Goal: Task Accomplishment & Management: Complete application form

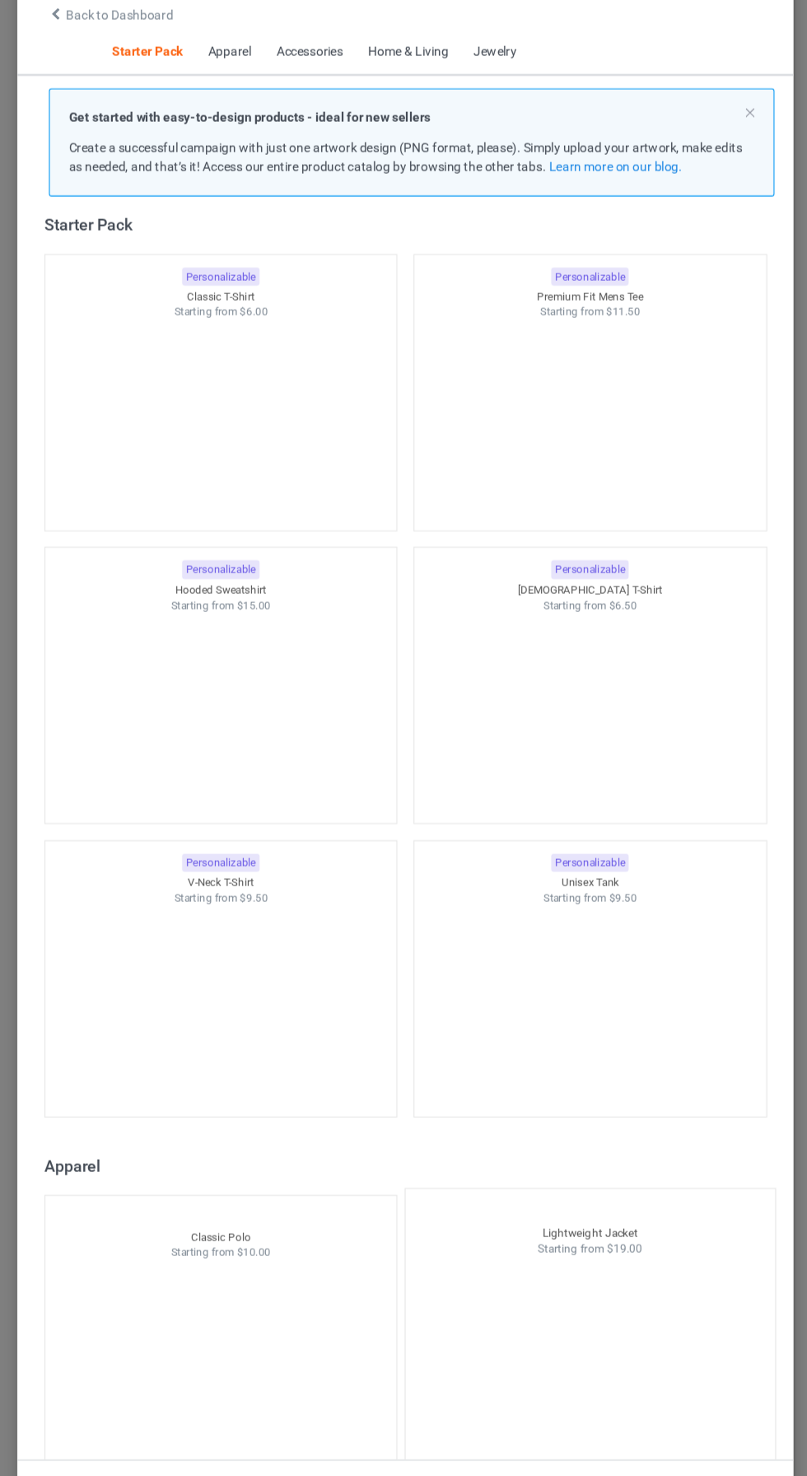
scroll to position [26, 0]
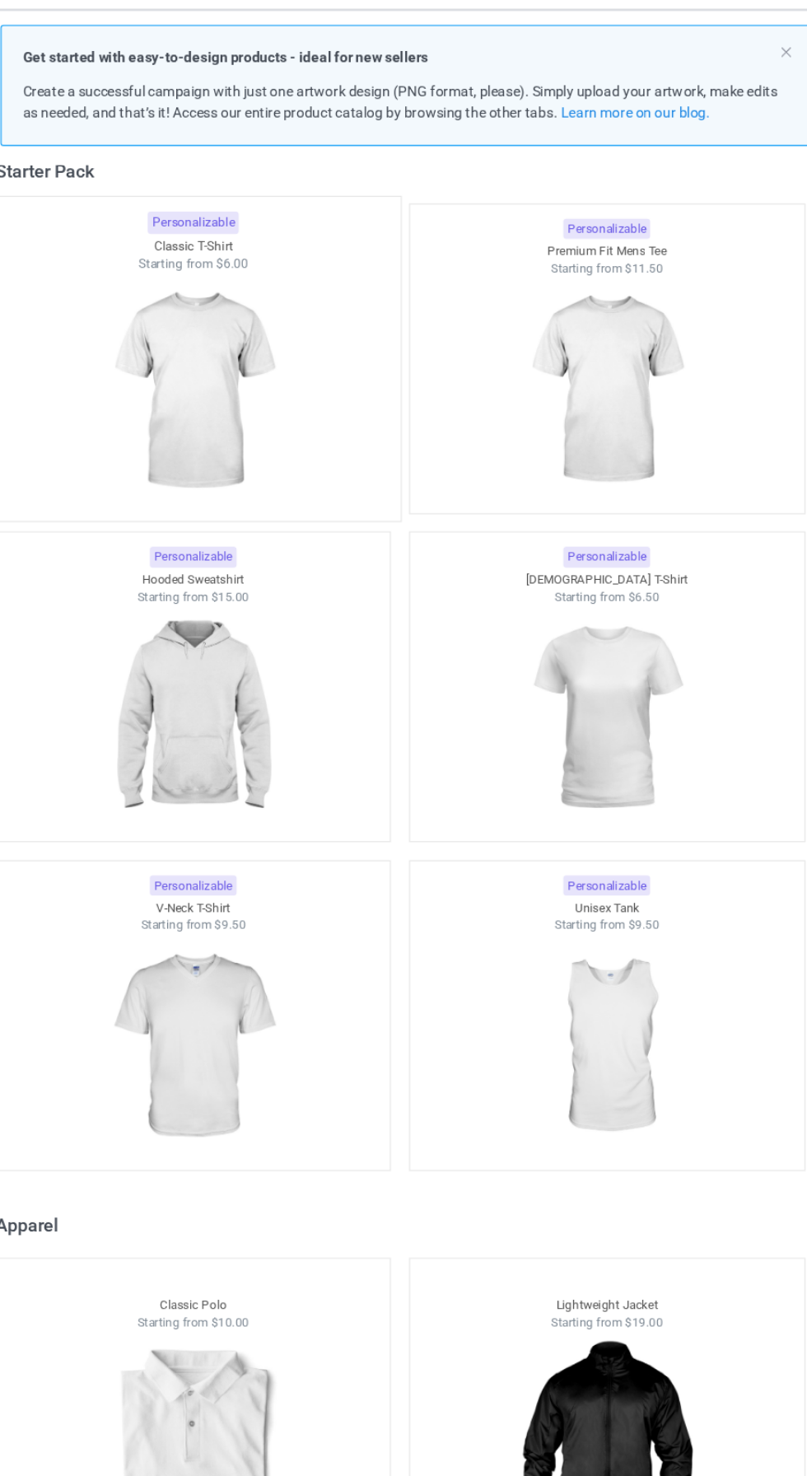
click at [230, 429] on img at bounding box center [234, 441] width 155 height 194
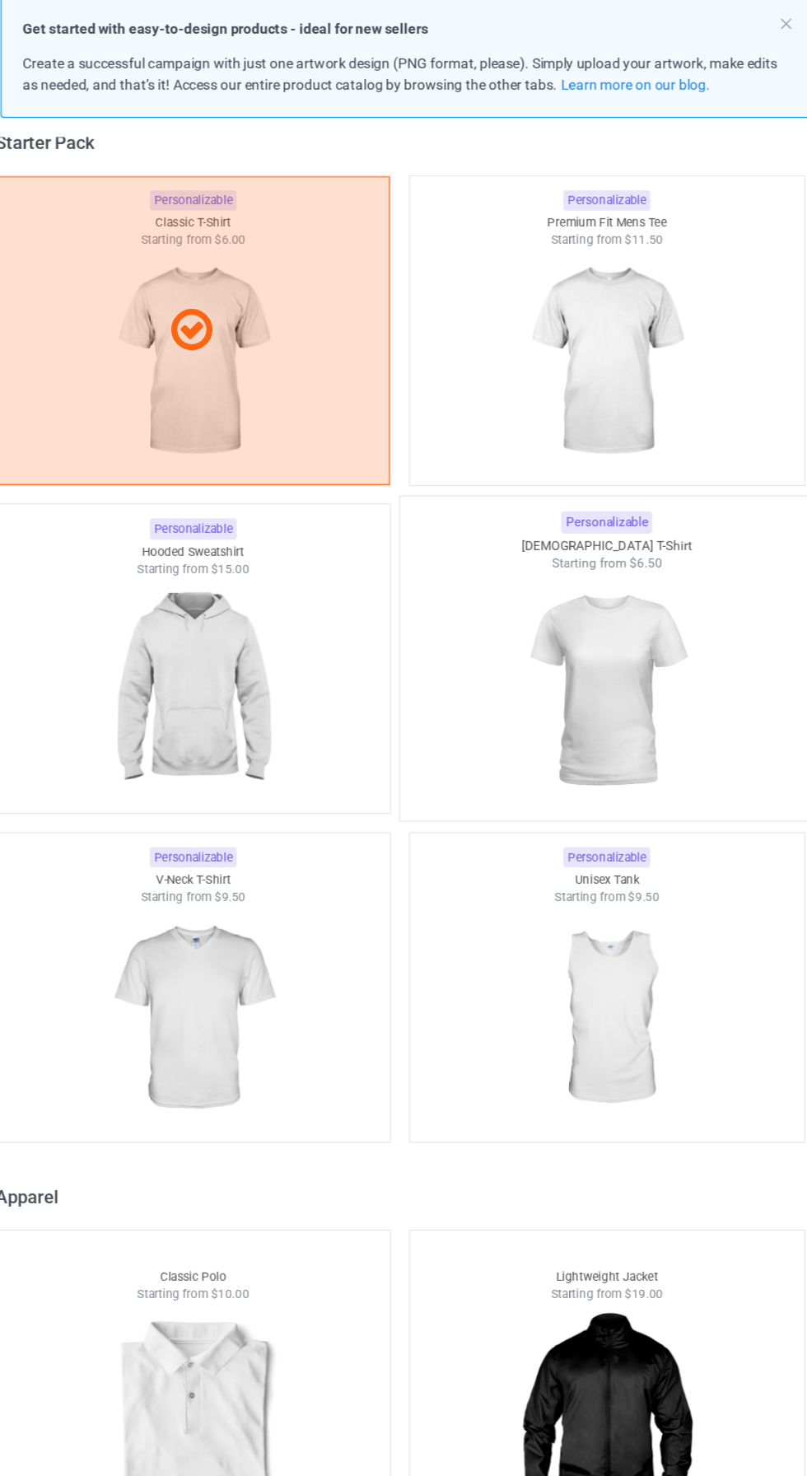
click at [568, 644] on img at bounding box center [572, 686] width 155 height 194
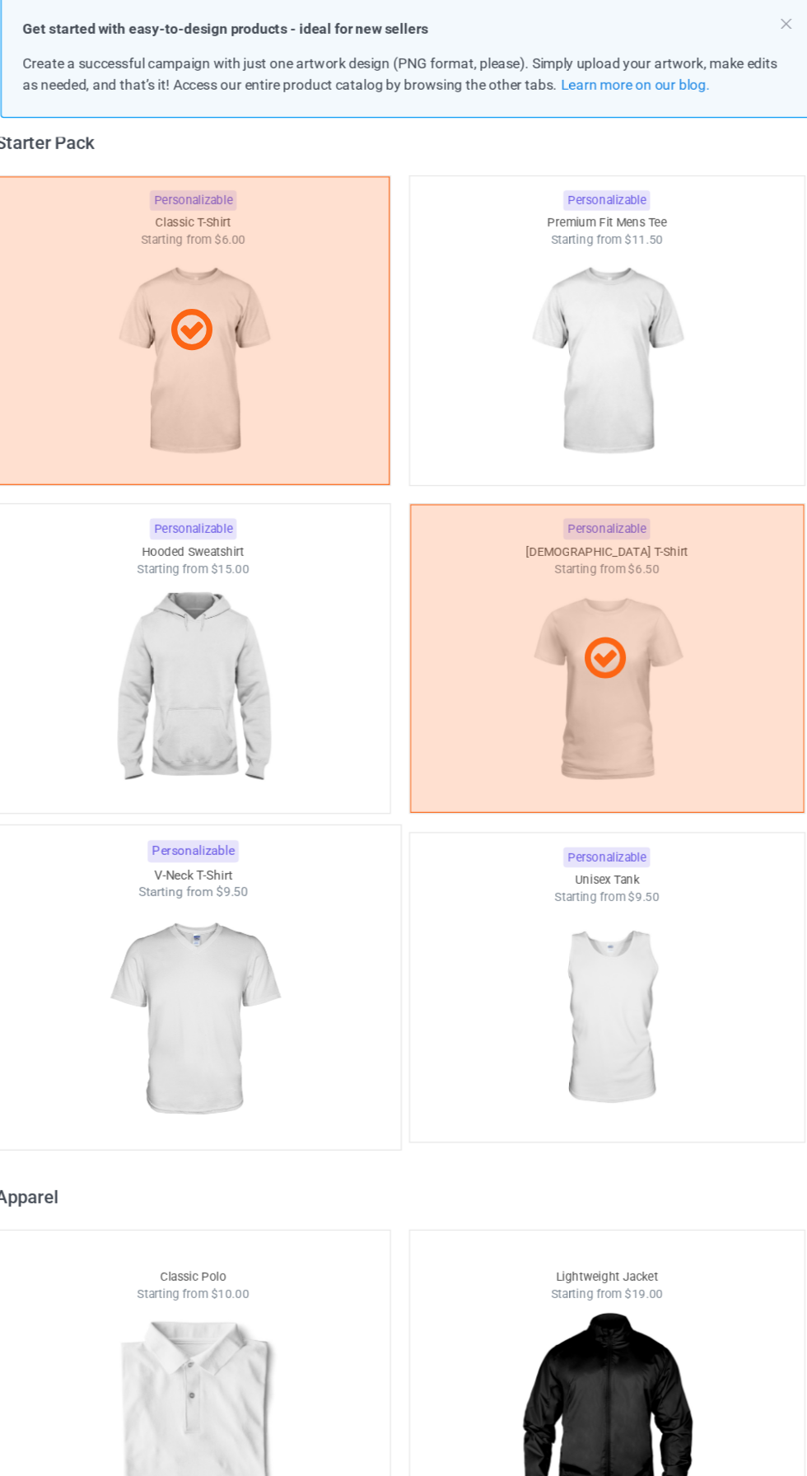
click at [233, 989] on img at bounding box center [234, 955] width 155 height 194
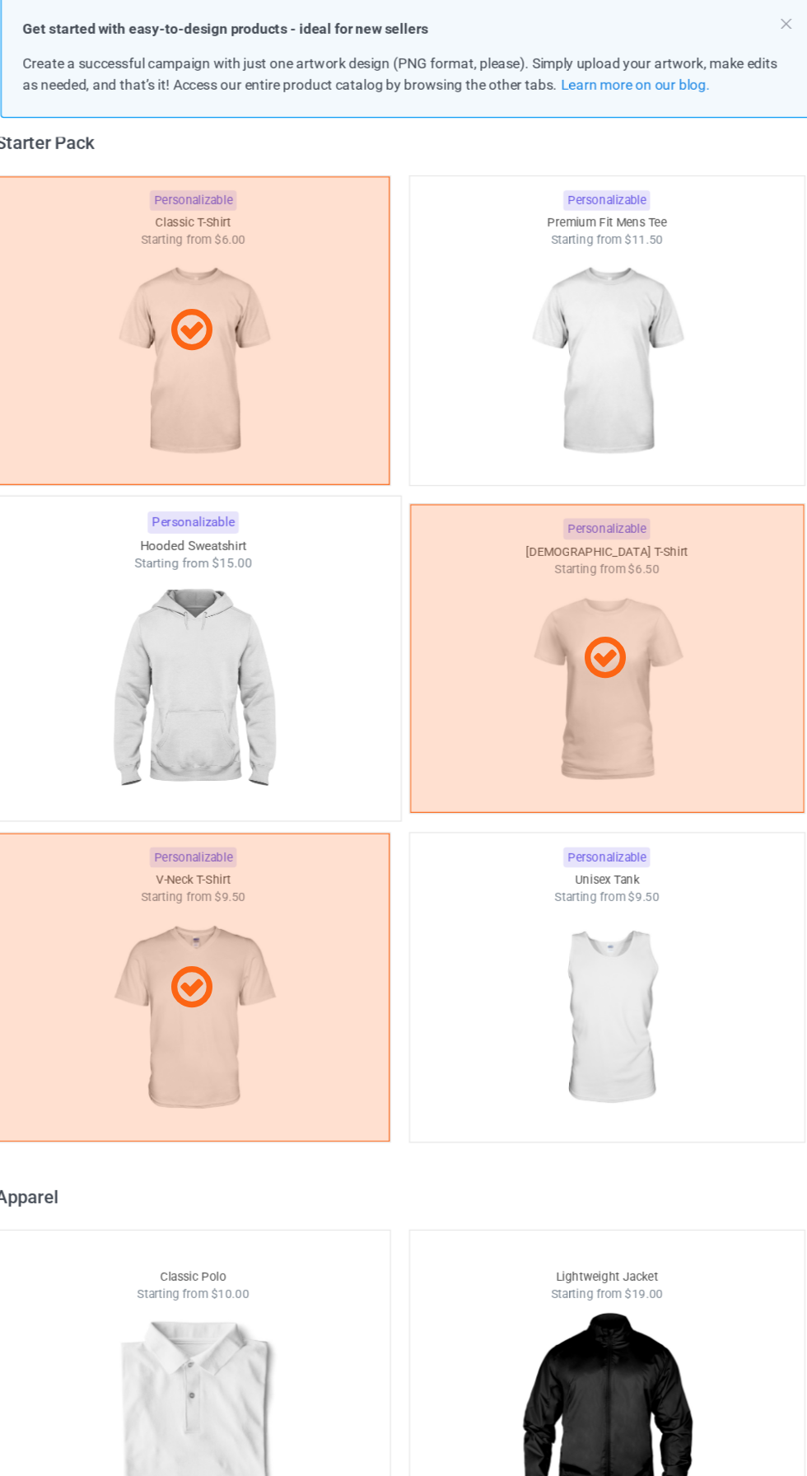
click at [208, 704] on img at bounding box center [234, 686] width 155 height 194
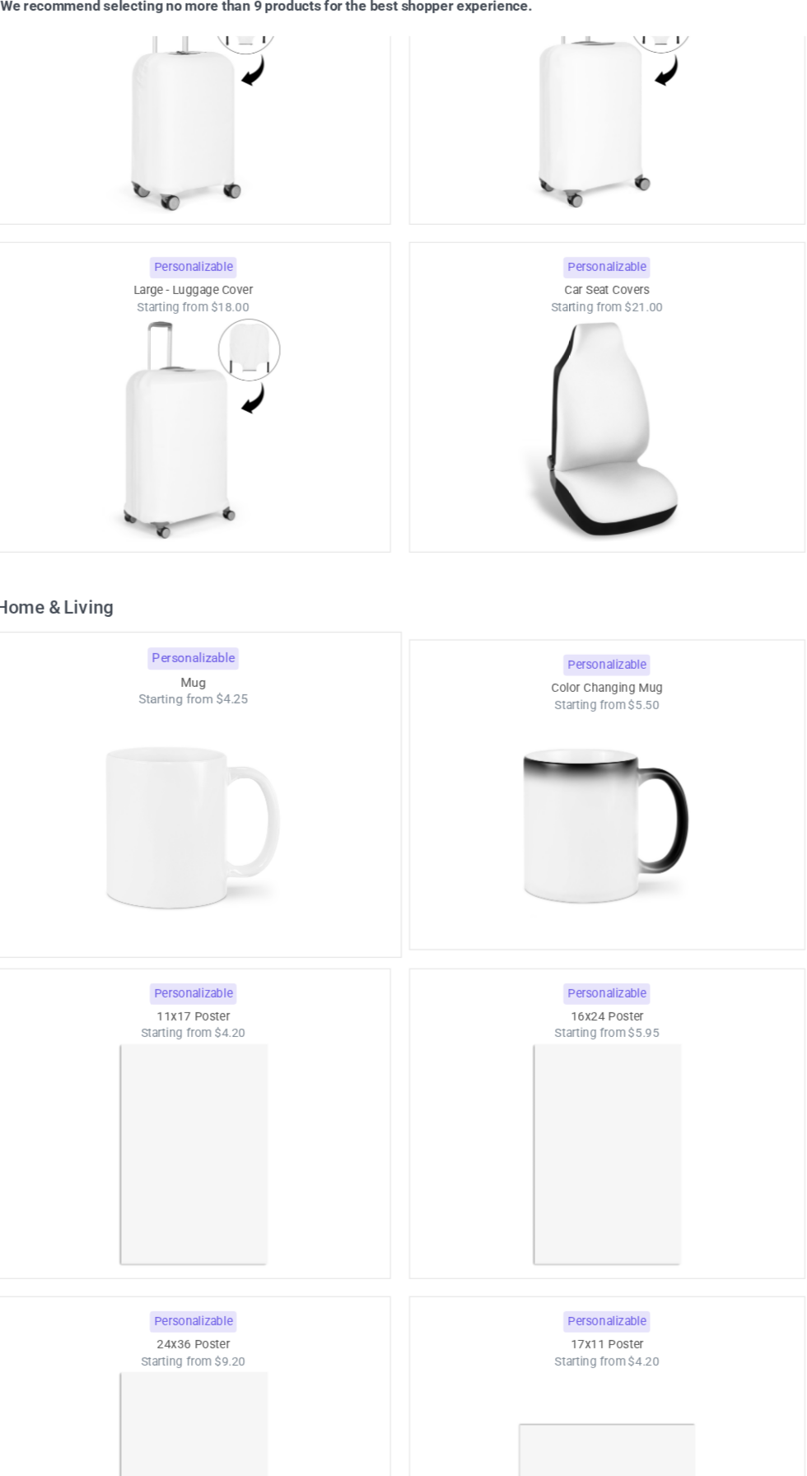
scroll to position [13952, 0]
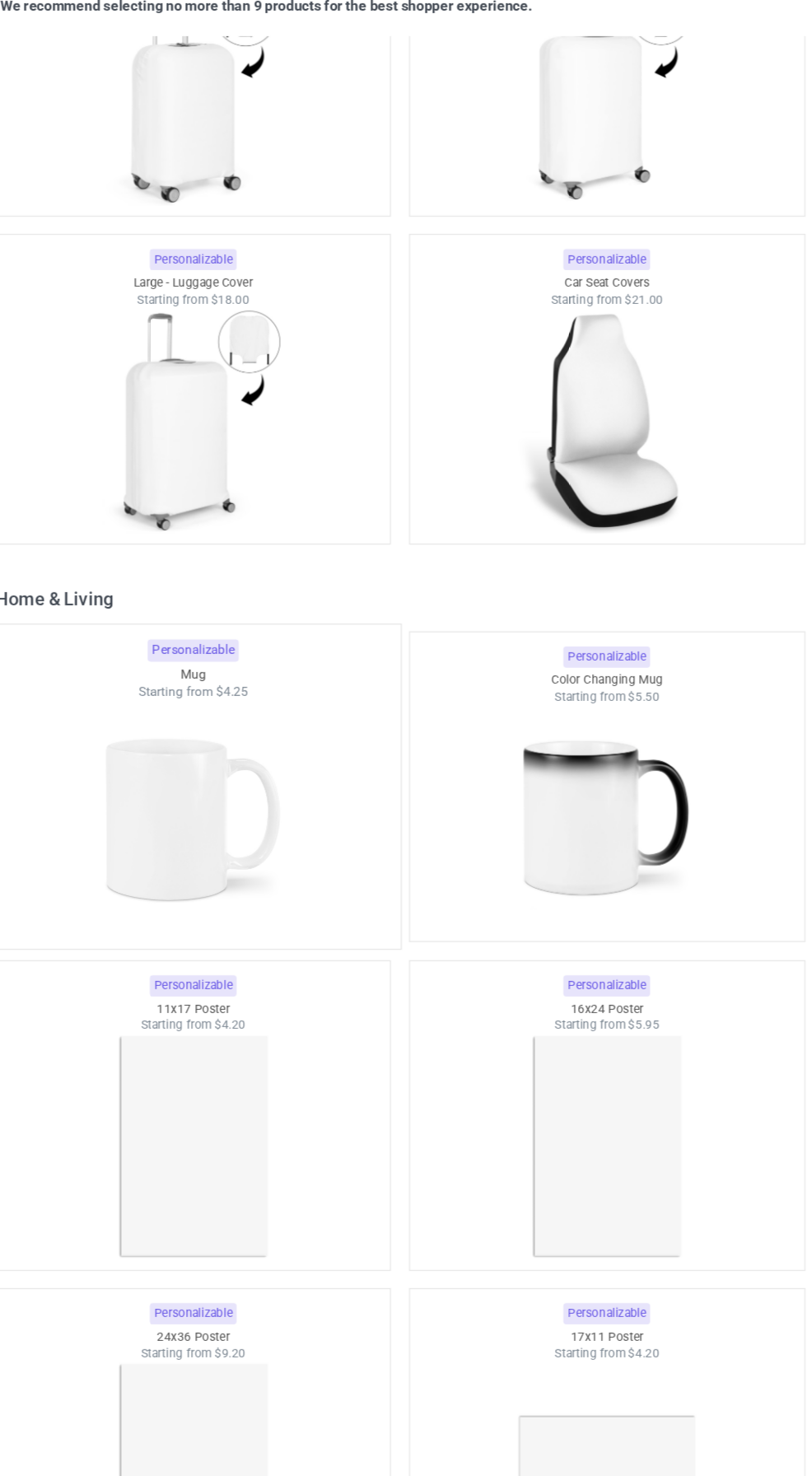
click at [267, 810] on img at bounding box center [234, 791] width 155 height 194
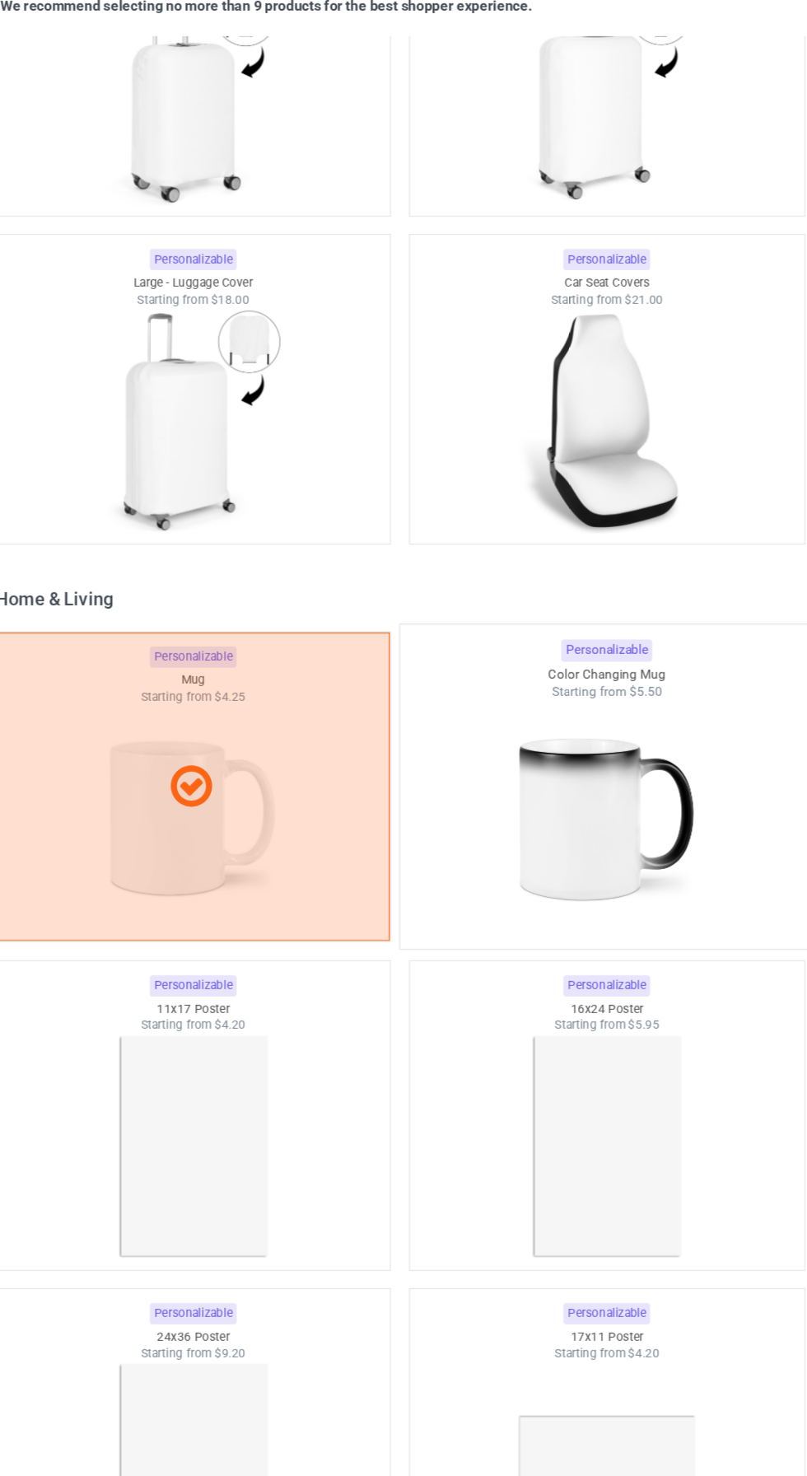
click at [600, 756] on img at bounding box center [572, 791] width 155 height 194
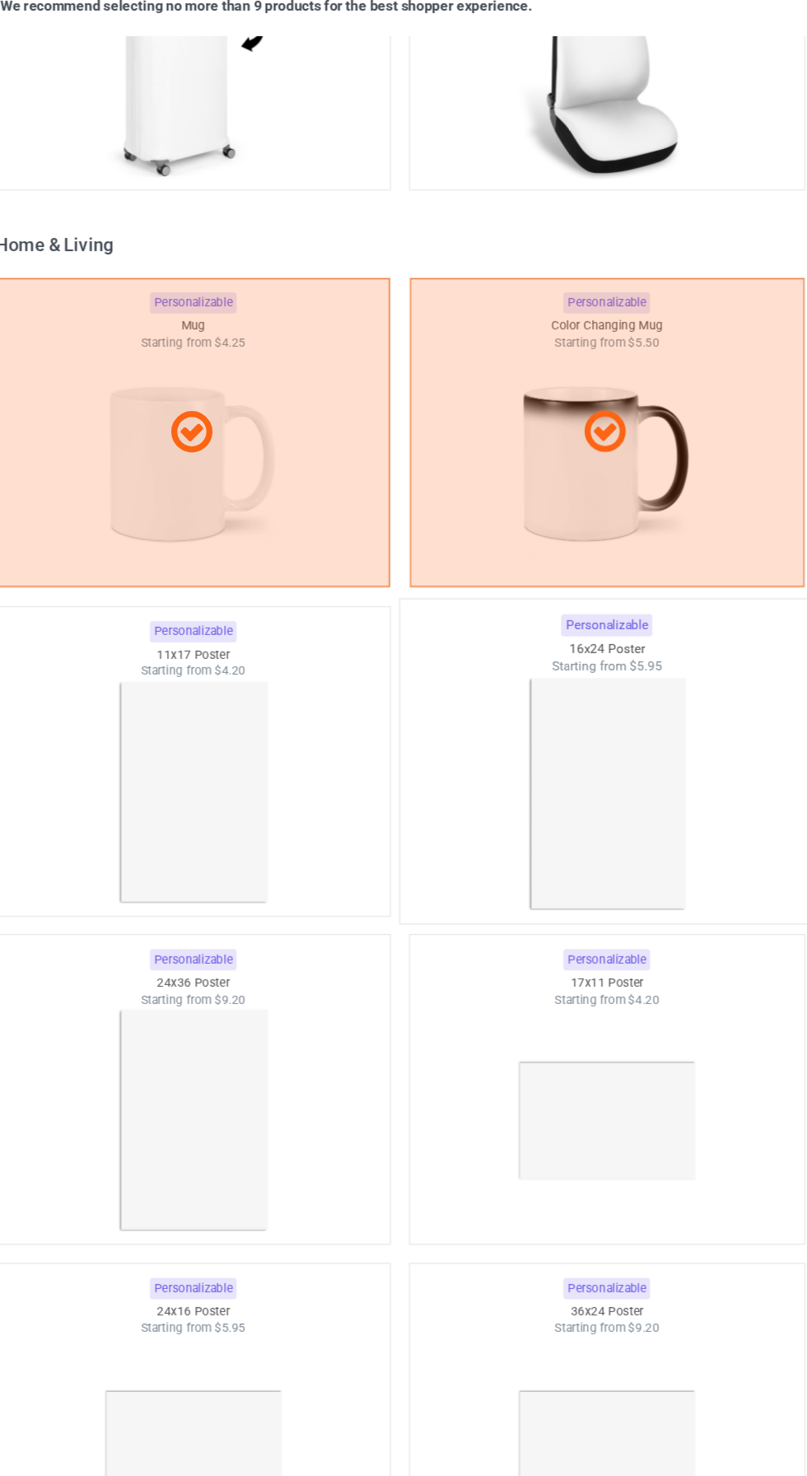
scroll to position [14381, 0]
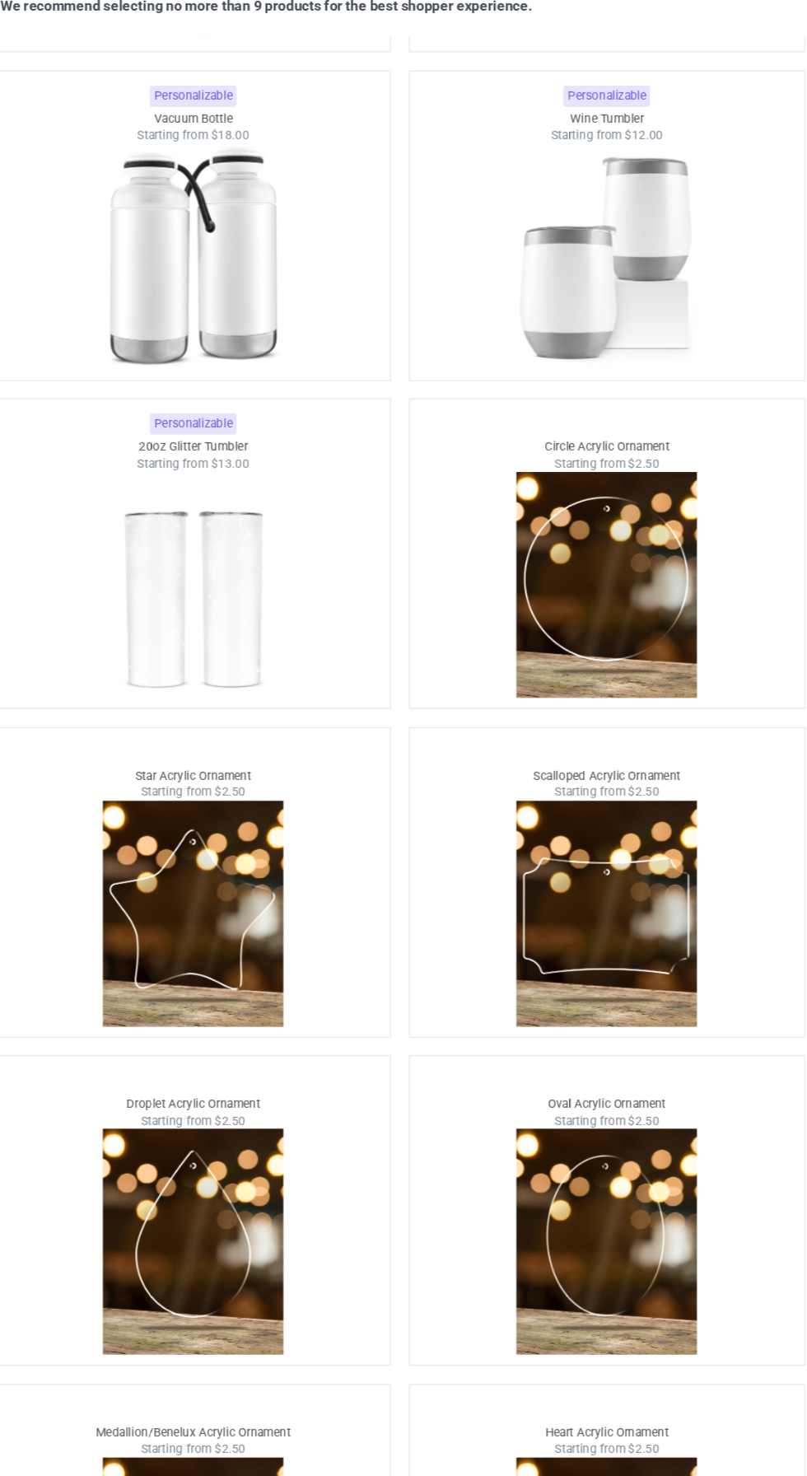
scroll to position [110, 0]
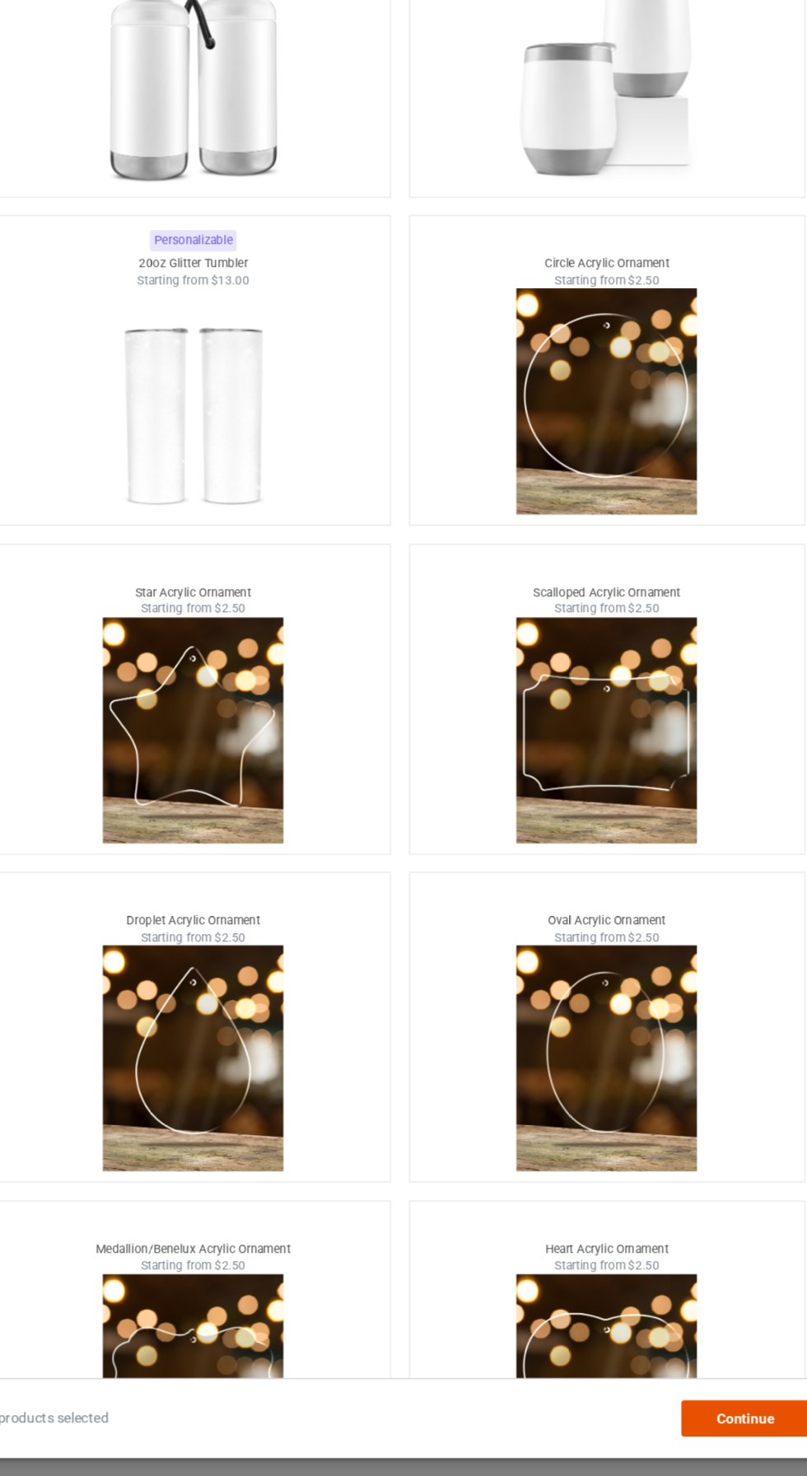
click at [665, 1441] on div "Continue" at bounding box center [686, 1429] width 105 height 30
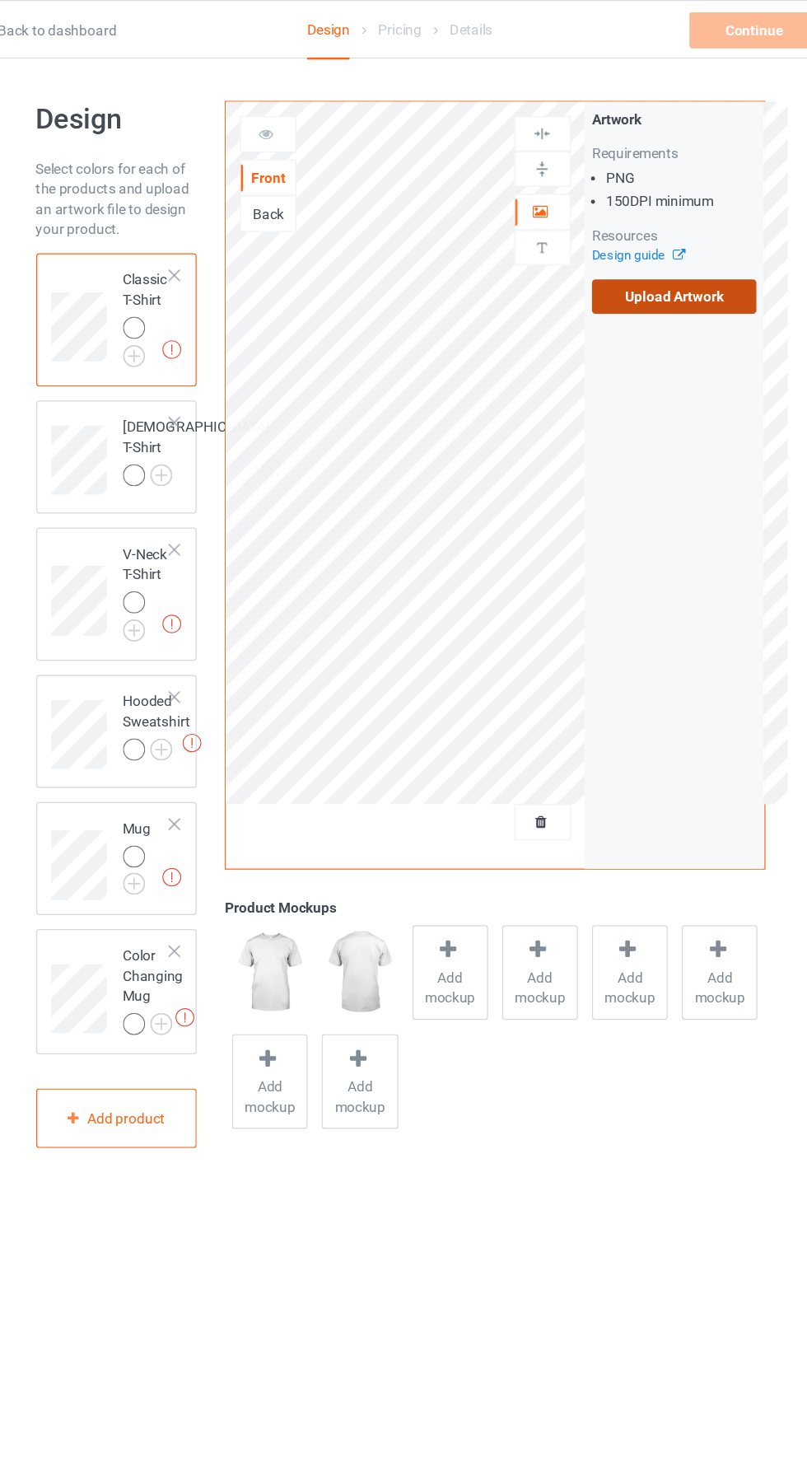
click at [623, 238] on label "Upload Artwork" at bounding box center [627, 242] width 135 height 28
click at [0, 0] on input "Upload Artwork" at bounding box center [0, 0] width 0 height 0
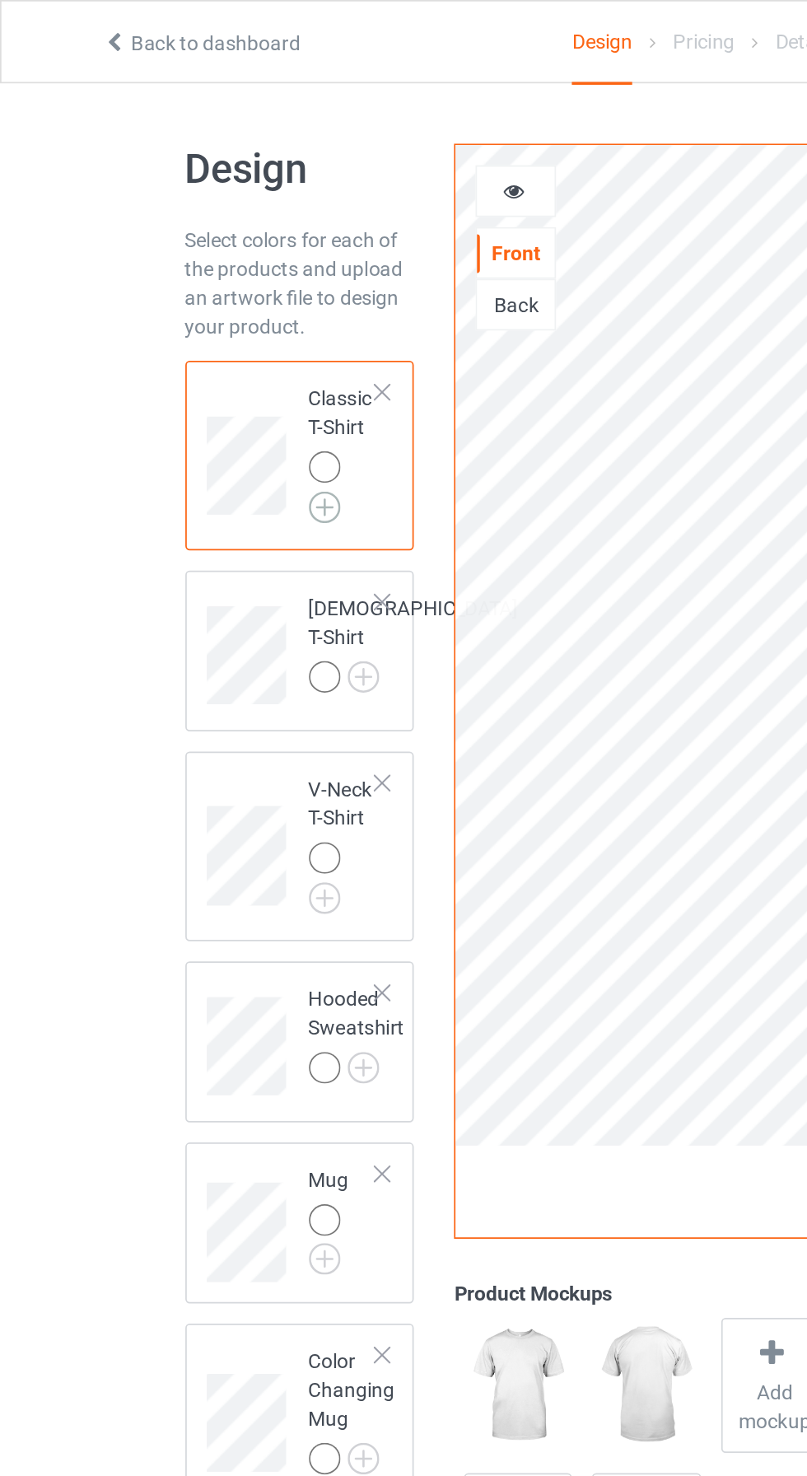
click at [186, 297] on img at bounding box center [186, 291] width 18 height 18
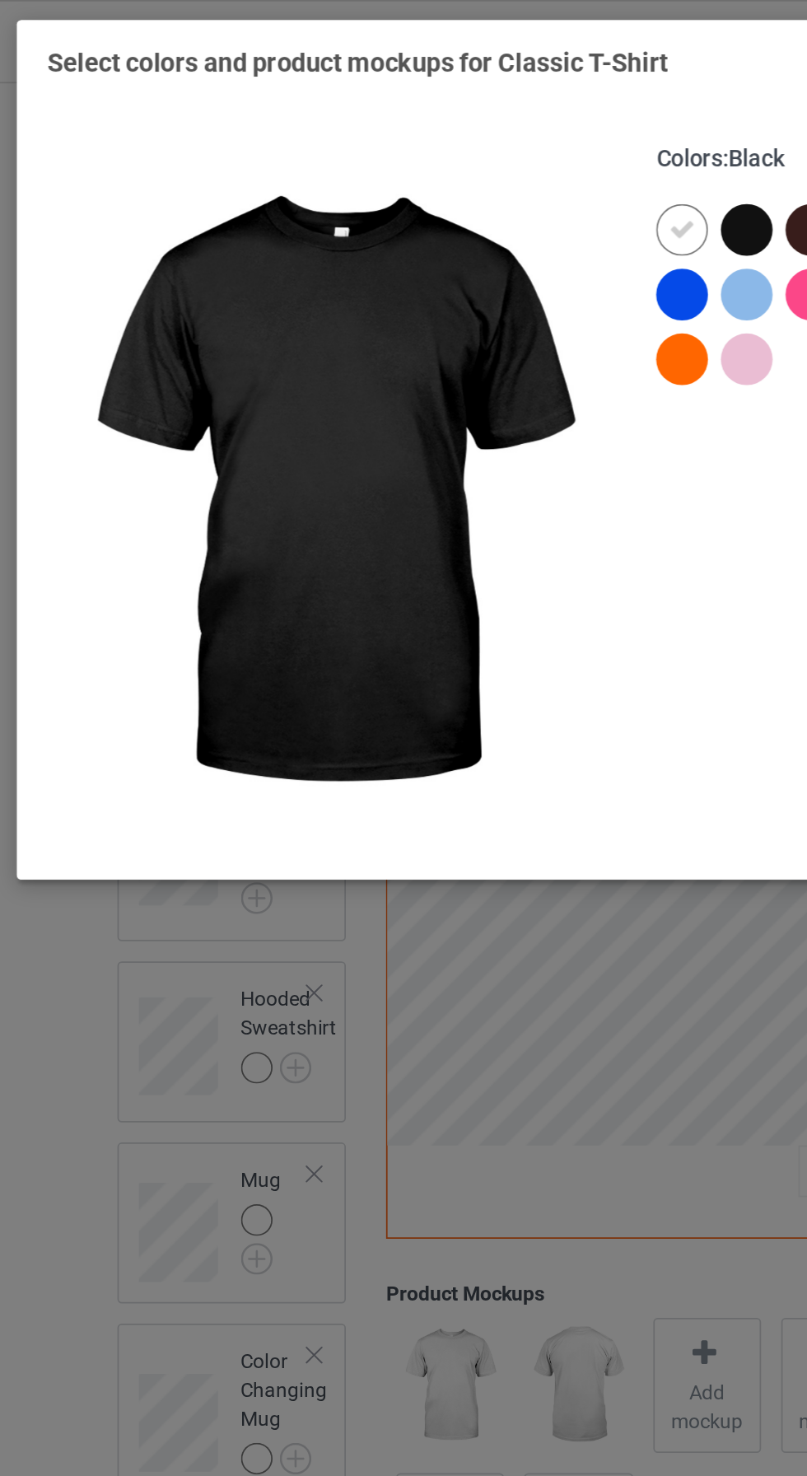
click at [465, 133] on div at bounding box center [467, 132] width 30 height 30
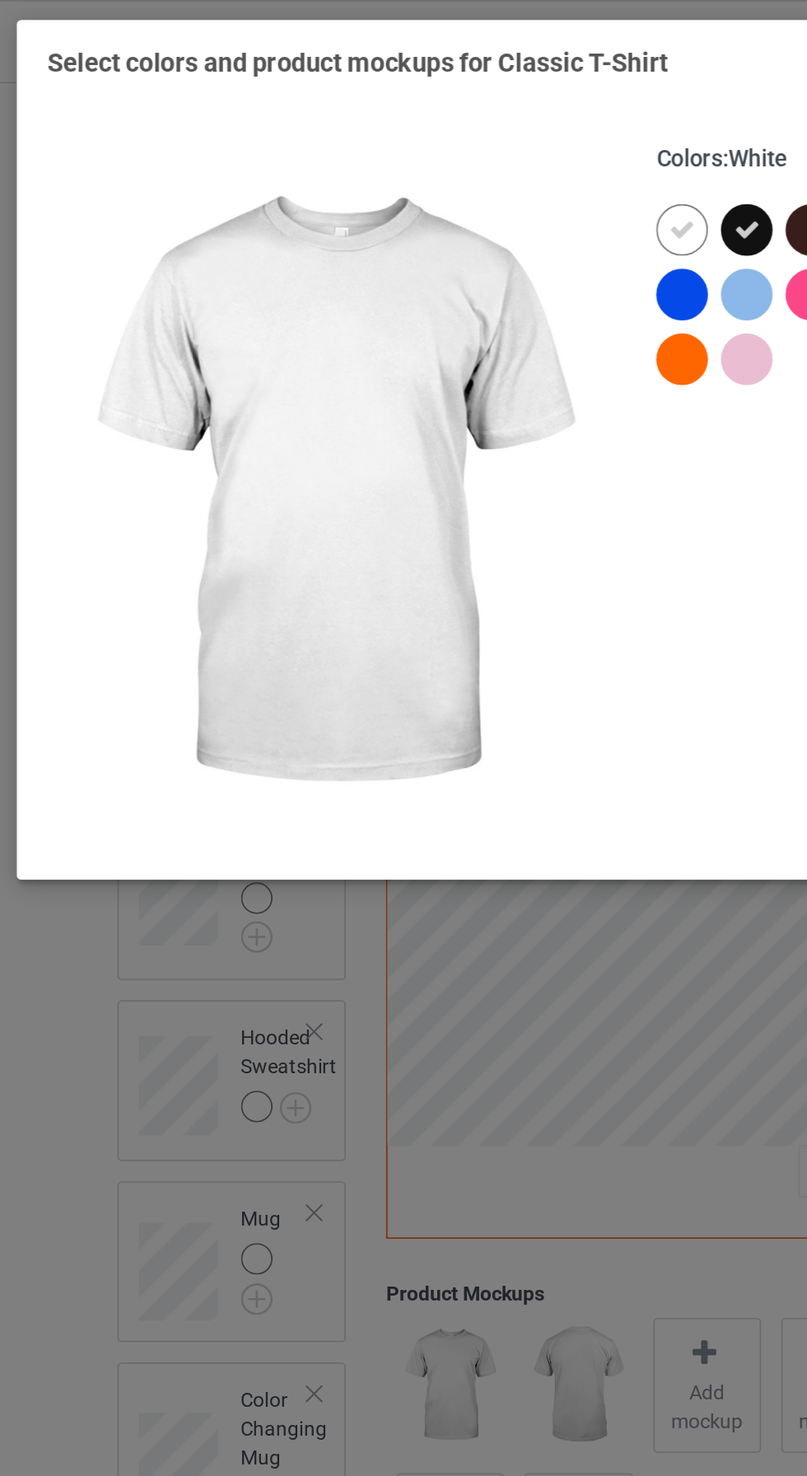
click at [423, 138] on icon at bounding box center [430, 131] width 15 height 15
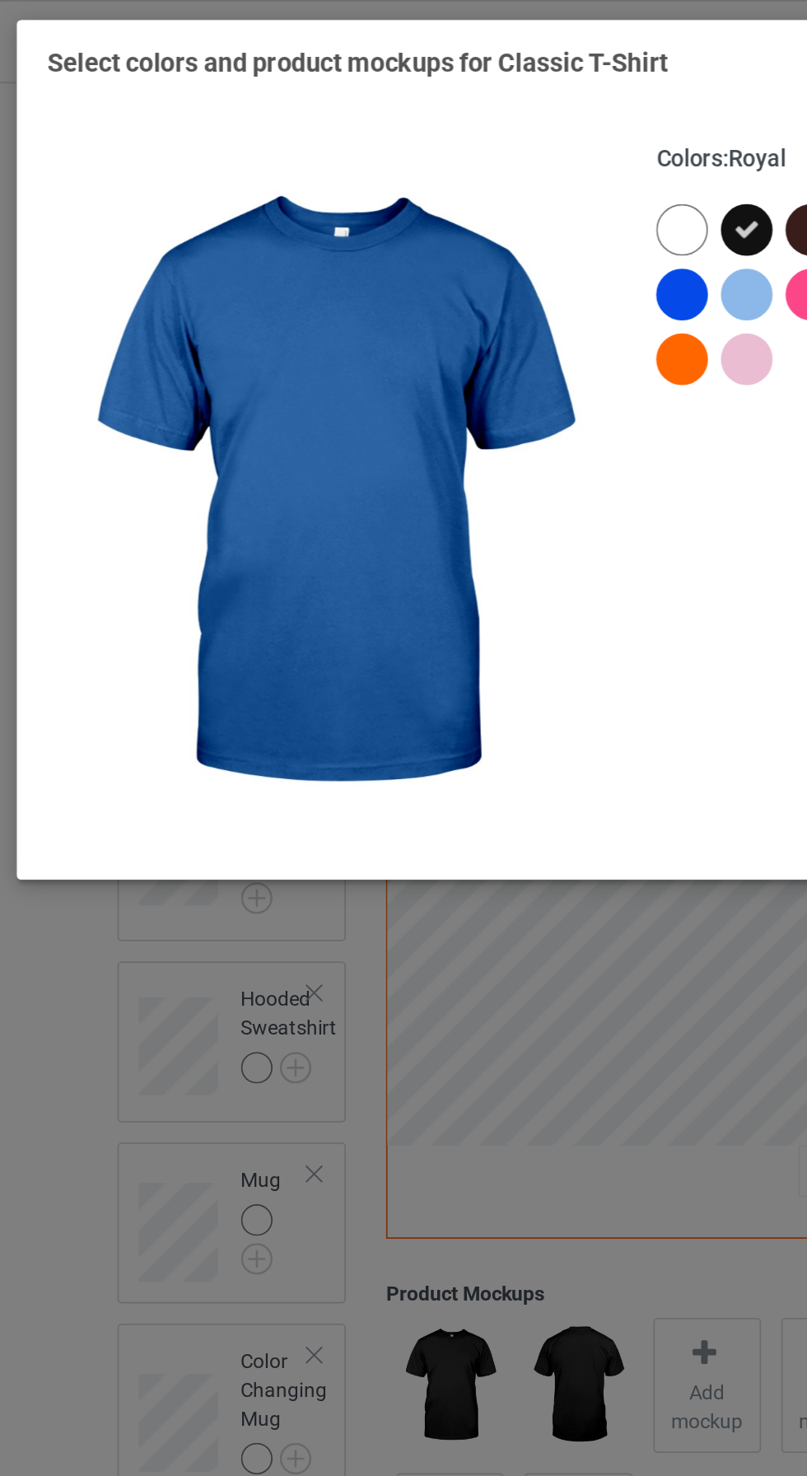
click at [426, 175] on div at bounding box center [430, 169] width 30 height 30
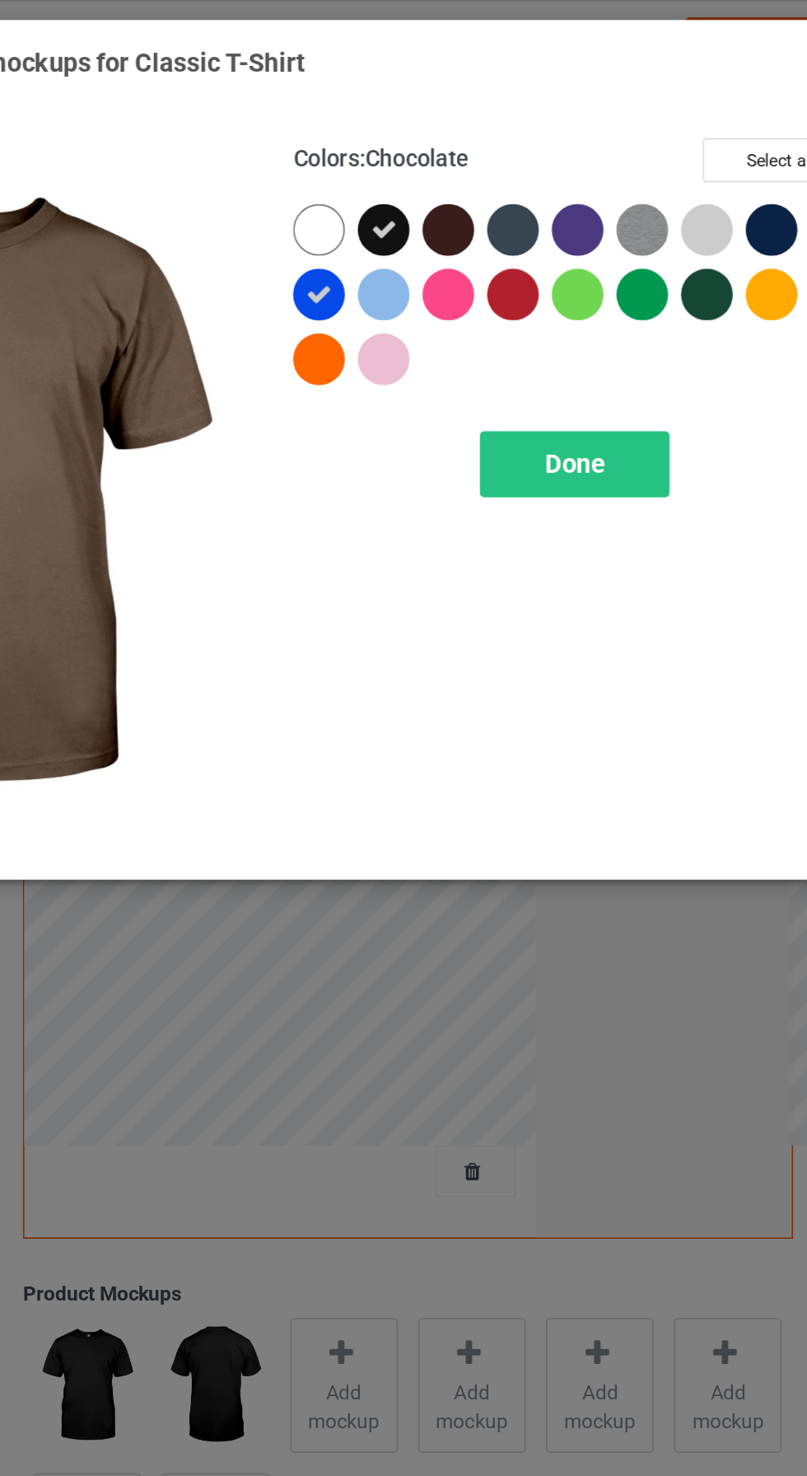
click at [498, 138] on div at bounding box center [504, 132] width 30 height 30
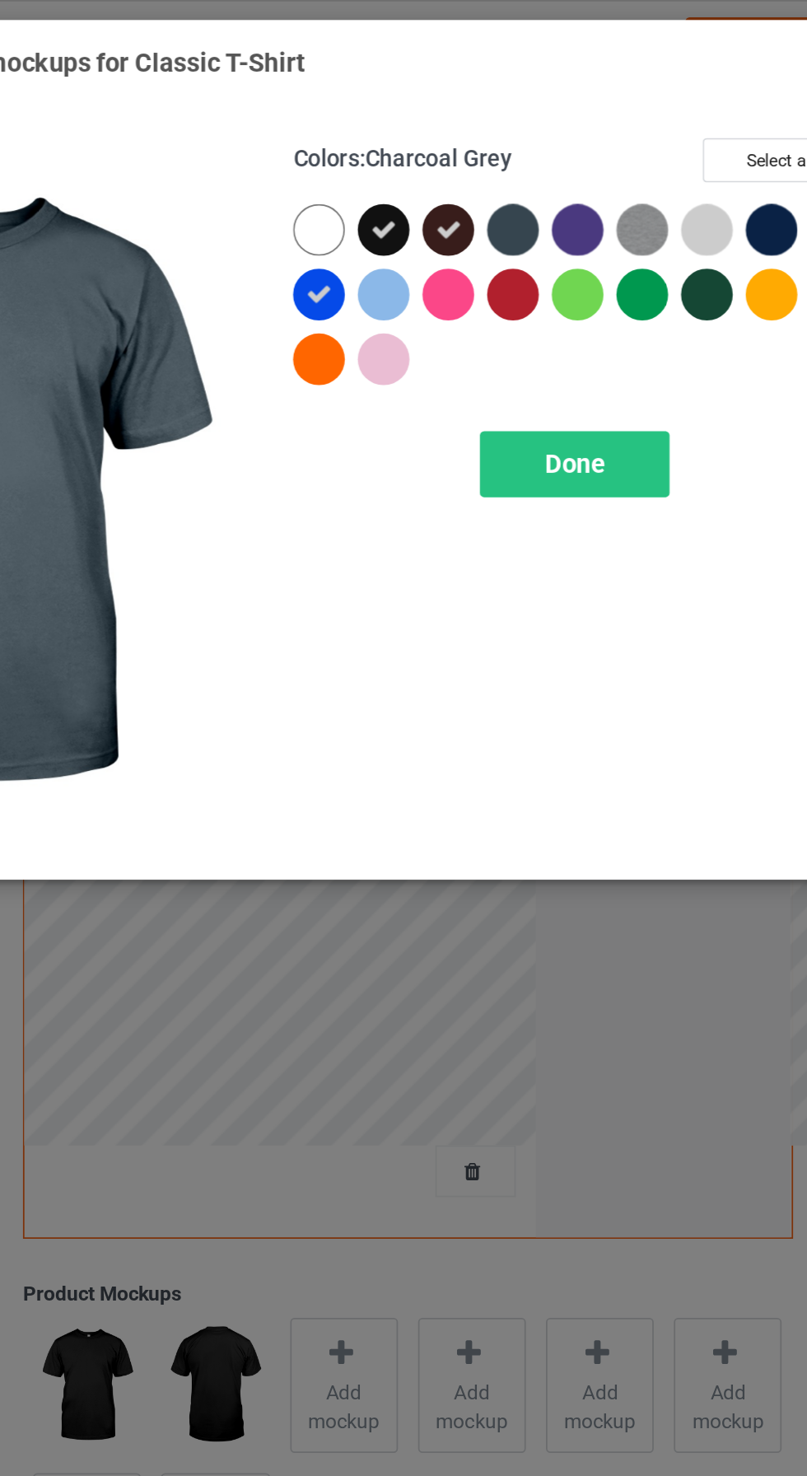
click at [539, 129] on div at bounding box center [541, 132] width 30 height 30
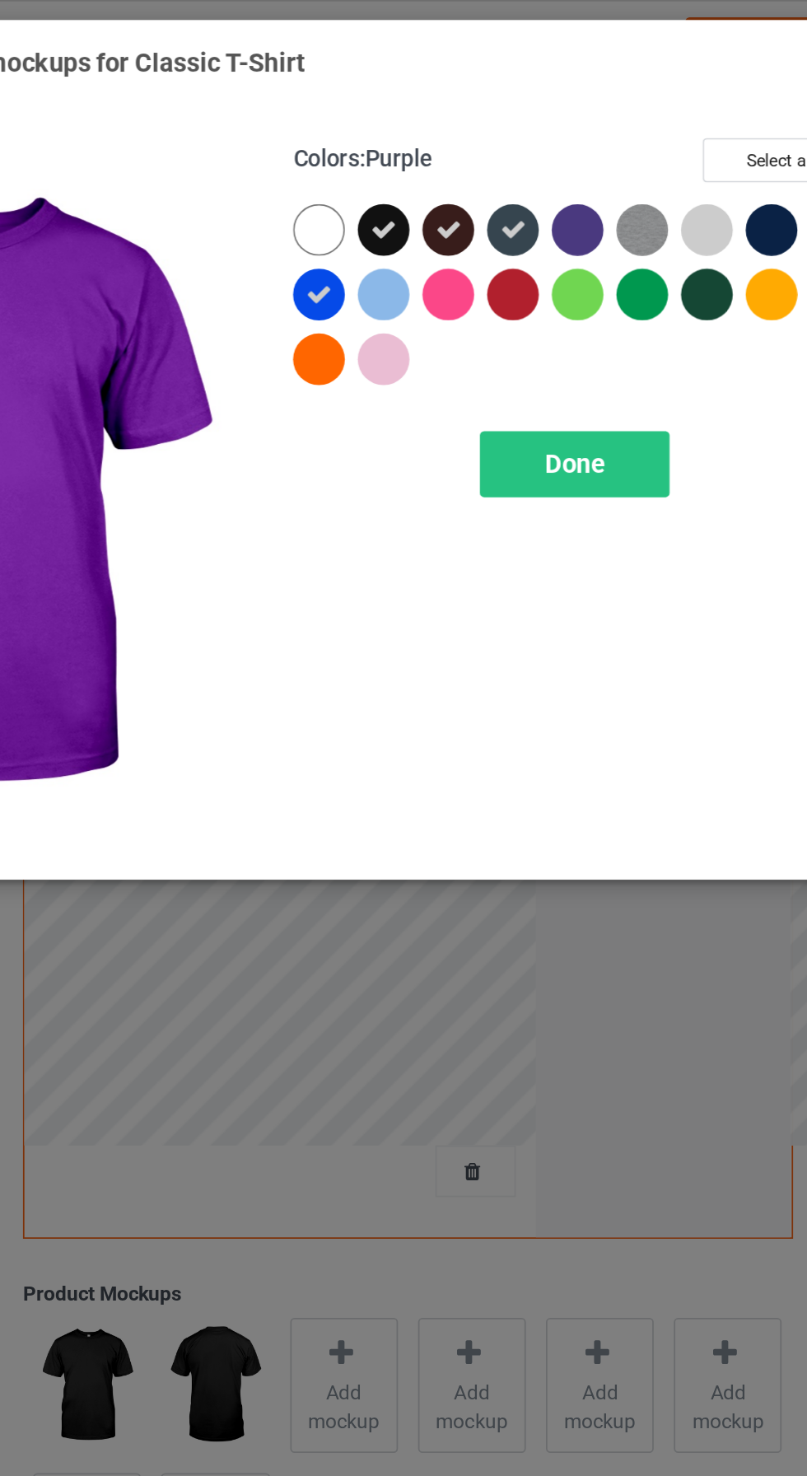
click at [575, 127] on div at bounding box center [578, 132] width 30 height 30
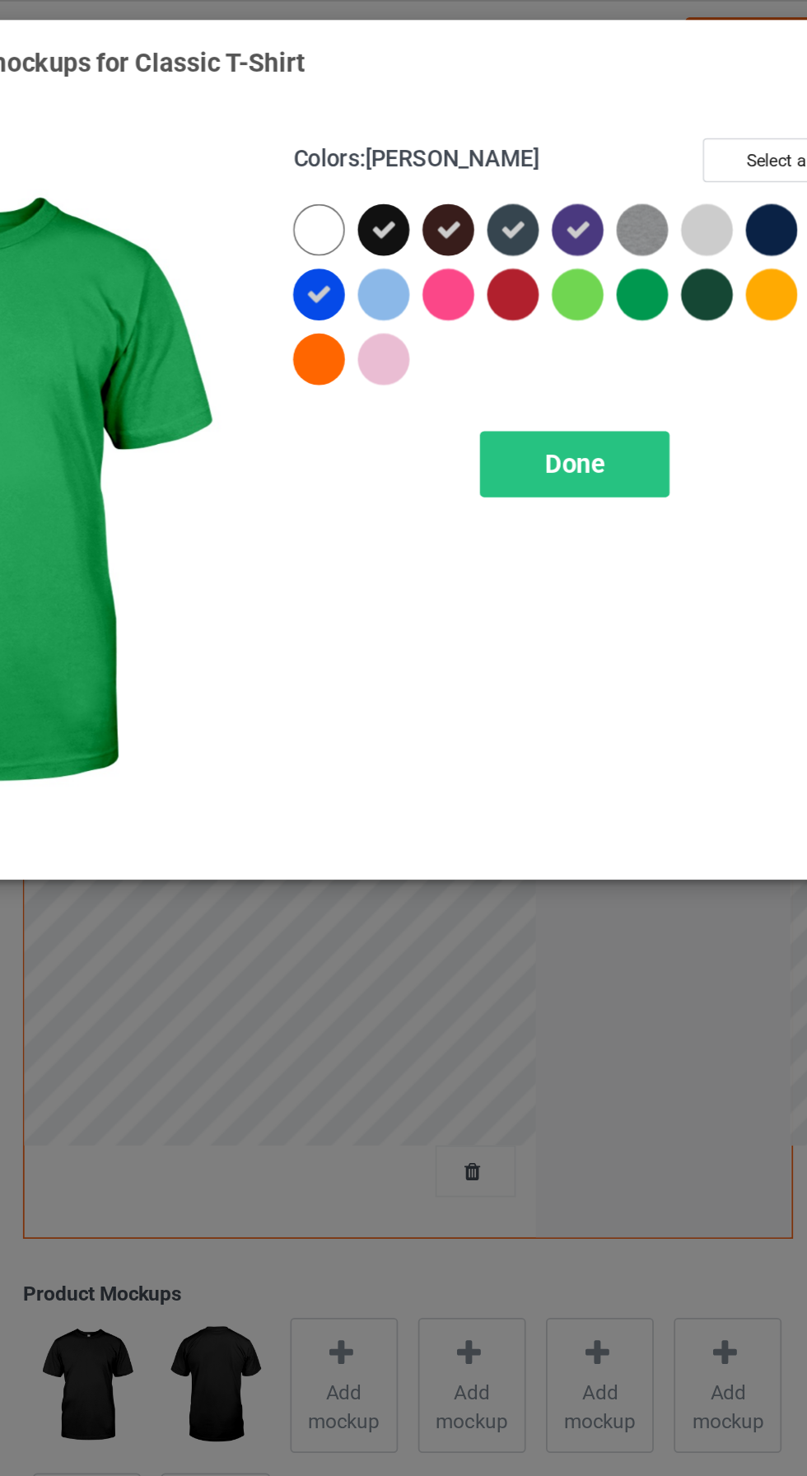
click at [615, 163] on div at bounding box center [616, 169] width 30 height 30
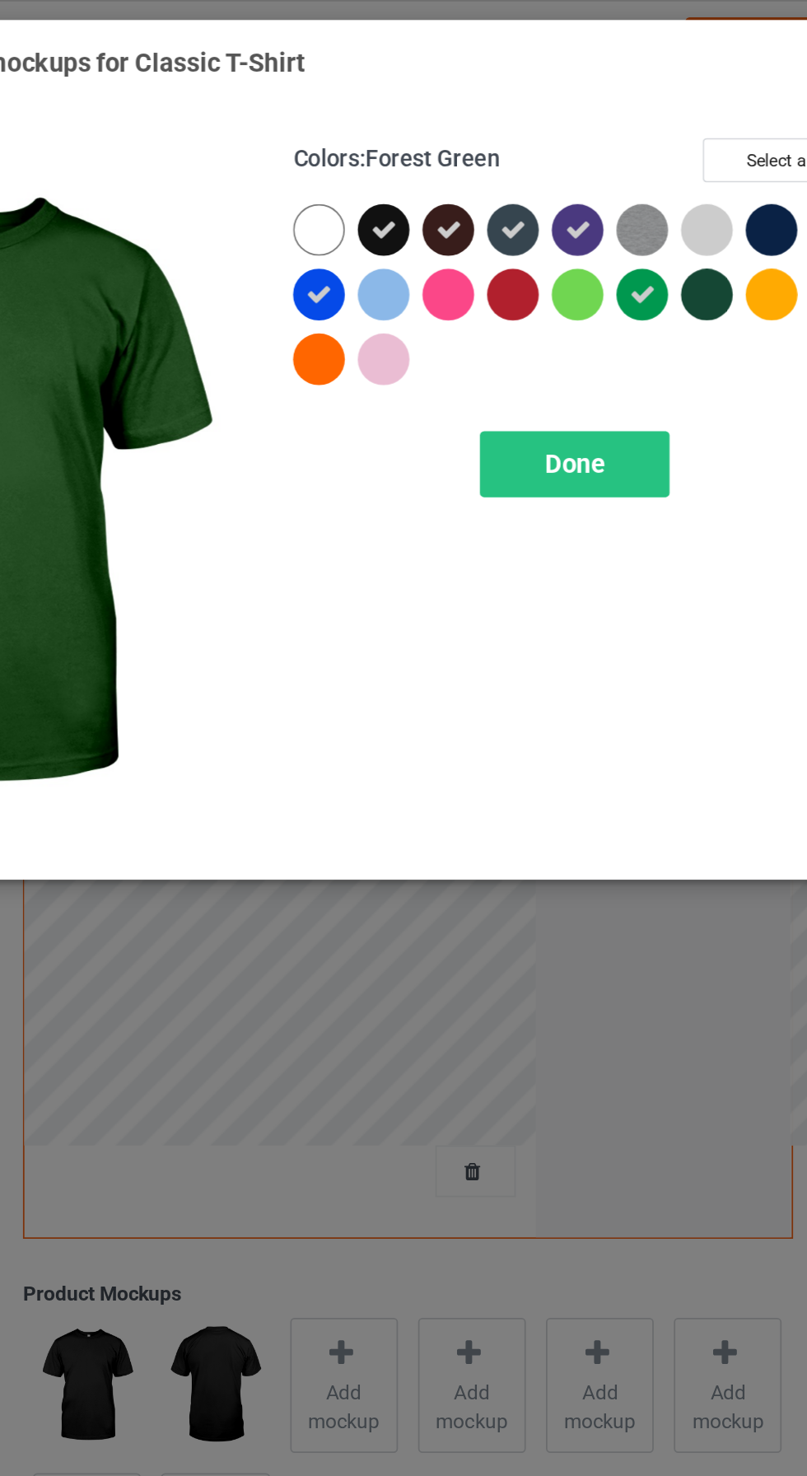
click at [649, 171] on div at bounding box center [653, 169] width 30 height 30
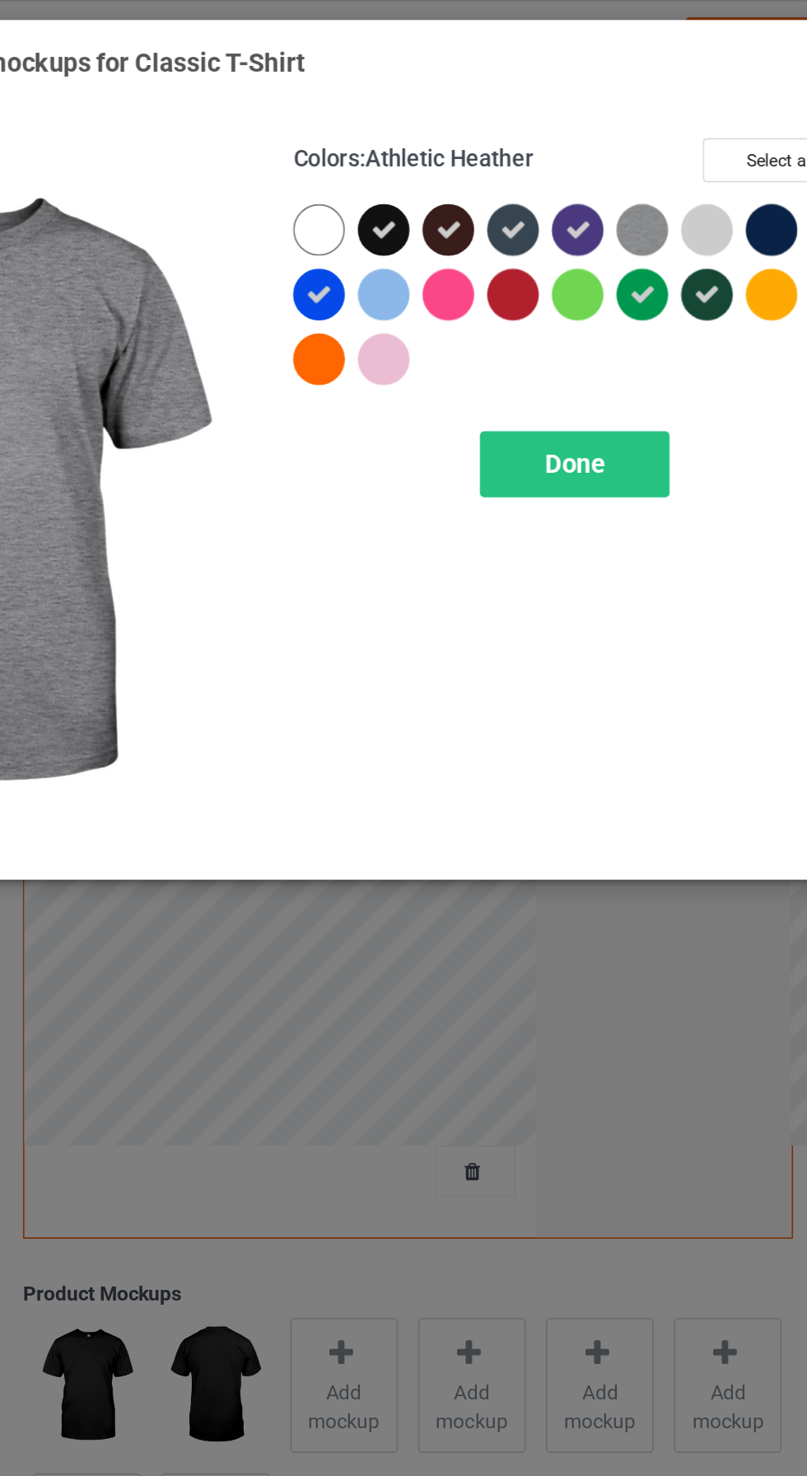
click at [612, 137] on img at bounding box center [616, 132] width 30 height 30
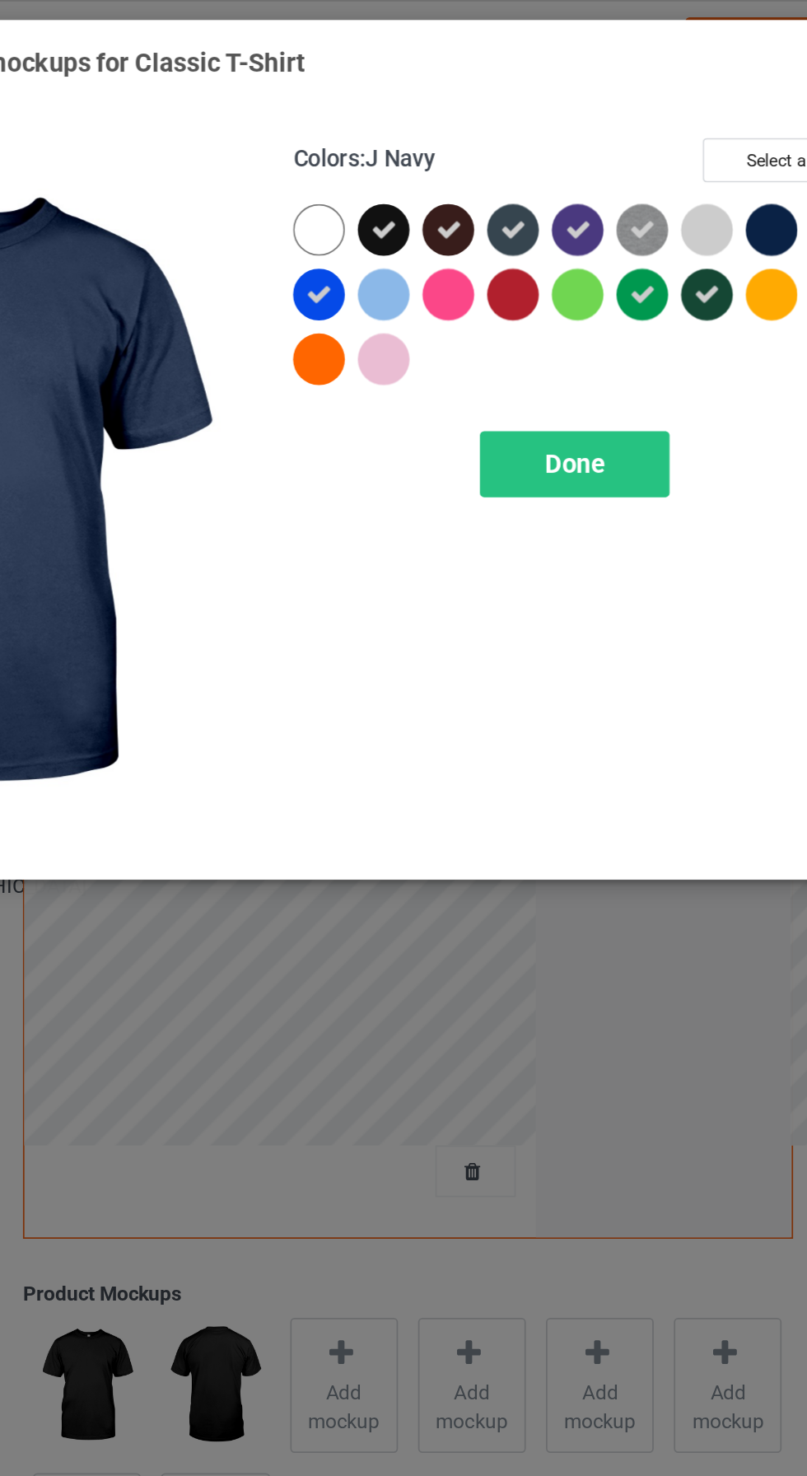
click at [690, 136] on div at bounding box center [690, 132] width 30 height 30
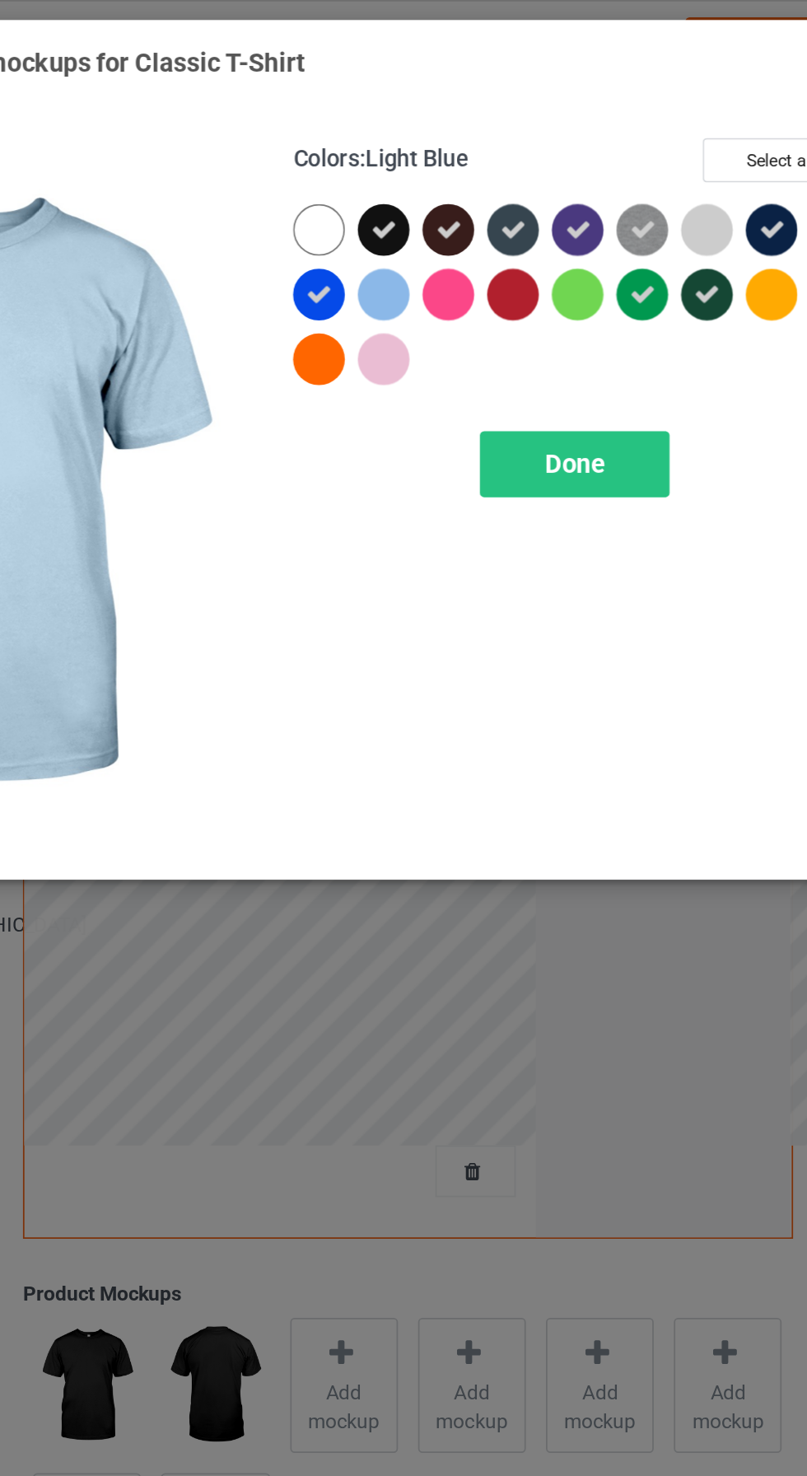
click at [461, 178] on div at bounding box center [467, 169] width 30 height 30
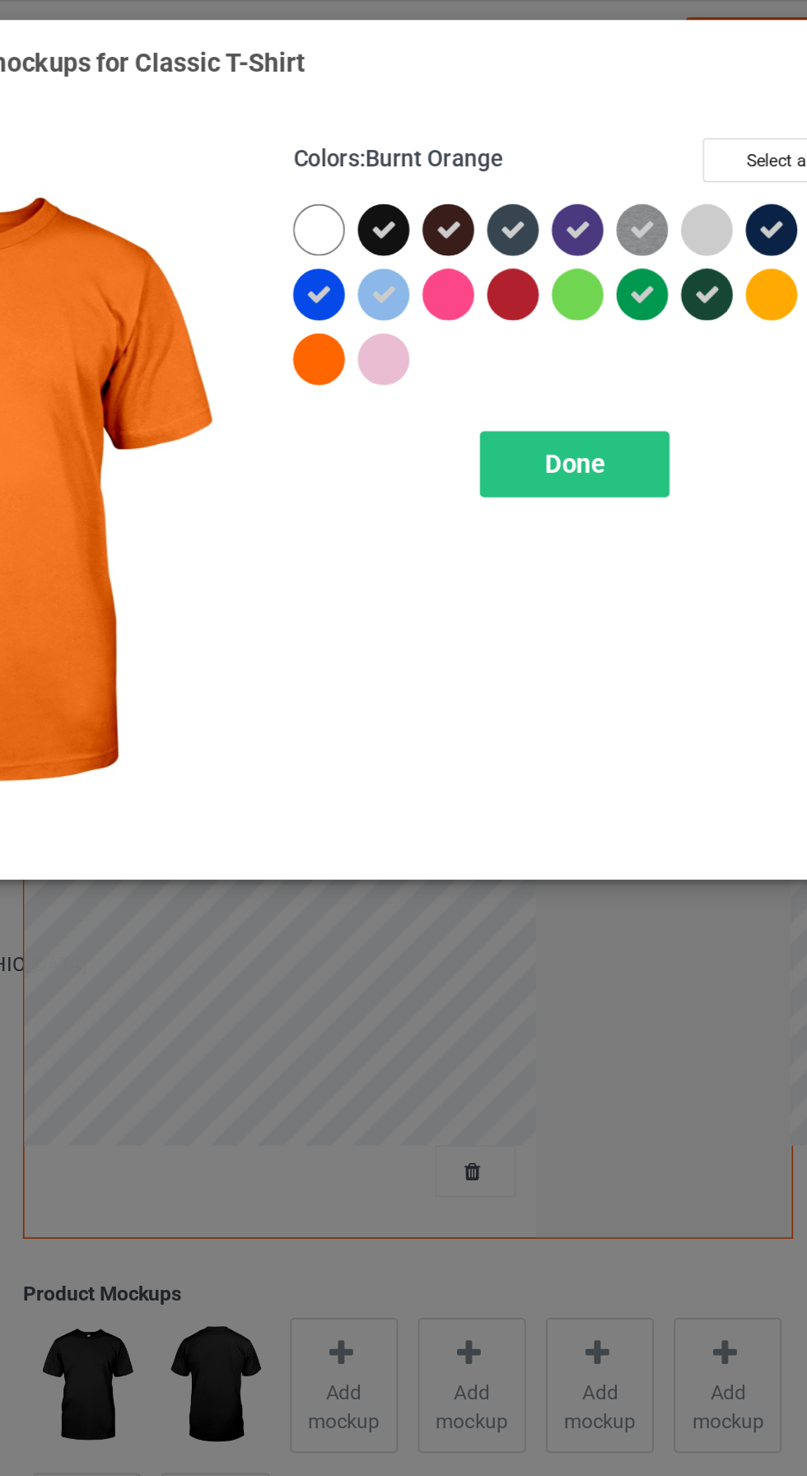
click at [429, 207] on div at bounding box center [430, 206] width 30 height 30
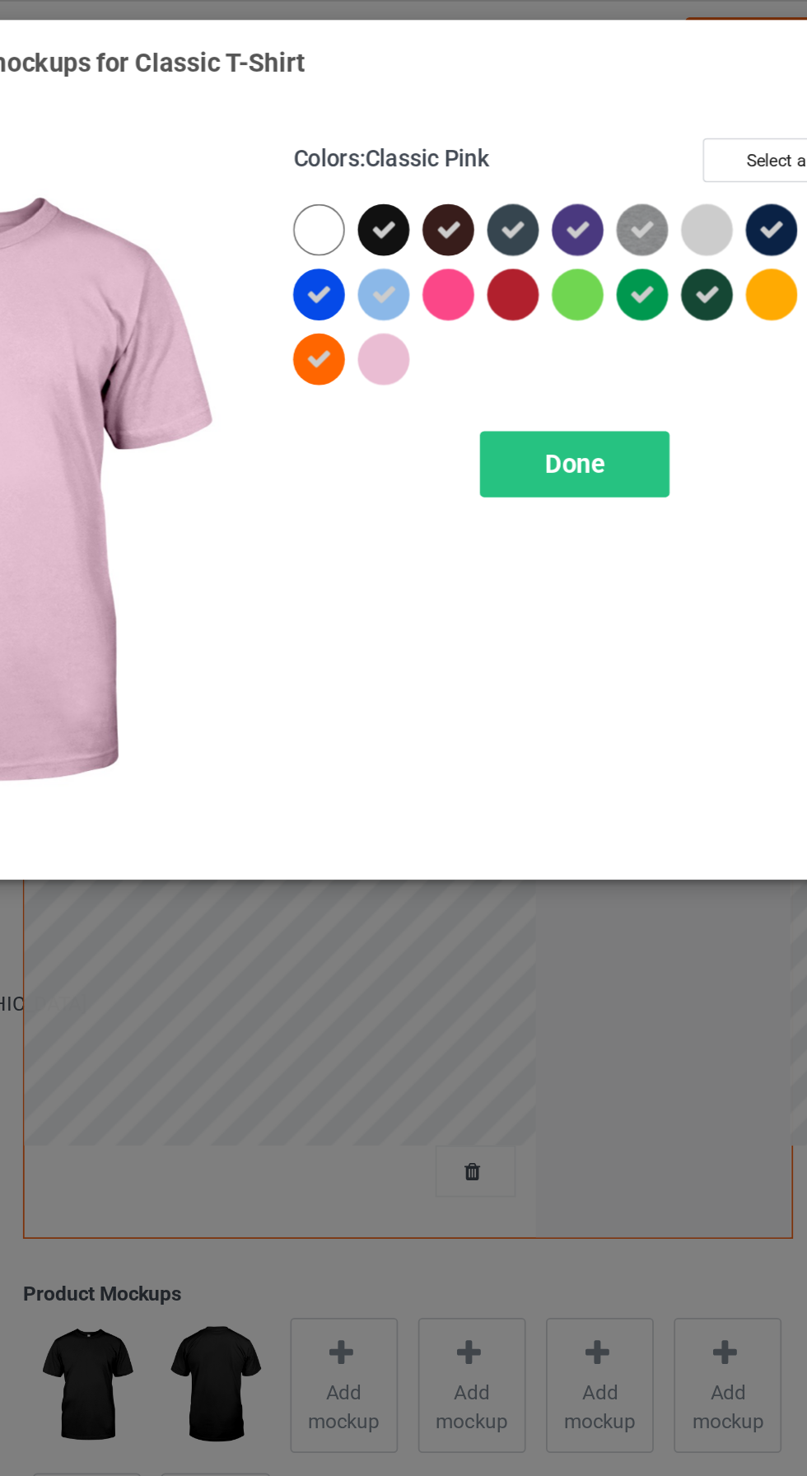
click at [465, 208] on div at bounding box center [467, 206] width 30 height 30
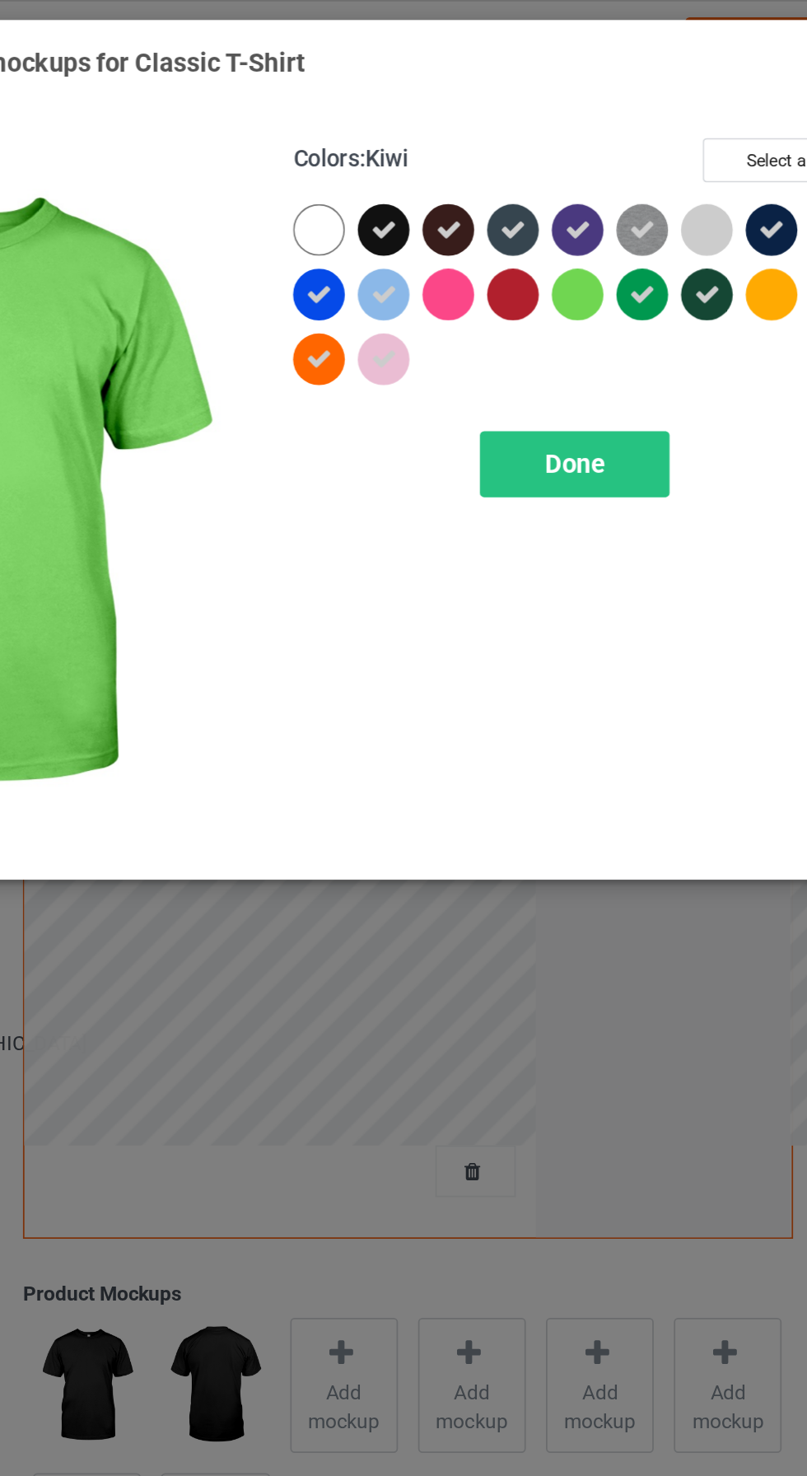
click at [573, 170] on div at bounding box center [578, 169] width 30 height 30
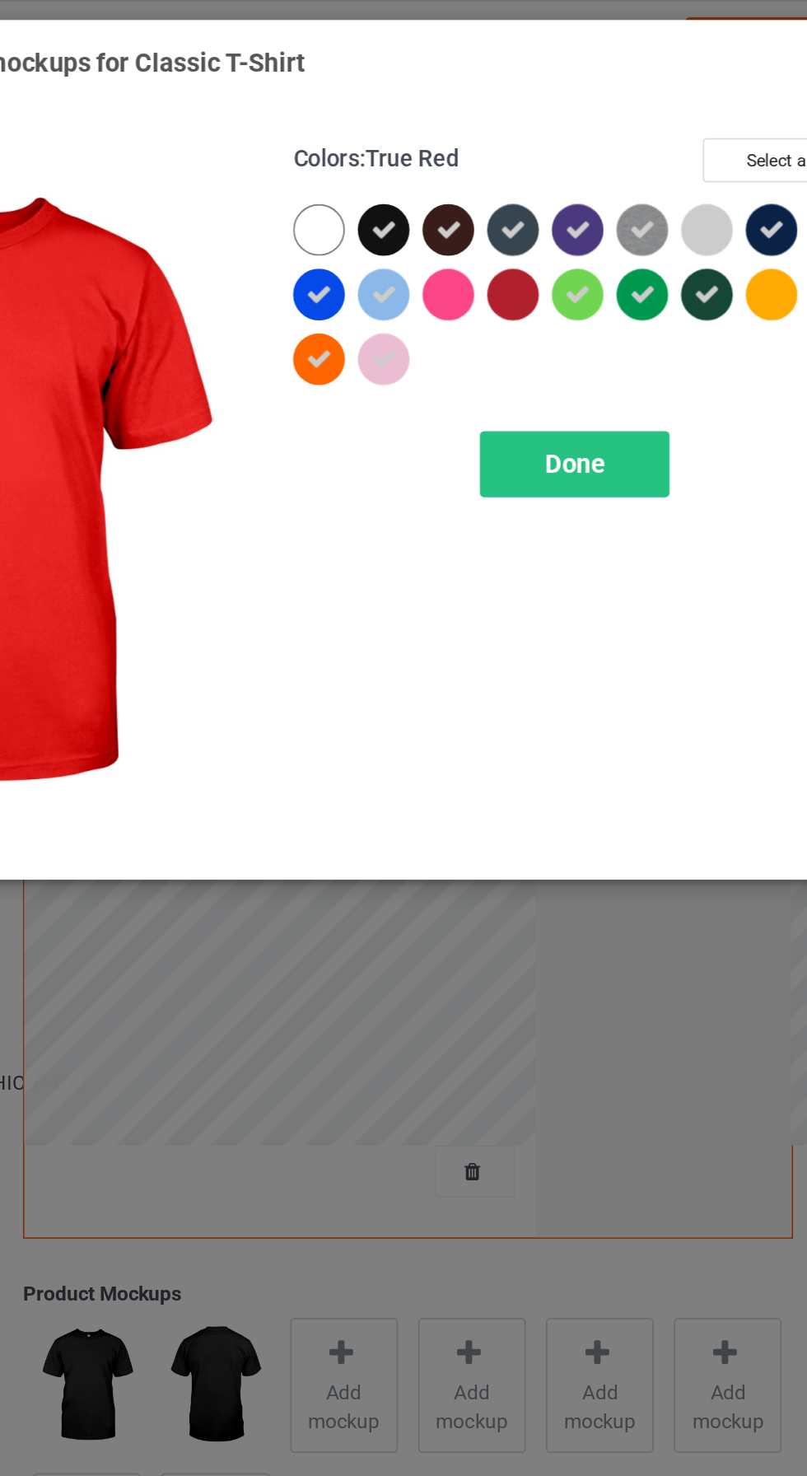
click at [536, 171] on div at bounding box center [541, 169] width 30 height 30
click at [536, 171] on icon at bounding box center [541, 168] width 15 height 15
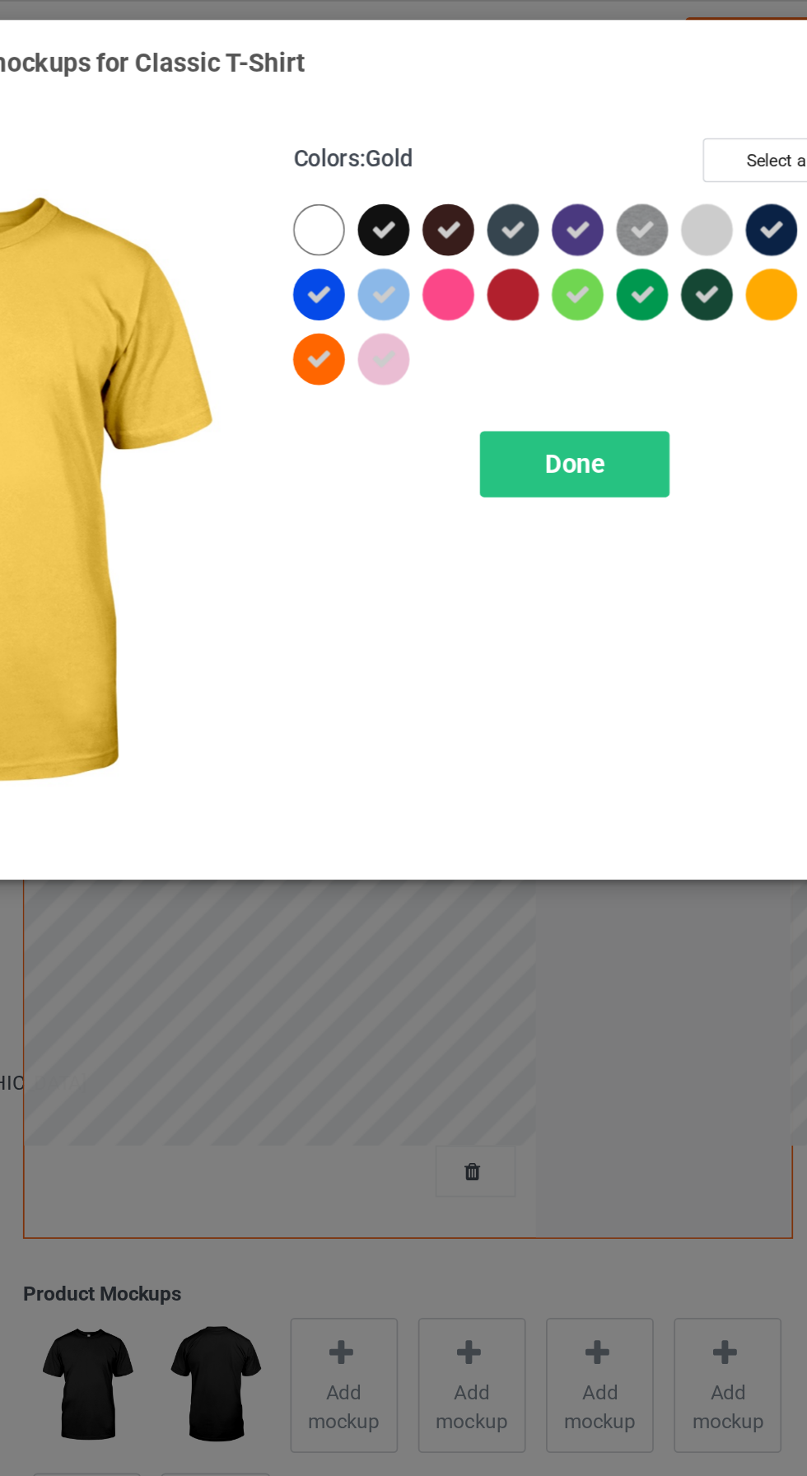
click at [684, 168] on div at bounding box center [690, 169] width 30 height 30
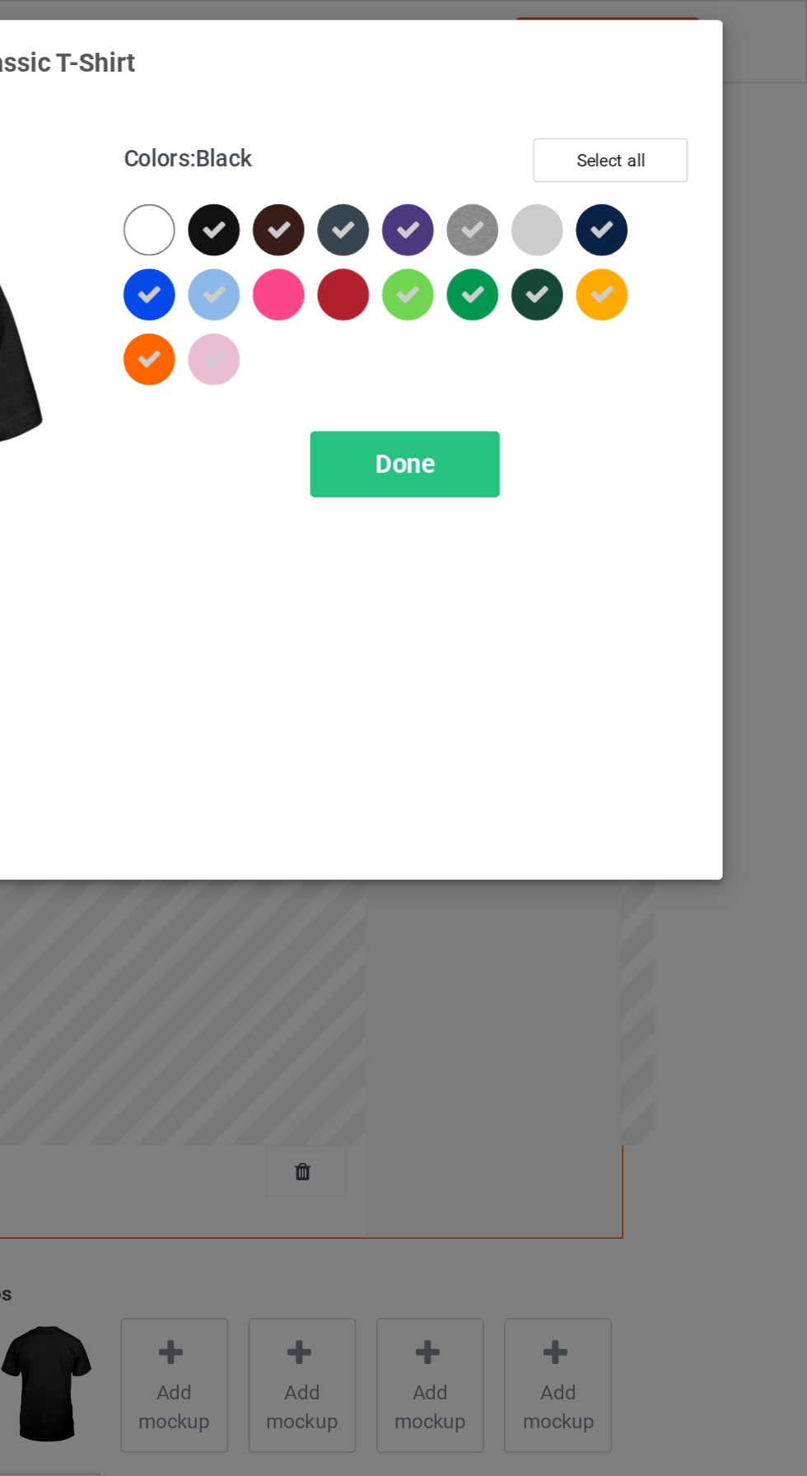
click at [464, 132] on icon at bounding box center [467, 131] width 15 height 15
click at [459, 130] on div at bounding box center [467, 132] width 30 height 30
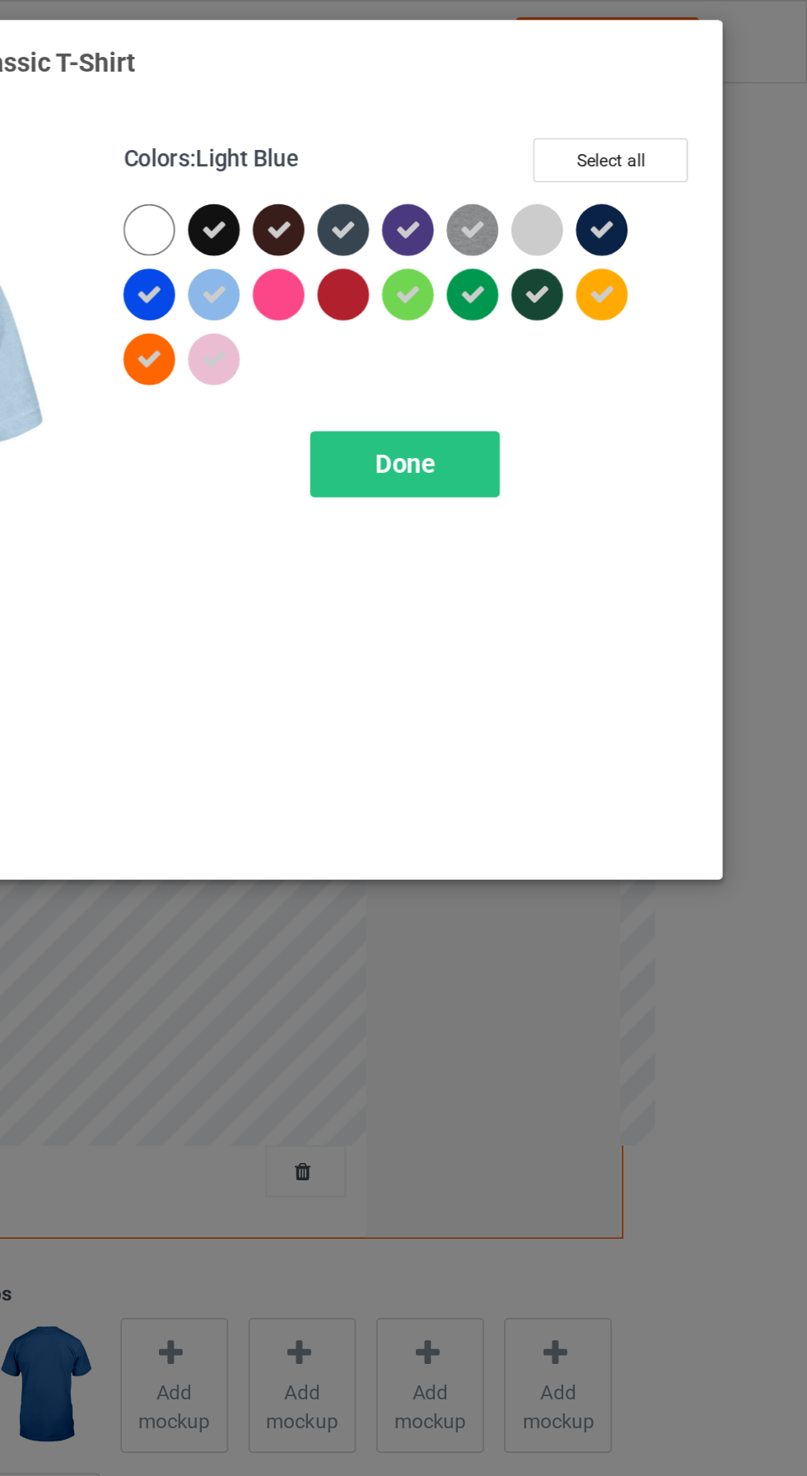
click at [564, 272] on span "Done" at bounding box center [576, 265] width 35 height 17
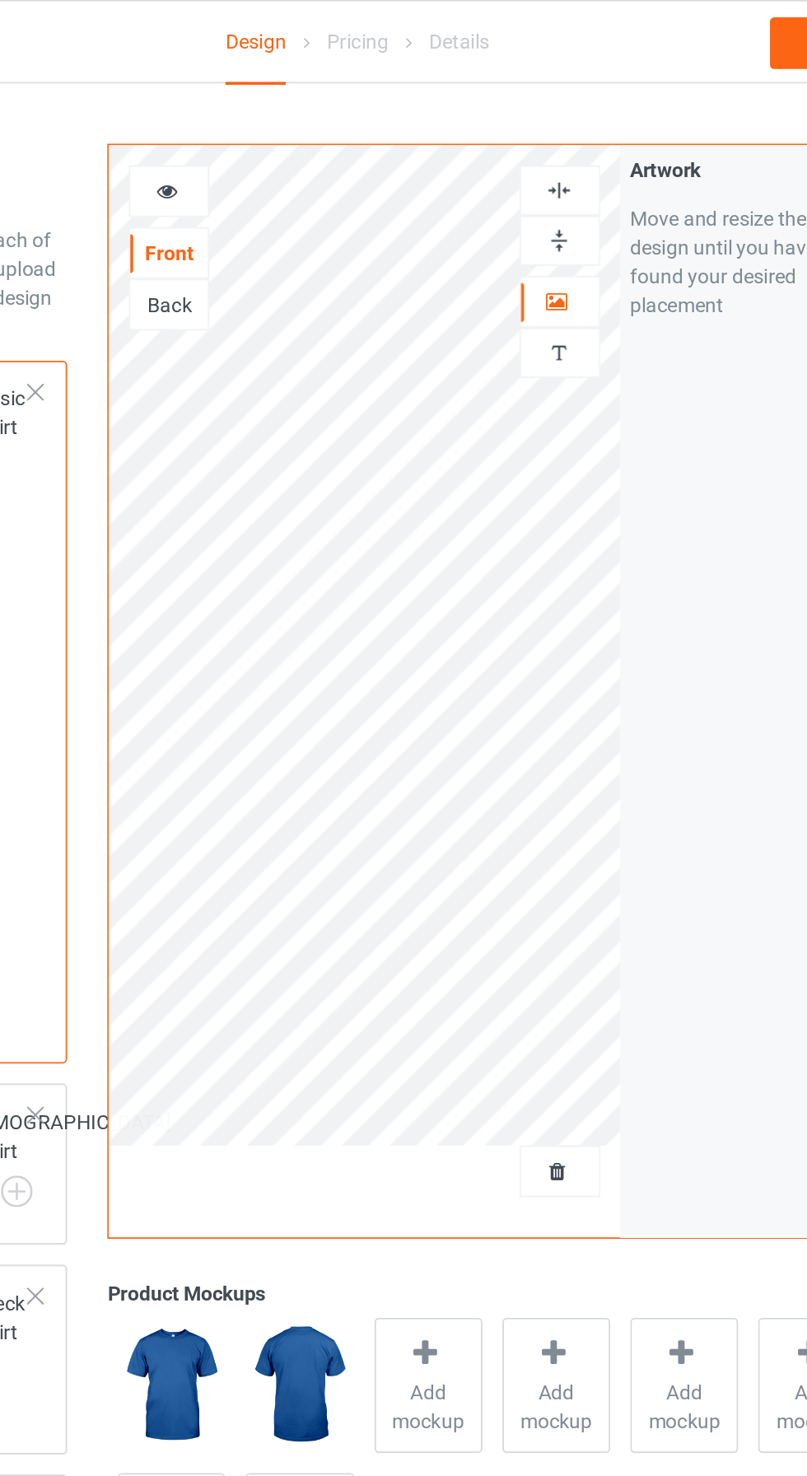
click at [296, 116] on div at bounding box center [296, 109] width 44 height 16
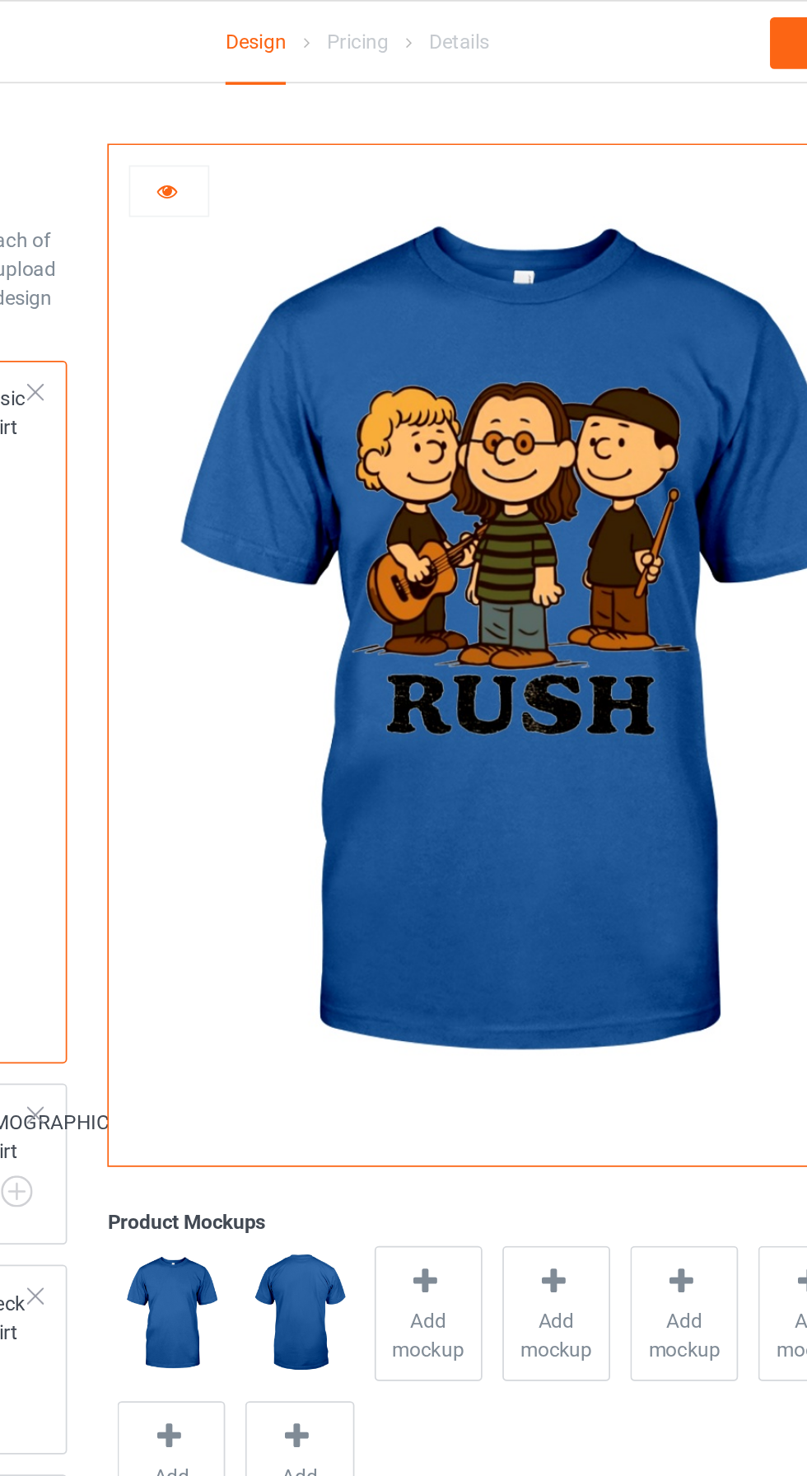
click at [291, 119] on div at bounding box center [296, 110] width 46 height 30
click at [295, 111] on icon at bounding box center [295, 107] width 14 height 12
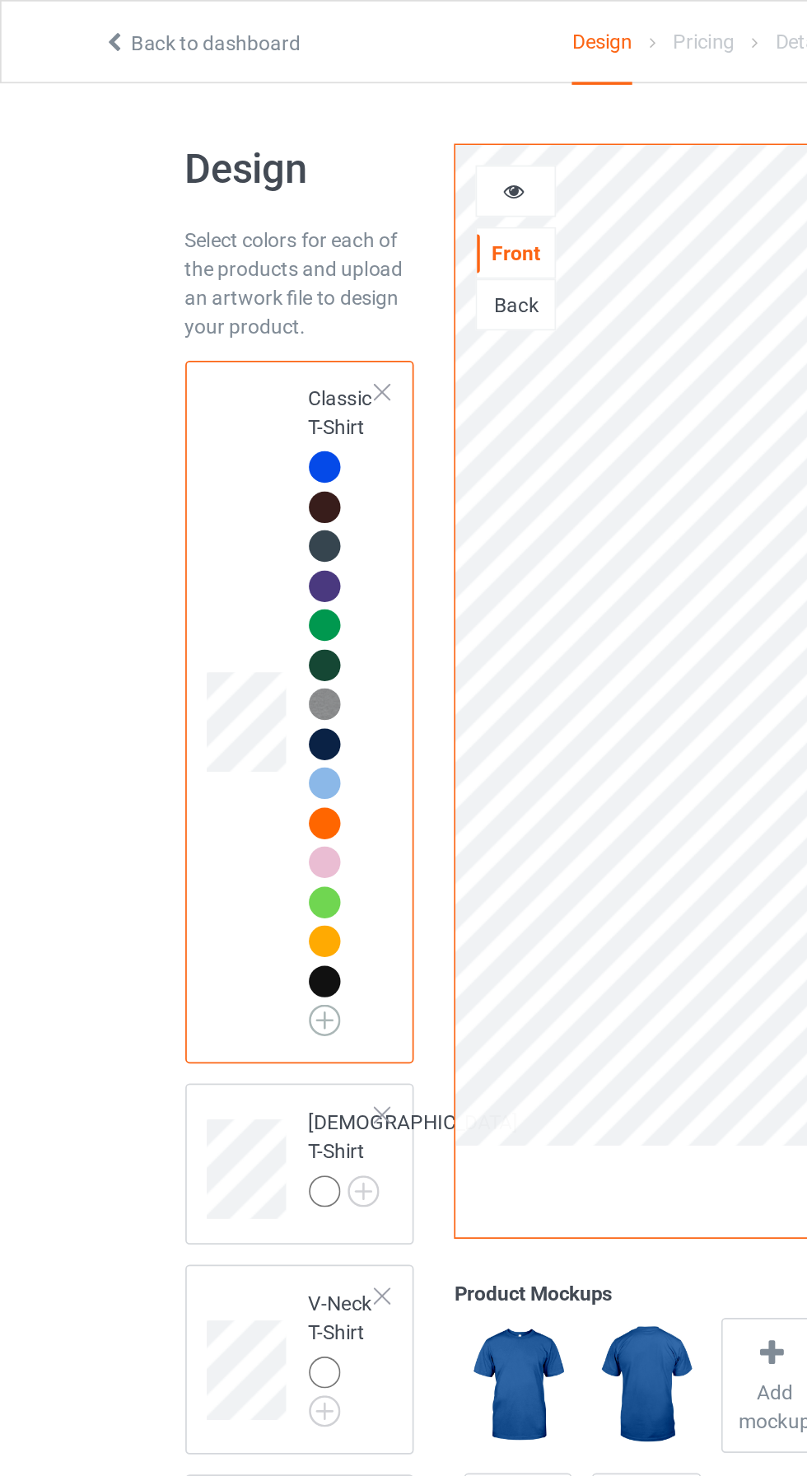
click at [186, 586] on img at bounding box center [186, 585] width 18 height 18
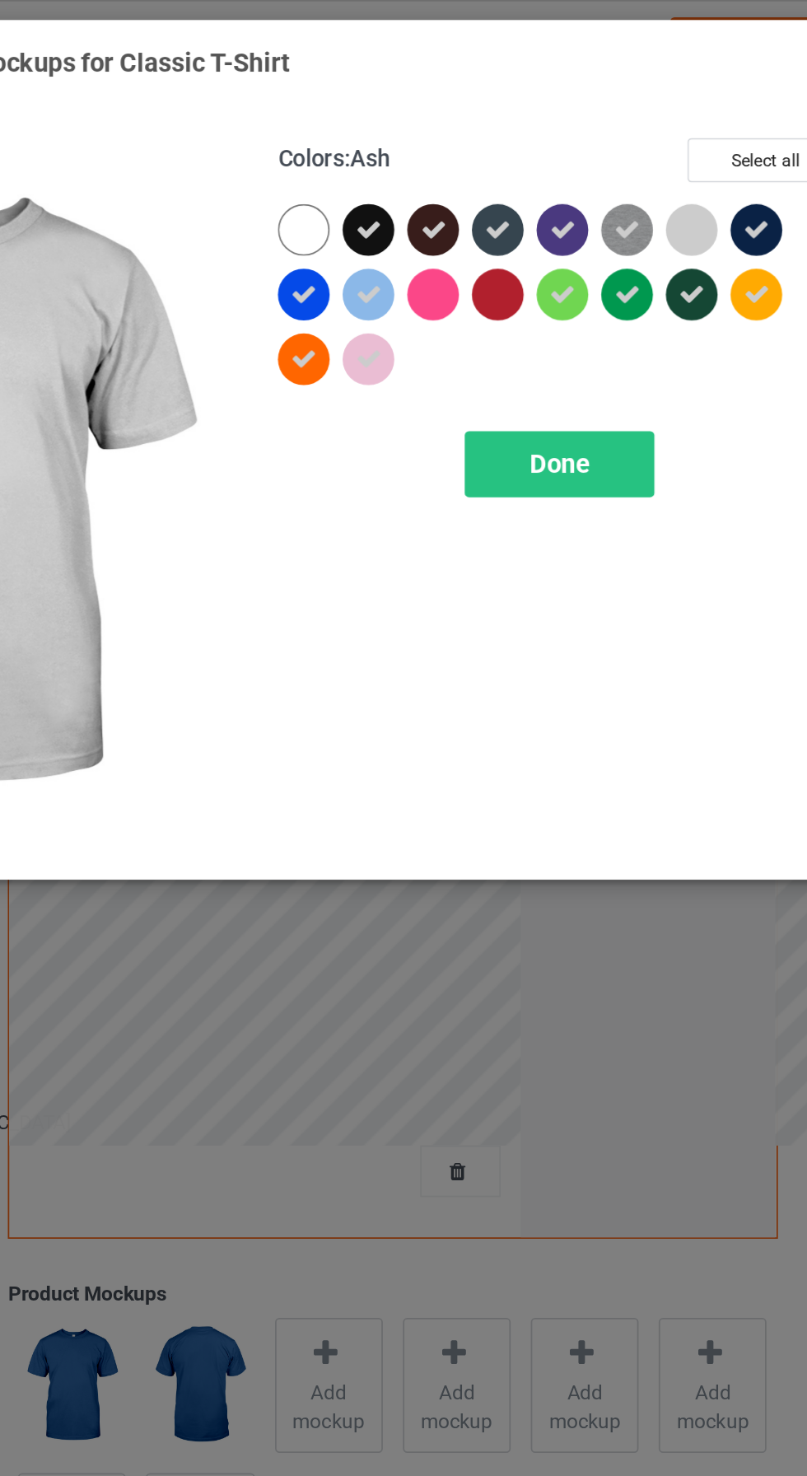
click at [648, 138] on div at bounding box center [653, 132] width 30 height 30
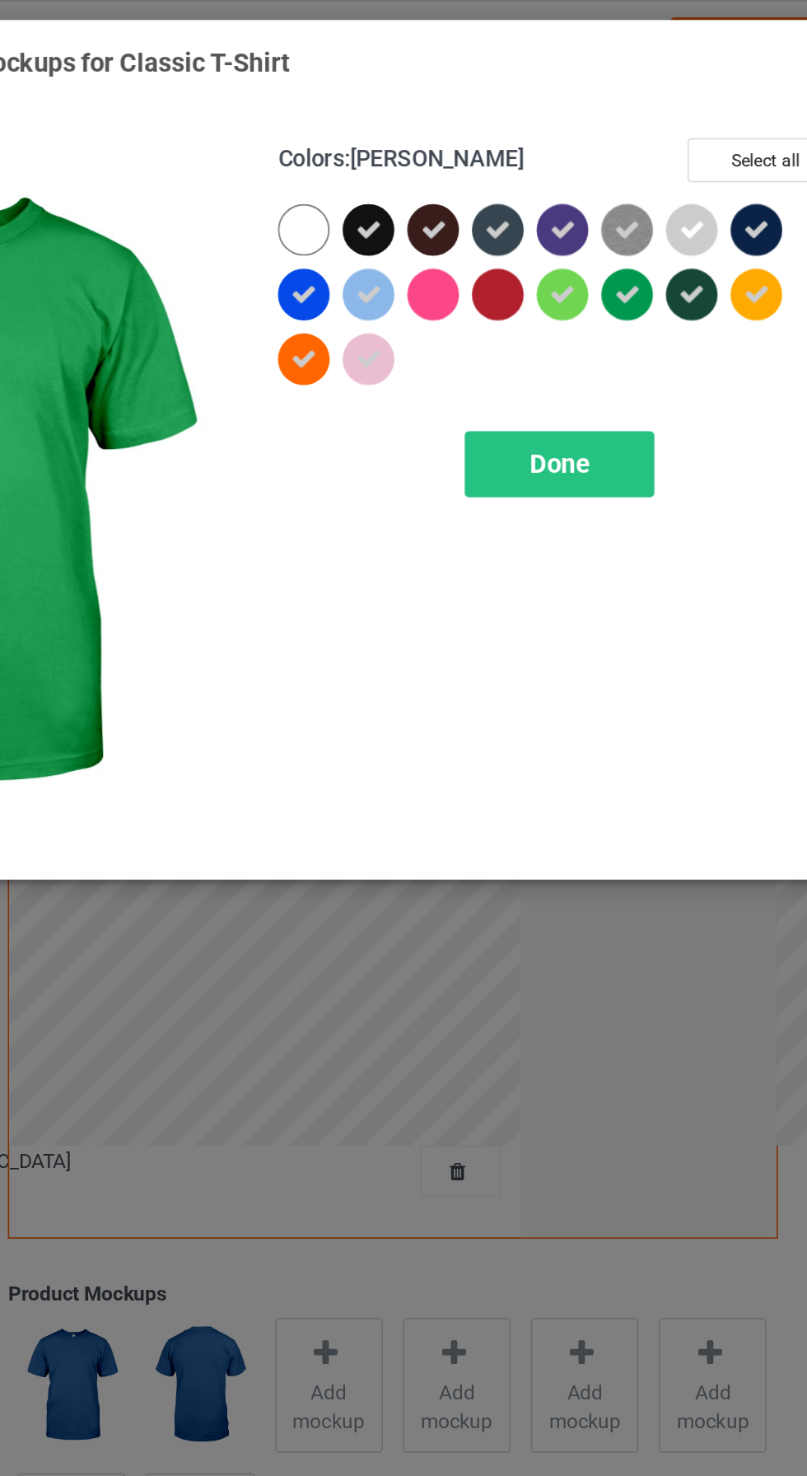
click at [574, 266] on span "Done" at bounding box center [576, 265] width 35 height 17
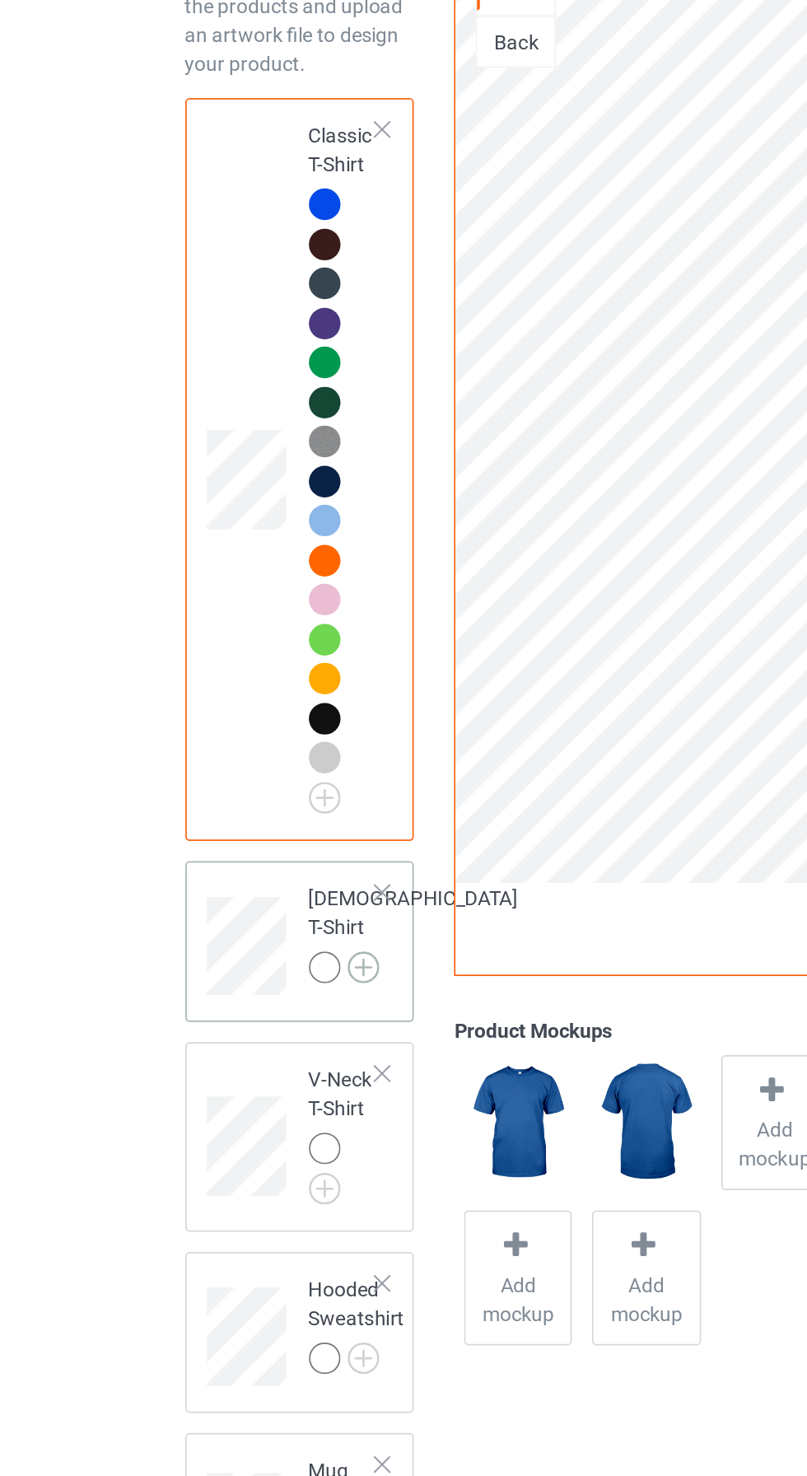
click at [199, 714] on img at bounding box center [208, 705] width 18 height 18
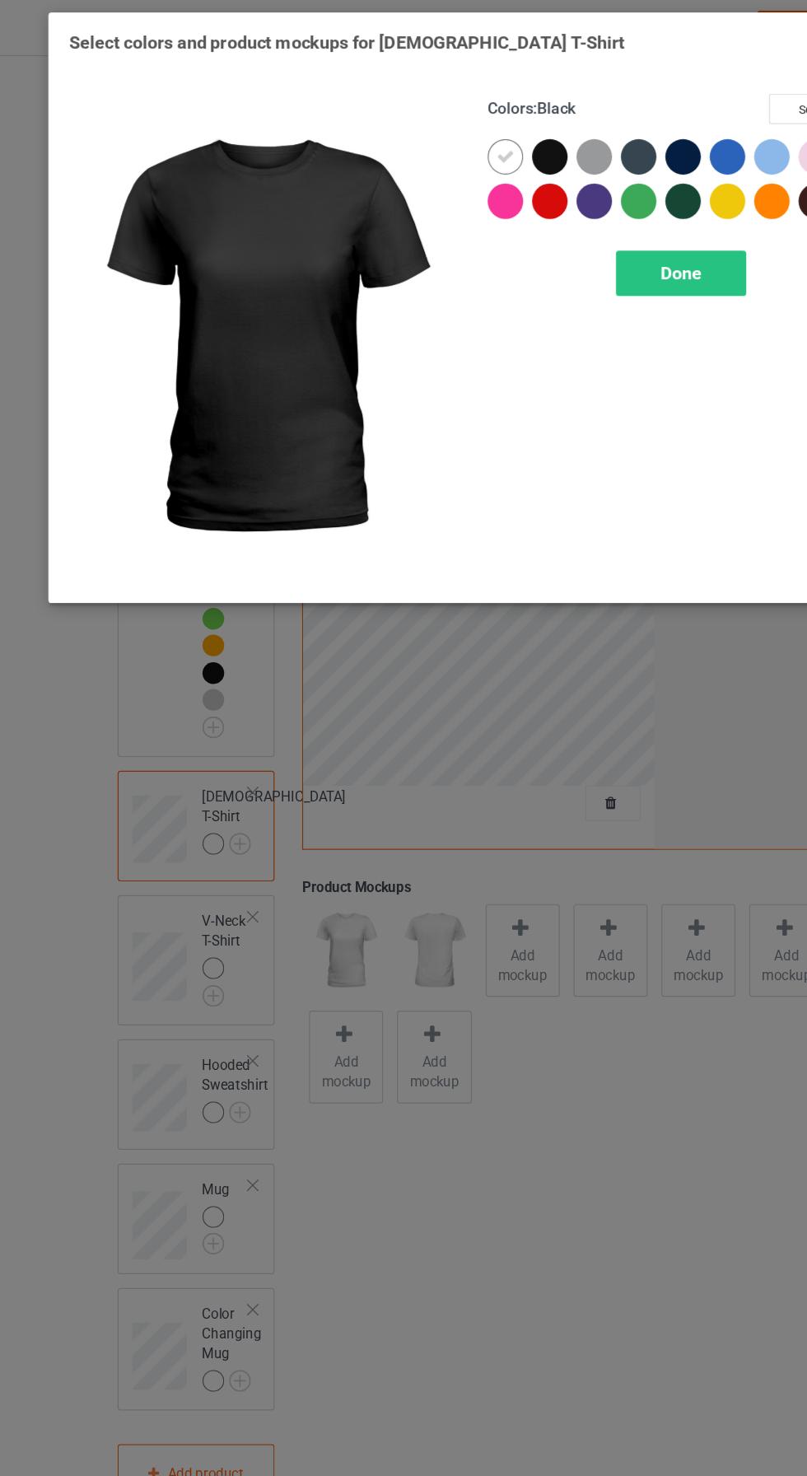
click at [457, 130] on div at bounding box center [467, 132] width 30 height 30
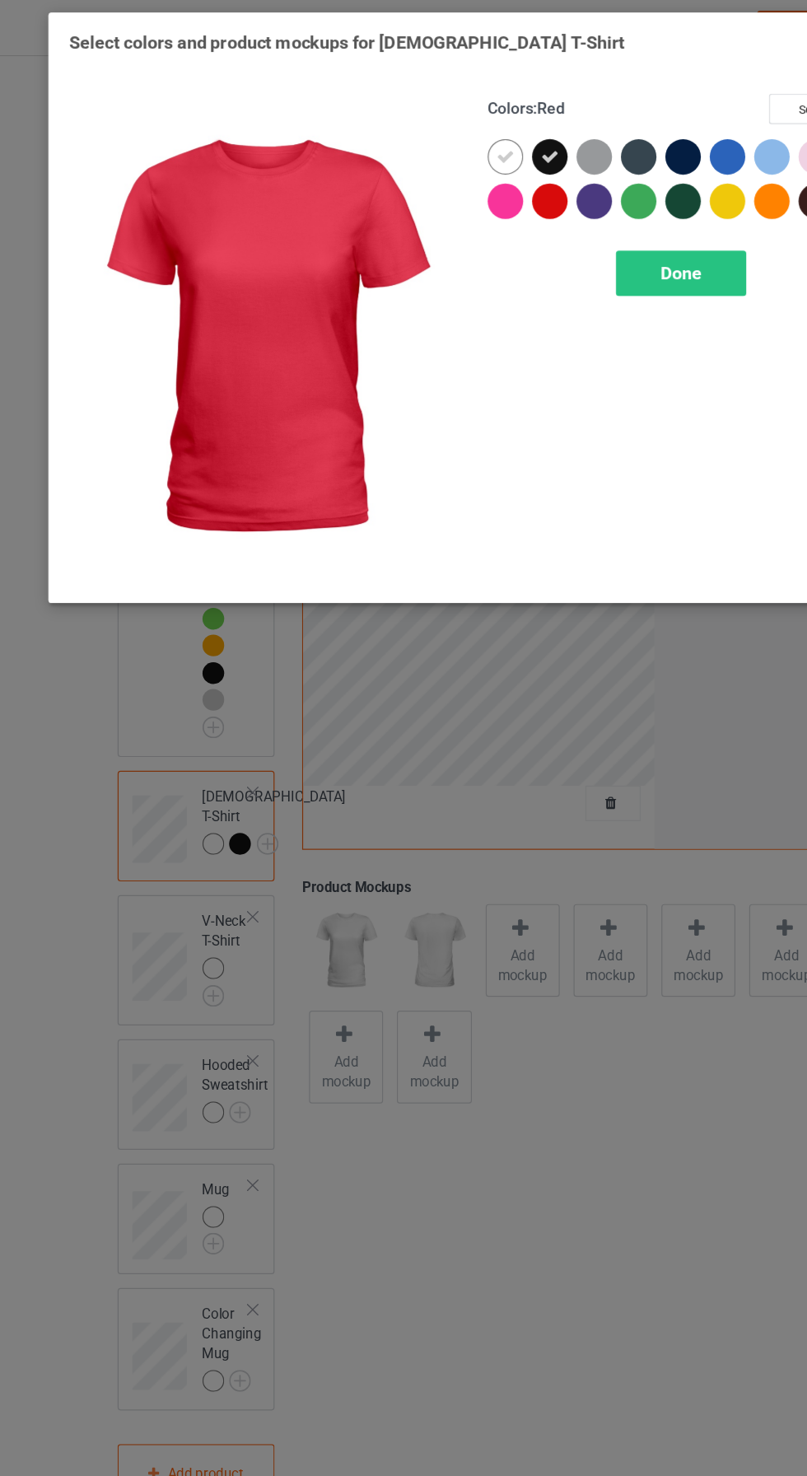
click at [463, 162] on div at bounding box center [467, 169] width 30 height 30
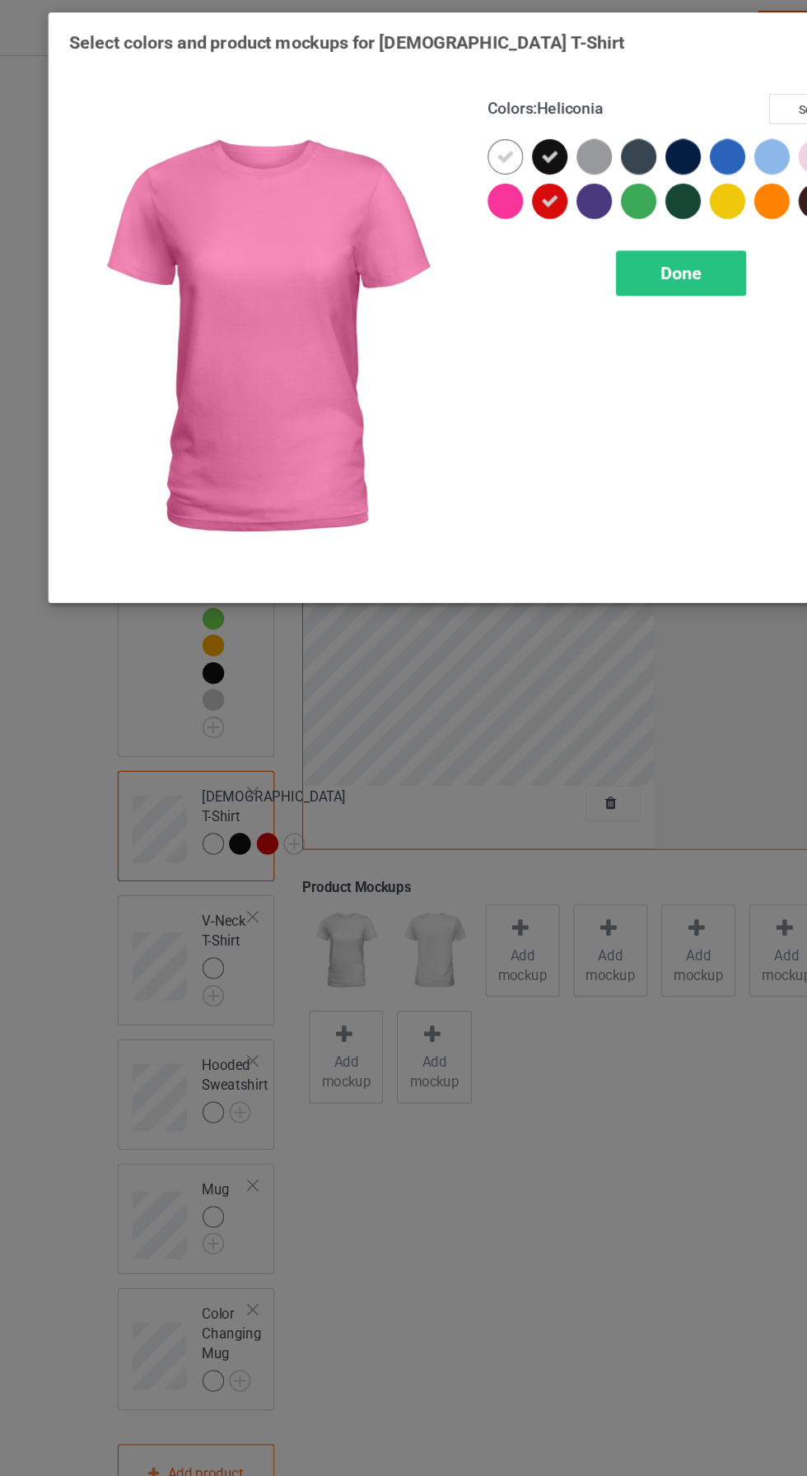
click at [433, 169] on div at bounding box center [430, 169] width 30 height 30
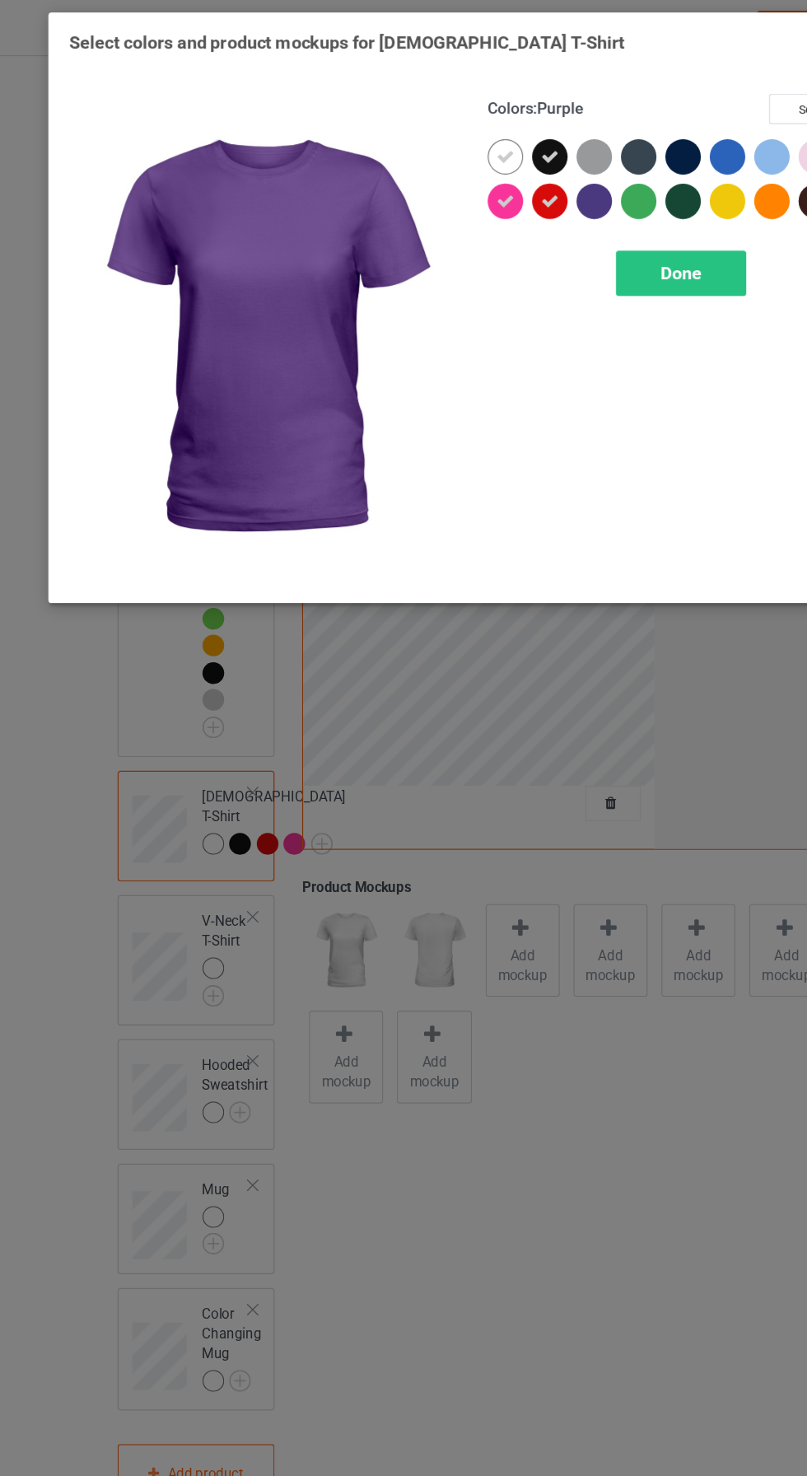
click at [497, 174] on div at bounding box center [504, 169] width 30 height 30
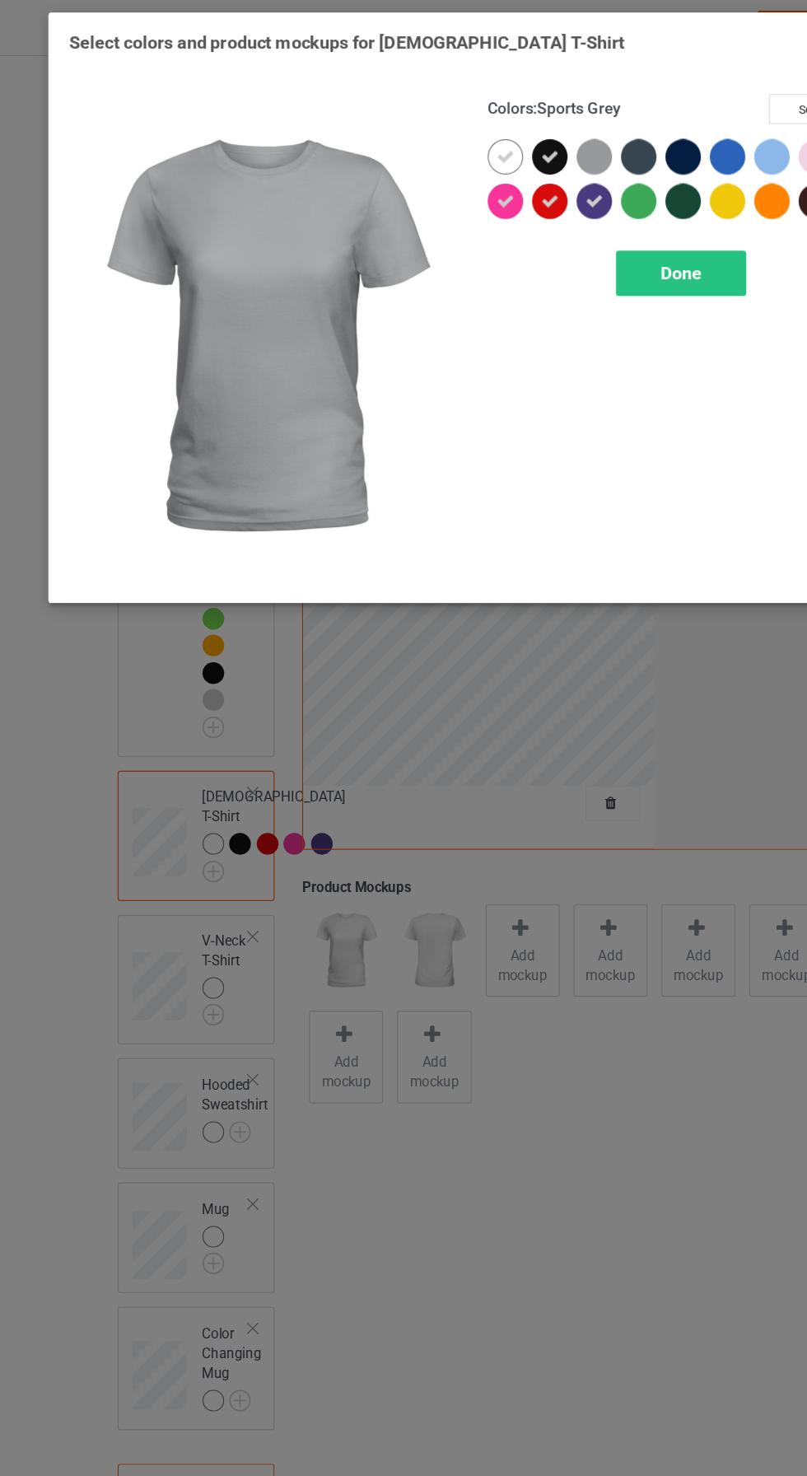
click at [502, 119] on div at bounding box center [504, 132] width 30 height 30
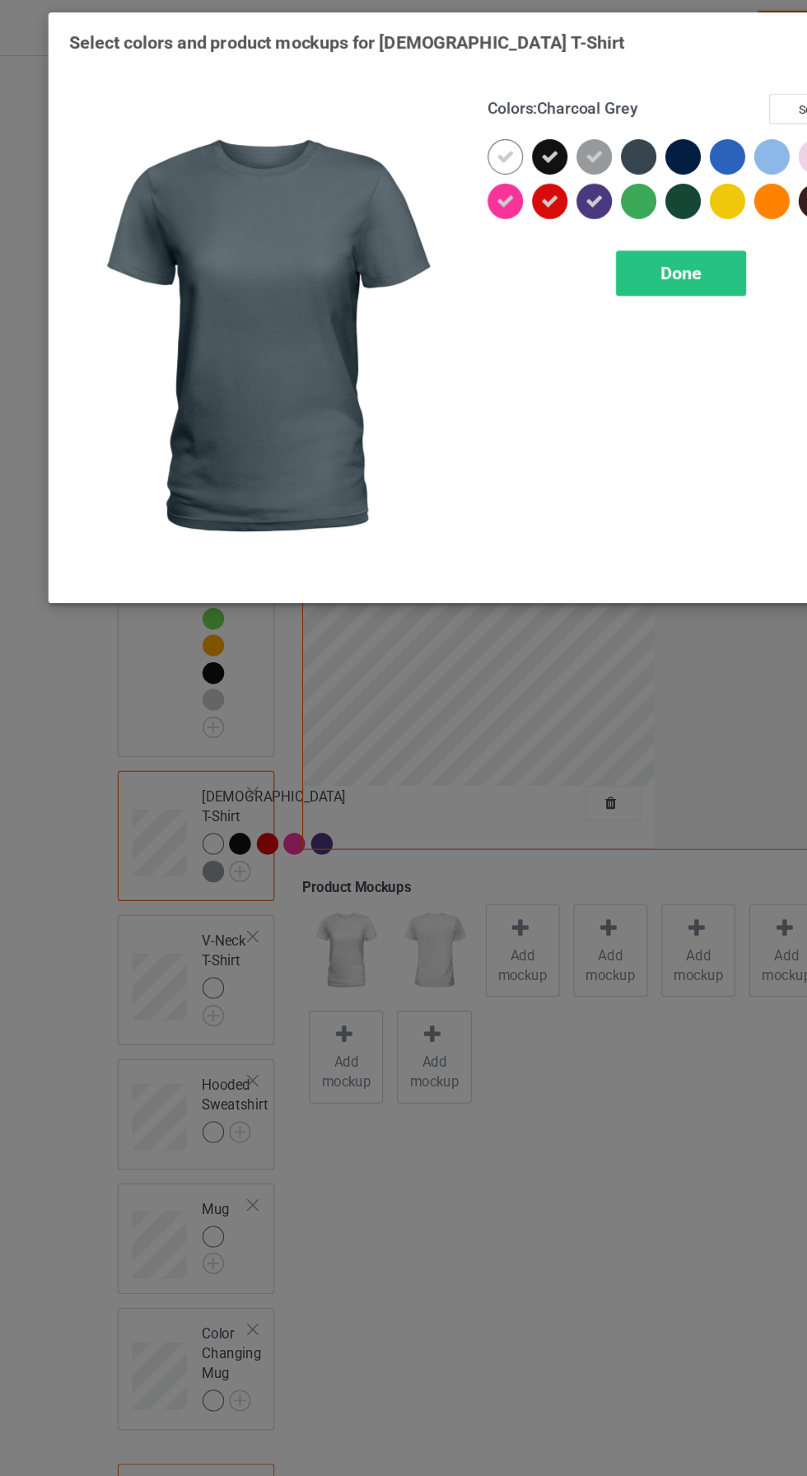
click at [541, 133] on div at bounding box center [541, 132] width 30 height 30
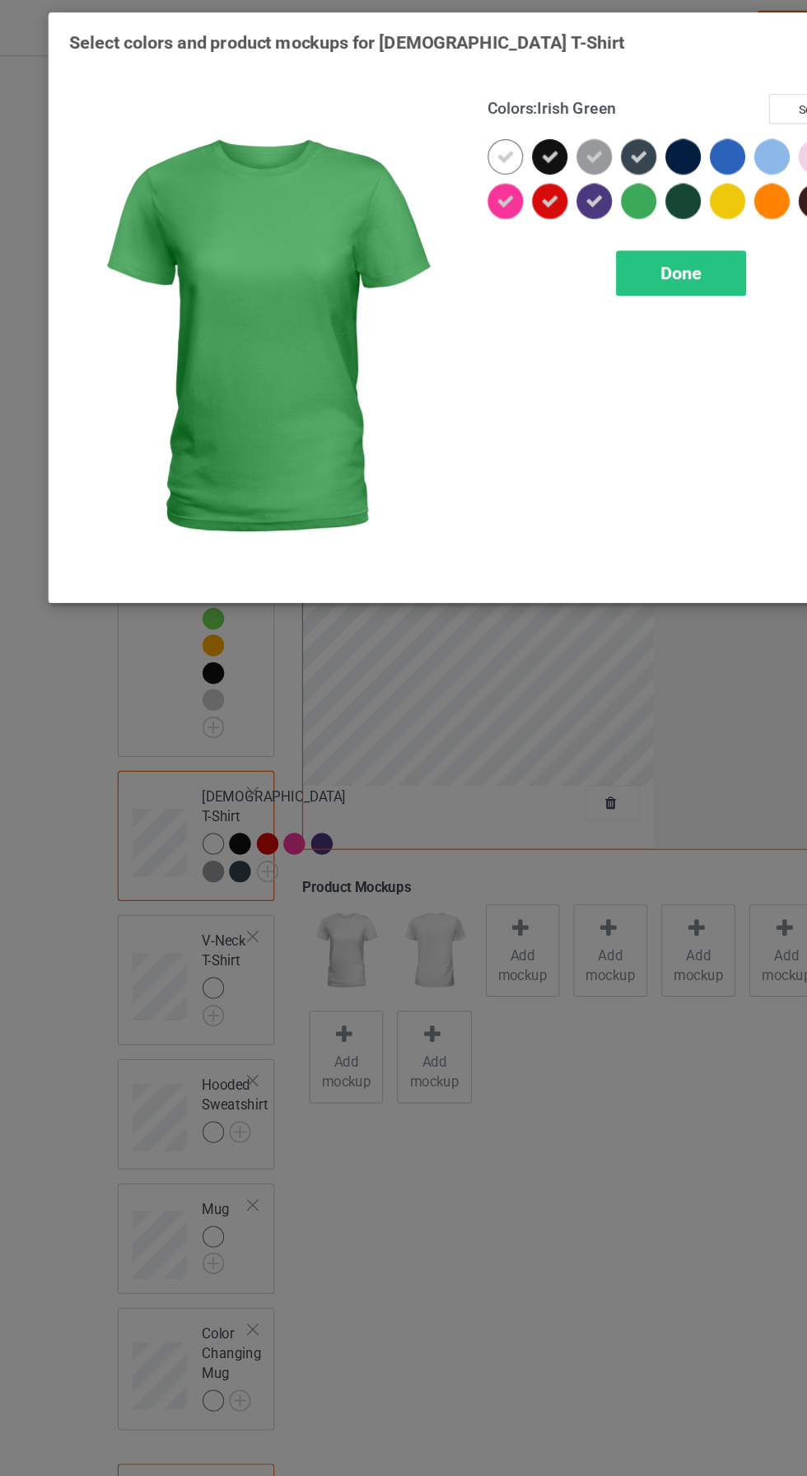
click at [544, 170] on div at bounding box center [541, 169] width 30 height 30
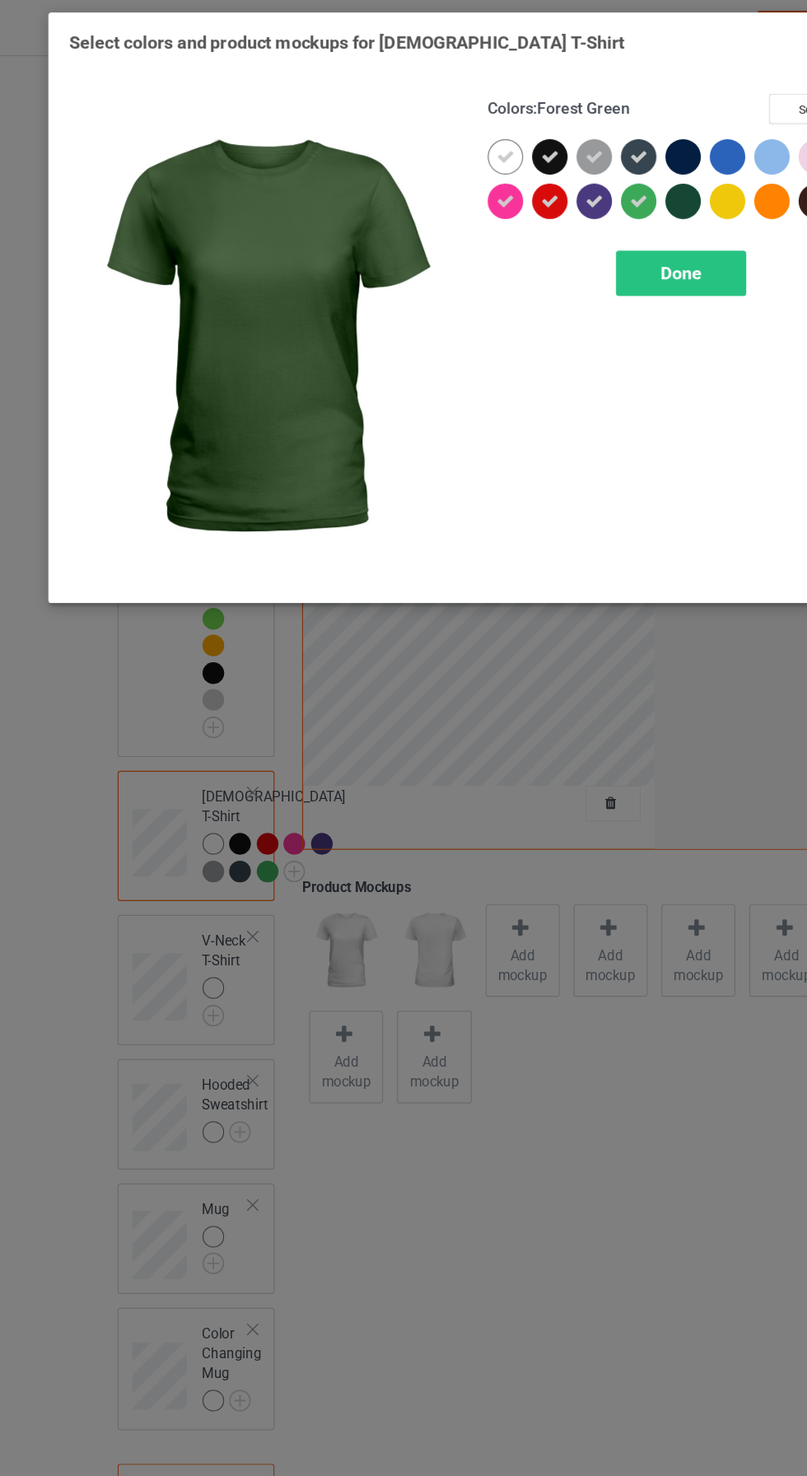
click at [571, 175] on div at bounding box center [578, 169] width 30 height 30
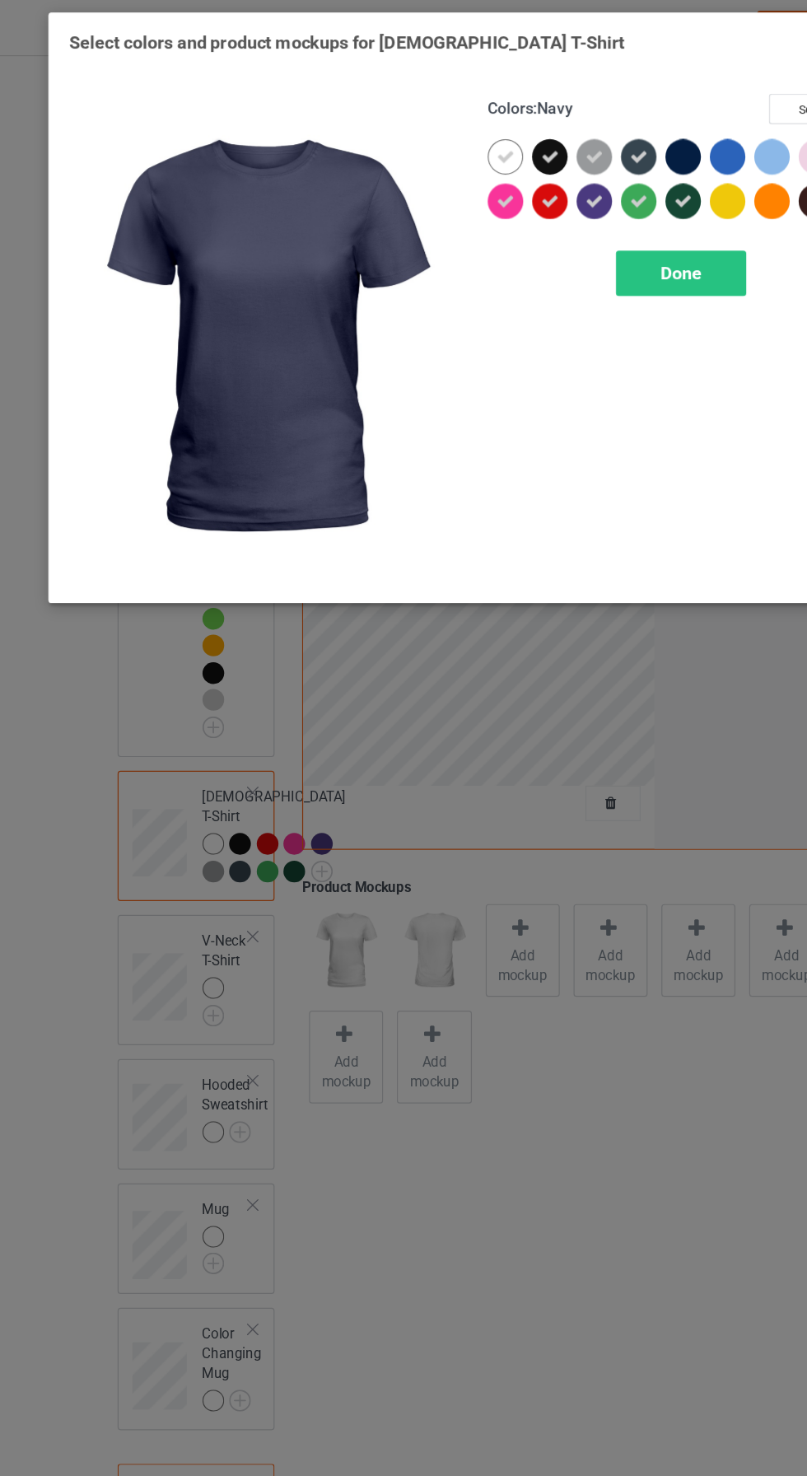
click at [578, 129] on div at bounding box center [578, 132] width 30 height 30
click at [599, 131] on div at bounding box center [581, 135] width 37 height 37
click at [582, 138] on div at bounding box center [578, 132] width 30 height 30
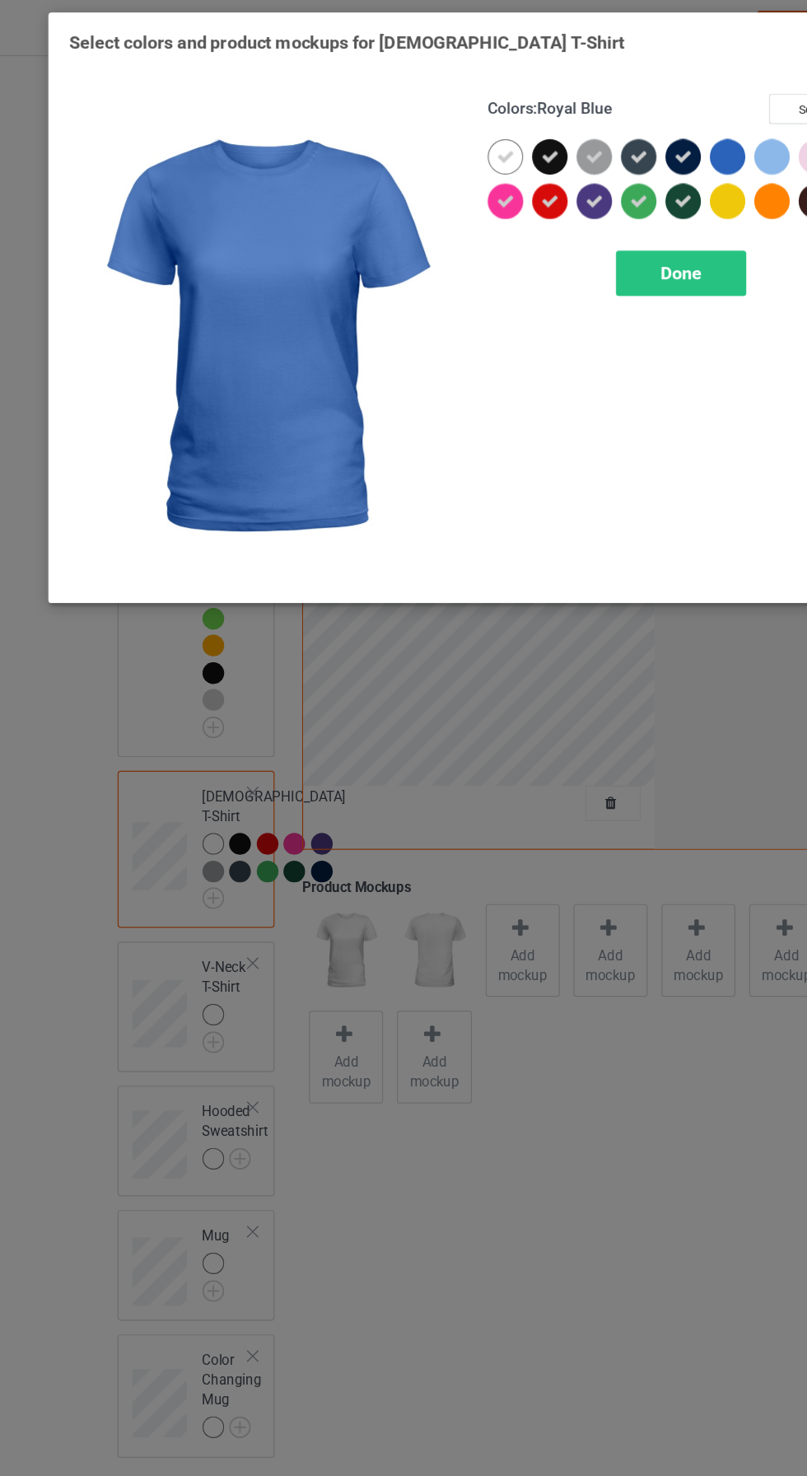
click at [611, 133] on div at bounding box center [616, 132] width 30 height 30
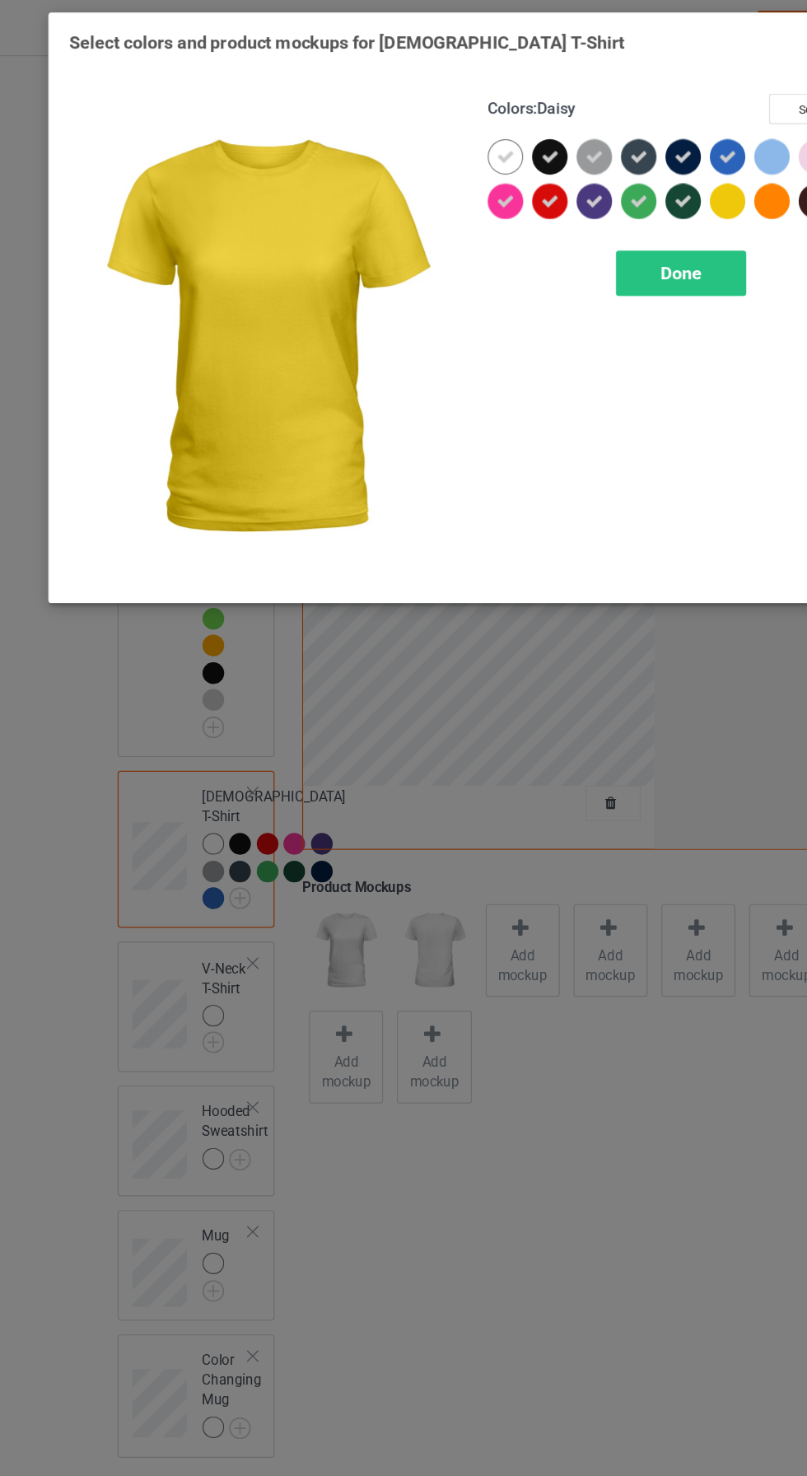
click at [621, 161] on div at bounding box center [616, 169] width 30 height 30
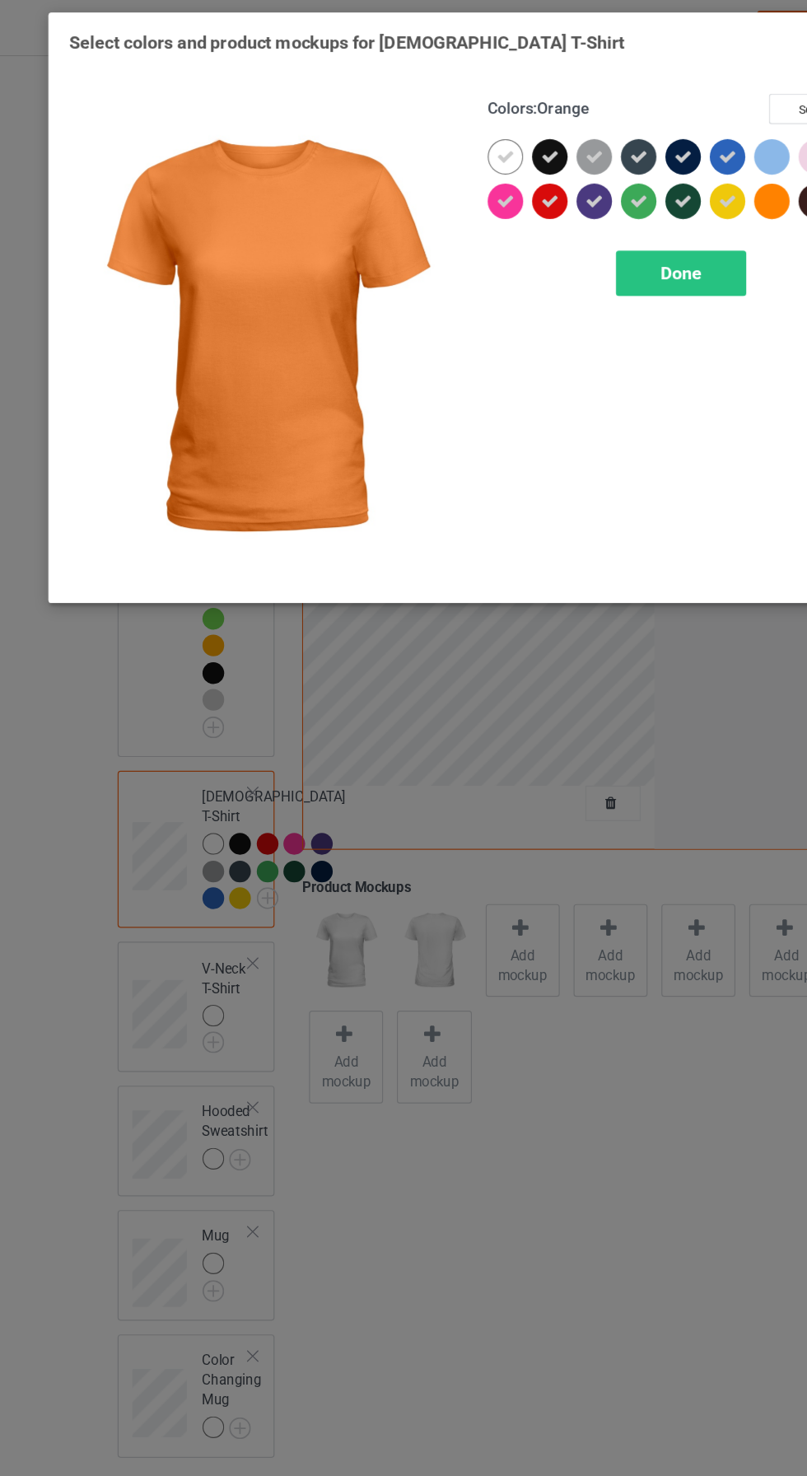
click at [659, 167] on div at bounding box center [653, 169] width 30 height 30
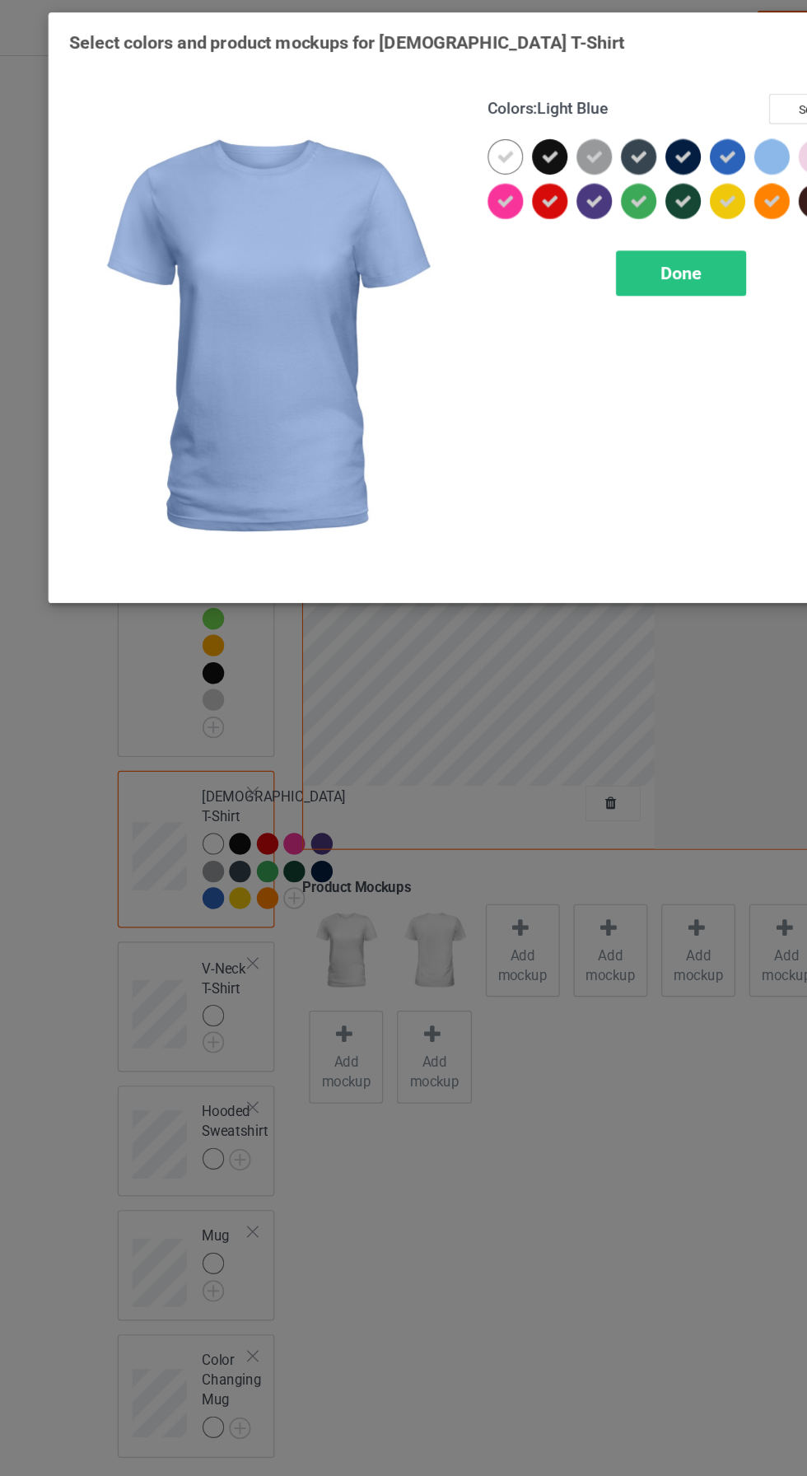
click at [647, 127] on div at bounding box center [653, 132] width 30 height 30
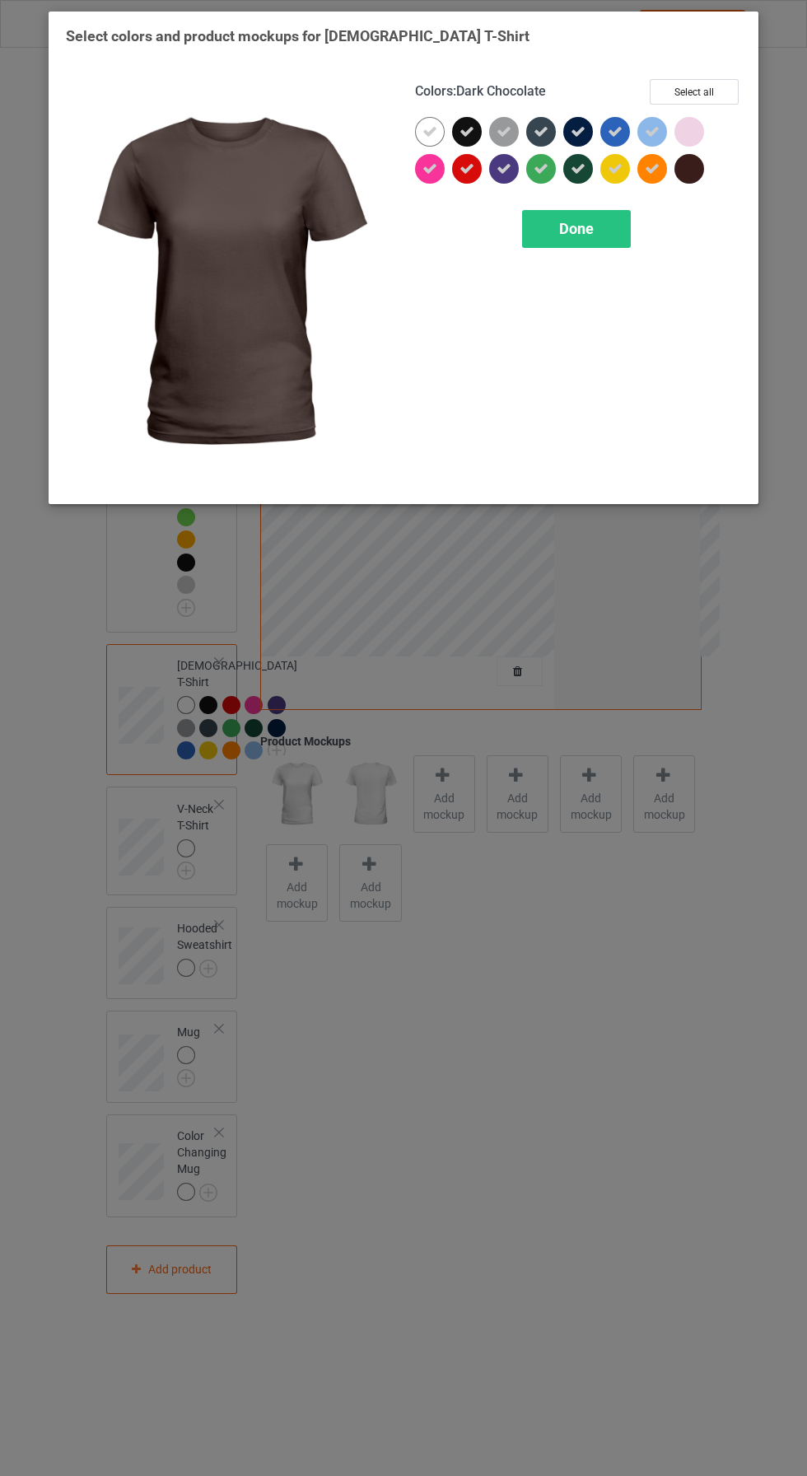
click at [681, 170] on div at bounding box center [690, 169] width 30 height 30
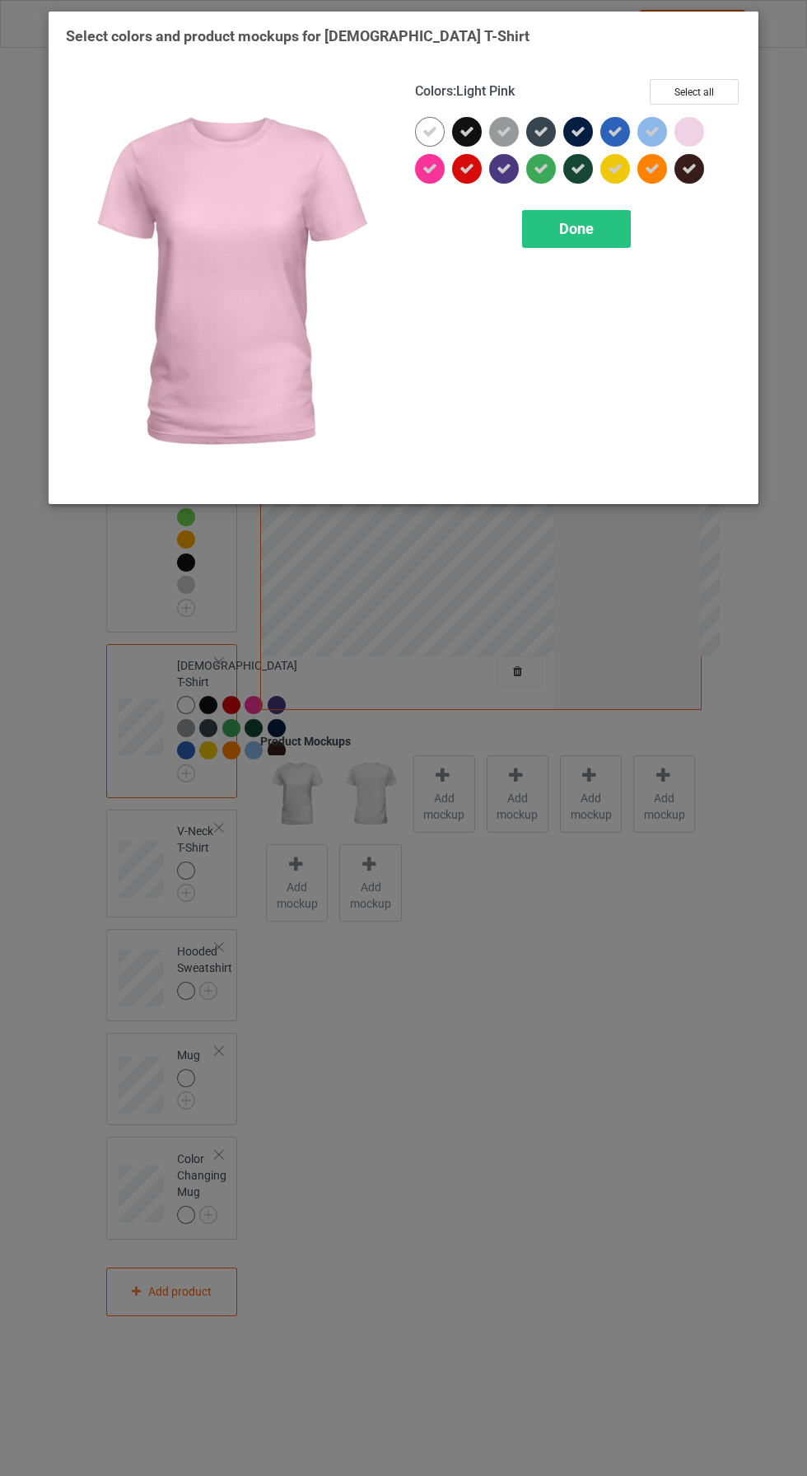
click at [685, 138] on div at bounding box center [690, 132] width 30 height 30
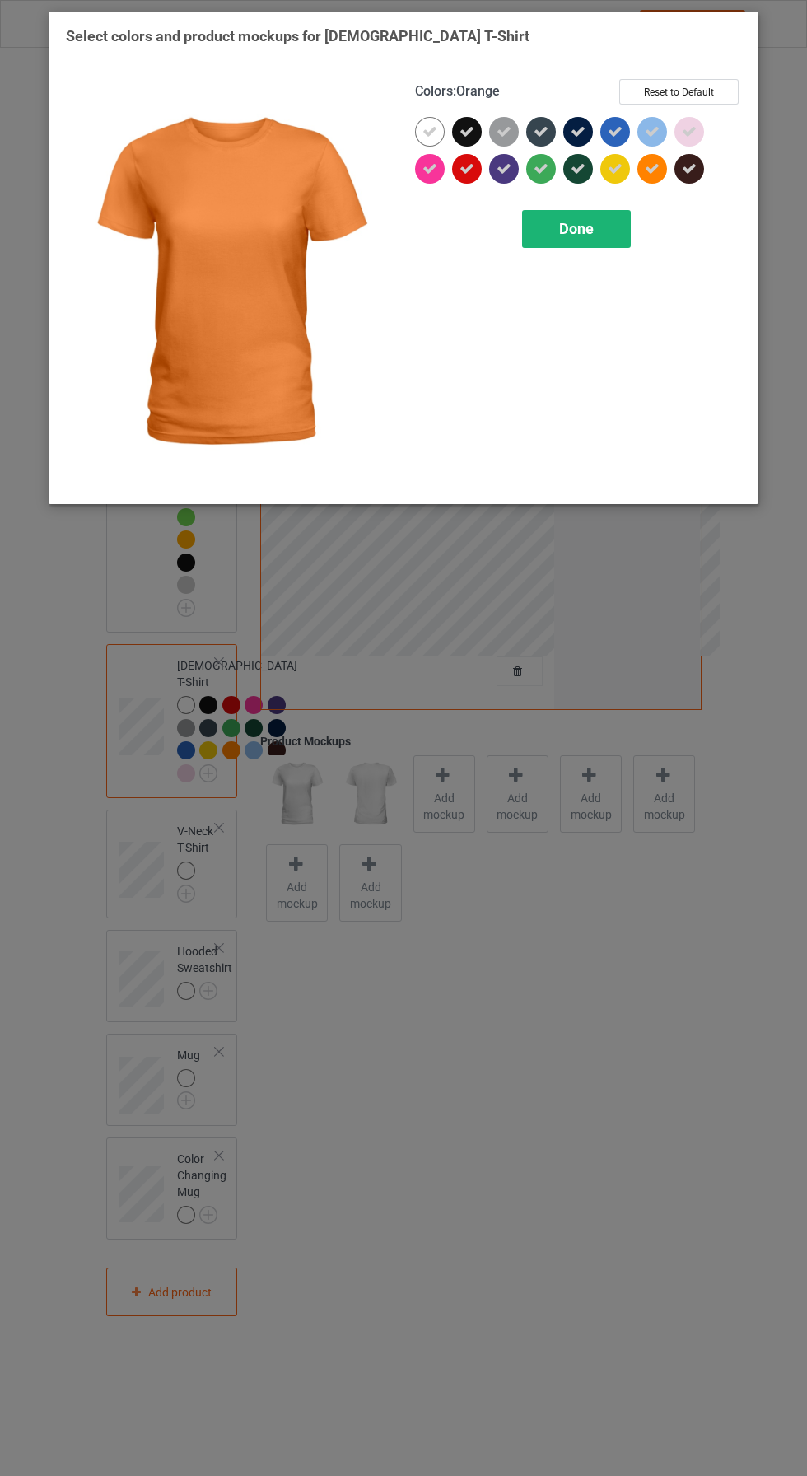
click at [588, 231] on span "Done" at bounding box center [576, 228] width 35 height 17
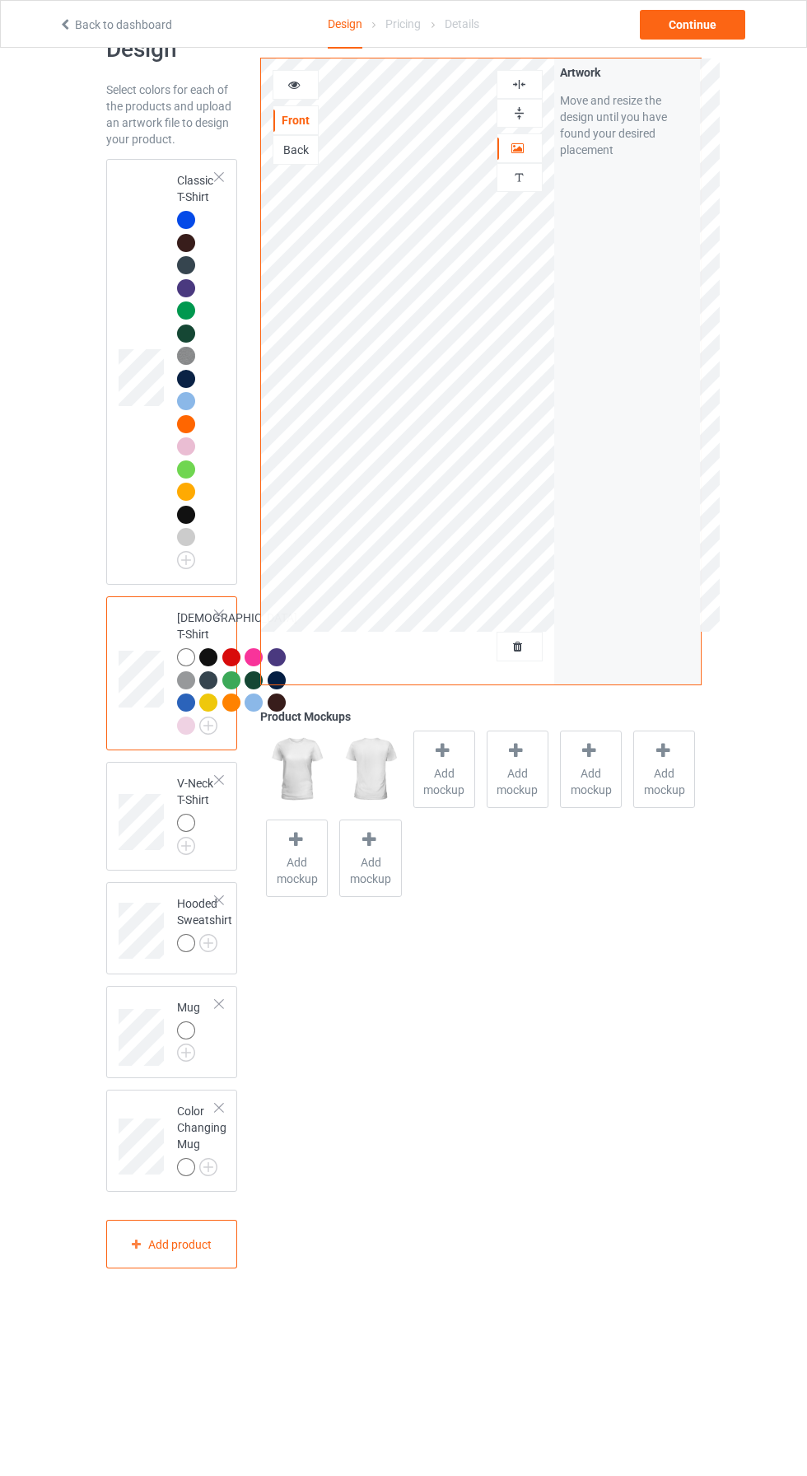
scroll to position [168, 0]
click at [183, 855] on img at bounding box center [186, 846] width 18 height 18
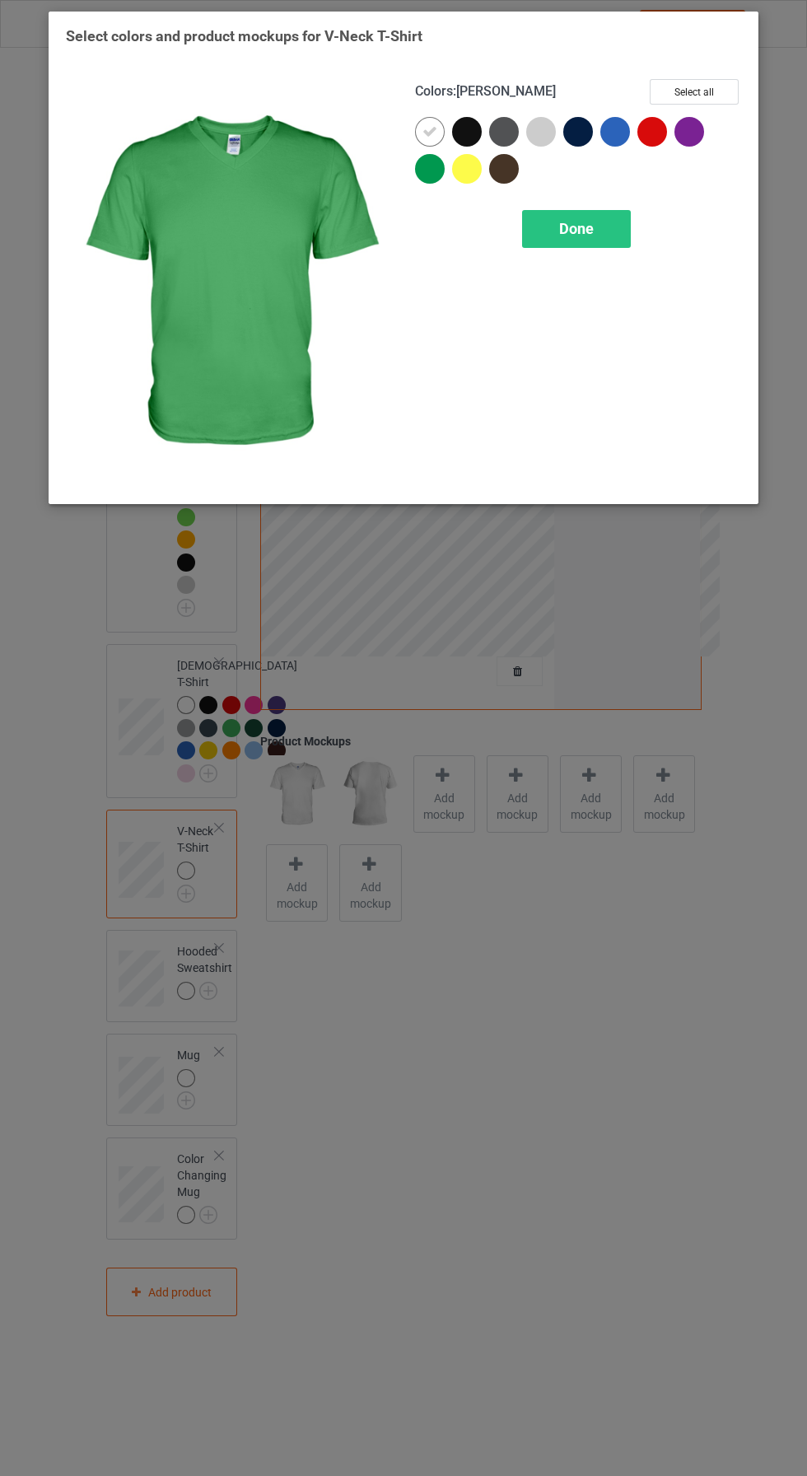
drag, startPoint x: 431, startPoint y: 164, endPoint x: 437, endPoint y: 173, distance: 11.2
click at [432, 166] on div at bounding box center [430, 169] width 30 height 30
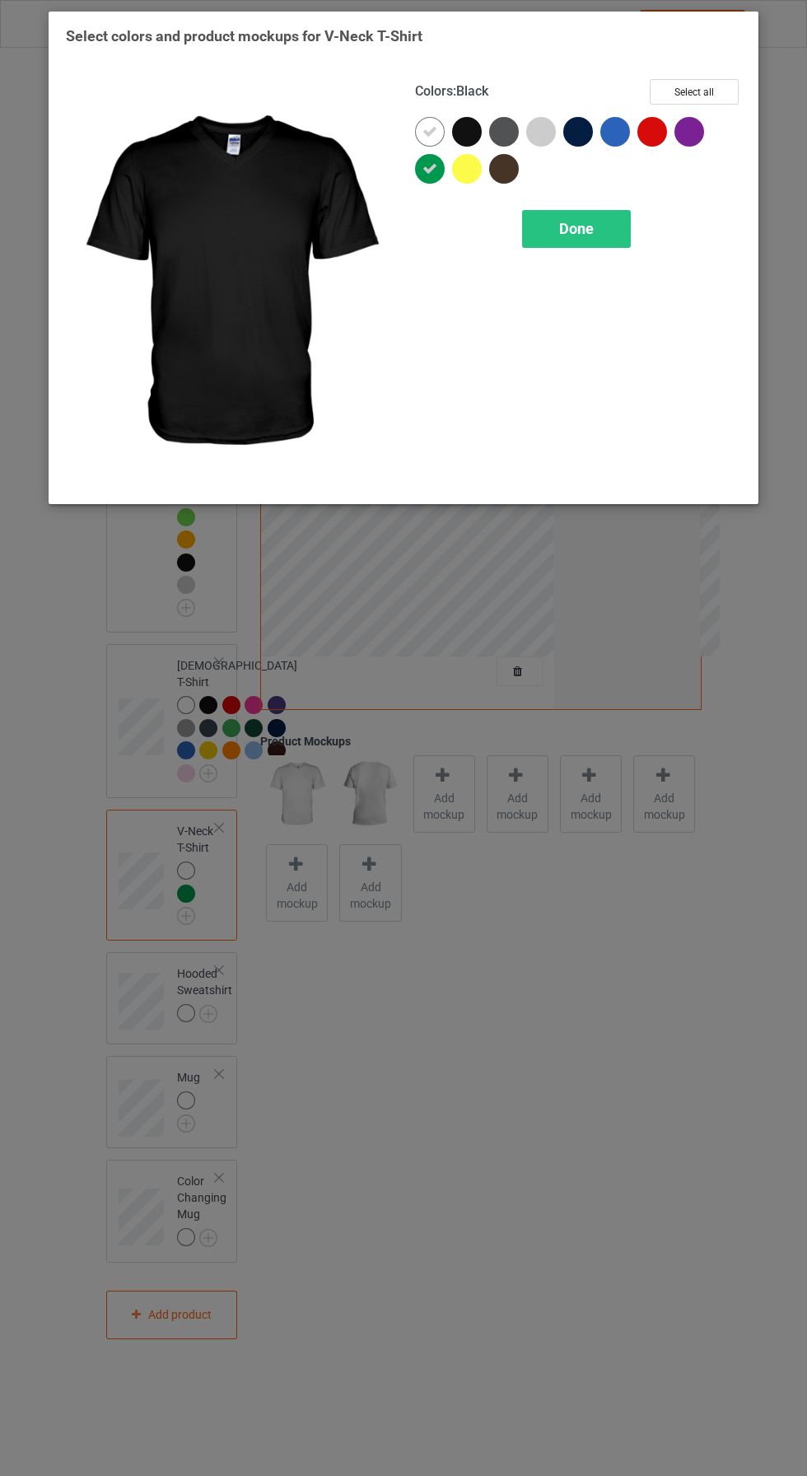
click at [469, 126] on div at bounding box center [467, 132] width 30 height 30
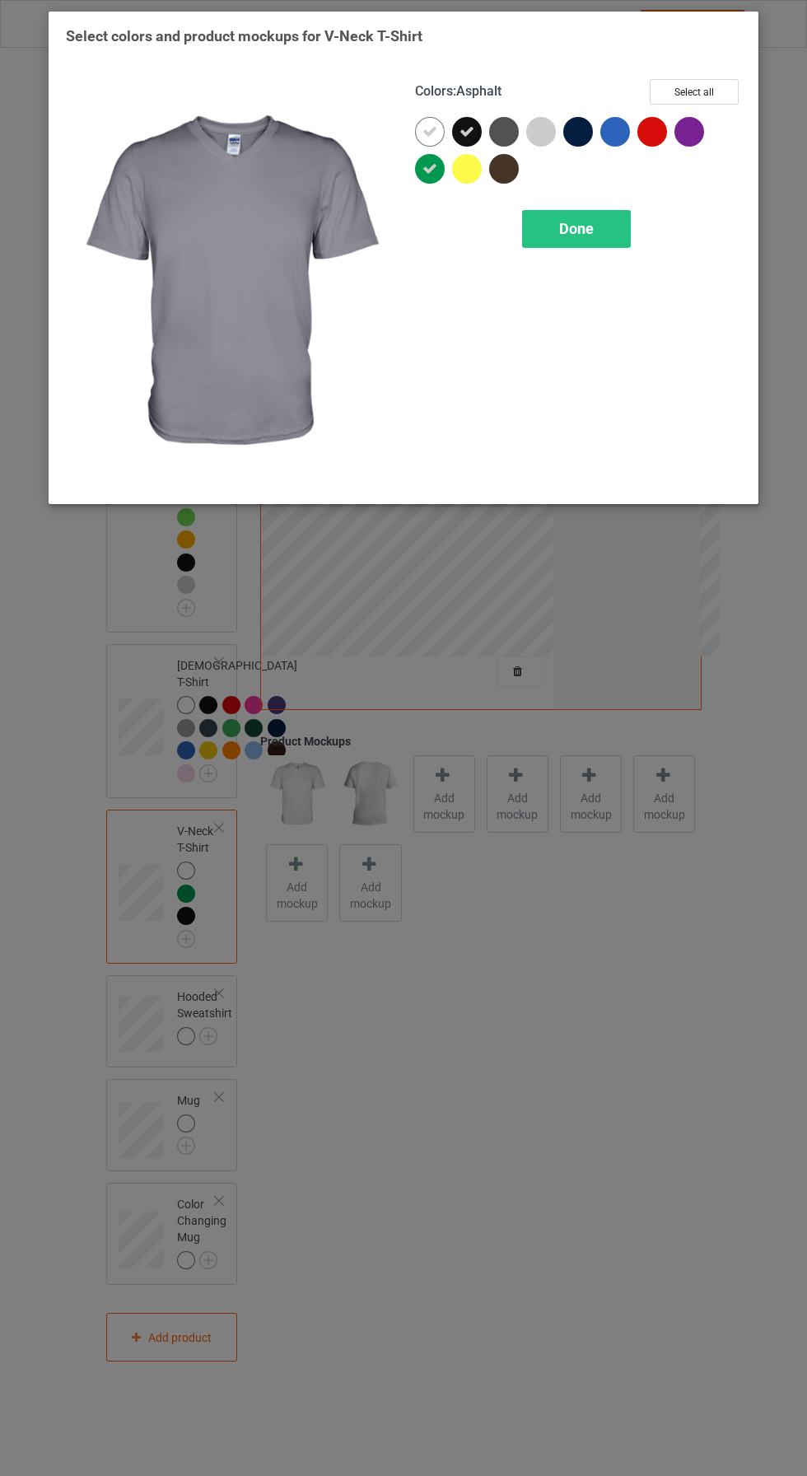
click at [504, 131] on div at bounding box center [504, 132] width 30 height 30
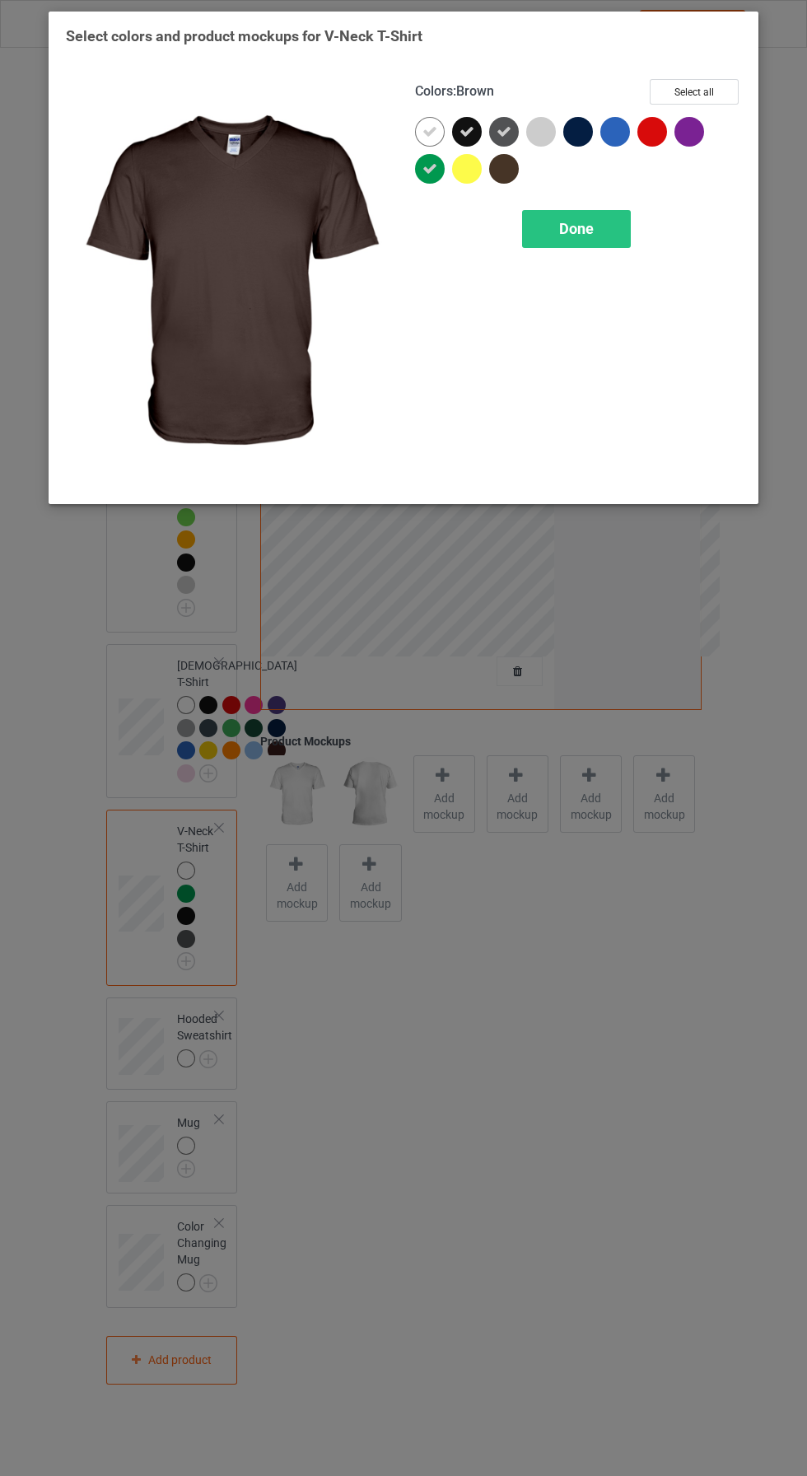
click at [511, 171] on div at bounding box center [504, 169] width 30 height 30
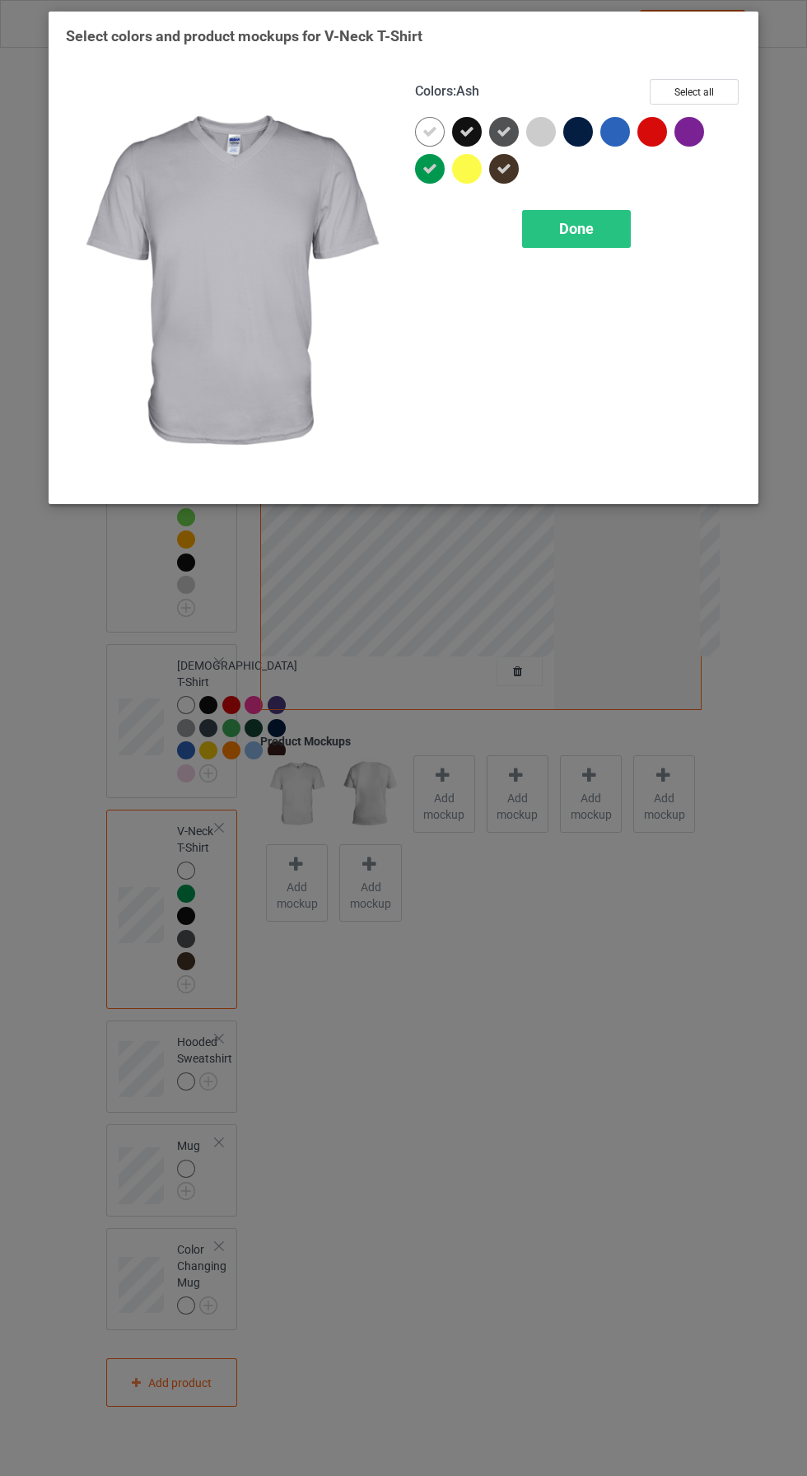
click at [534, 132] on div at bounding box center [541, 132] width 30 height 30
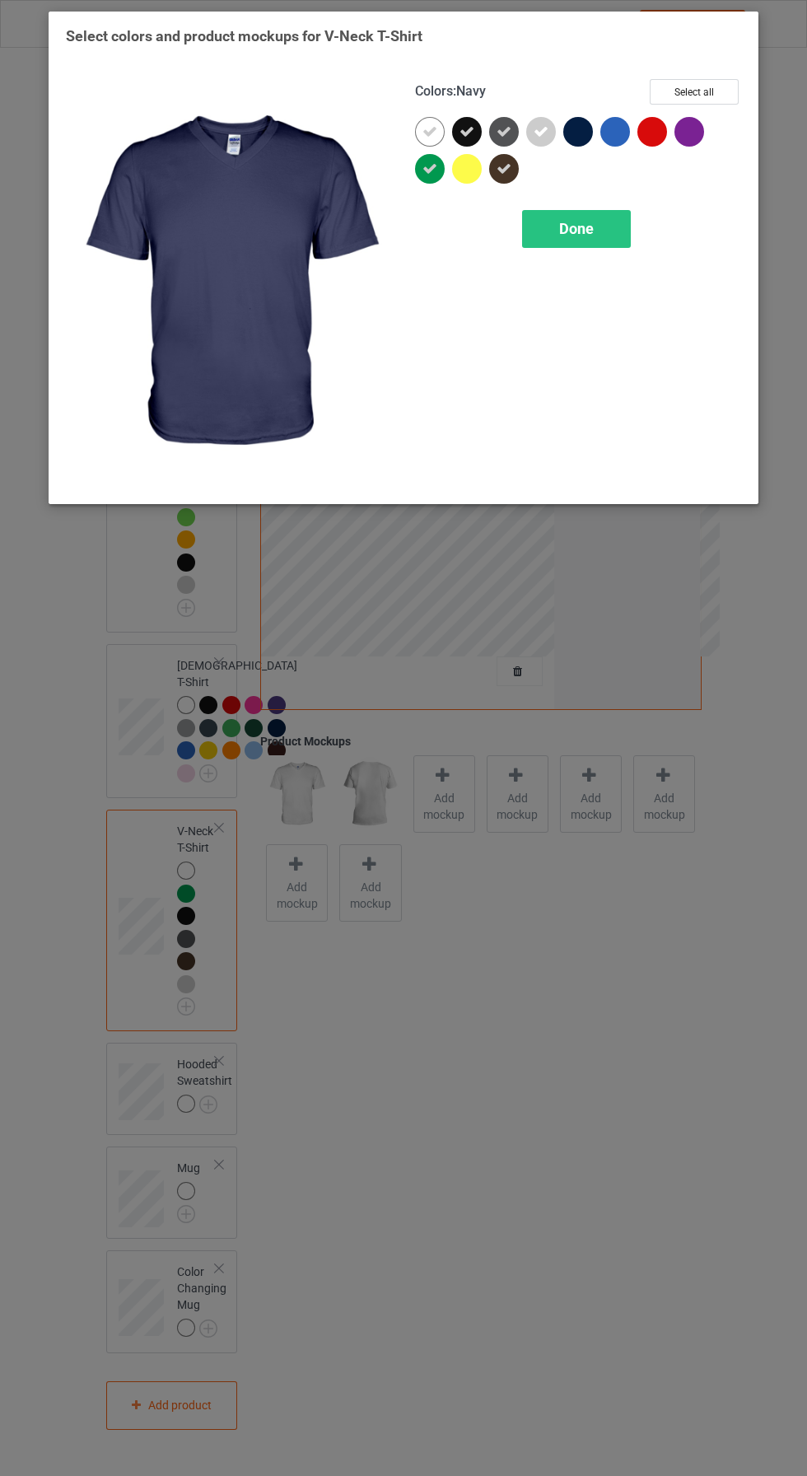
click at [579, 132] on div at bounding box center [578, 132] width 30 height 30
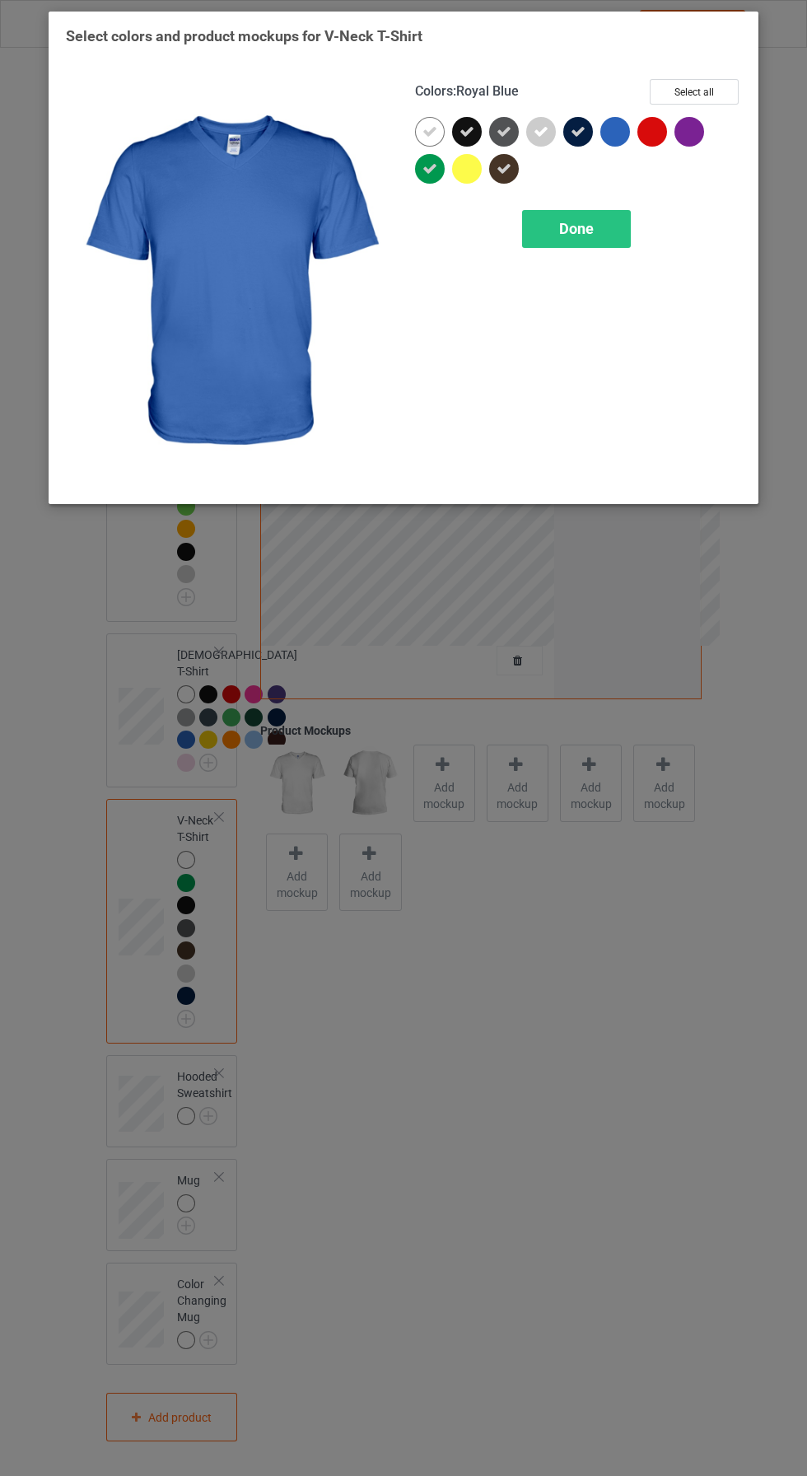
click at [610, 136] on div at bounding box center [616, 132] width 30 height 30
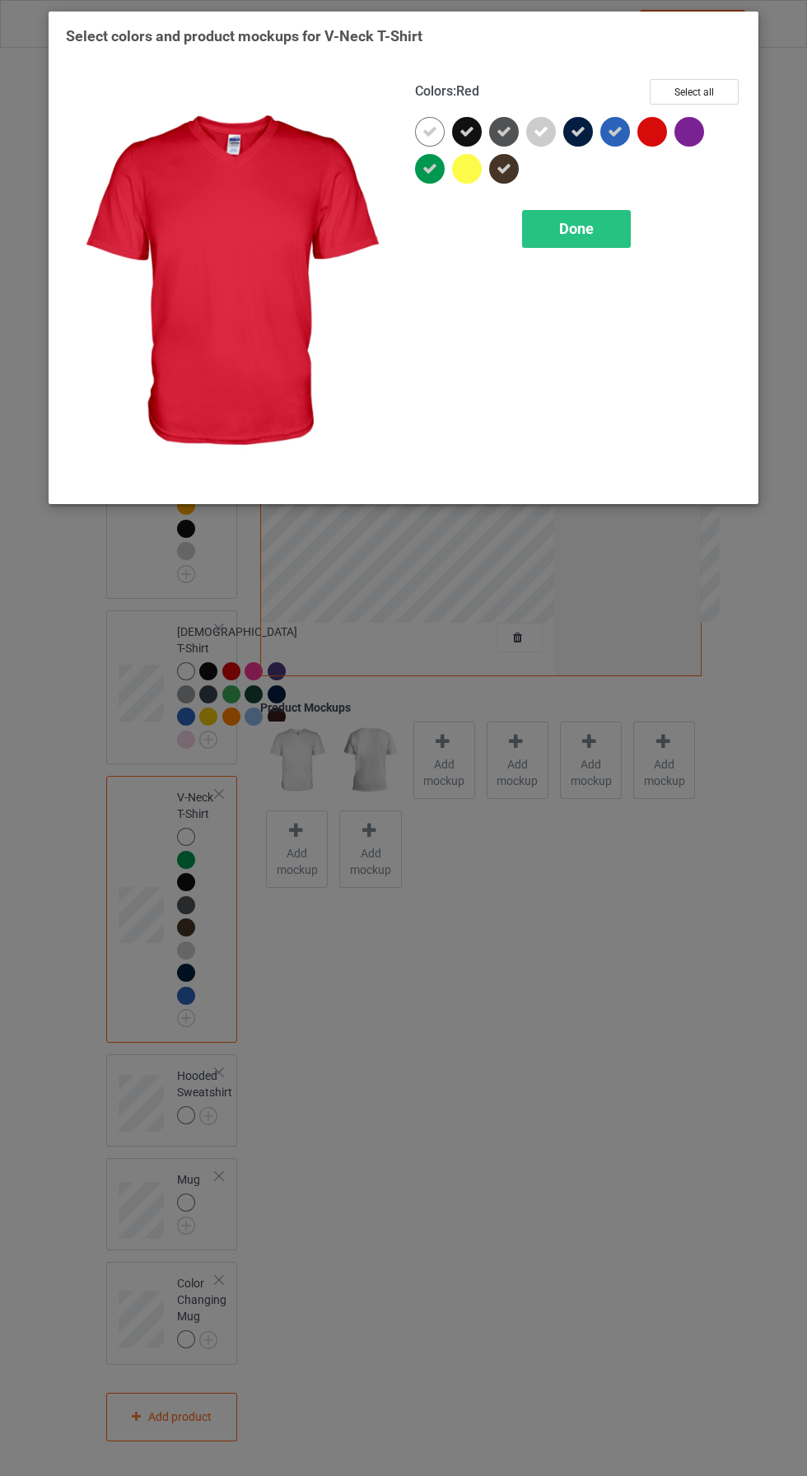
click at [652, 137] on div at bounding box center [653, 132] width 30 height 30
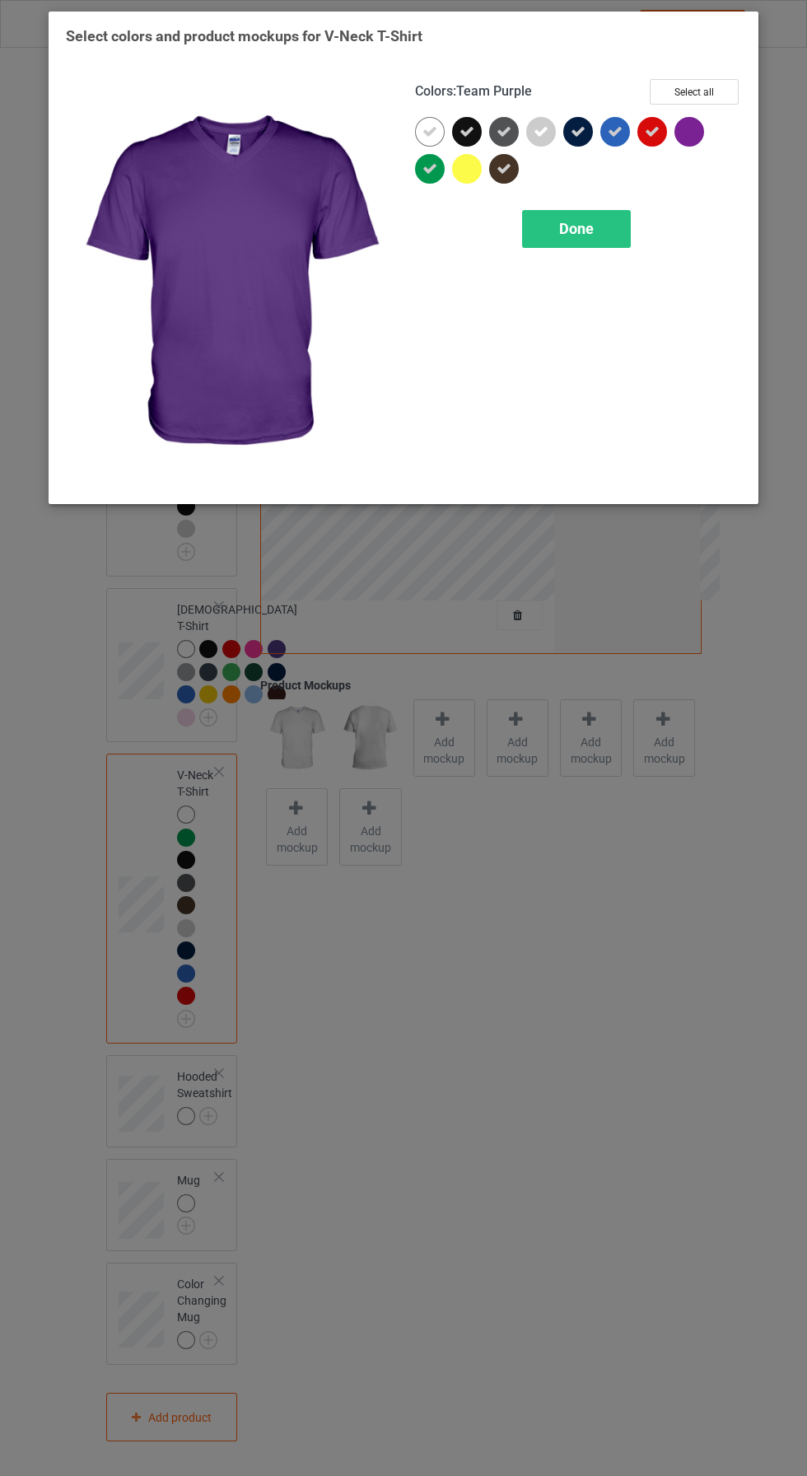
click at [684, 138] on div at bounding box center [690, 132] width 30 height 30
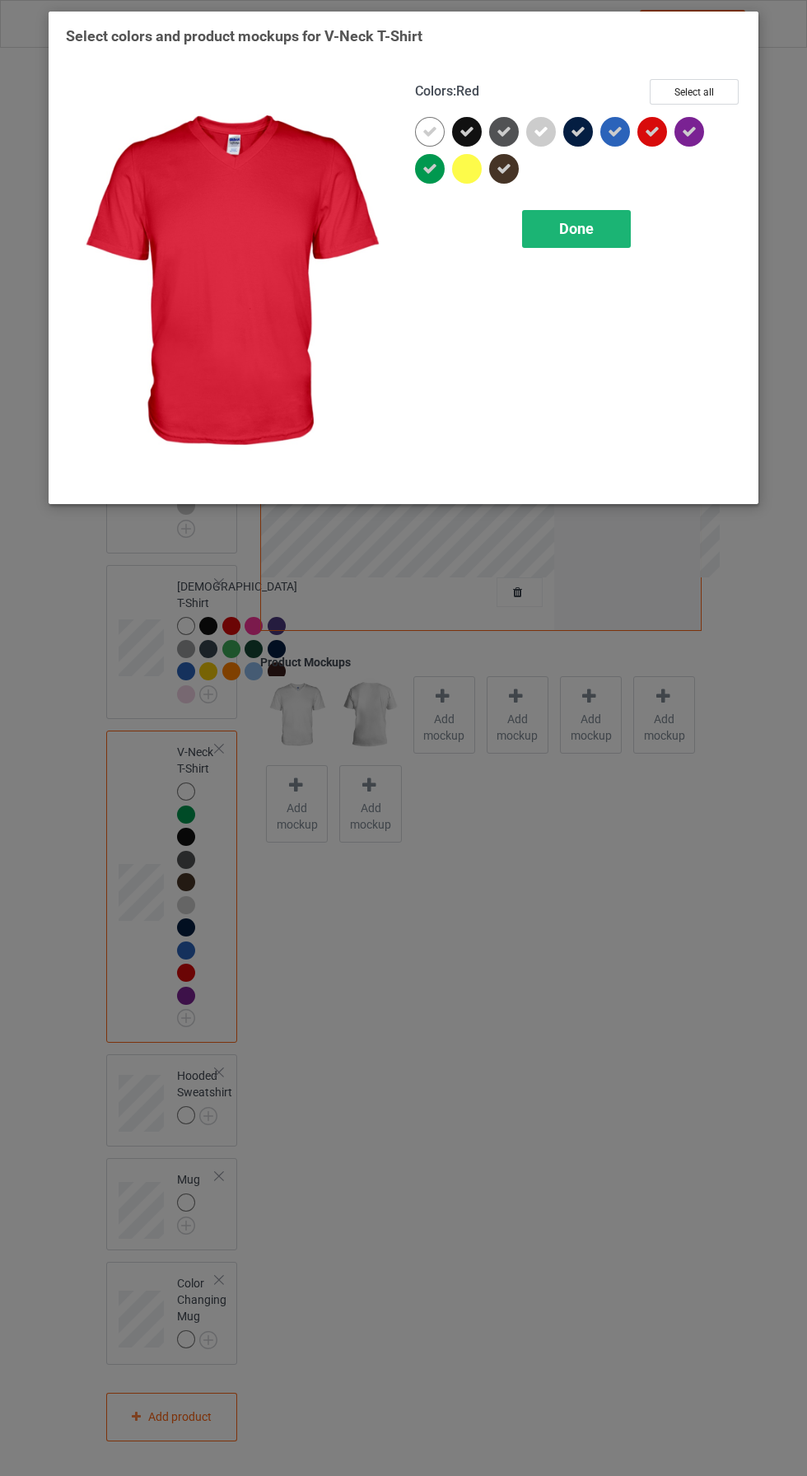
click at [587, 227] on span "Done" at bounding box center [576, 228] width 35 height 17
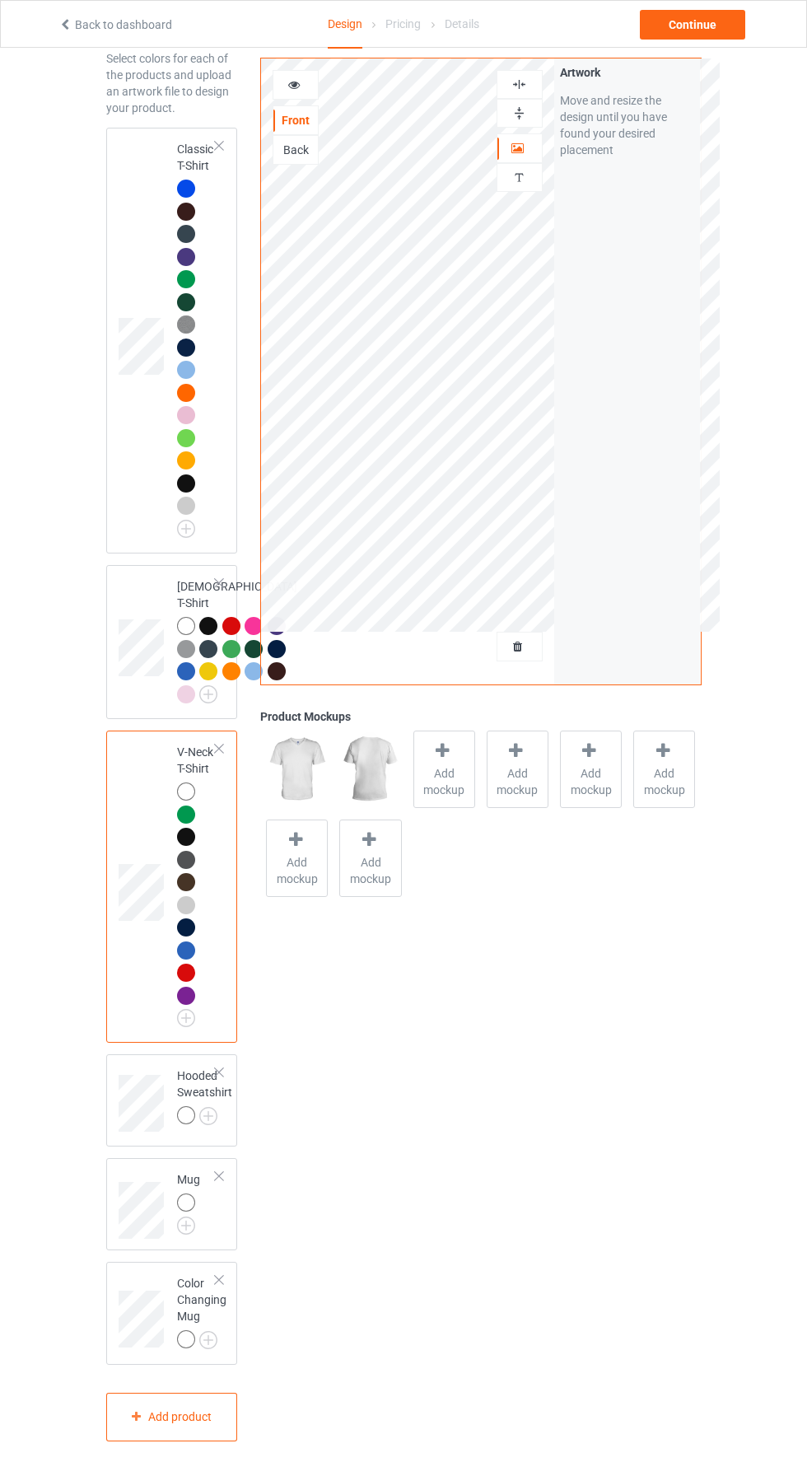
scroll to position [372, 0]
click at [208, 1121] on img at bounding box center [208, 1116] width 18 height 18
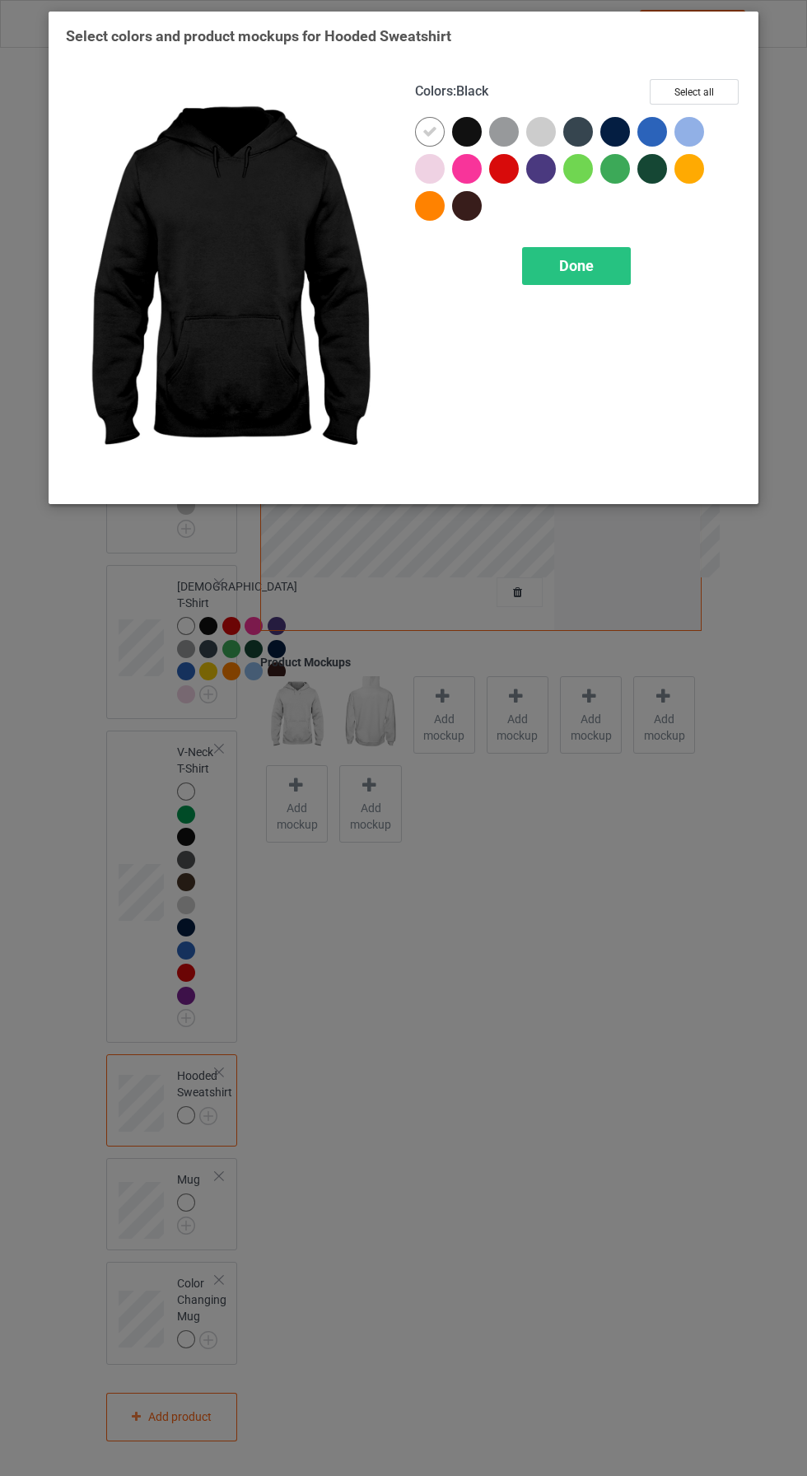
click at [467, 130] on div at bounding box center [467, 132] width 30 height 30
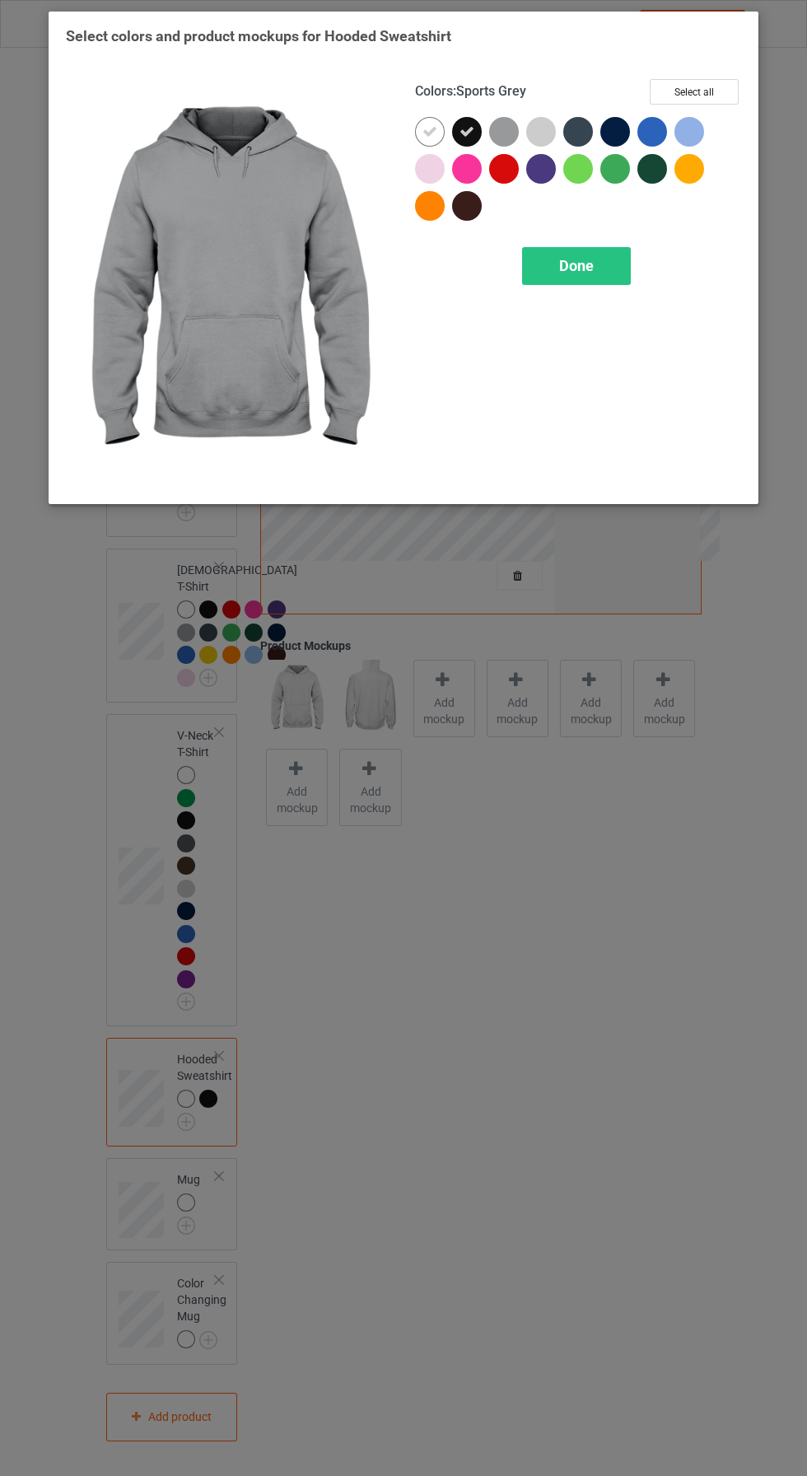
click at [504, 127] on div at bounding box center [504, 132] width 30 height 30
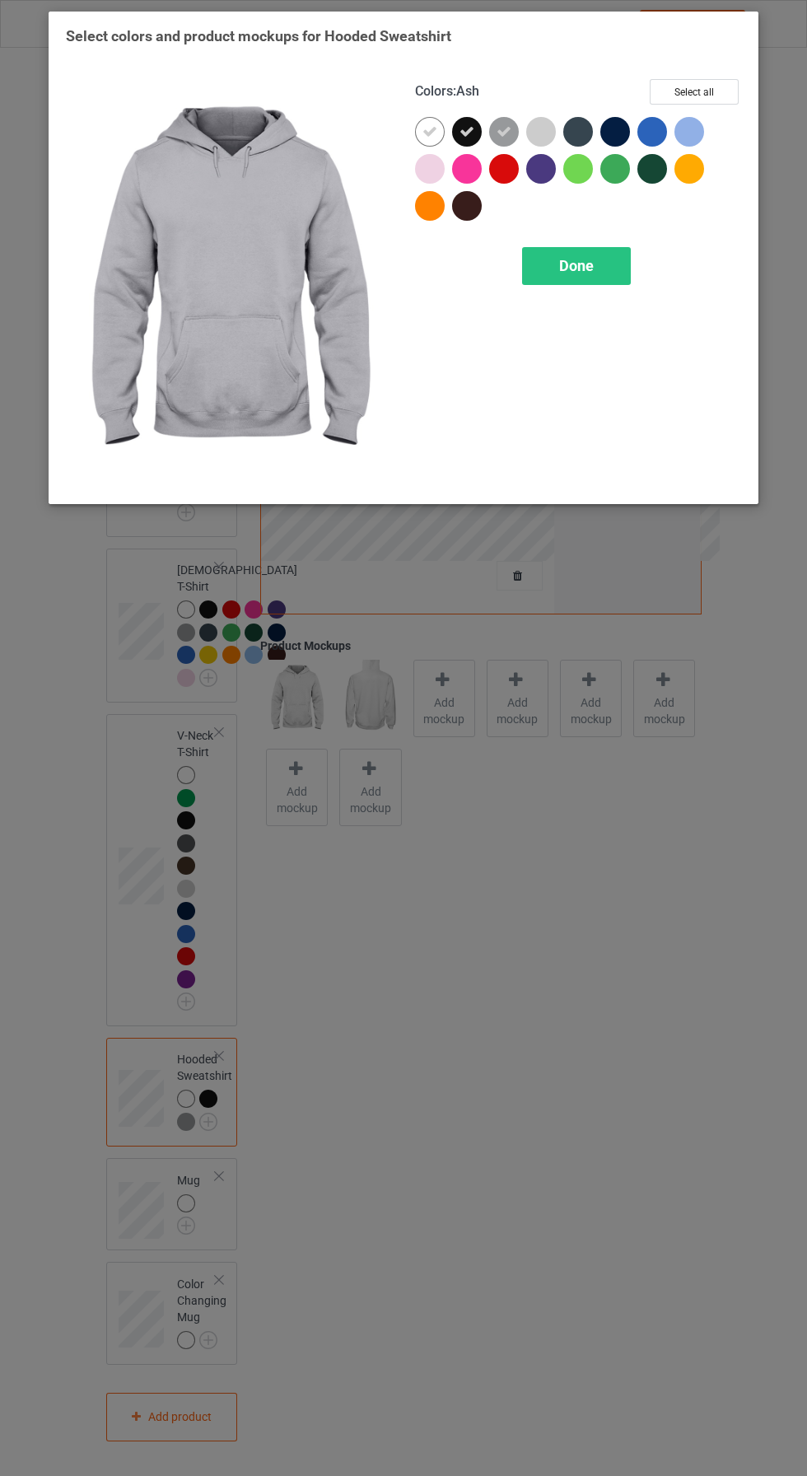
click at [536, 132] on div at bounding box center [541, 132] width 30 height 30
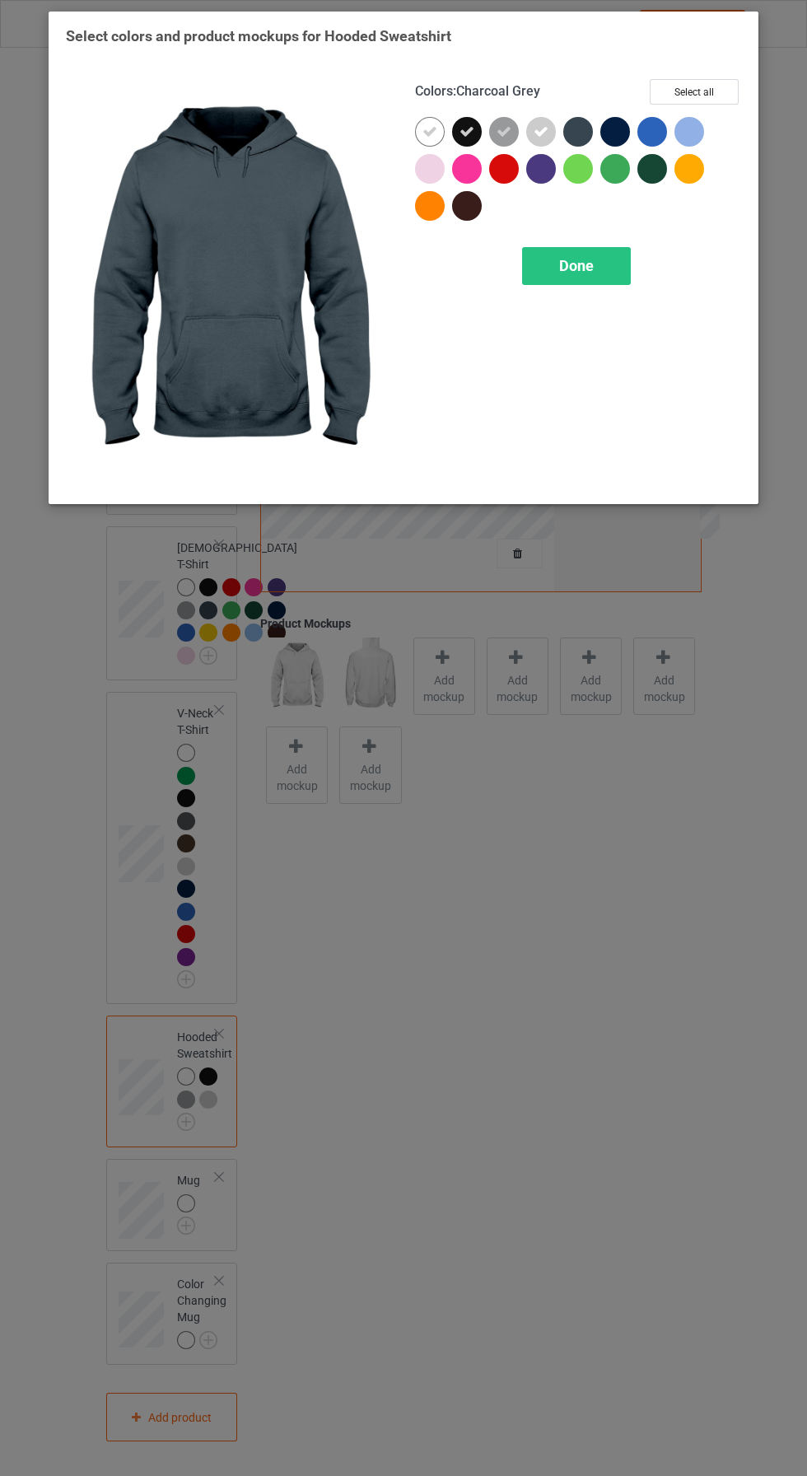
click at [568, 133] on div at bounding box center [578, 132] width 30 height 30
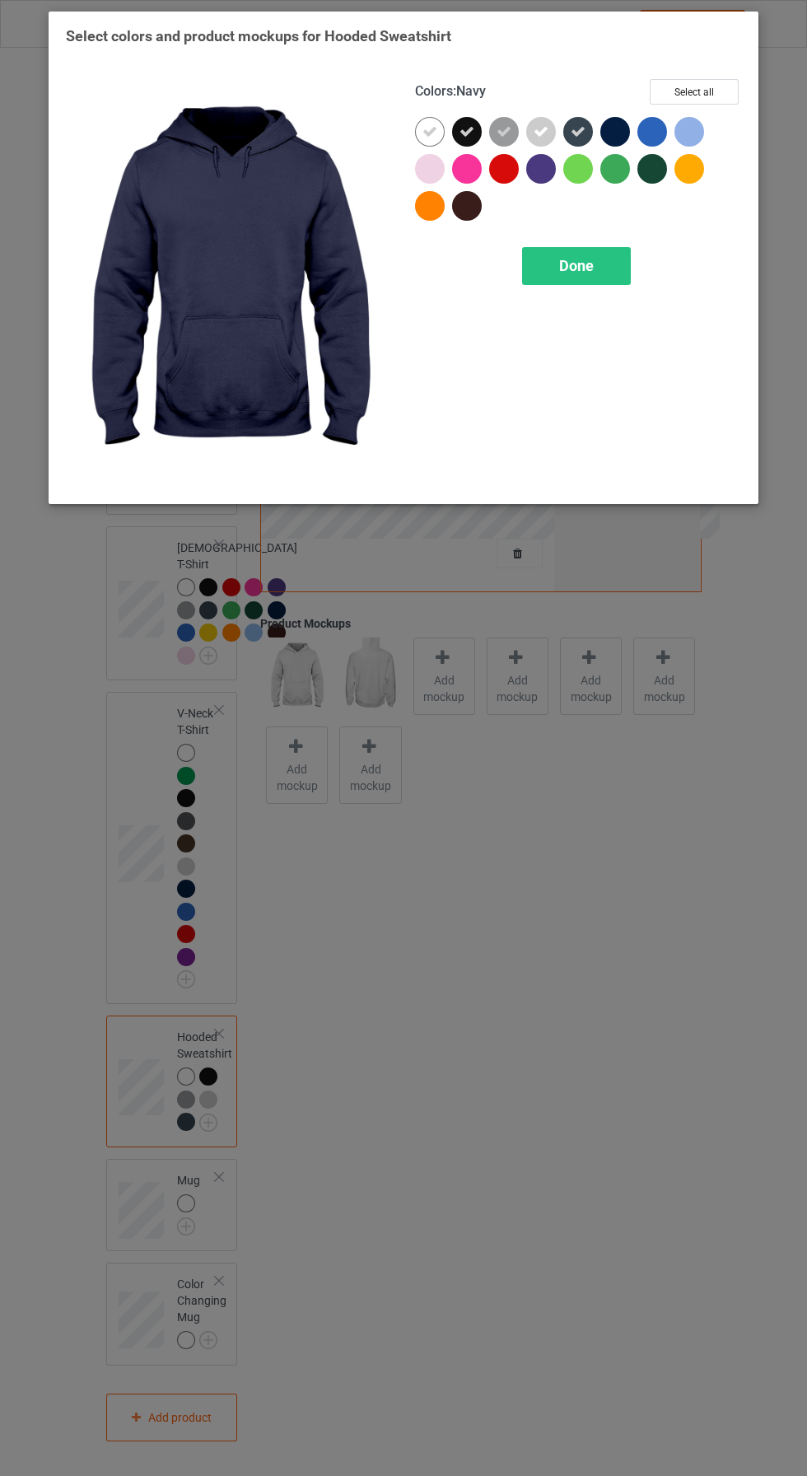
click at [614, 137] on div at bounding box center [616, 132] width 30 height 30
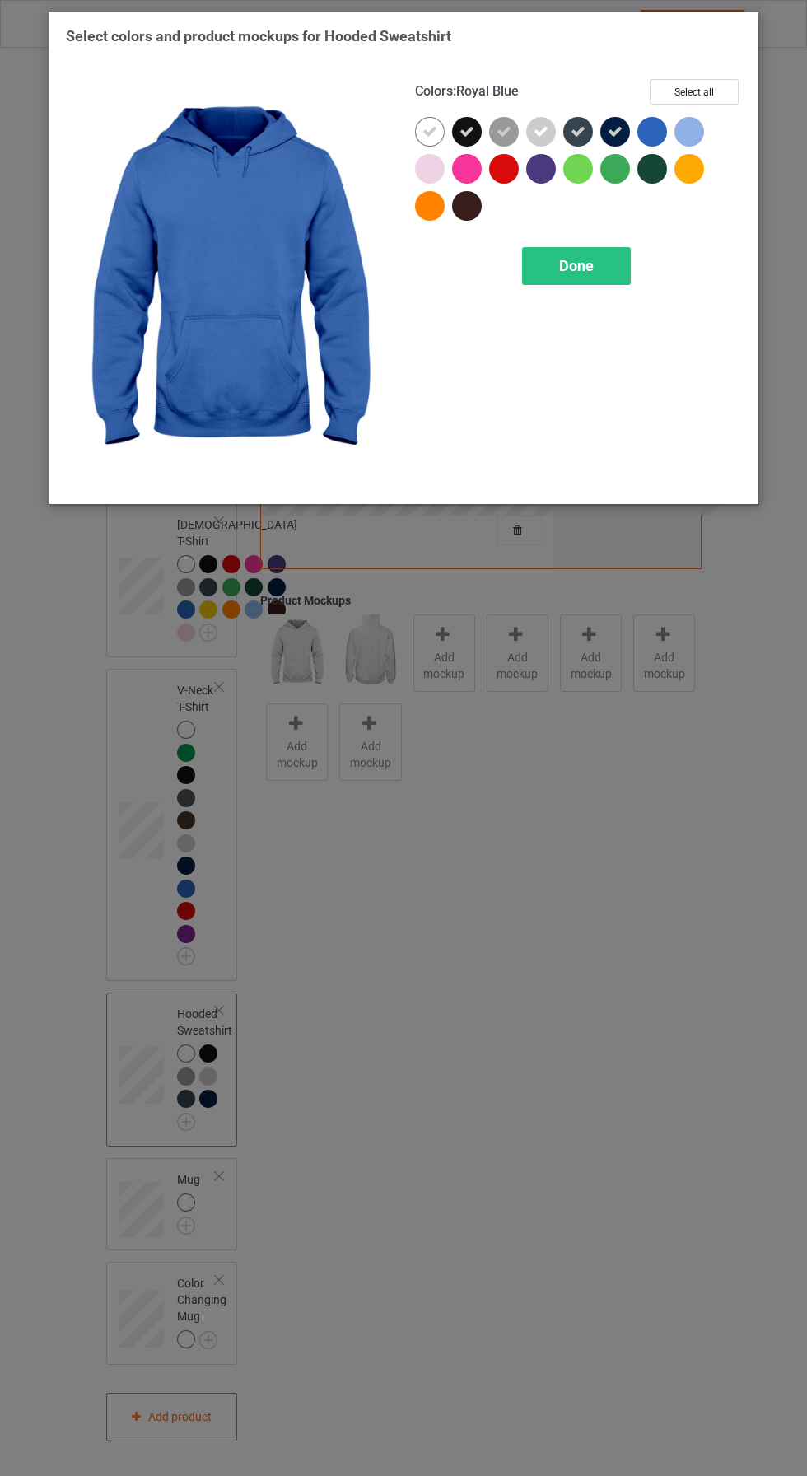
click at [648, 136] on div at bounding box center [653, 132] width 30 height 30
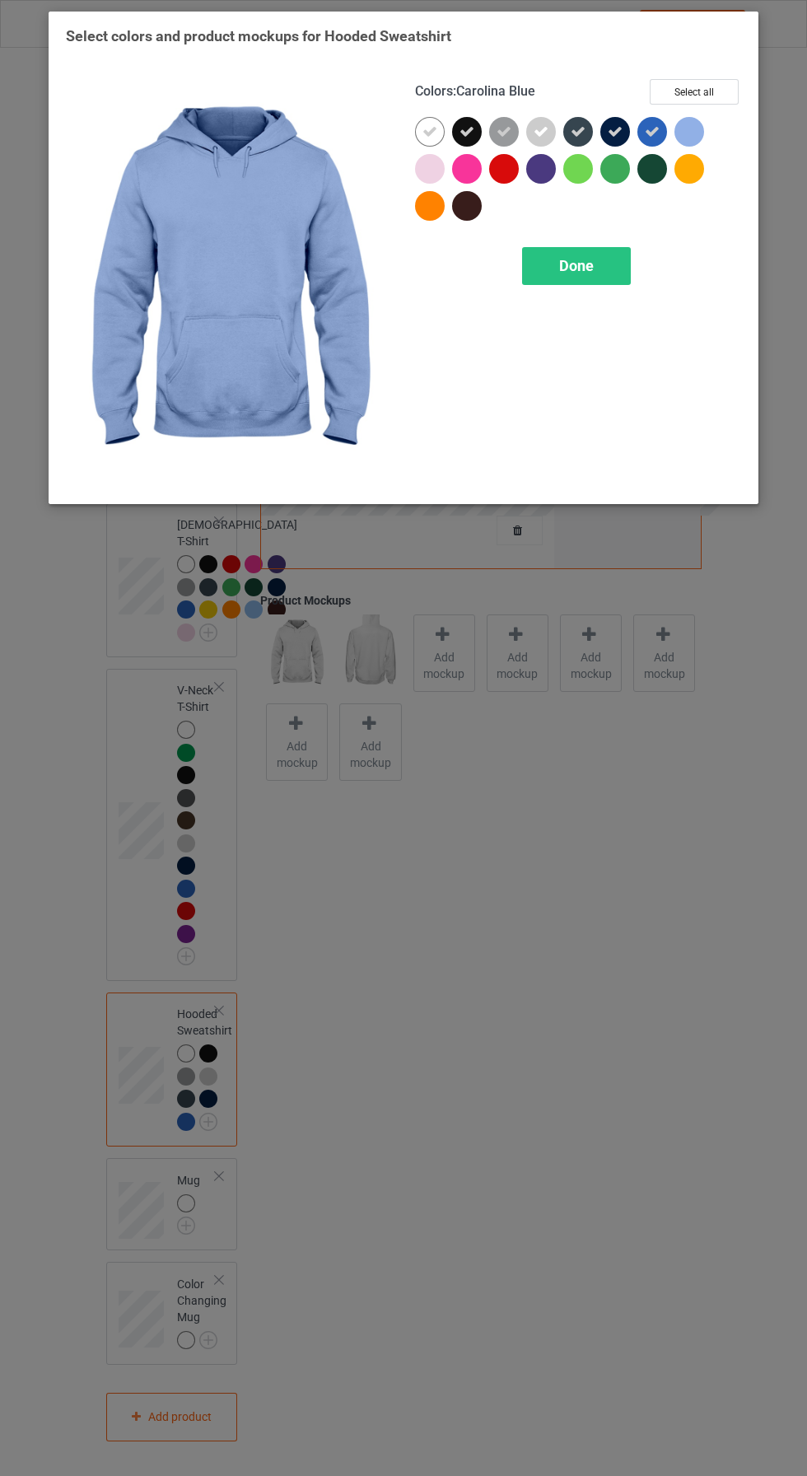
click at [680, 129] on div at bounding box center [690, 132] width 30 height 30
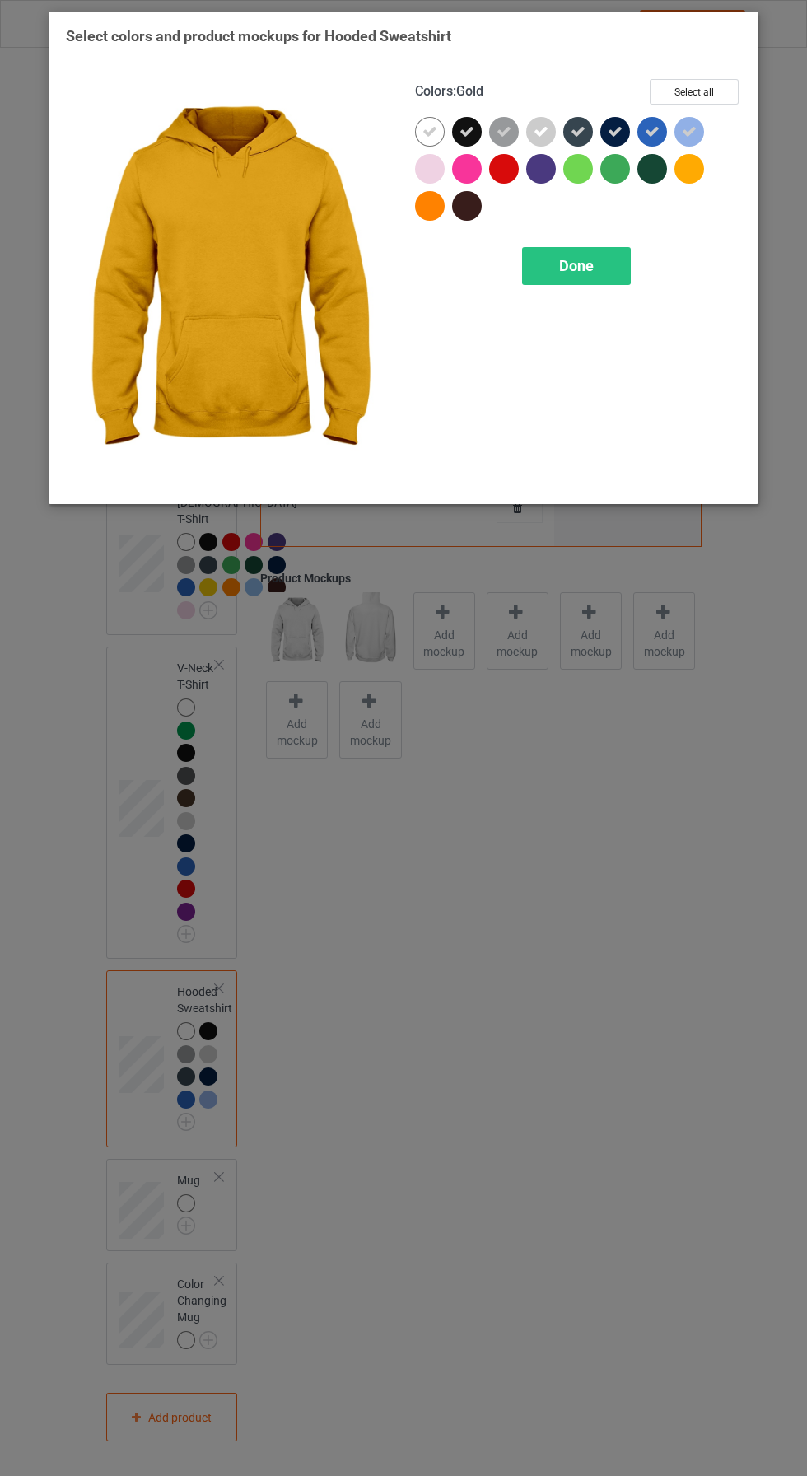
click at [692, 163] on div at bounding box center [690, 169] width 30 height 30
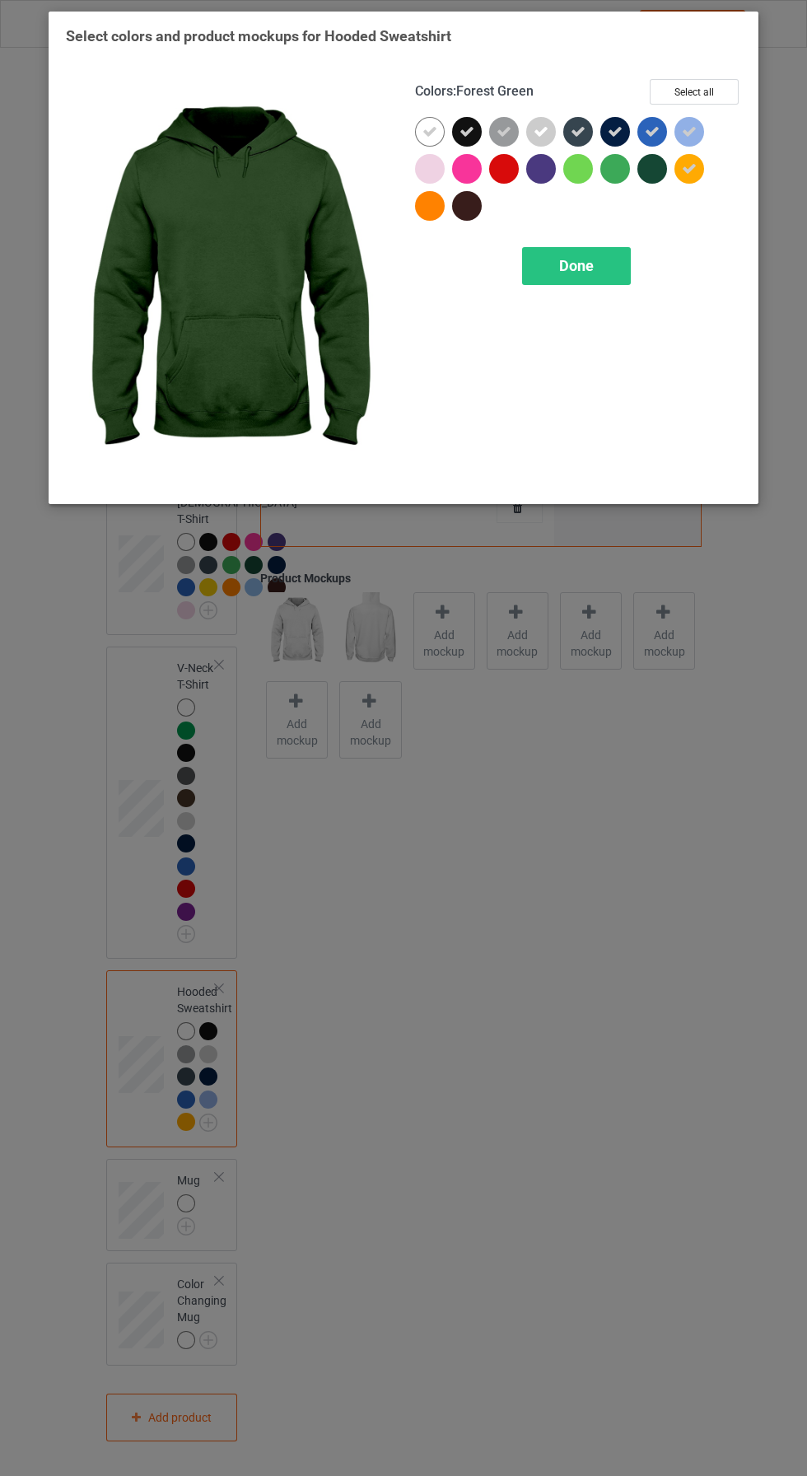
click at [656, 168] on div at bounding box center [653, 169] width 30 height 30
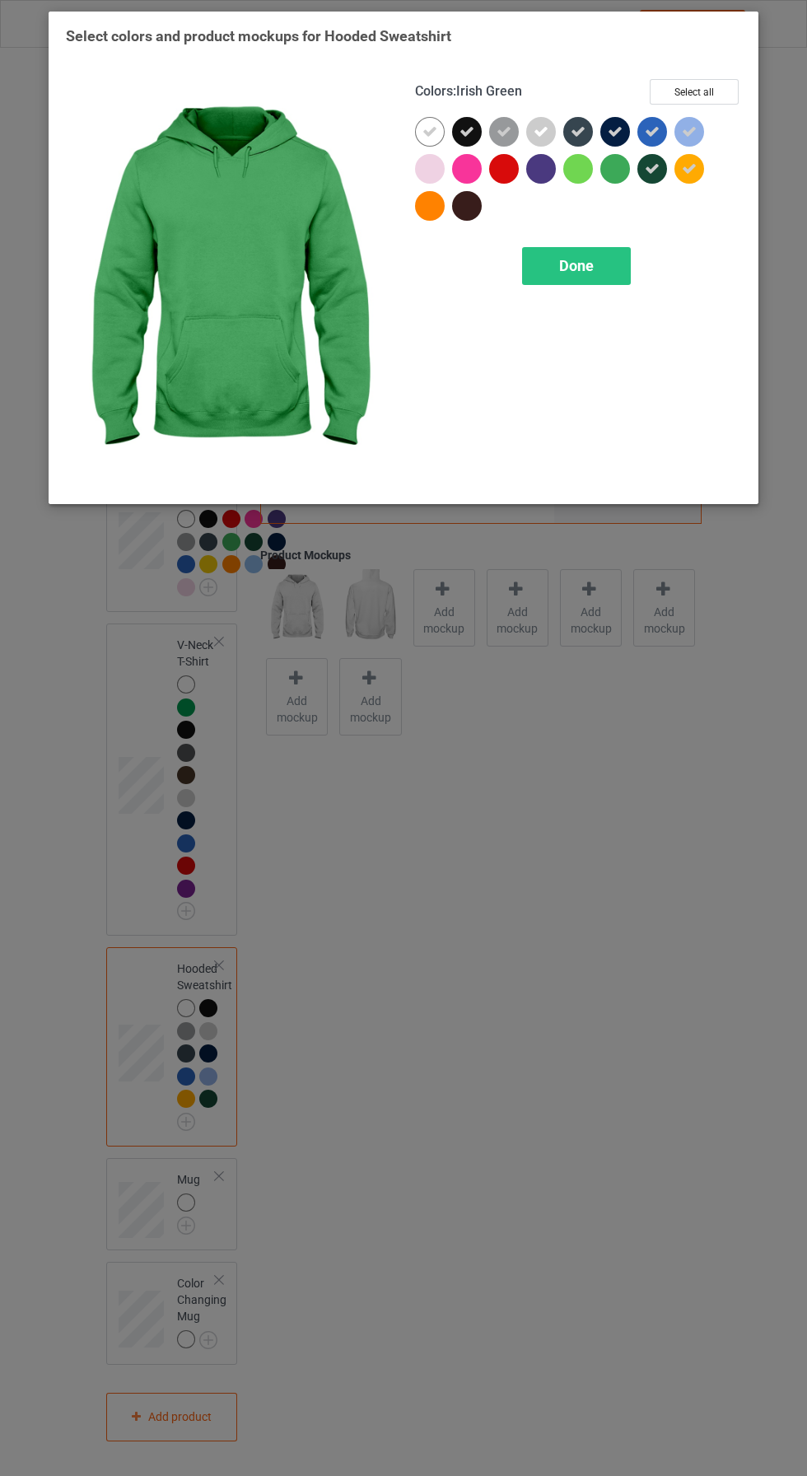
click at [616, 176] on div at bounding box center [616, 169] width 30 height 30
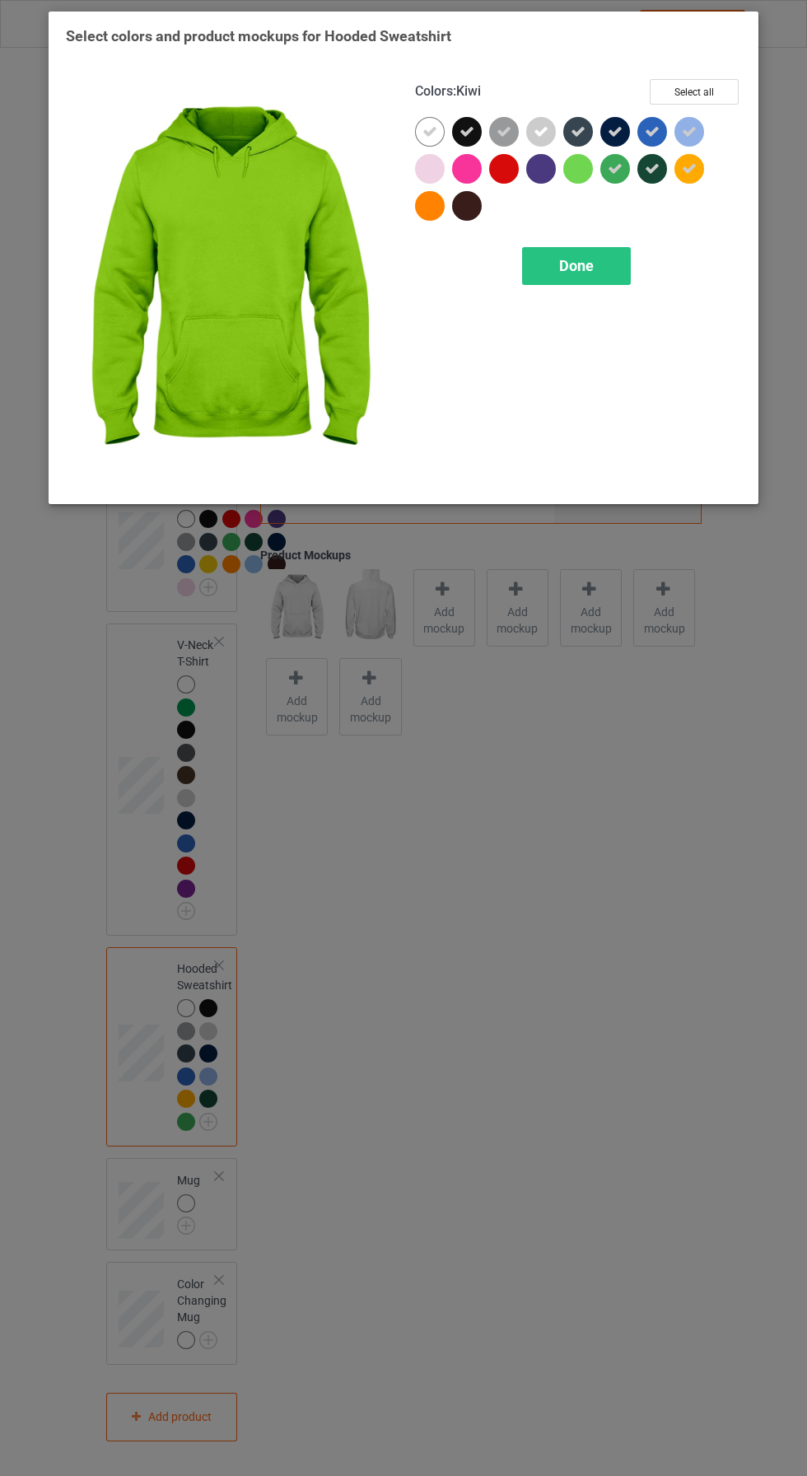
click at [581, 177] on div at bounding box center [578, 169] width 30 height 30
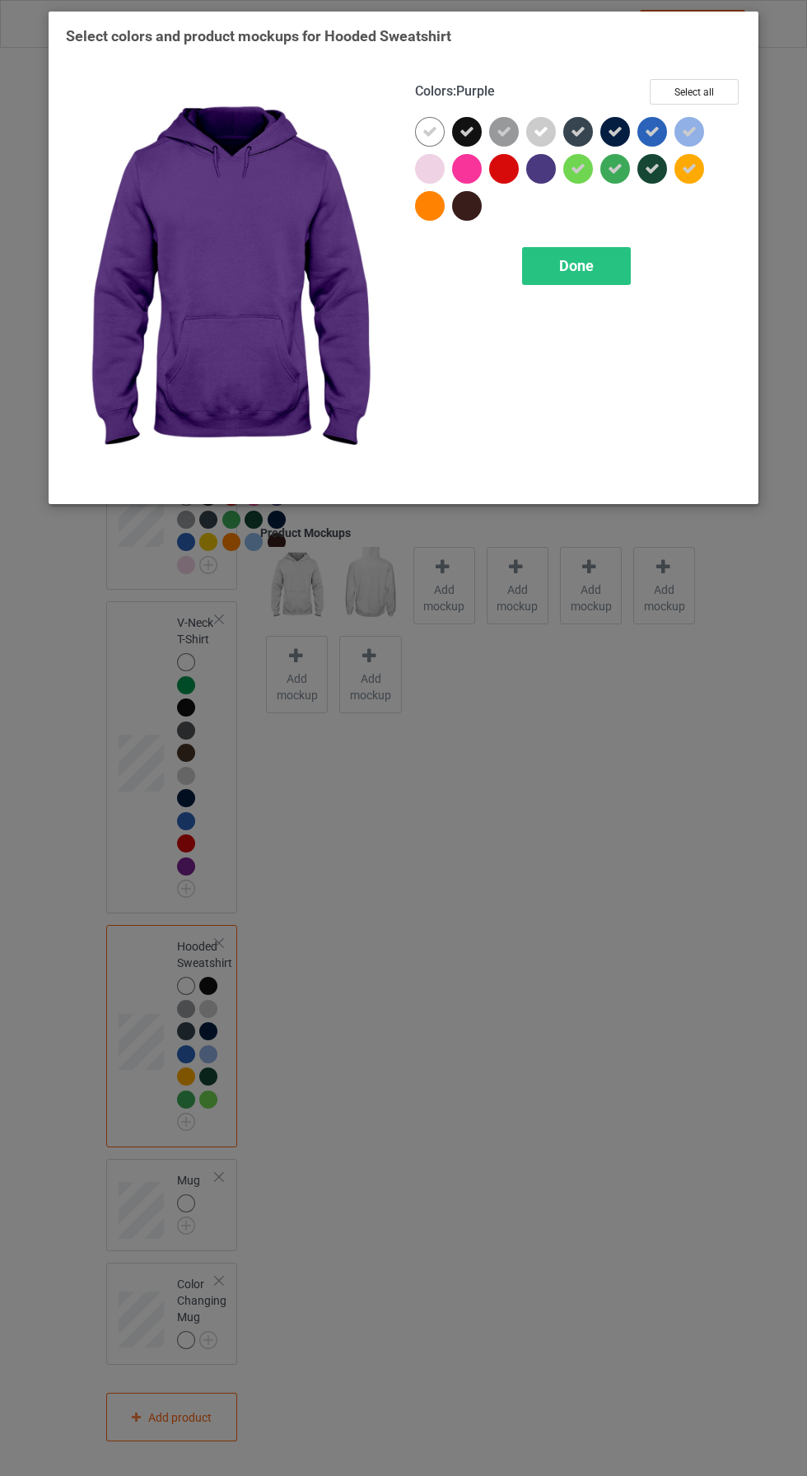
click at [540, 176] on div at bounding box center [541, 169] width 30 height 30
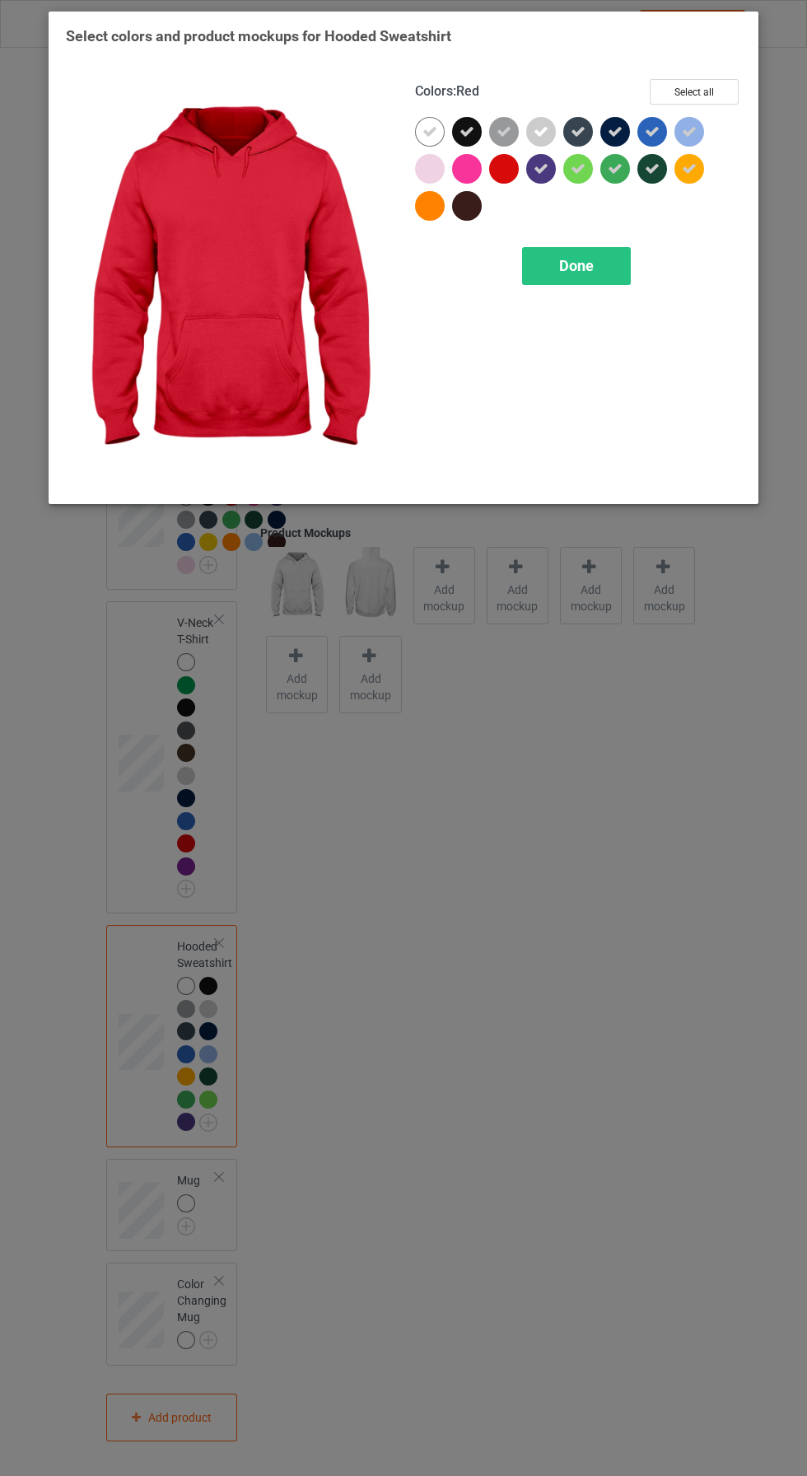
click at [508, 167] on div at bounding box center [504, 169] width 30 height 30
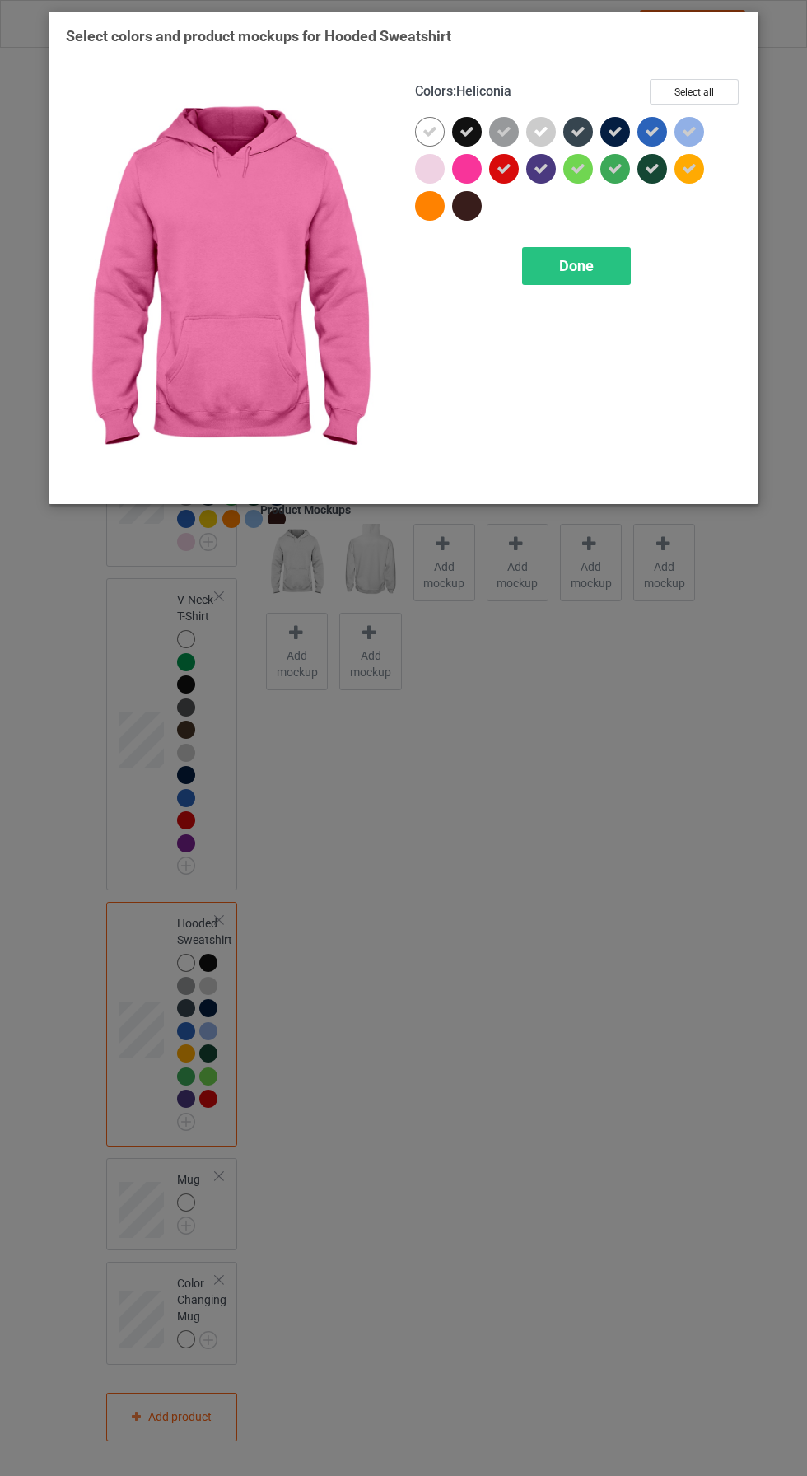
click at [469, 166] on div at bounding box center [467, 169] width 30 height 30
click at [468, 170] on icon at bounding box center [467, 168] width 15 height 15
drag, startPoint x: 466, startPoint y: 163, endPoint x: 462, endPoint y: 180, distance: 17.8
click at [466, 166] on div at bounding box center [467, 169] width 30 height 30
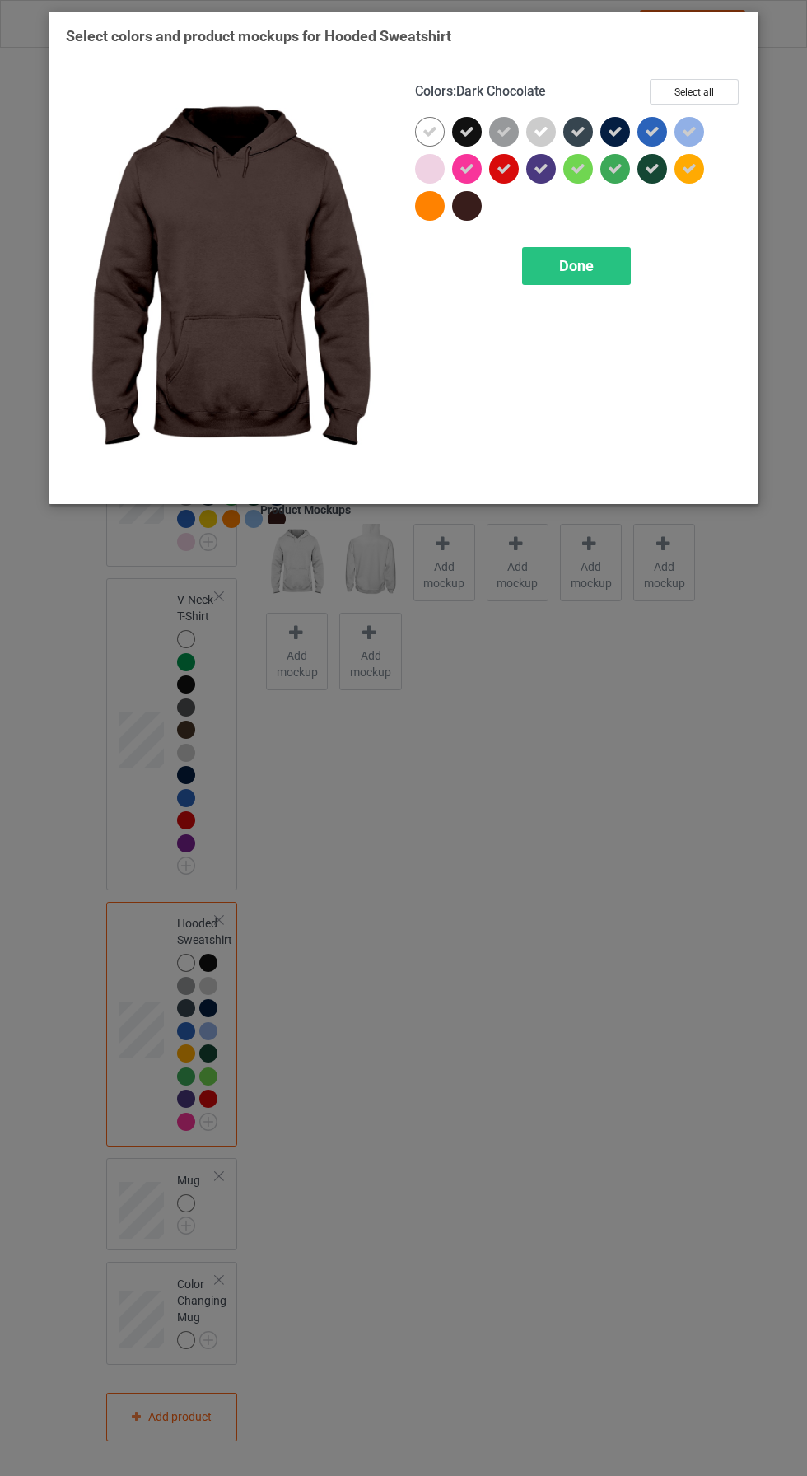
click at [460, 213] on div at bounding box center [467, 206] width 30 height 30
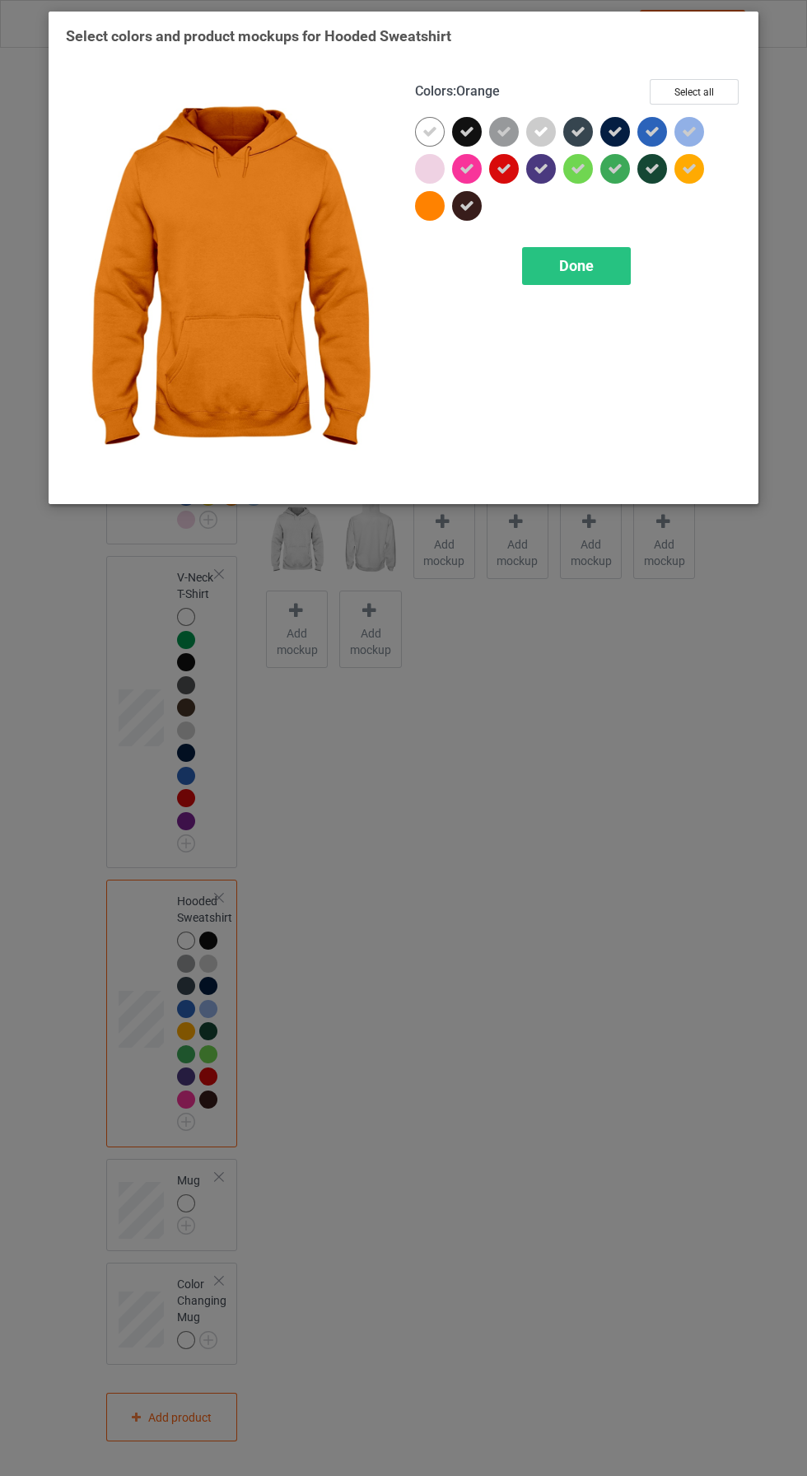
click at [438, 206] on div at bounding box center [430, 206] width 30 height 30
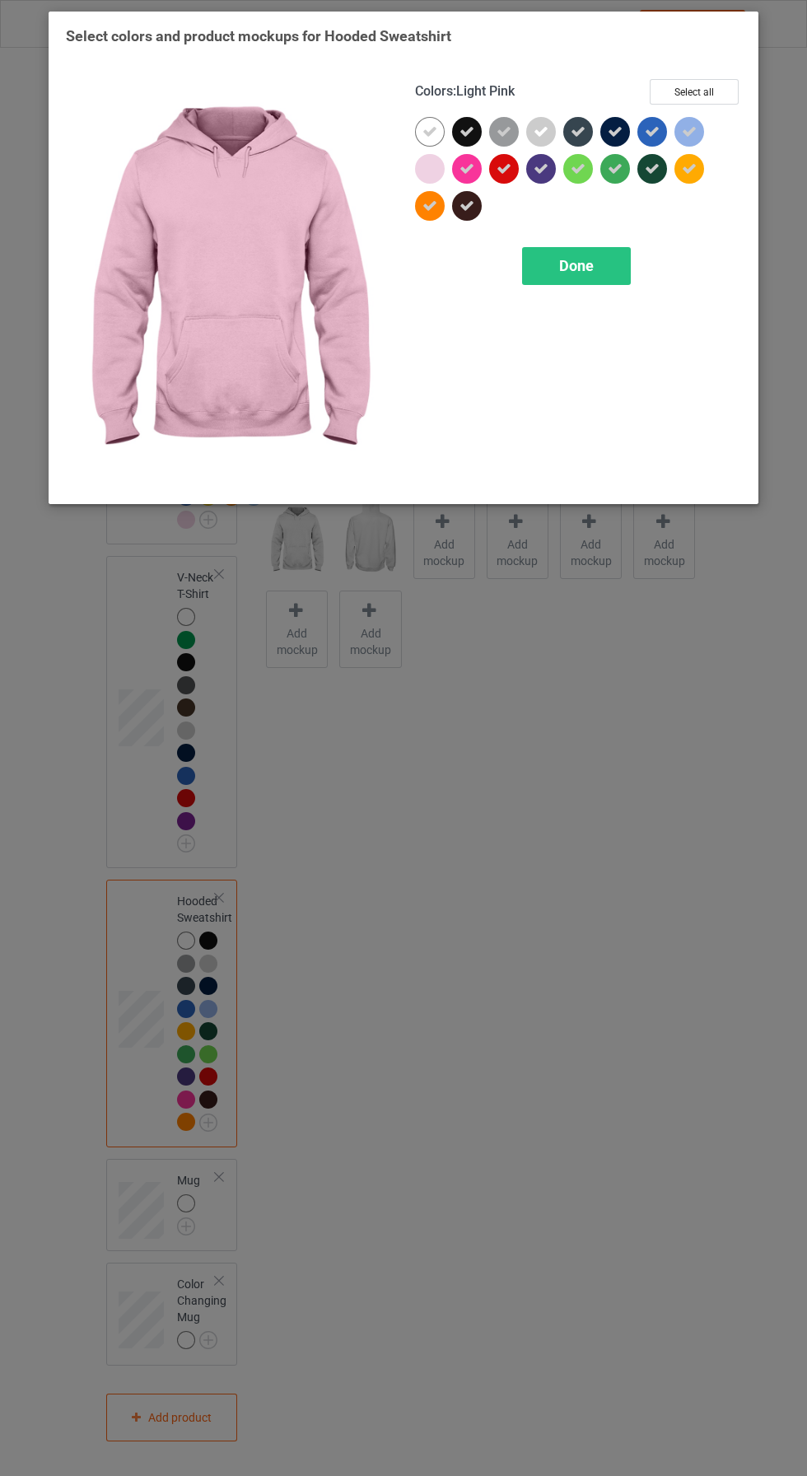
click at [428, 168] on div at bounding box center [430, 169] width 30 height 30
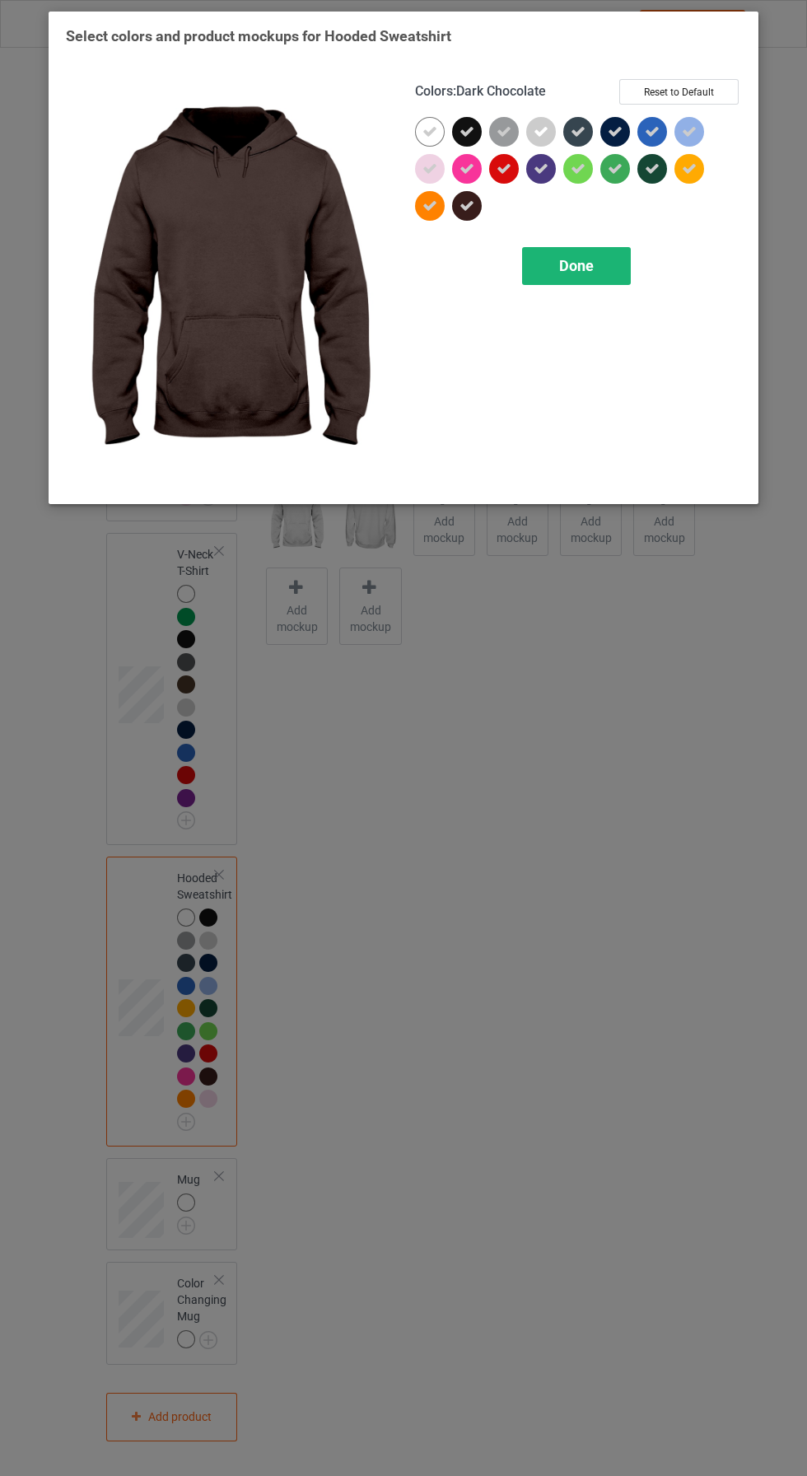
click at [582, 261] on span "Done" at bounding box center [576, 265] width 35 height 17
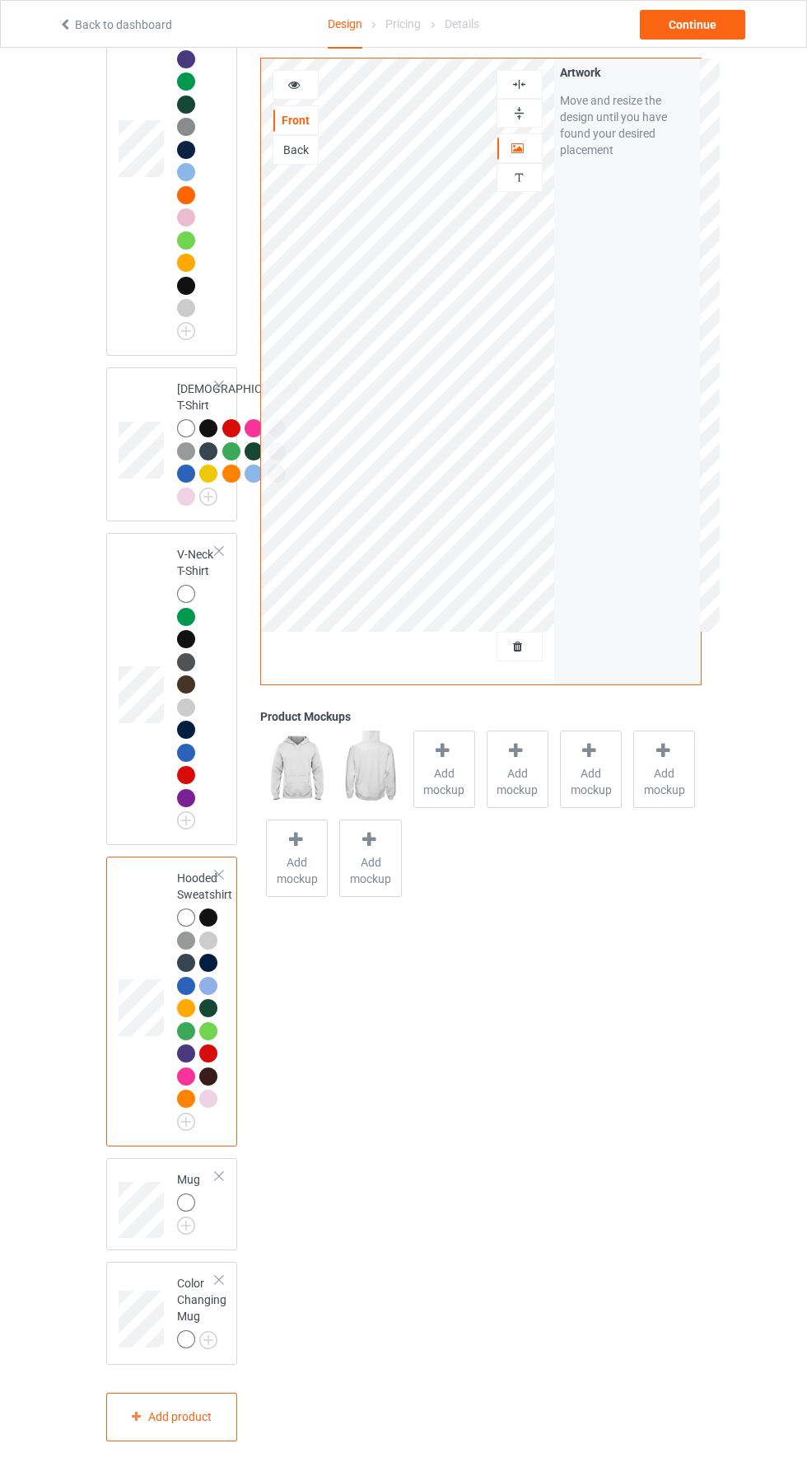
scroll to position [569, 0]
click at [183, 1231] on img at bounding box center [186, 1226] width 18 height 18
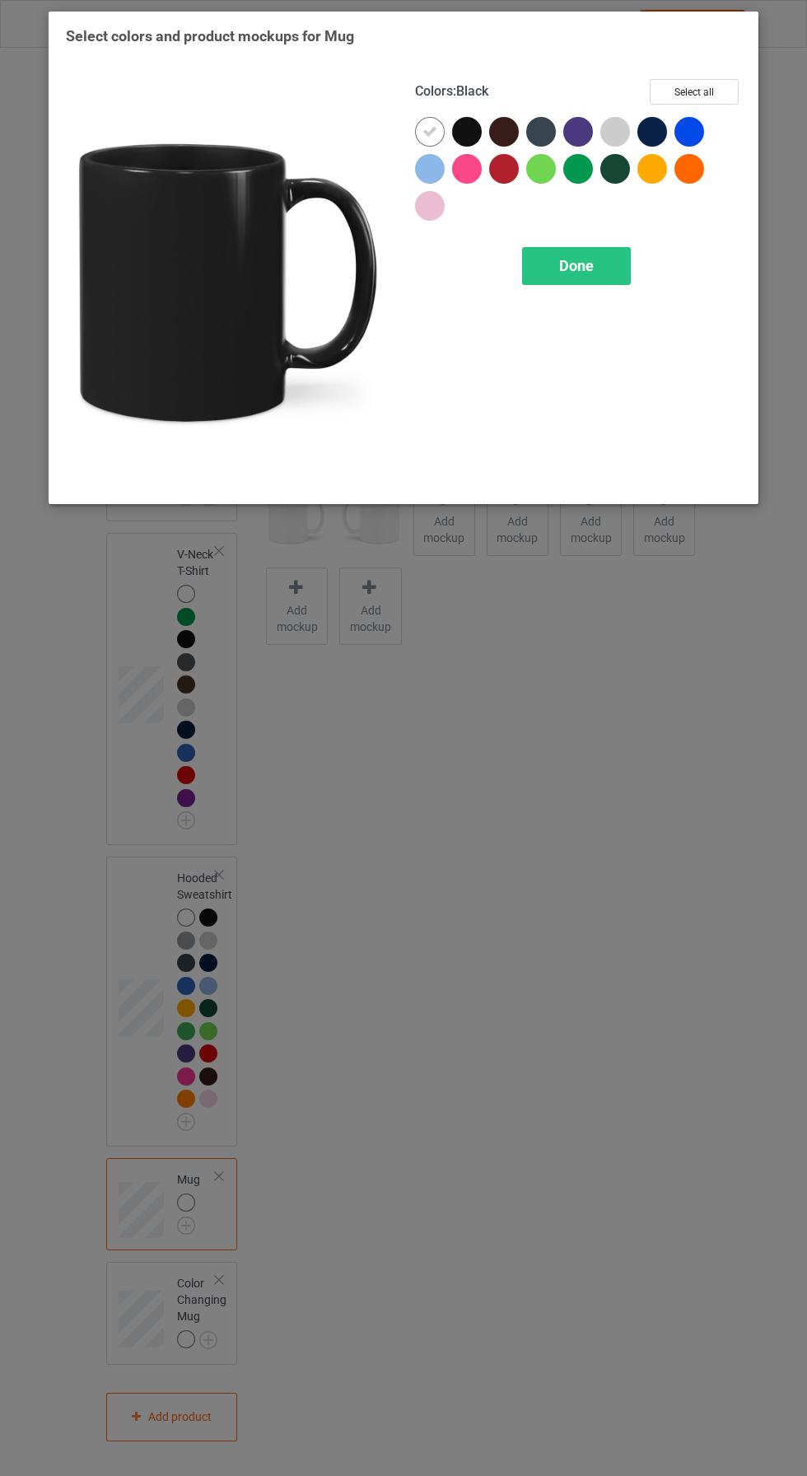
click at [456, 131] on div at bounding box center [467, 132] width 30 height 30
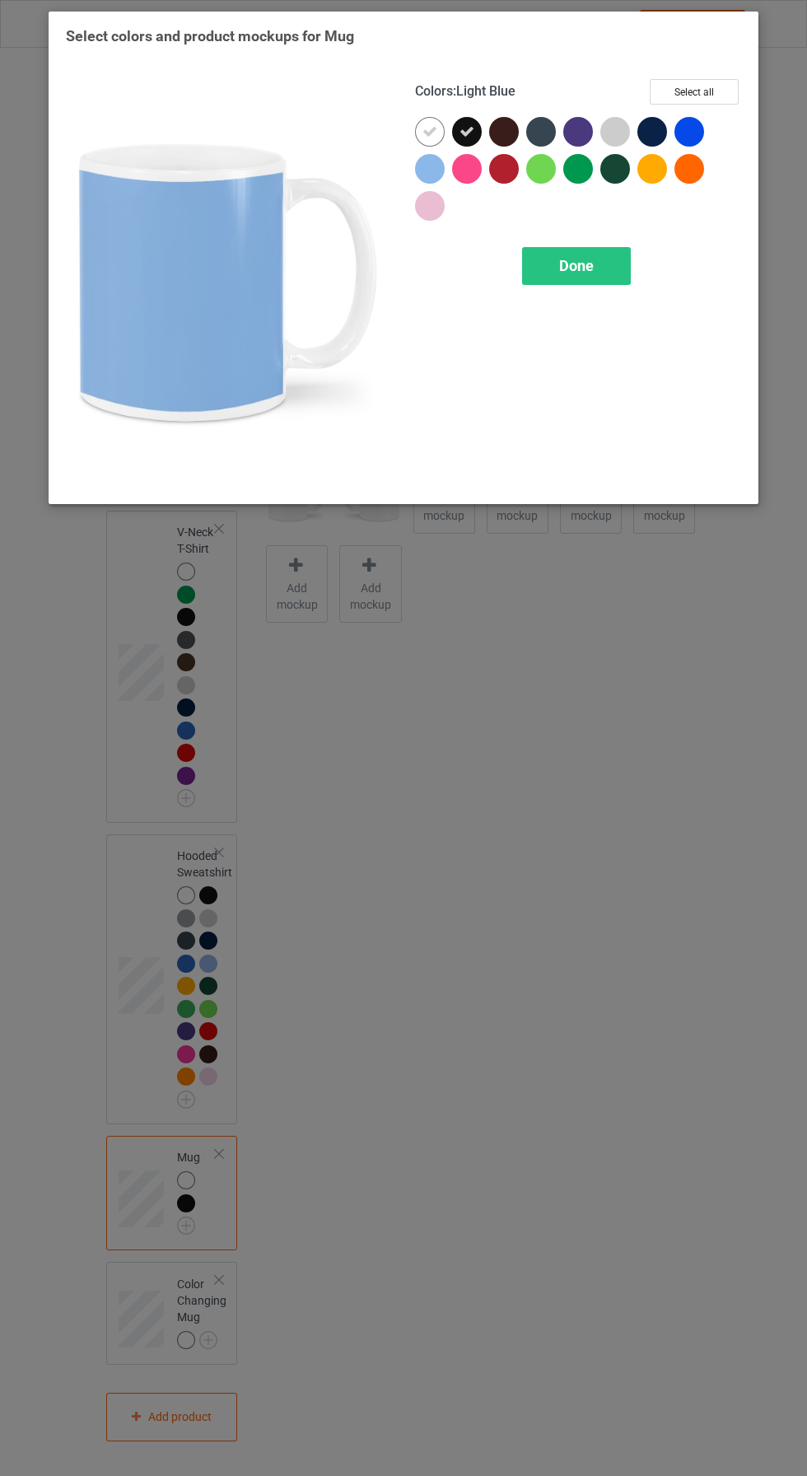
click at [431, 164] on div at bounding box center [430, 169] width 30 height 30
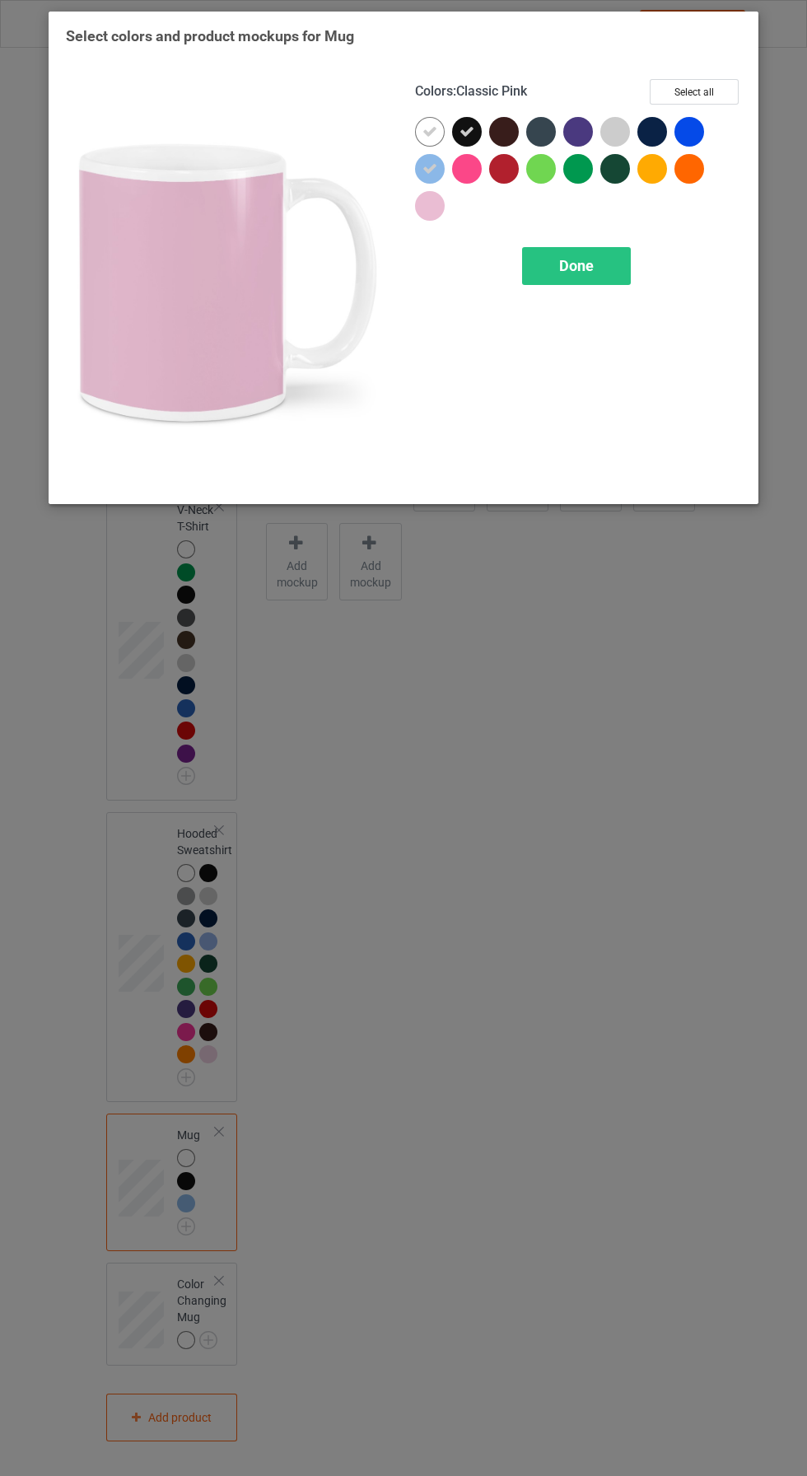
click at [426, 197] on div at bounding box center [430, 206] width 30 height 30
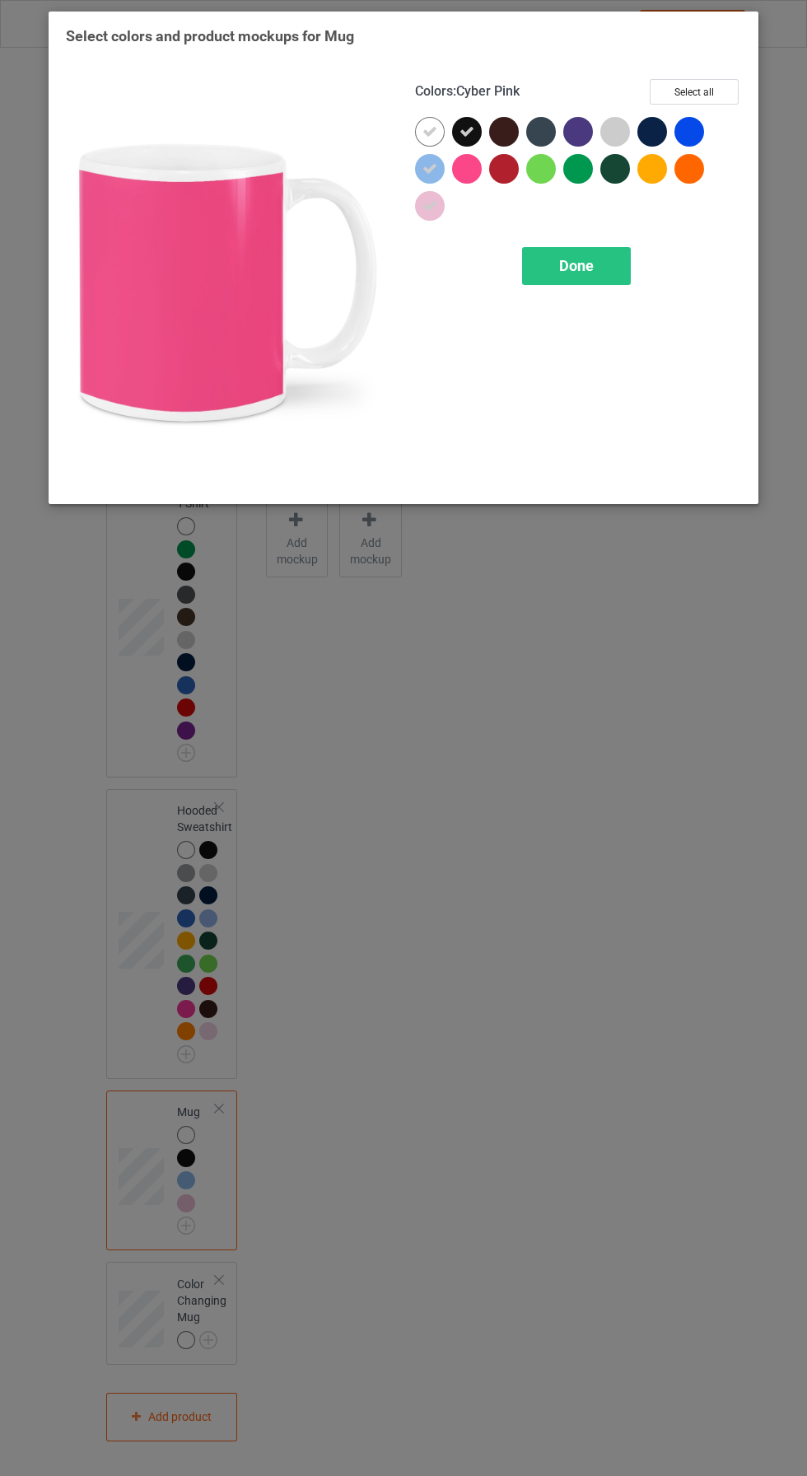
drag, startPoint x: 459, startPoint y: 164, endPoint x: 467, endPoint y: 165, distance: 8.3
click at [459, 165] on div at bounding box center [467, 169] width 30 height 30
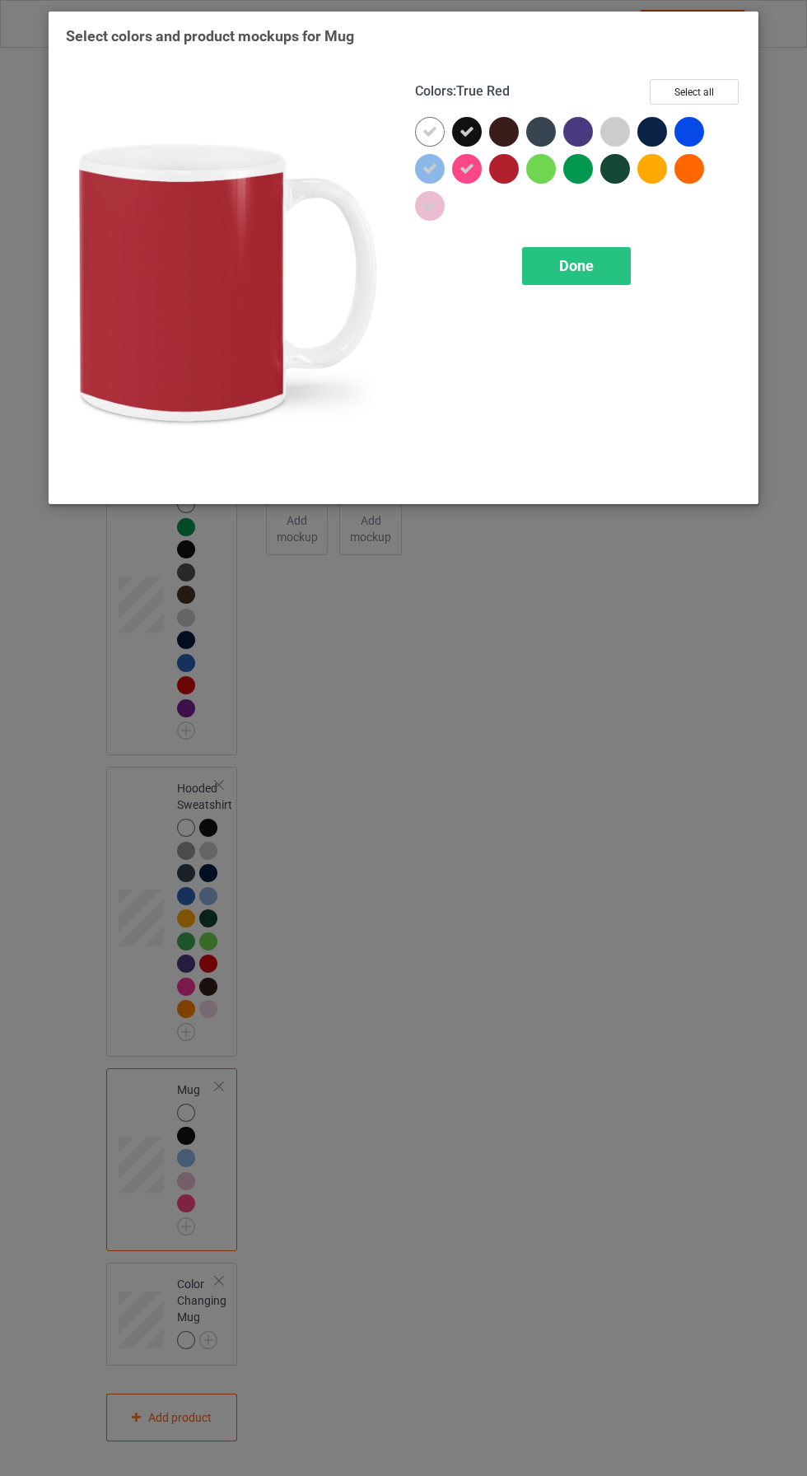
click at [503, 166] on div at bounding box center [504, 169] width 30 height 30
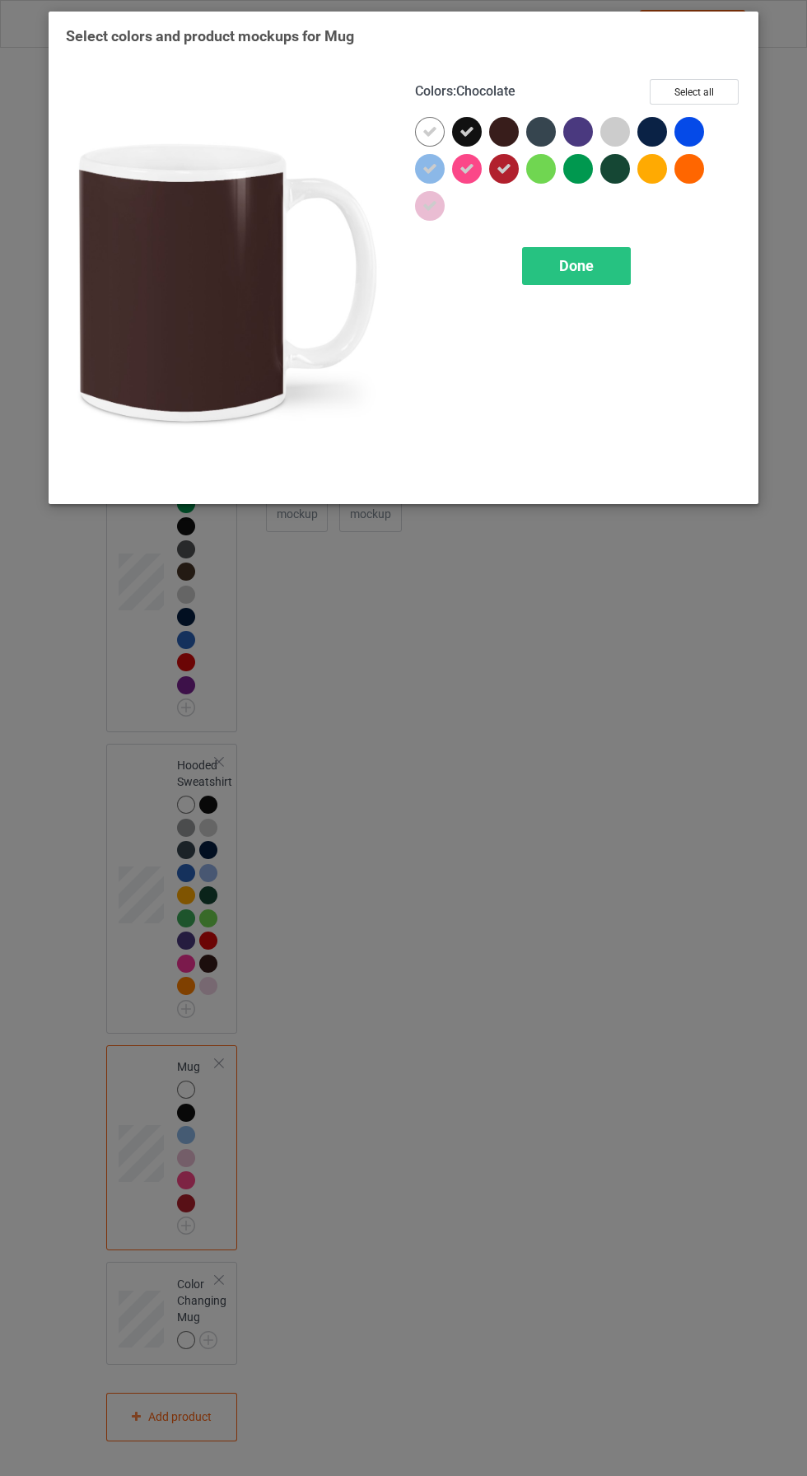
click at [502, 129] on div at bounding box center [504, 132] width 30 height 30
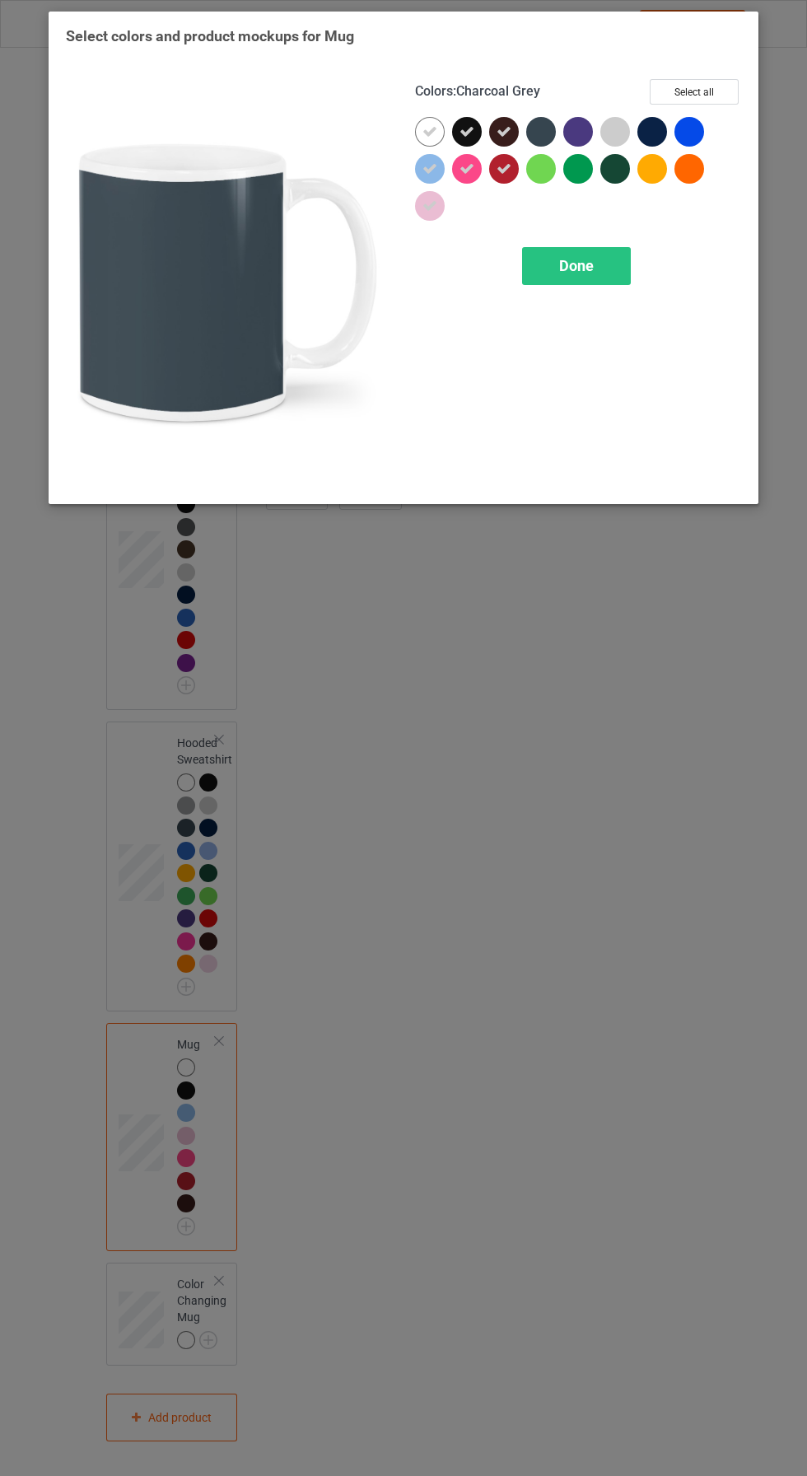
drag, startPoint x: 531, startPoint y: 129, endPoint x: 531, endPoint y: 148, distance: 18.9
click at [531, 131] on div at bounding box center [541, 132] width 30 height 30
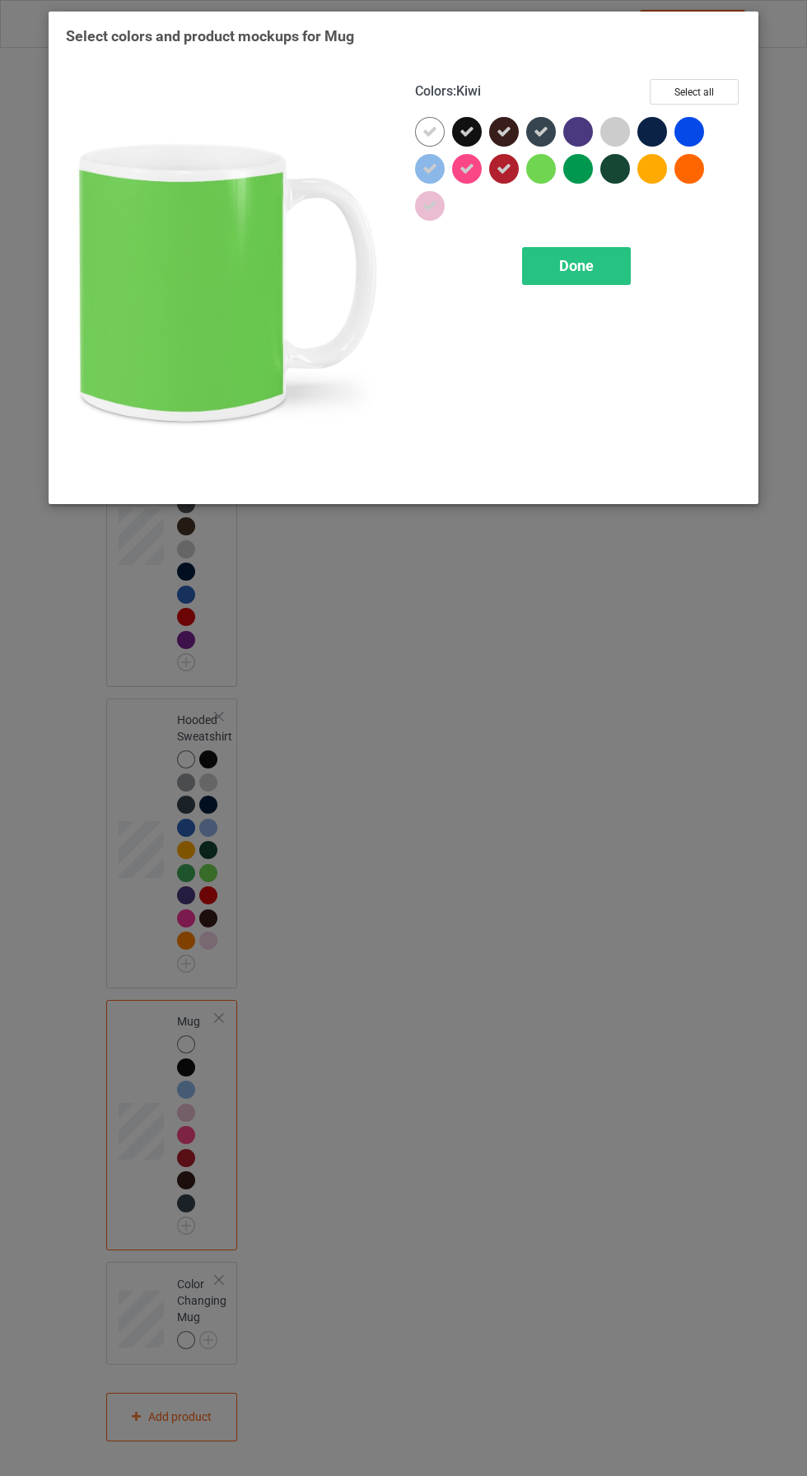
click at [535, 173] on div at bounding box center [541, 169] width 30 height 30
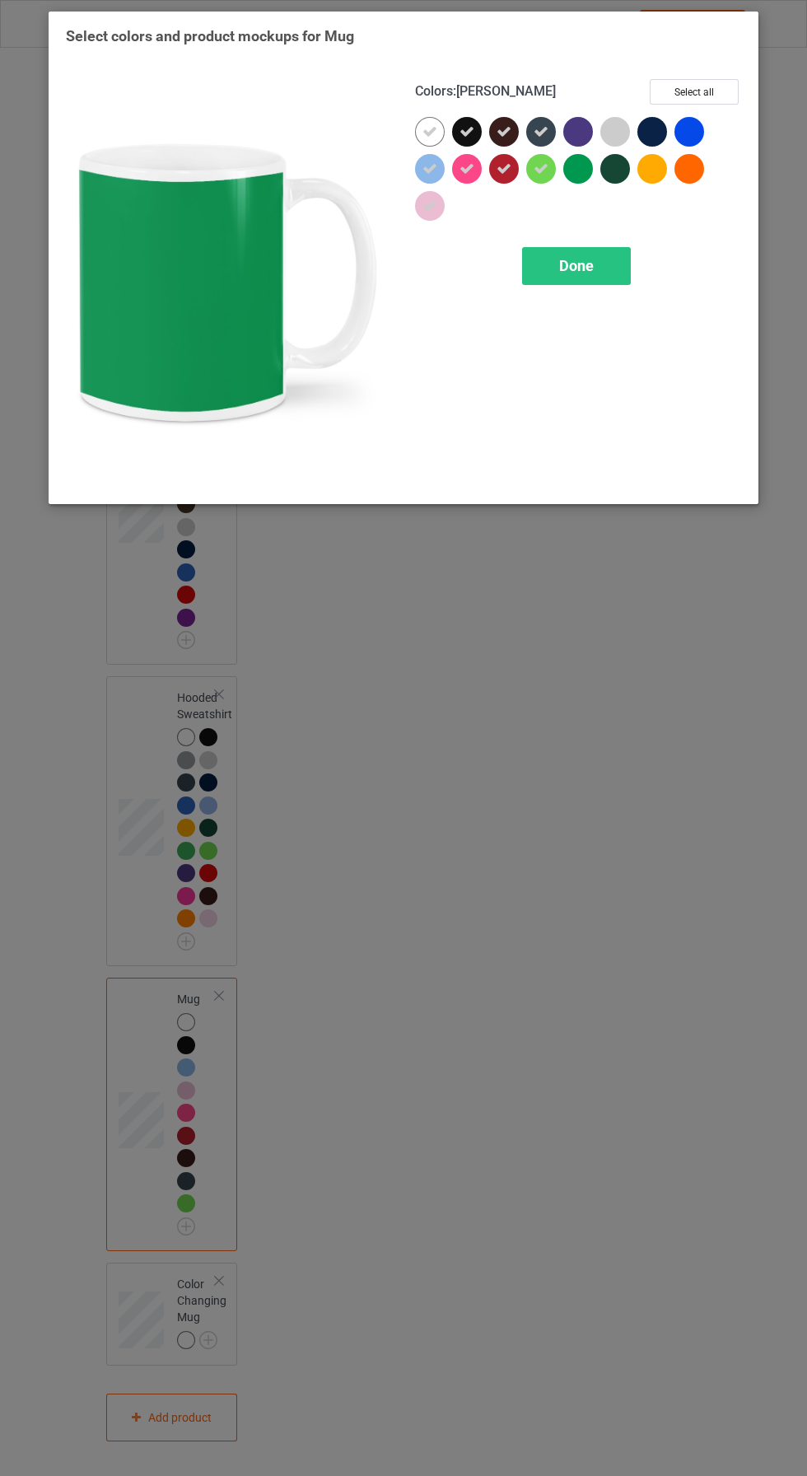
click at [575, 168] on div at bounding box center [578, 169] width 30 height 30
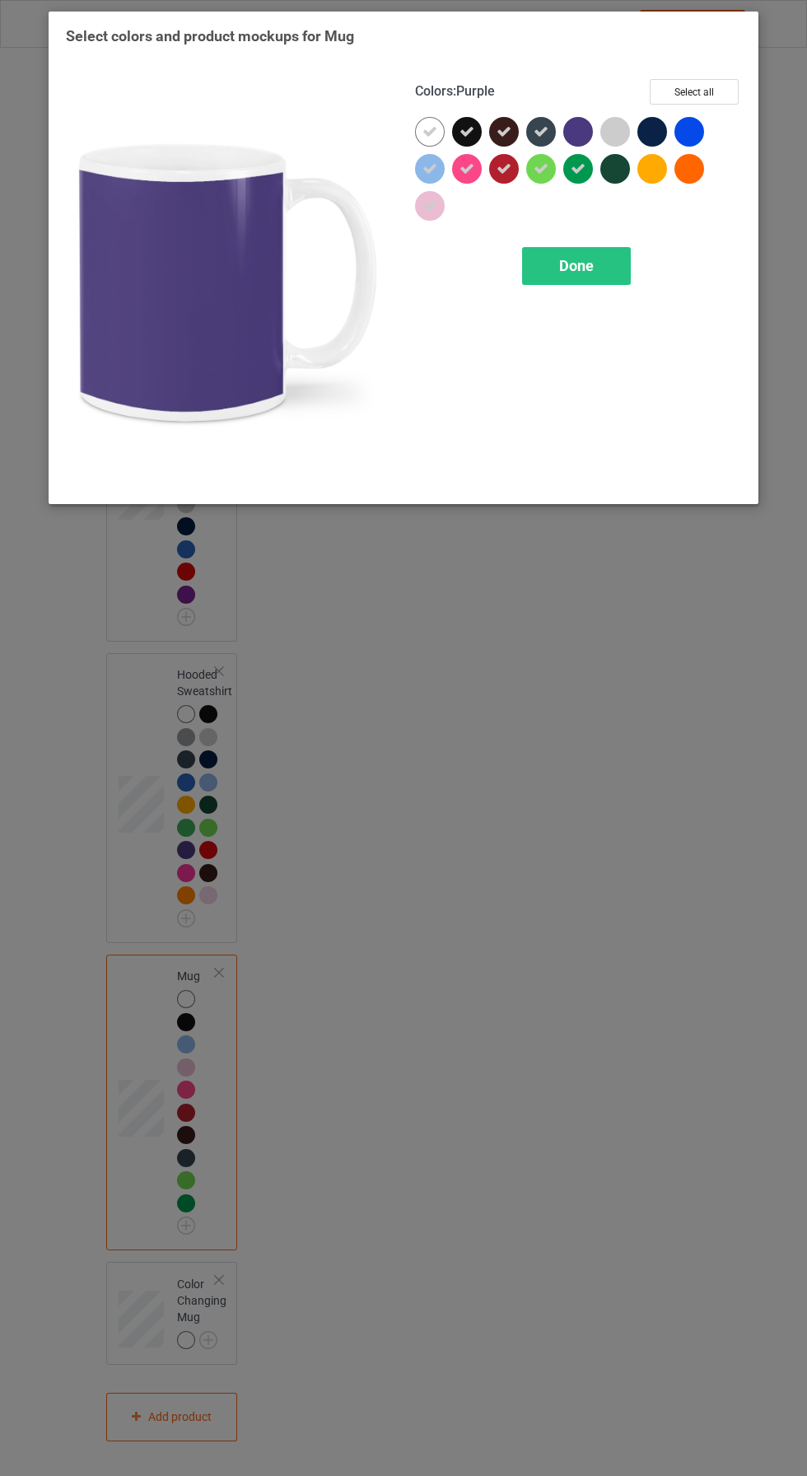
click at [571, 130] on div at bounding box center [578, 132] width 30 height 30
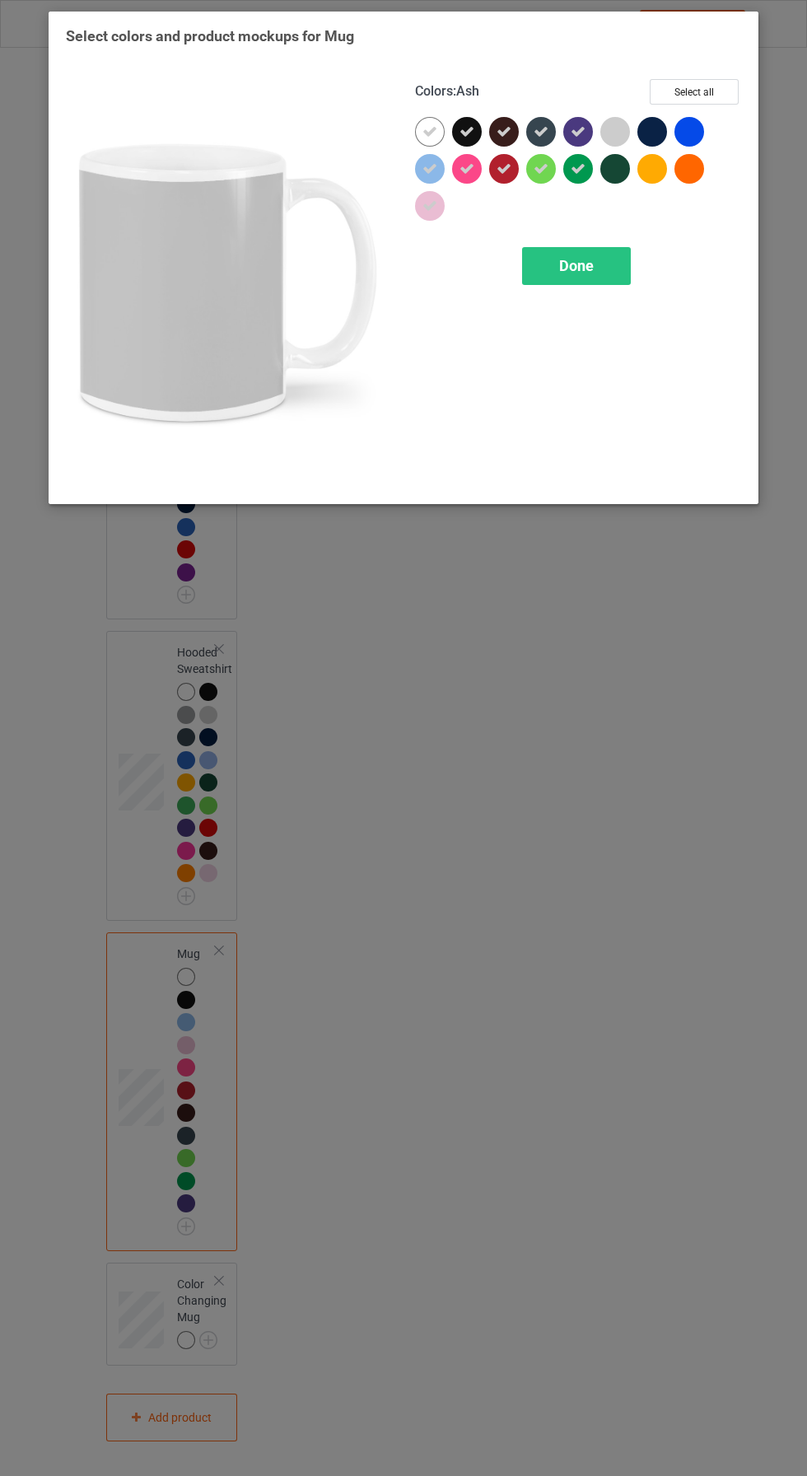
click at [608, 136] on div at bounding box center [616, 132] width 30 height 30
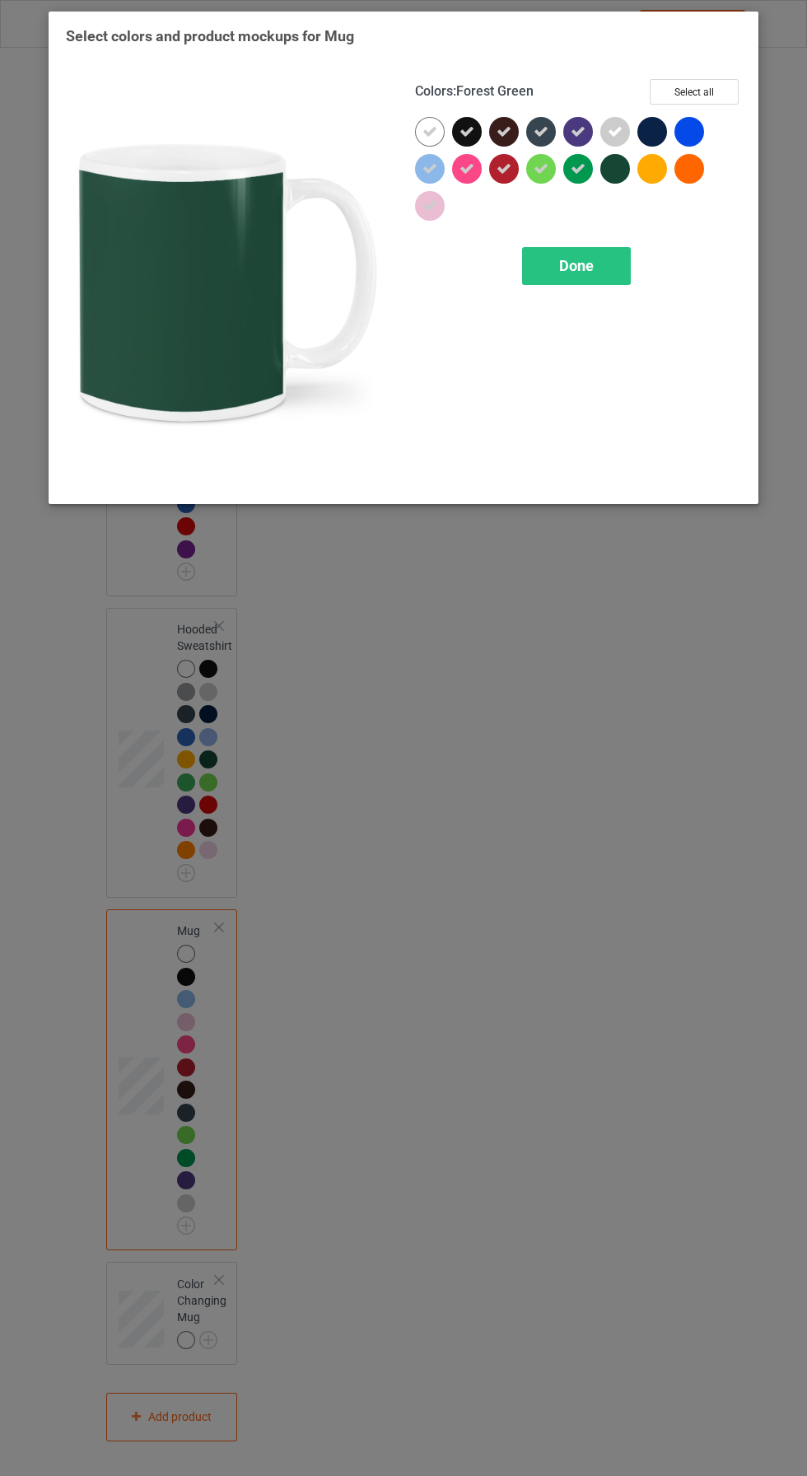
click at [610, 170] on div at bounding box center [616, 169] width 30 height 30
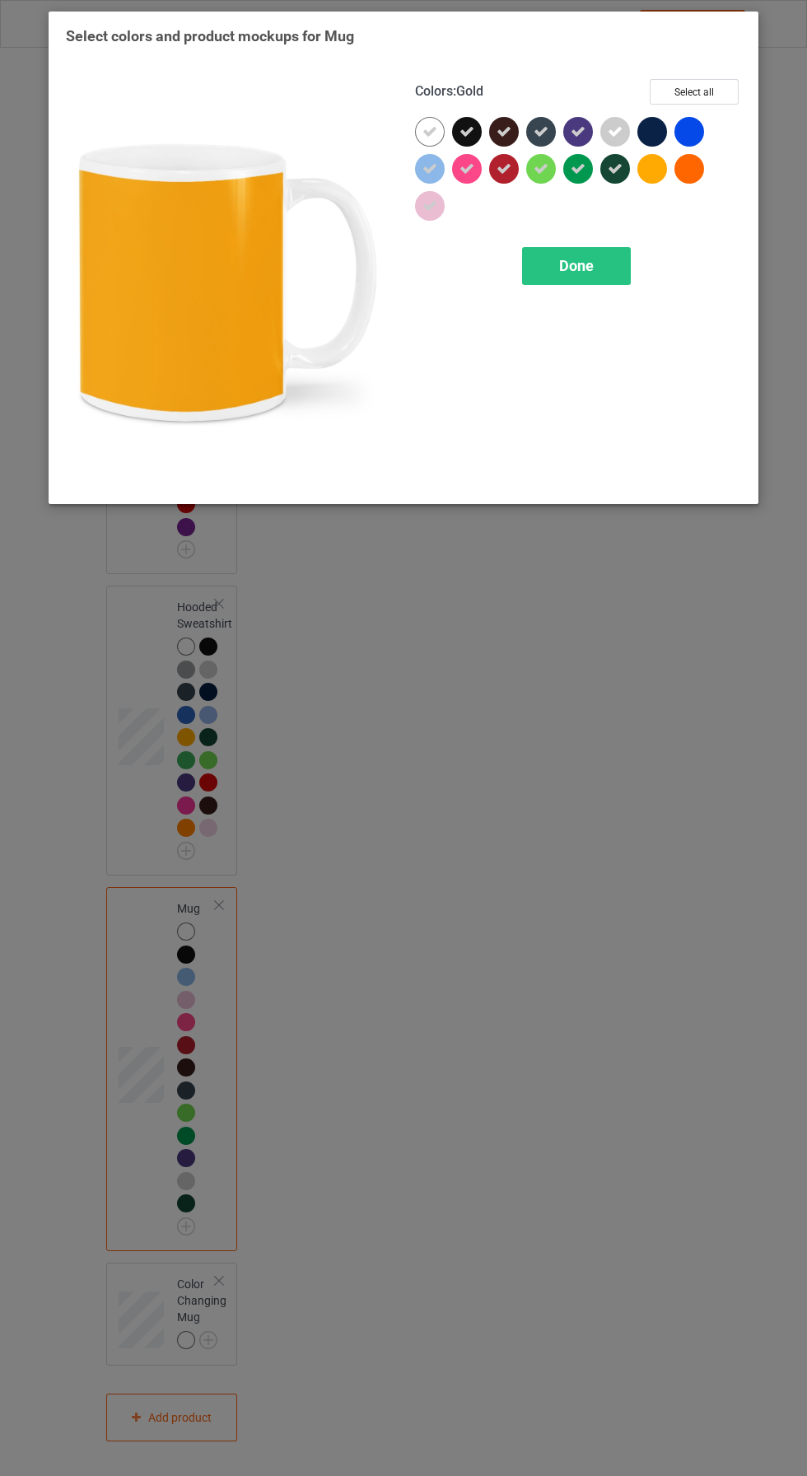
click at [653, 169] on div at bounding box center [653, 169] width 30 height 30
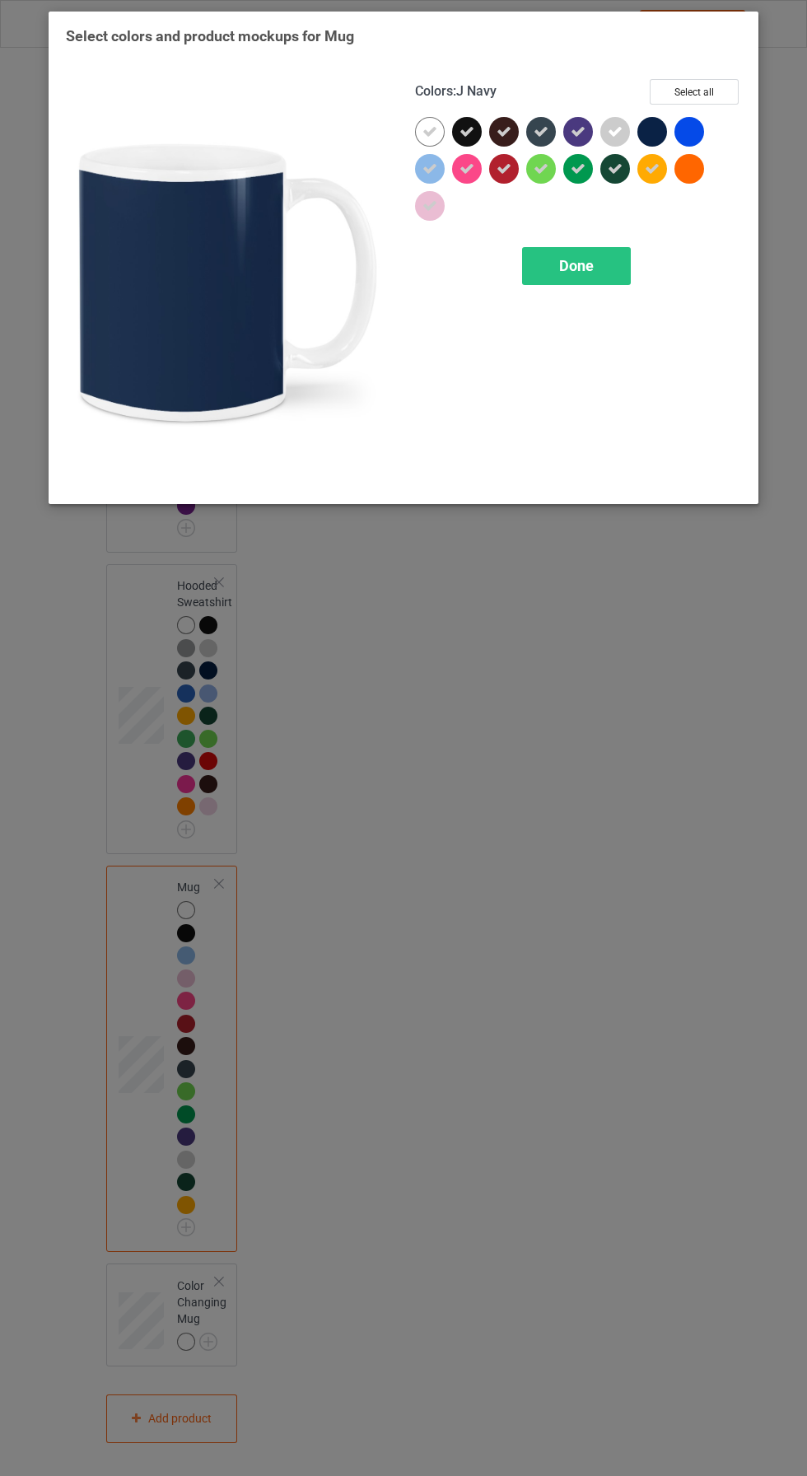
click at [648, 131] on div at bounding box center [653, 132] width 30 height 30
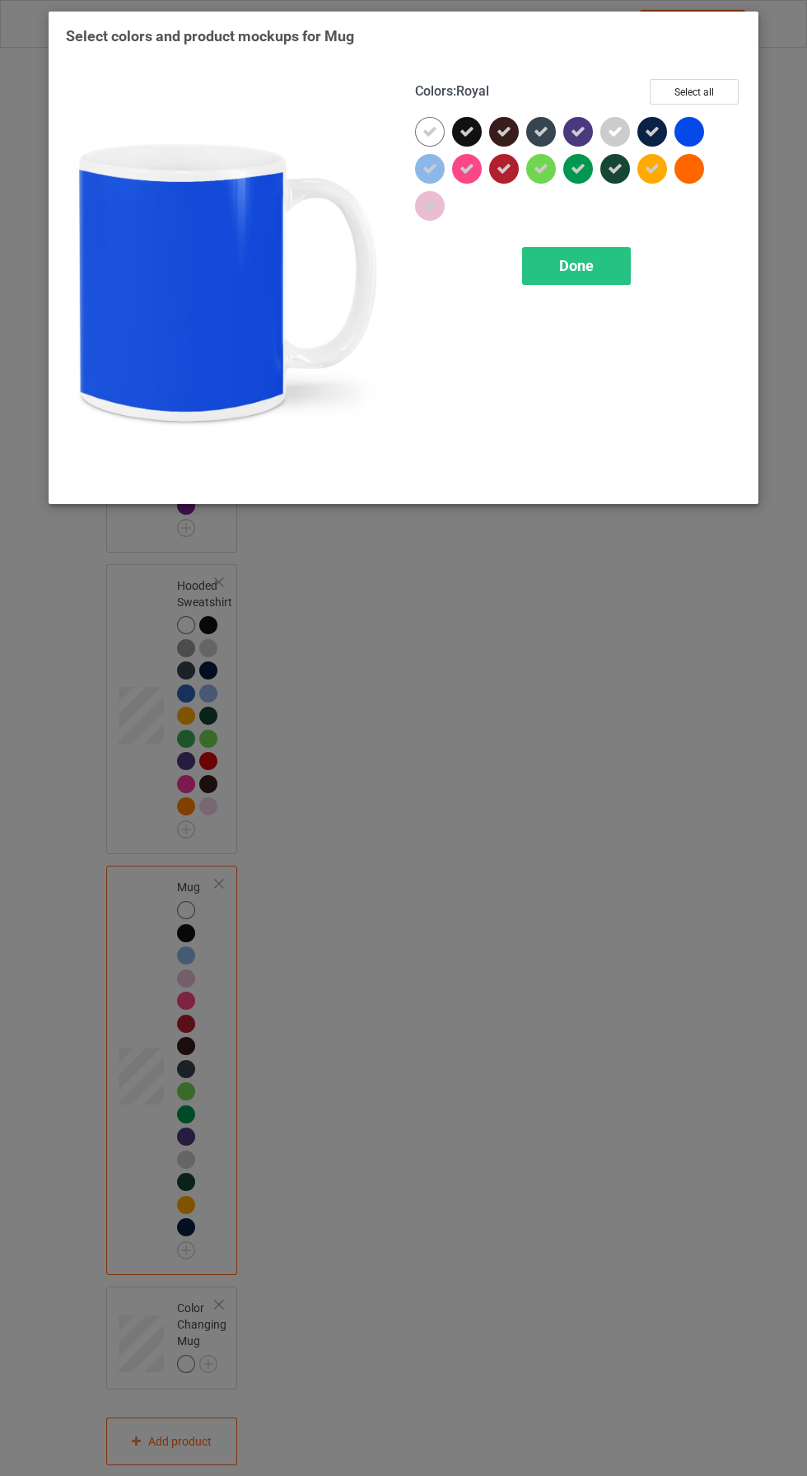
click at [691, 125] on div at bounding box center [690, 132] width 30 height 30
click at [694, 158] on div at bounding box center [690, 169] width 30 height 30
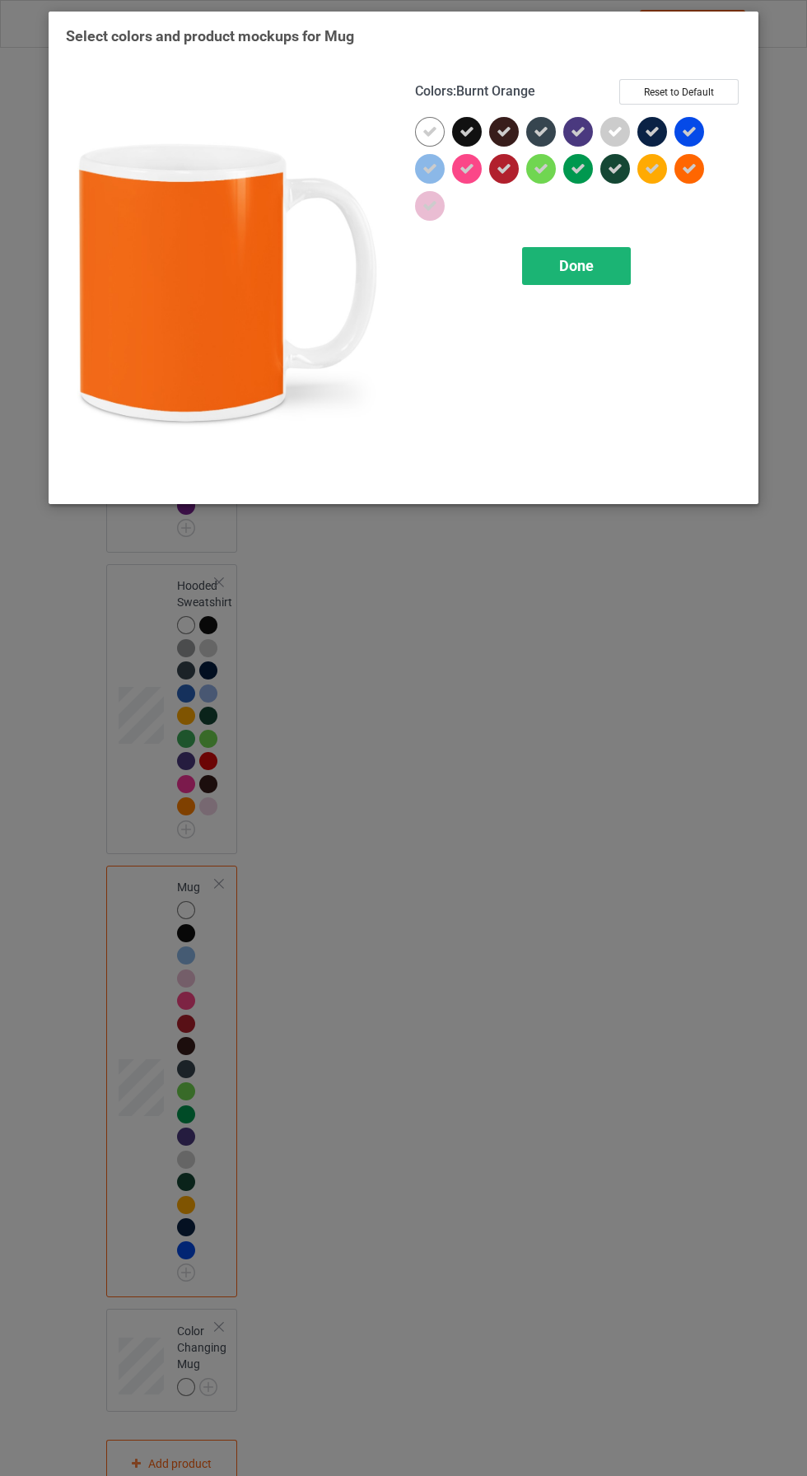
click at [582, 270] on span "Done" at bounding box center [576, 265] width 35 height 17
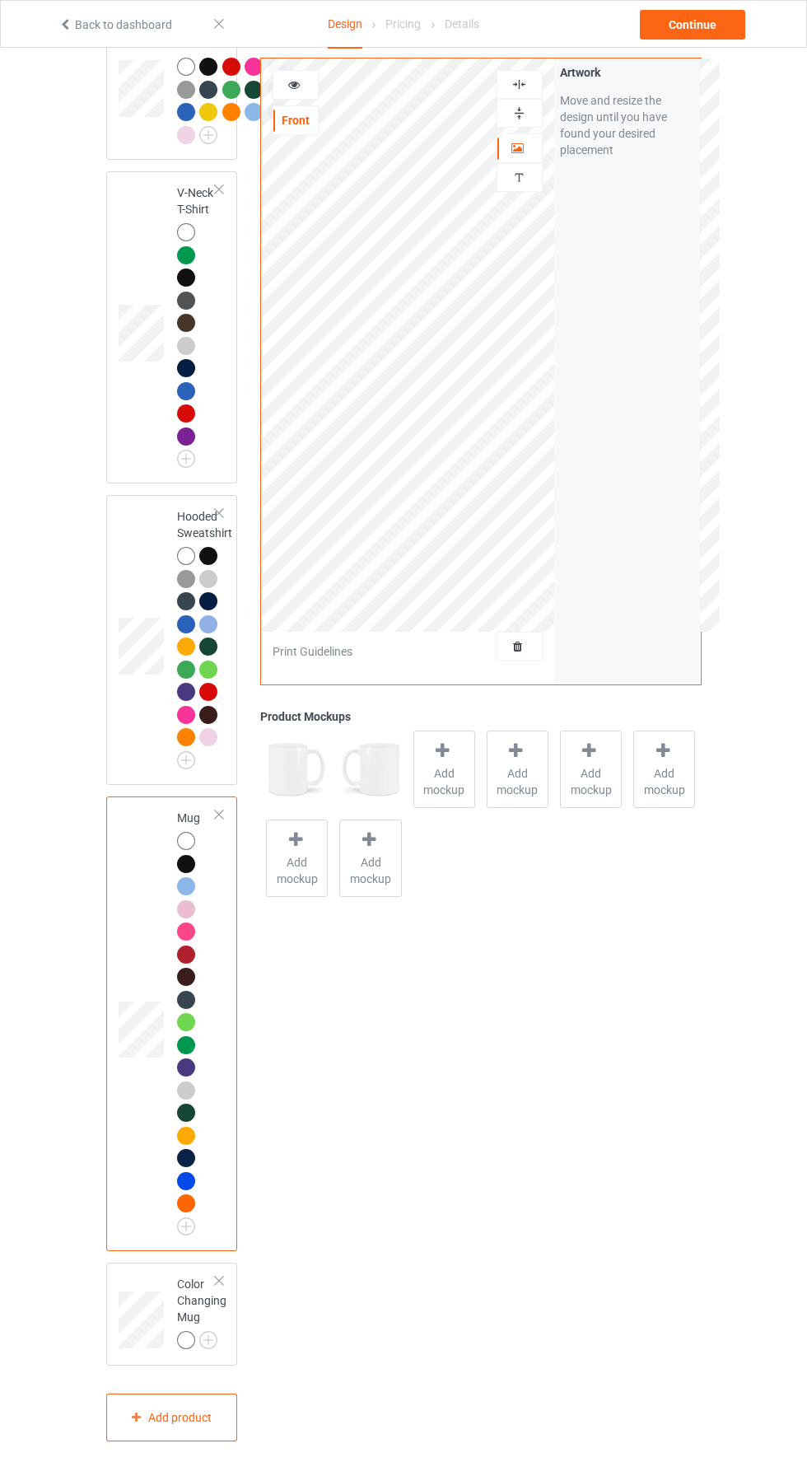
scroll to position [932, 0]
click at [214, 1340] on img at bounding box center [208, 1340] width 18 height 18
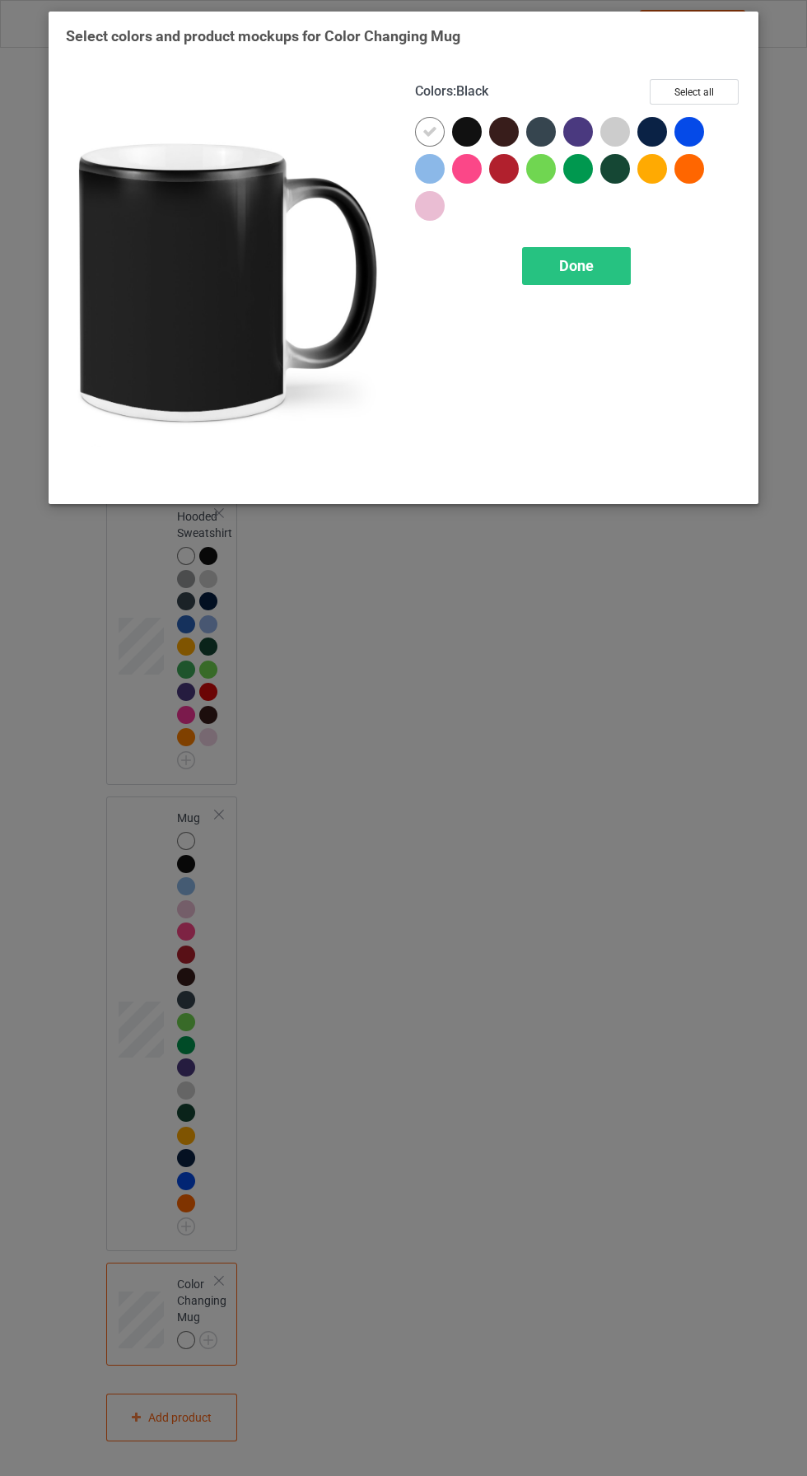
click at [465, 123] on div at bounding box center [467, 132] width 30 height 30
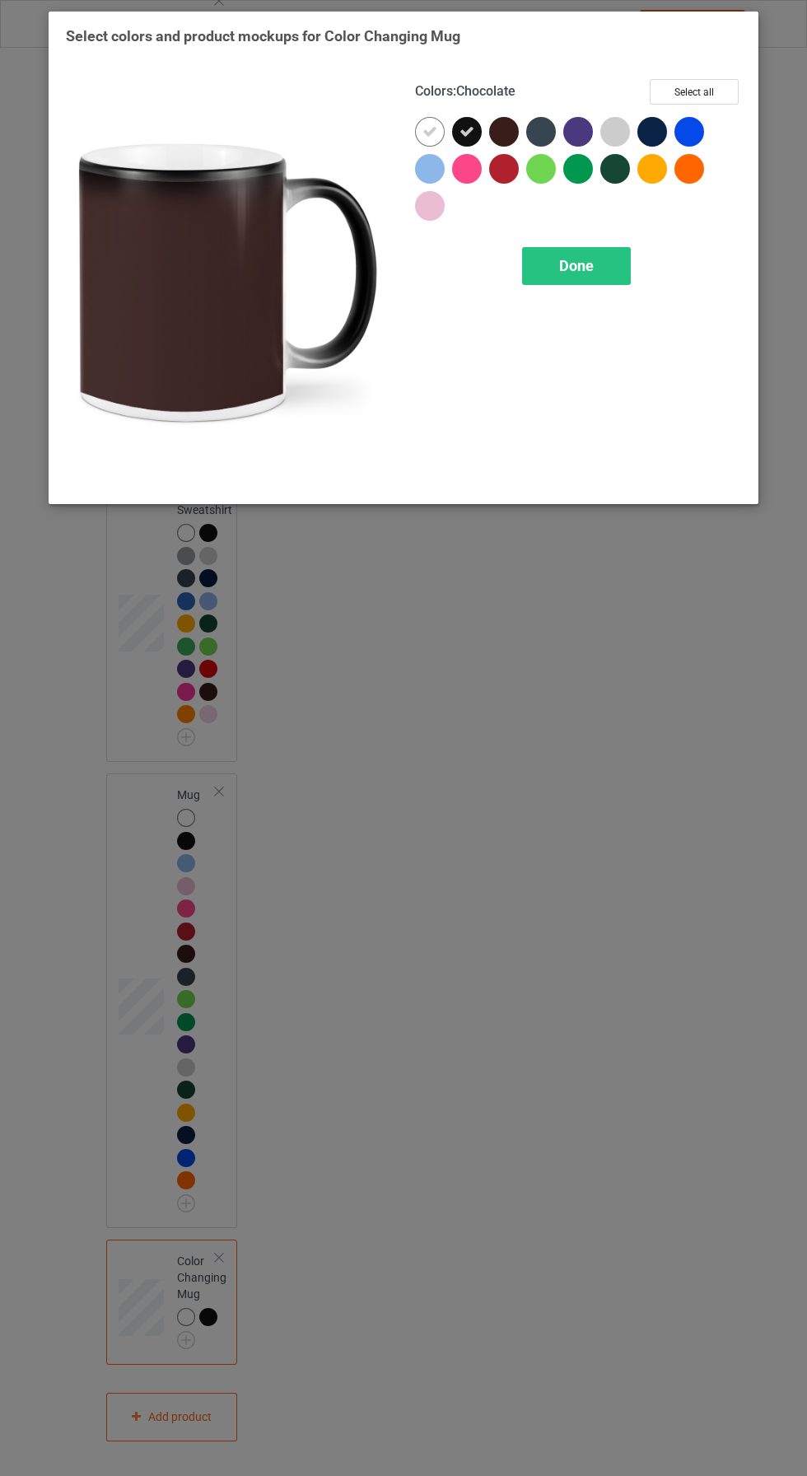
click at [499, 127] on div at bounding box center [504, 132] width 30 height 30
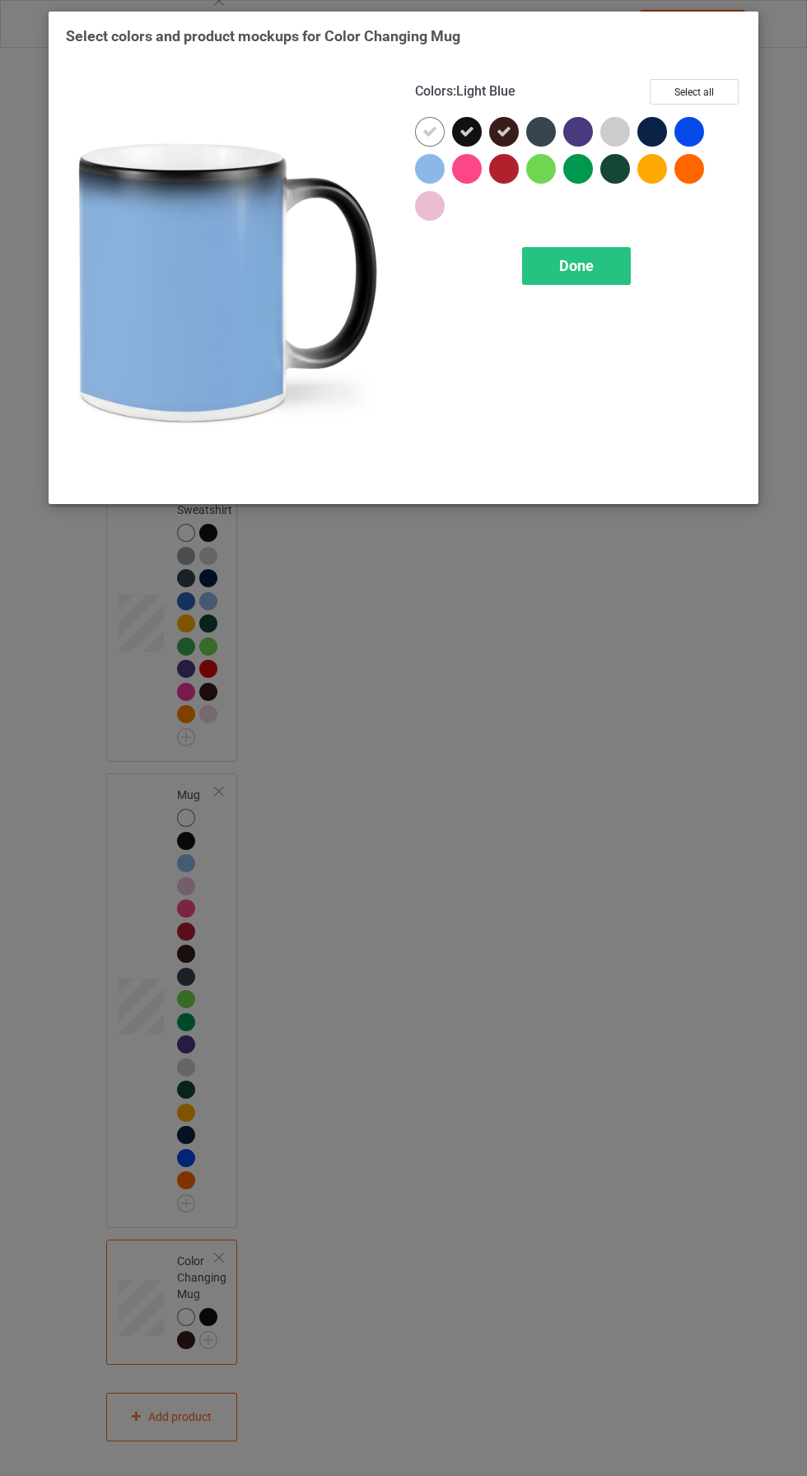
click at [427, 166] on div at bounding box center [430, 169] width 30 height 30
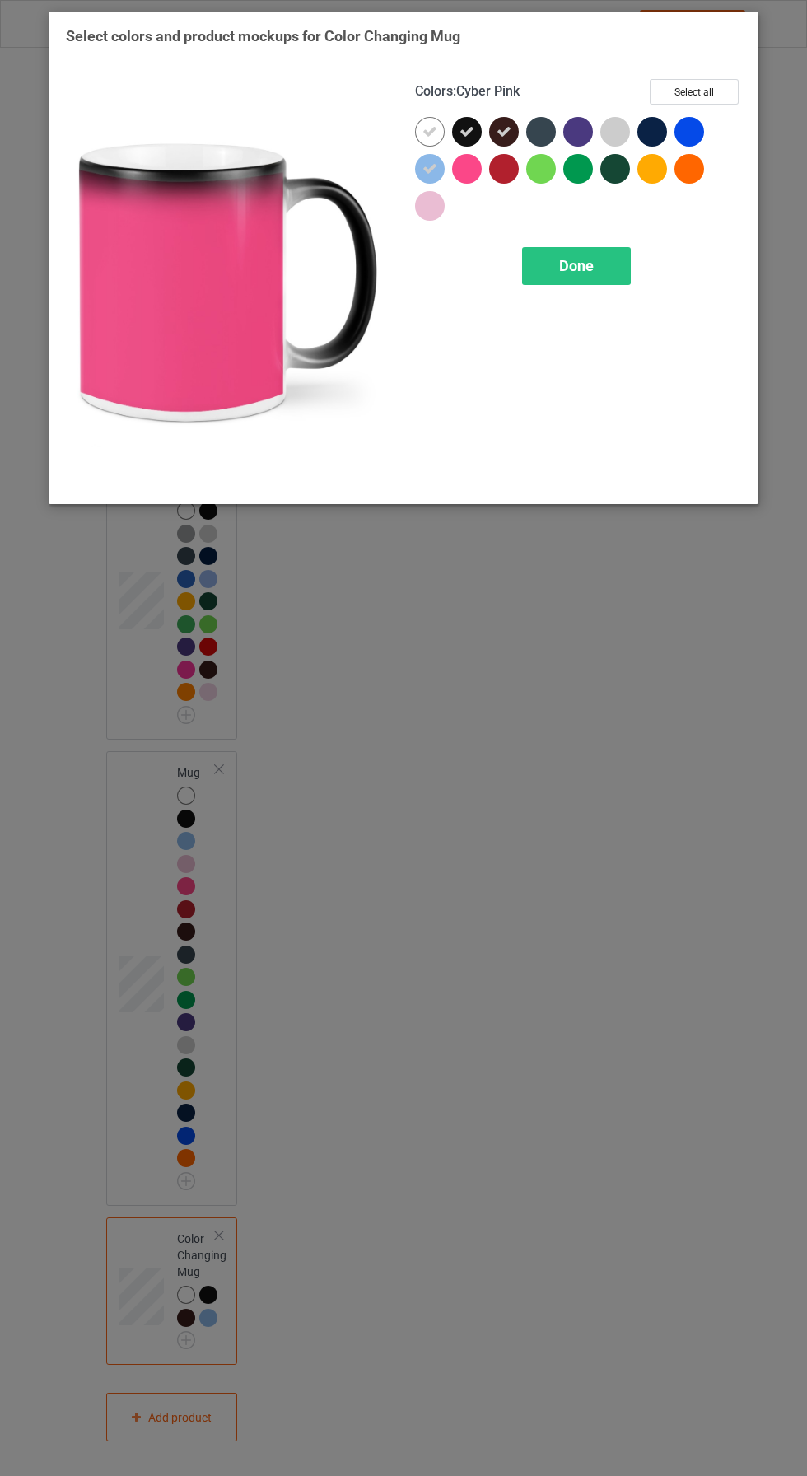
drag, startPoint x: 465, startPoint y: 172, endPoint x: 455, endPoint y: 180, distance: 12.4
click at [465, 173] on div at bounding box center [467, 169] width 30 height 30
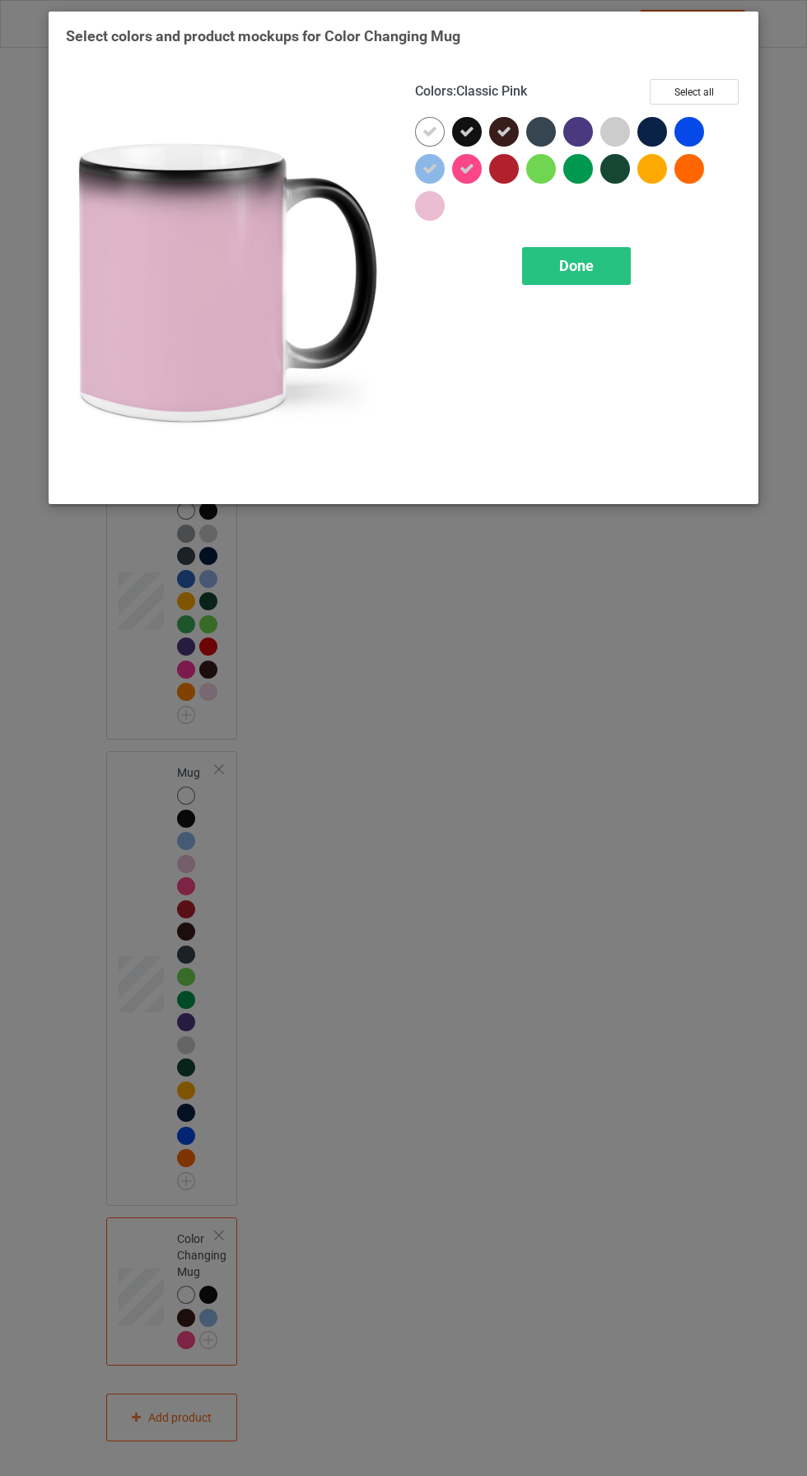
click at [425, 202] on div at bounding box center [430, 206] width 30 height 30
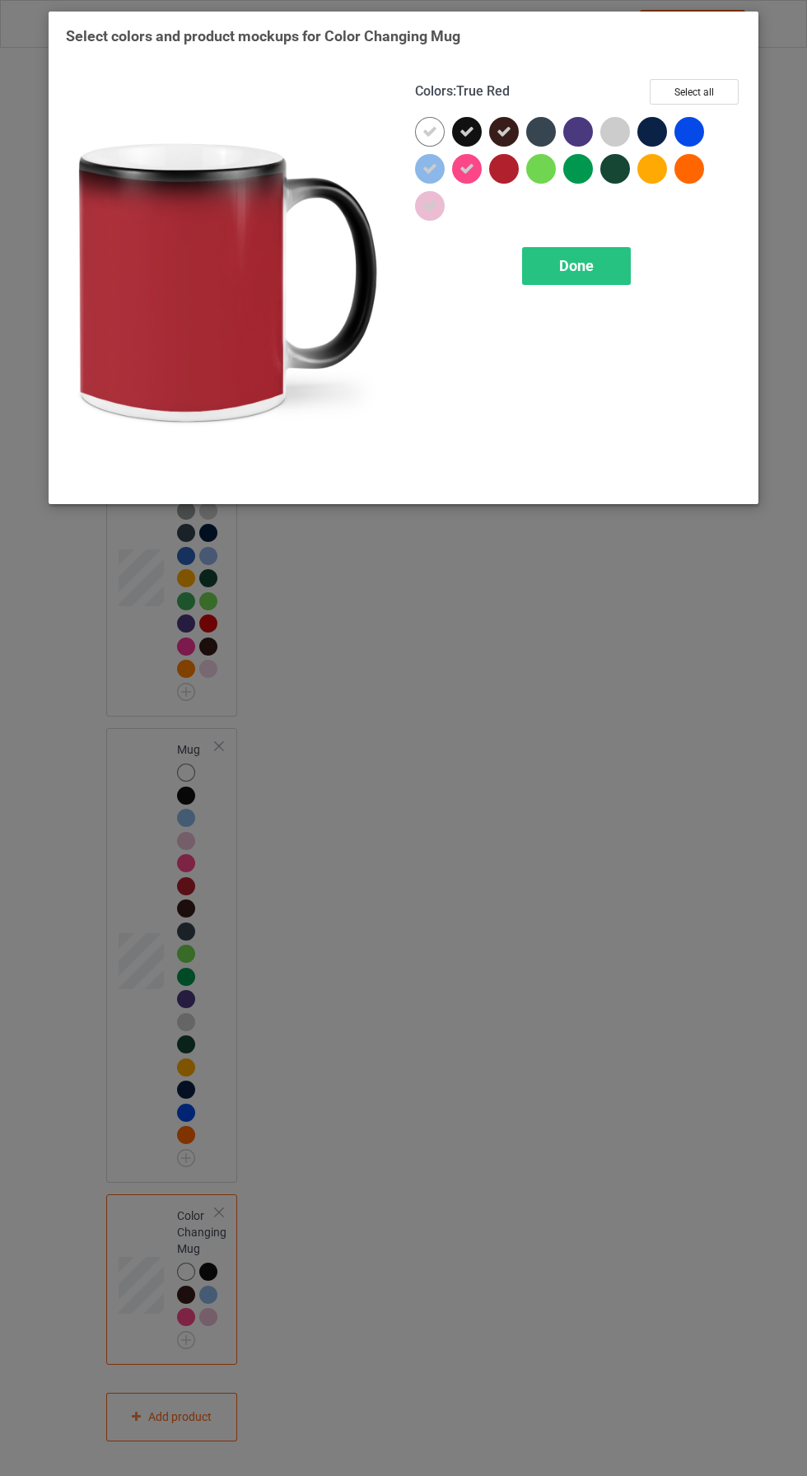
drag, startPoint x: 504, startPoint y: 169, endPoint x: 547, endPoint y: 157, distance: 44.6
click at [506, 170] on div at bounding box center [504, 169] width 30 height 30
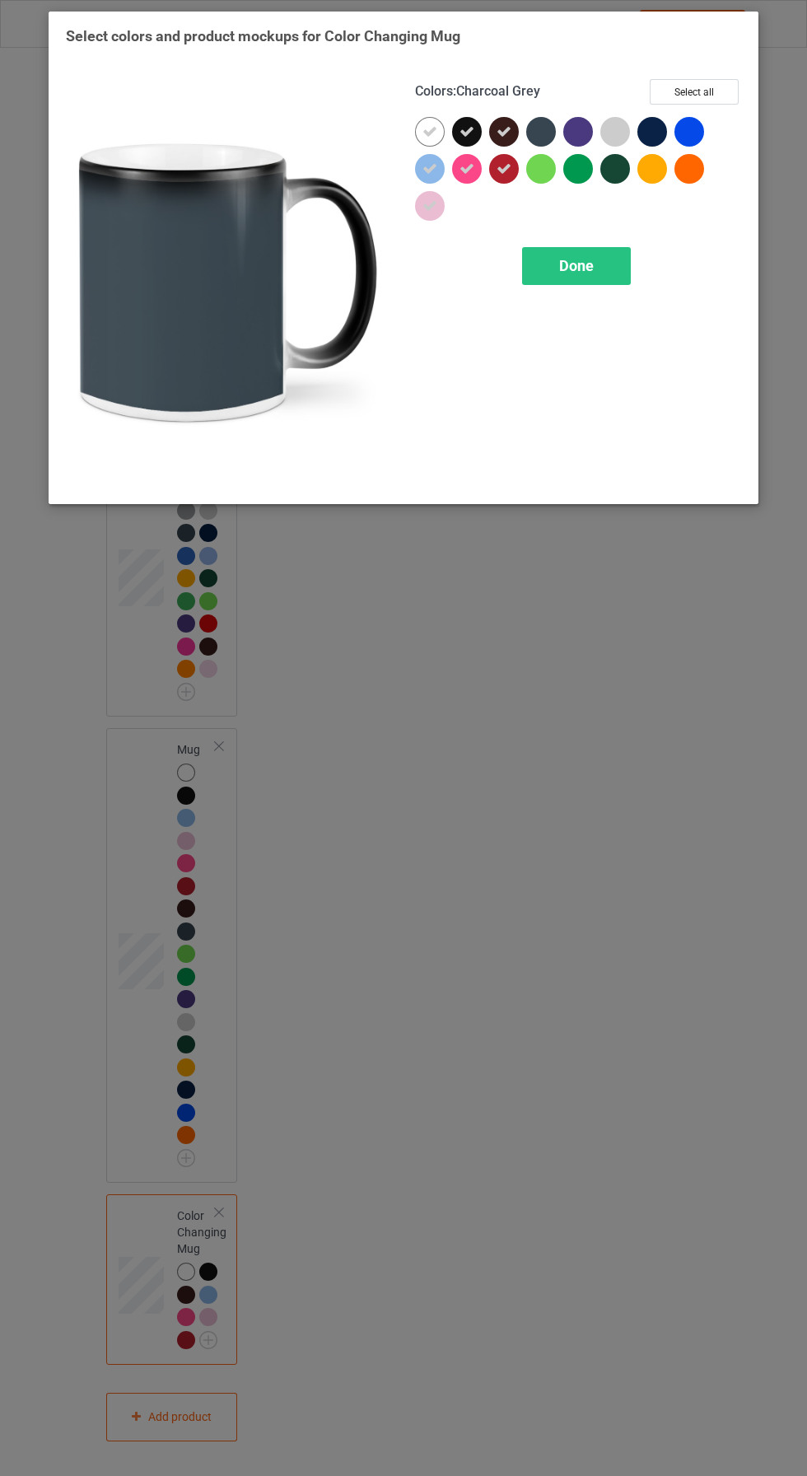
click at [542, 136] on div at bounding box center [541, 132] width 30 height 30
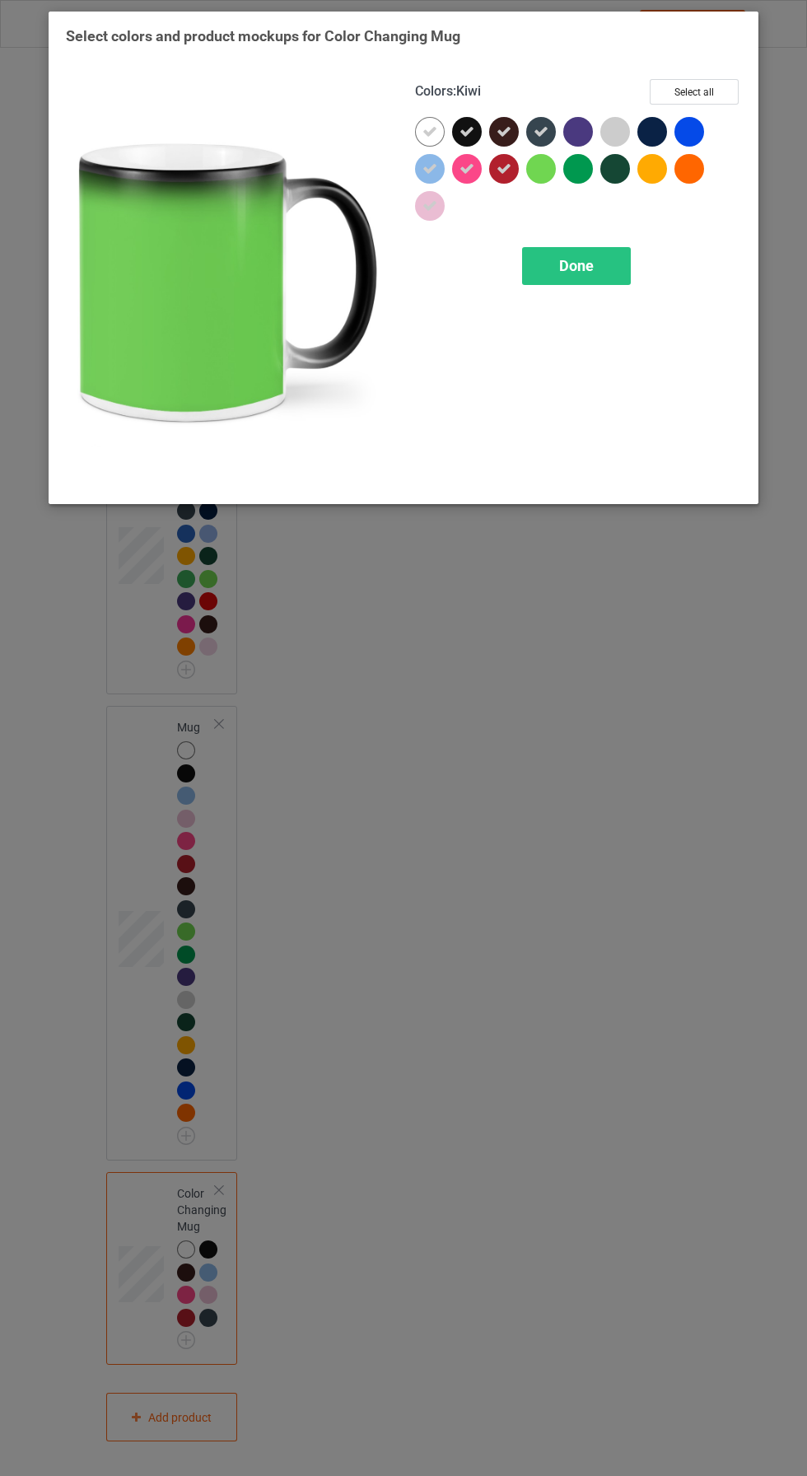
click at [545, 168] on div at bounding box center [541, 169] width 30 height 30
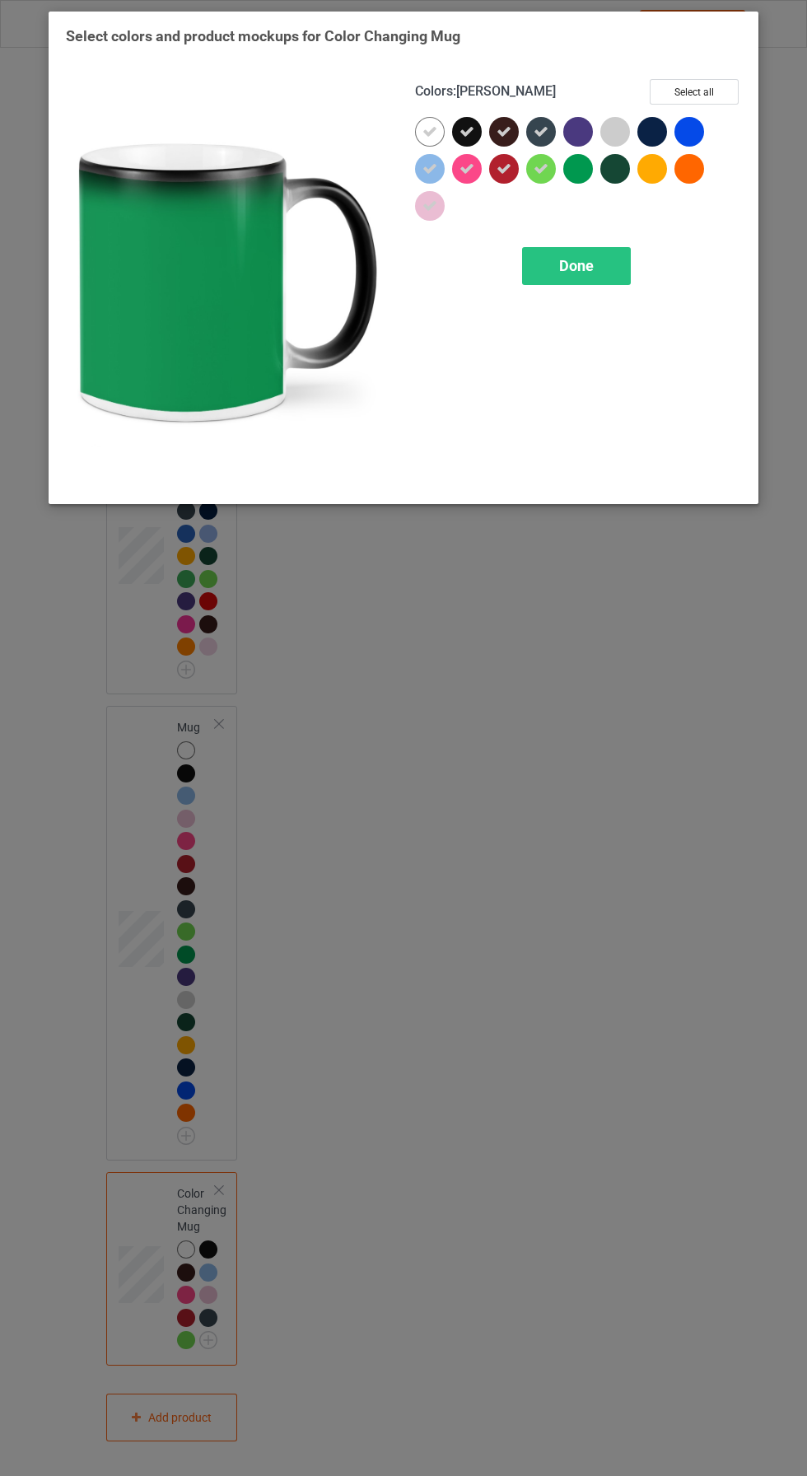
drag, startPoint x: 575, startPoint y: 170, endPoint x: 573, endPoint y: 160, distance: 10.0
click at [574, 171] on div at bounding box center [578, 169] width 30 height 30
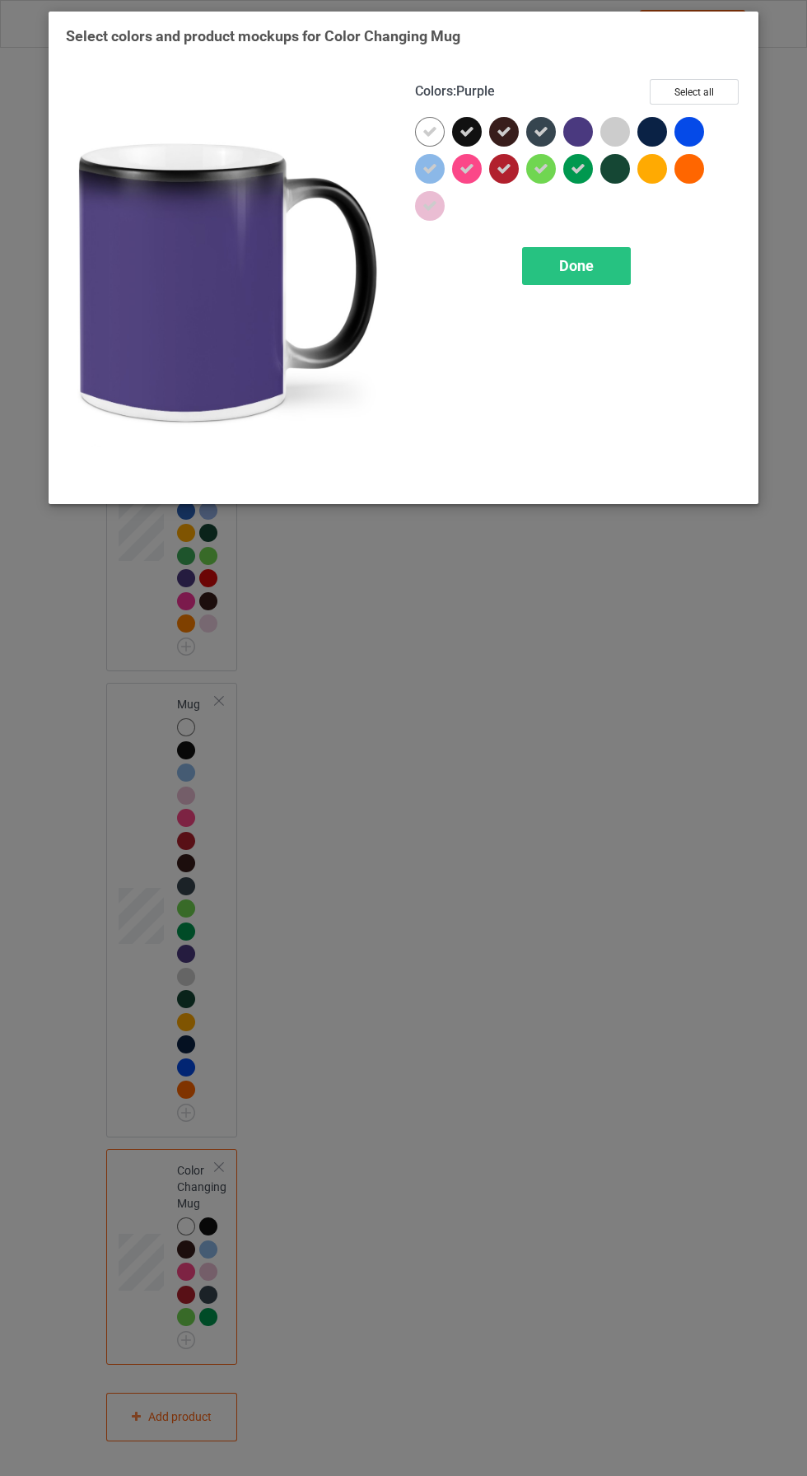
click at [567, 129] on div at bounding box center [578, 132] width 30 height 30
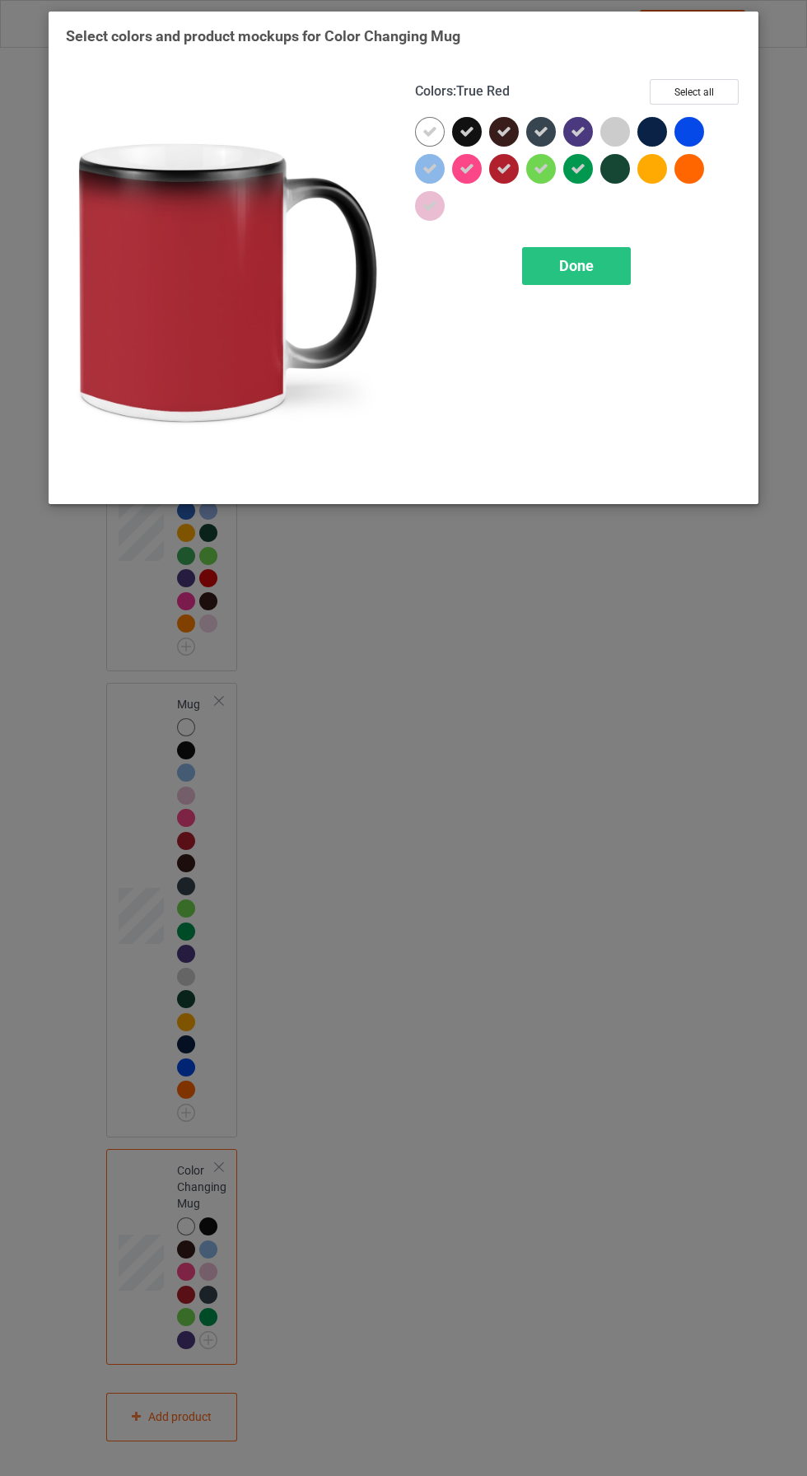
drag, startPoint x: 507, startPoint y: 170, endPoint x: 517, endPoint y: 169, distance: 9.9
click at [507, 171] on icon at bounding box center [504, 168] width 15 height 15
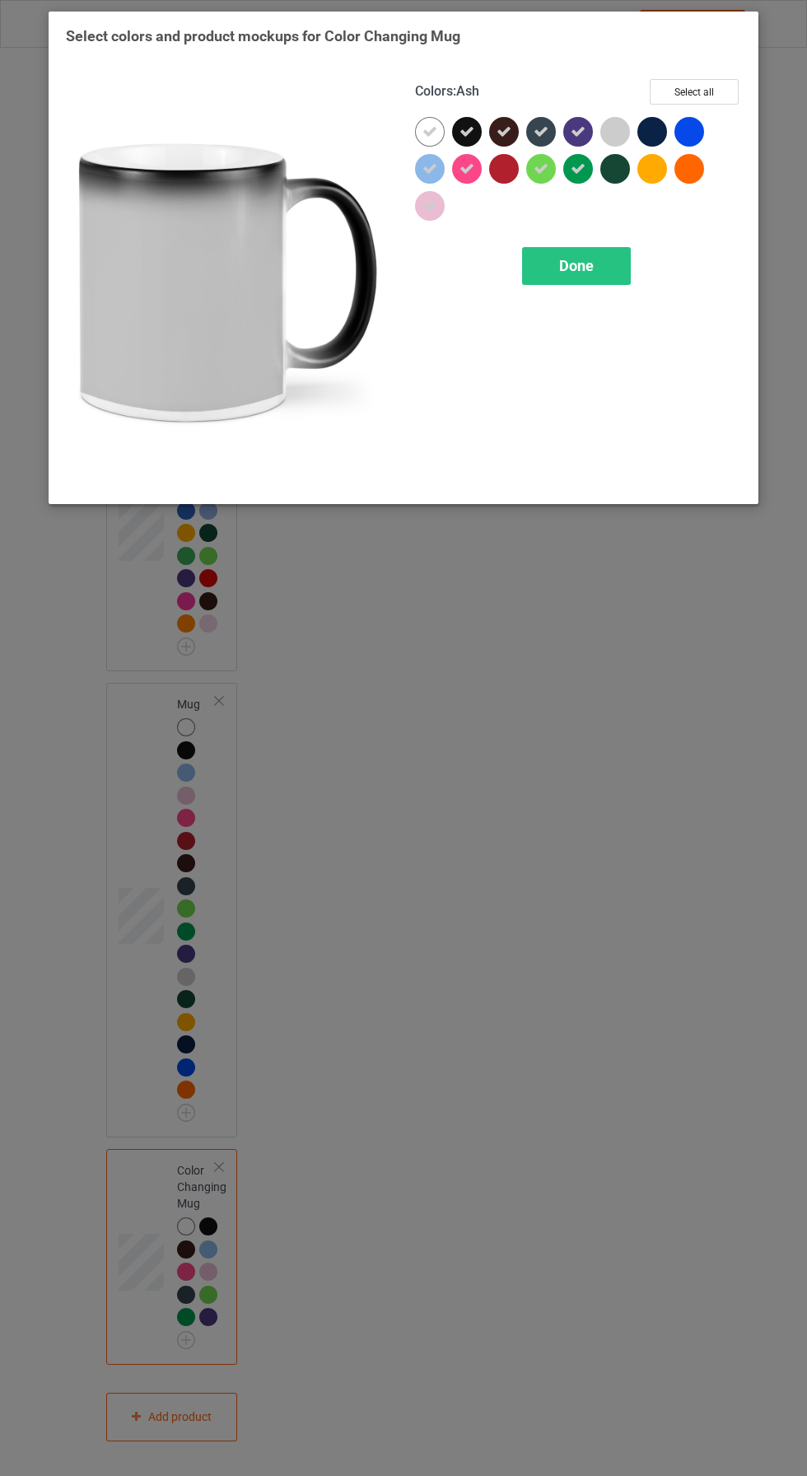
click at [611, 135] on div at bounding box center [616, 132] width 30 height 30
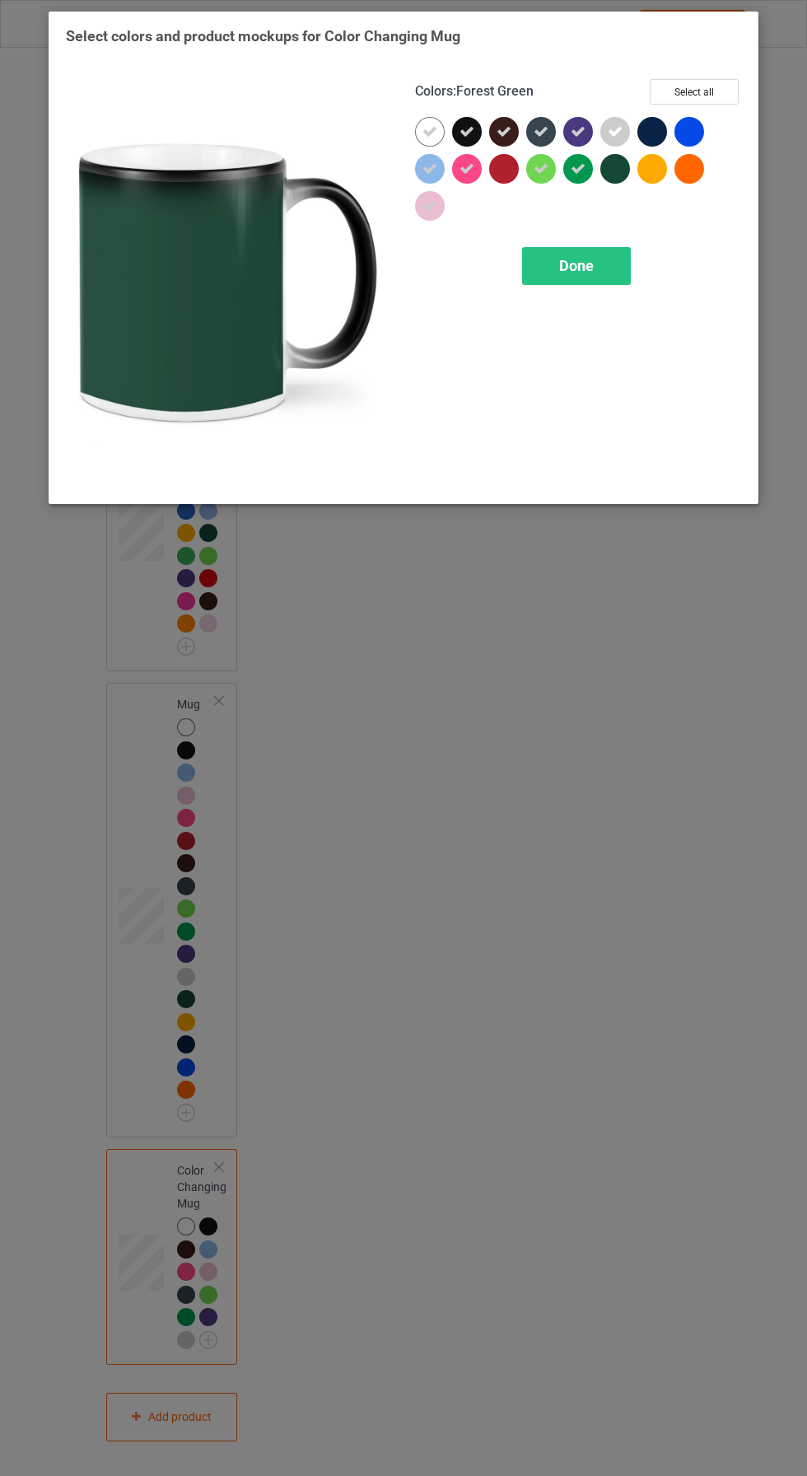
click at [606, 171] on div at bounding box center [616, 169] width 30 height 30
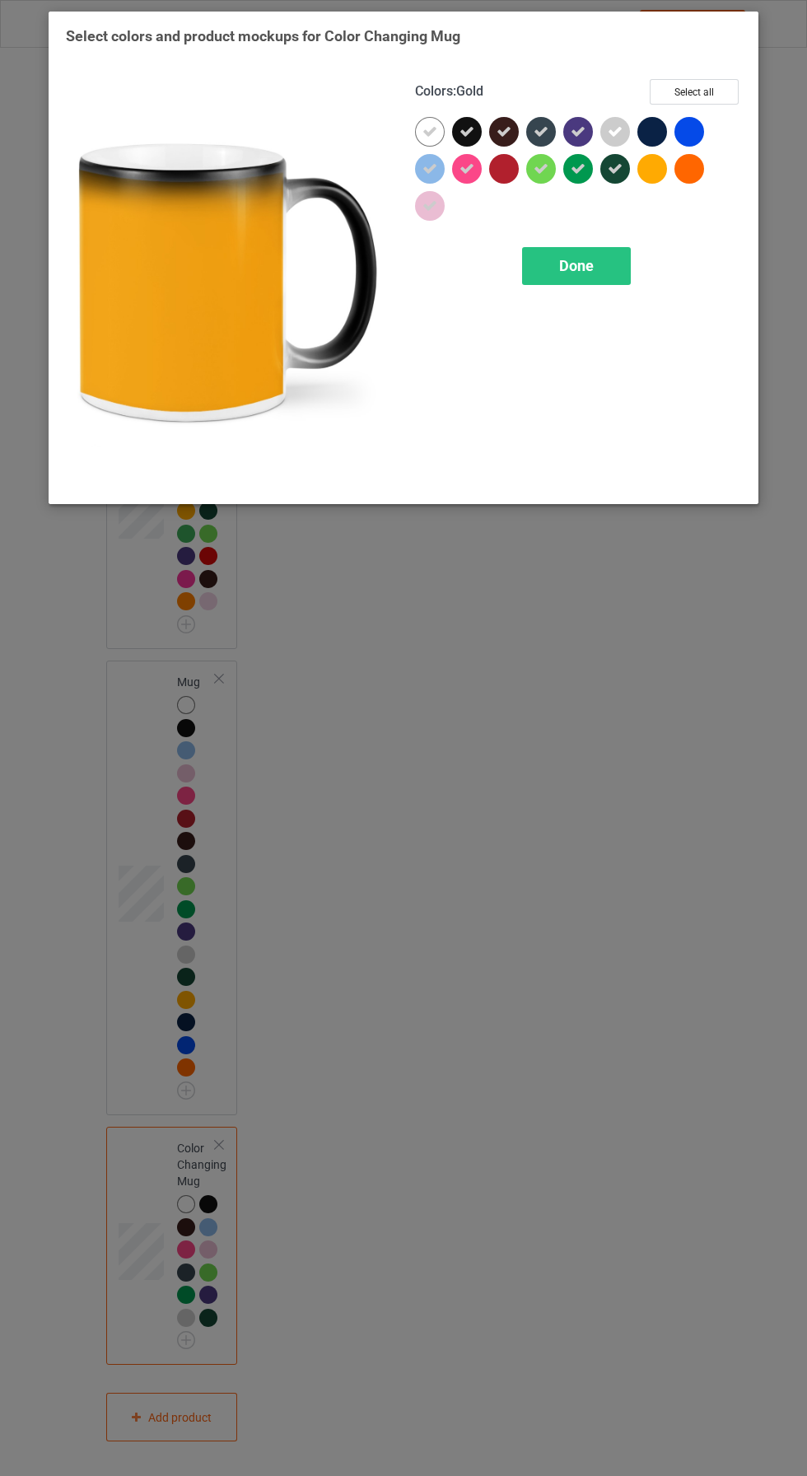
click at [643, 171] on div at bounding box center [653, 169] width 30 height 30
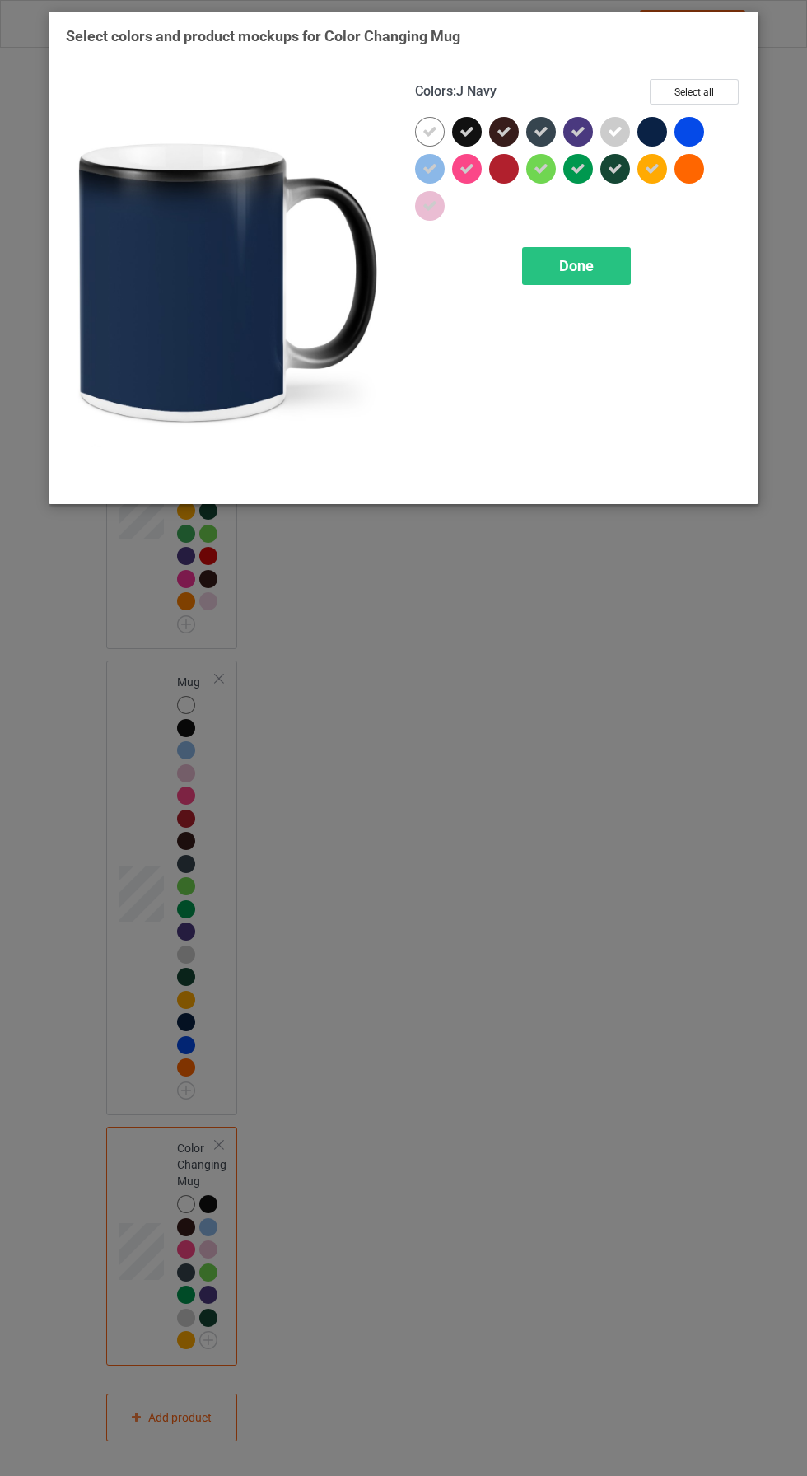
click at [646, 127] on div at bounding box center [653, 132] width 30 height 30
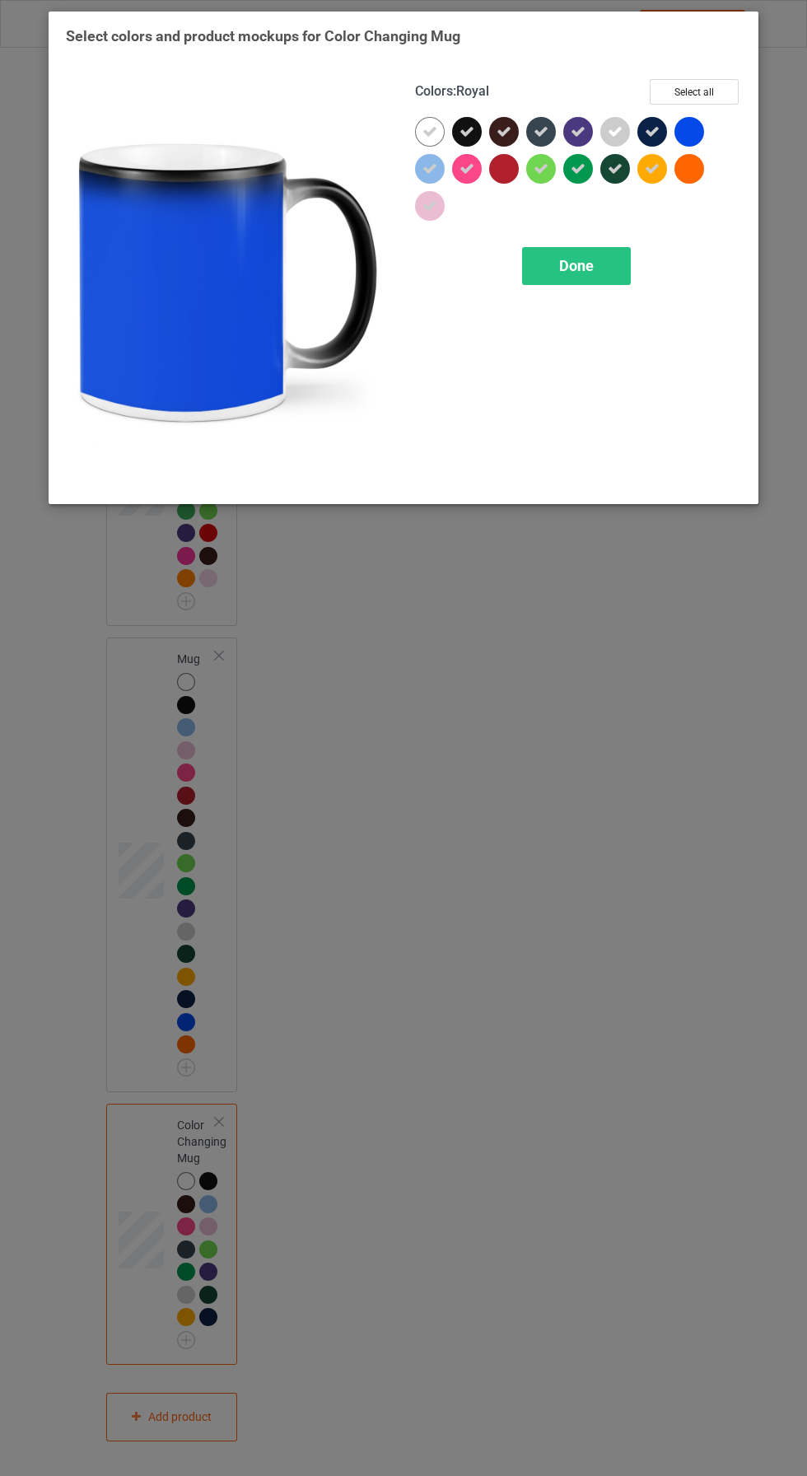
drag, startPoint x: 694, startPoint y: 129, endPoint x: 693, endPoint y: 151, distance: 22.3
click at [694, 133] on div at bounding box center [690, 132] width 30 height 30
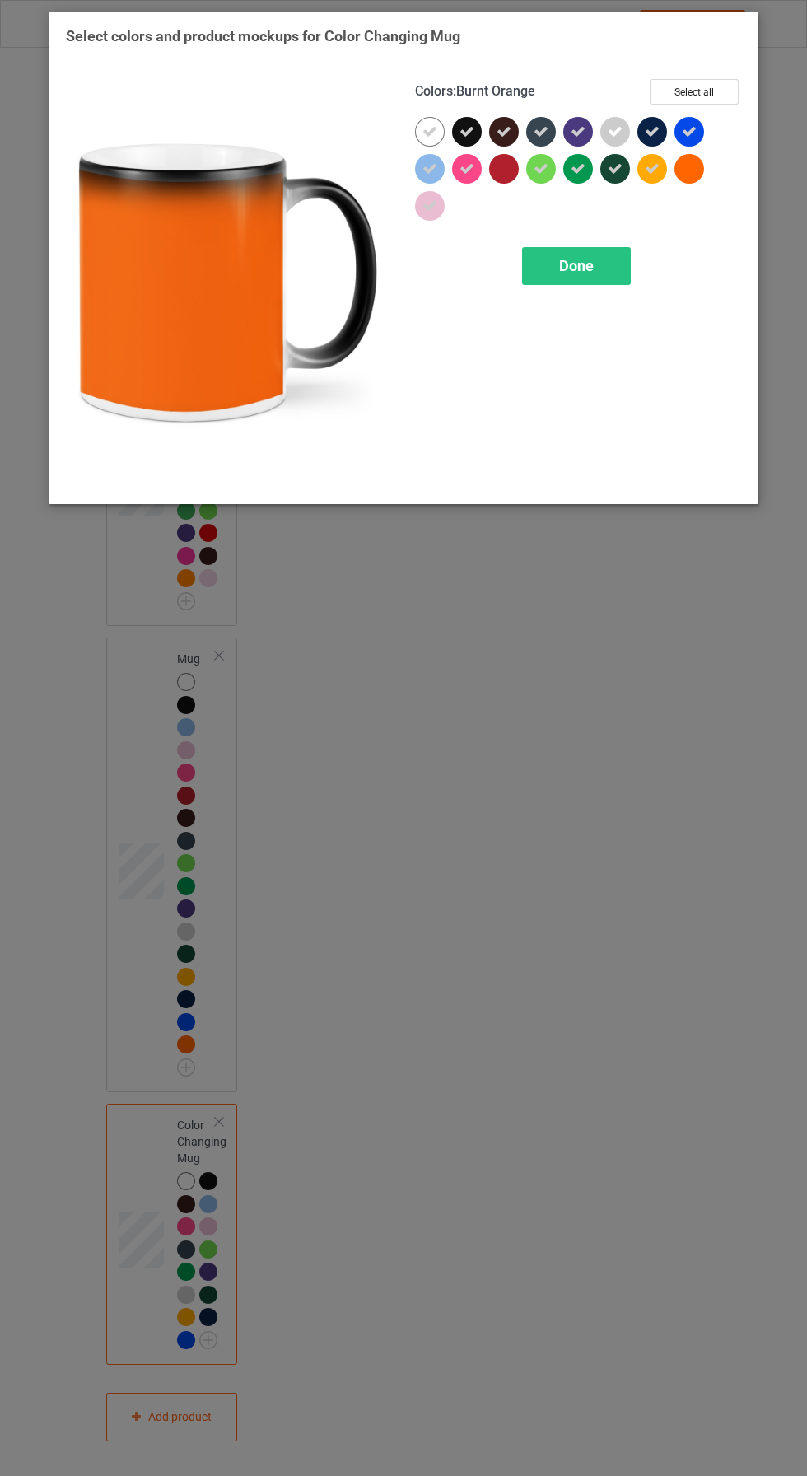
drag, startPoint x: 689, startPoint y: 163, endPoint x: 678, endPoint y: 184, distance: 23.2
click at [688, 169] on div at bounding box center [690, 169] width 30 height 30
drag, startPoint x: 563, startPoint y: 268, endPoint x: 569, endPoint y: 281, distance: 14.7
click at [563, 269] on span "Done" at bounding box center [576, 265] width 35 height 17
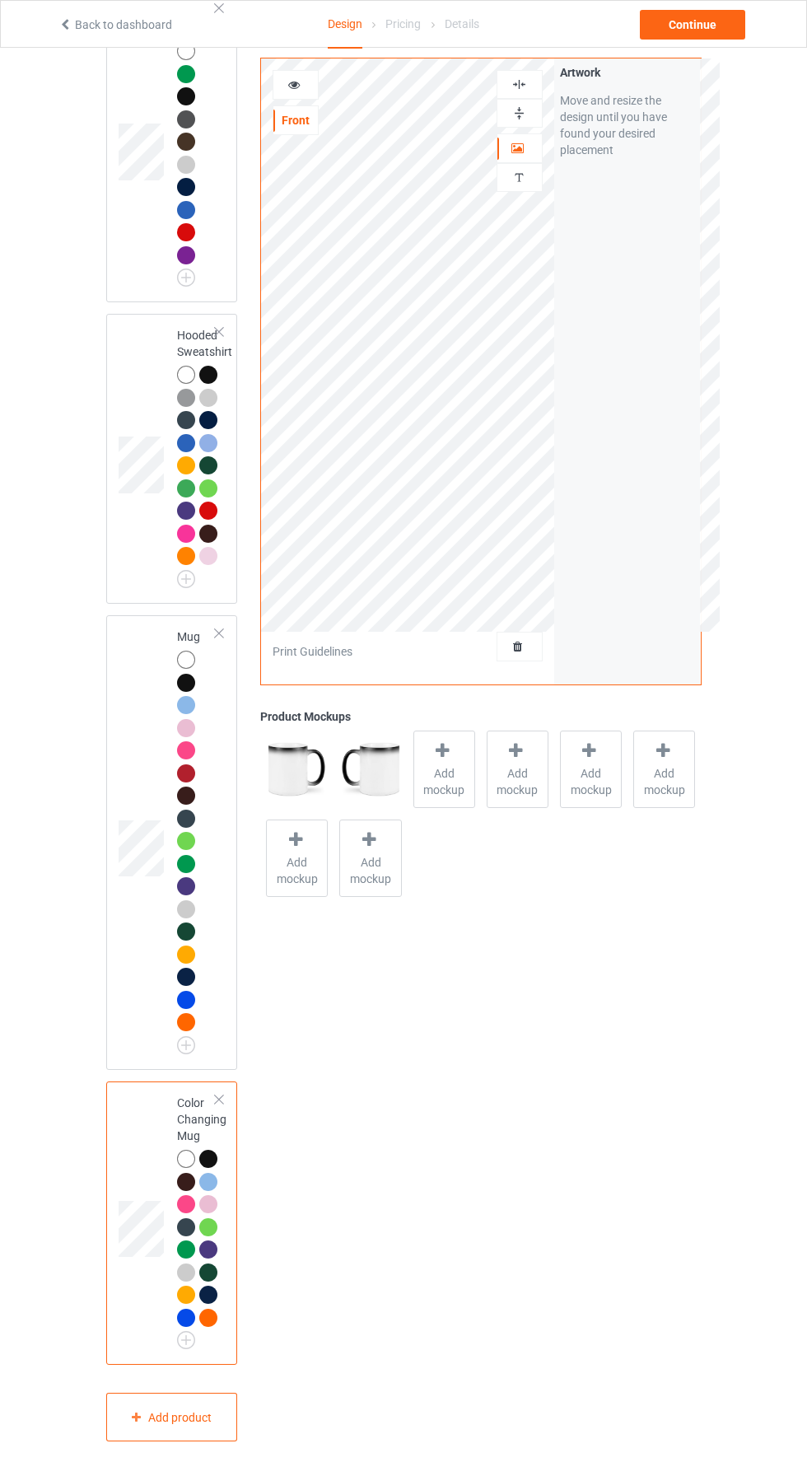
click at [290, 83] on icon at bounding box center [295, 83] width 14 height 12
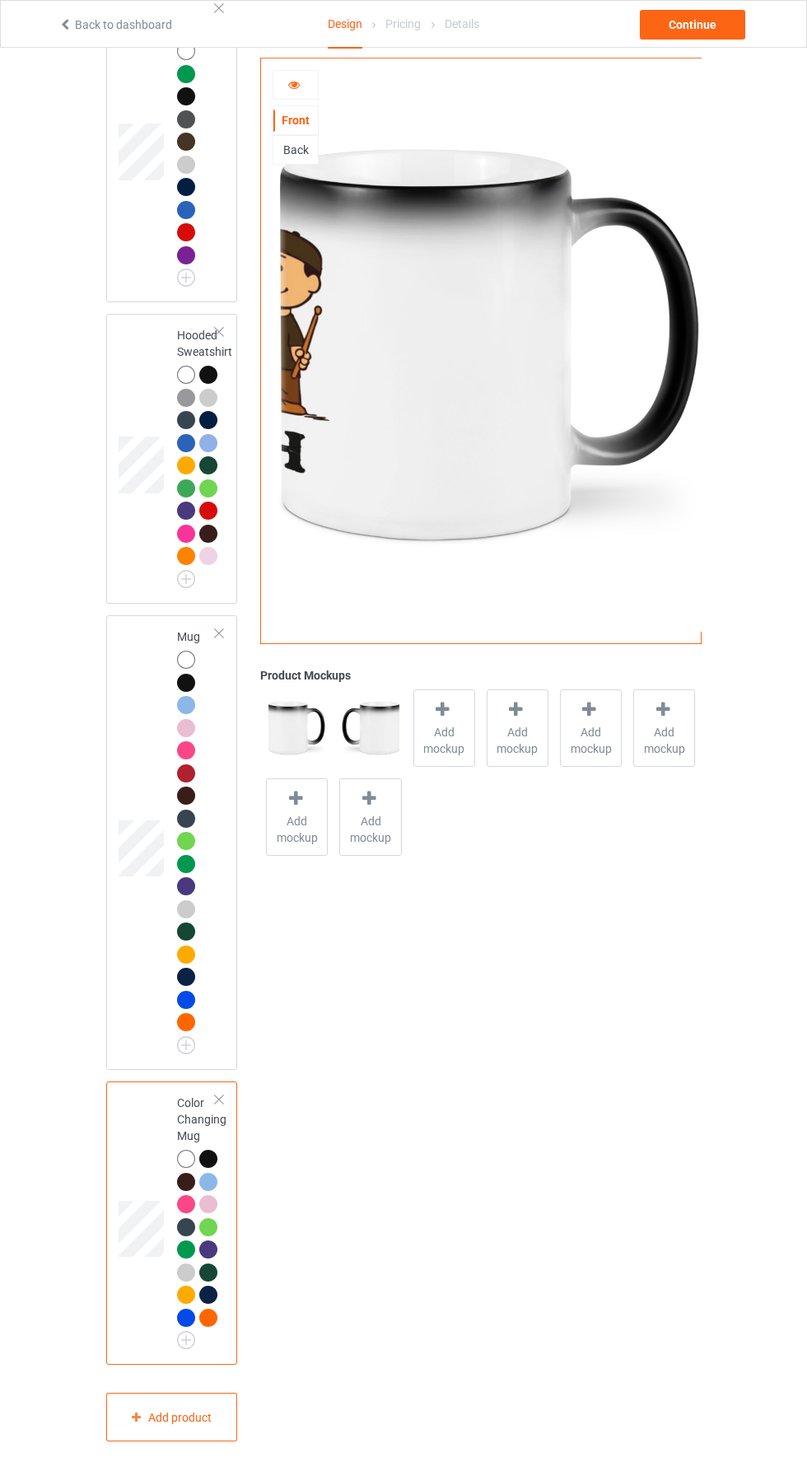
scroll to position [909, 0]
click at [289, 87] on icon at bounding box center [295, 83] width 14 height 12
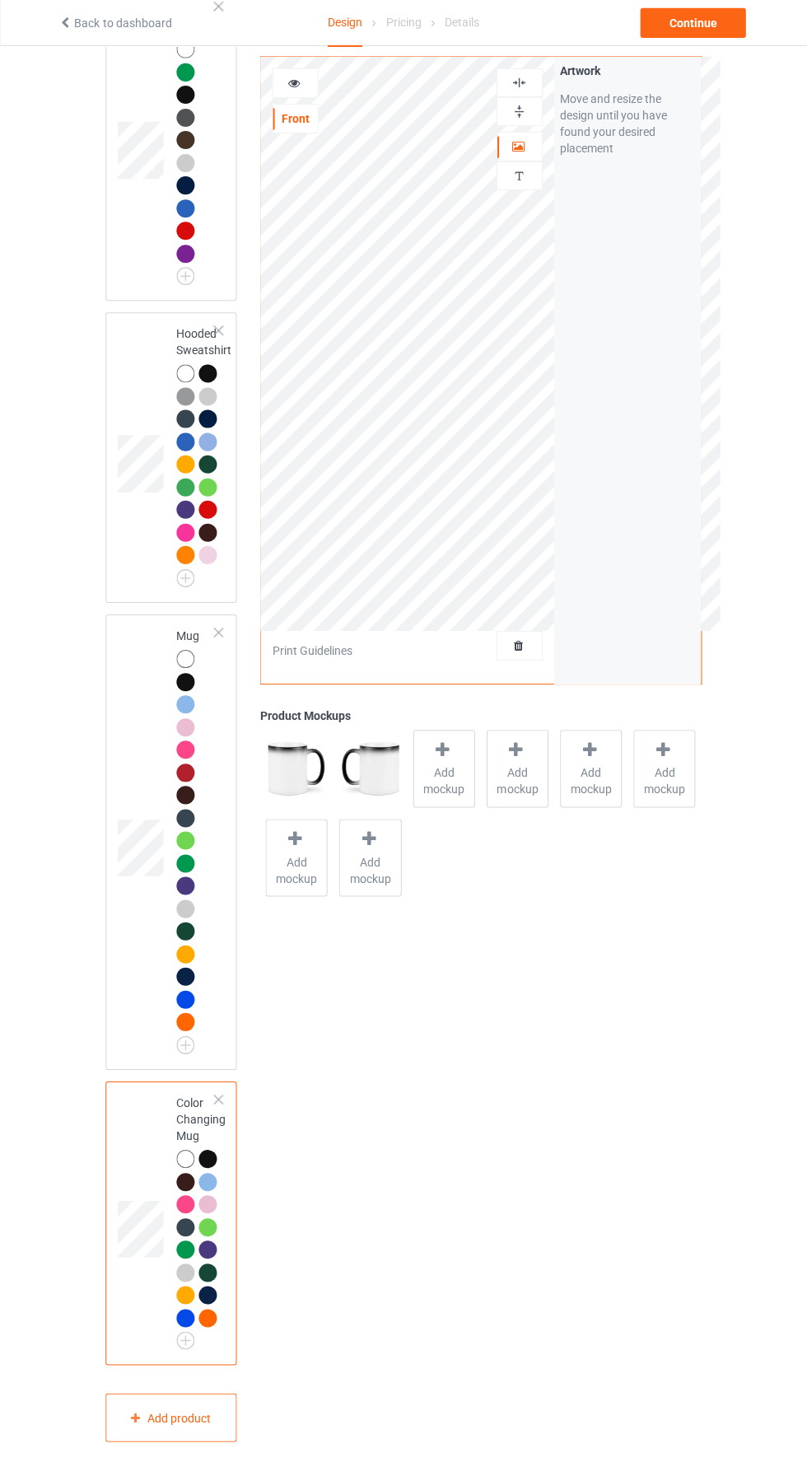
scroll to position [1040, 0]
click at [288, 91] on div at bounding box center [296, 85] width 44 height 16
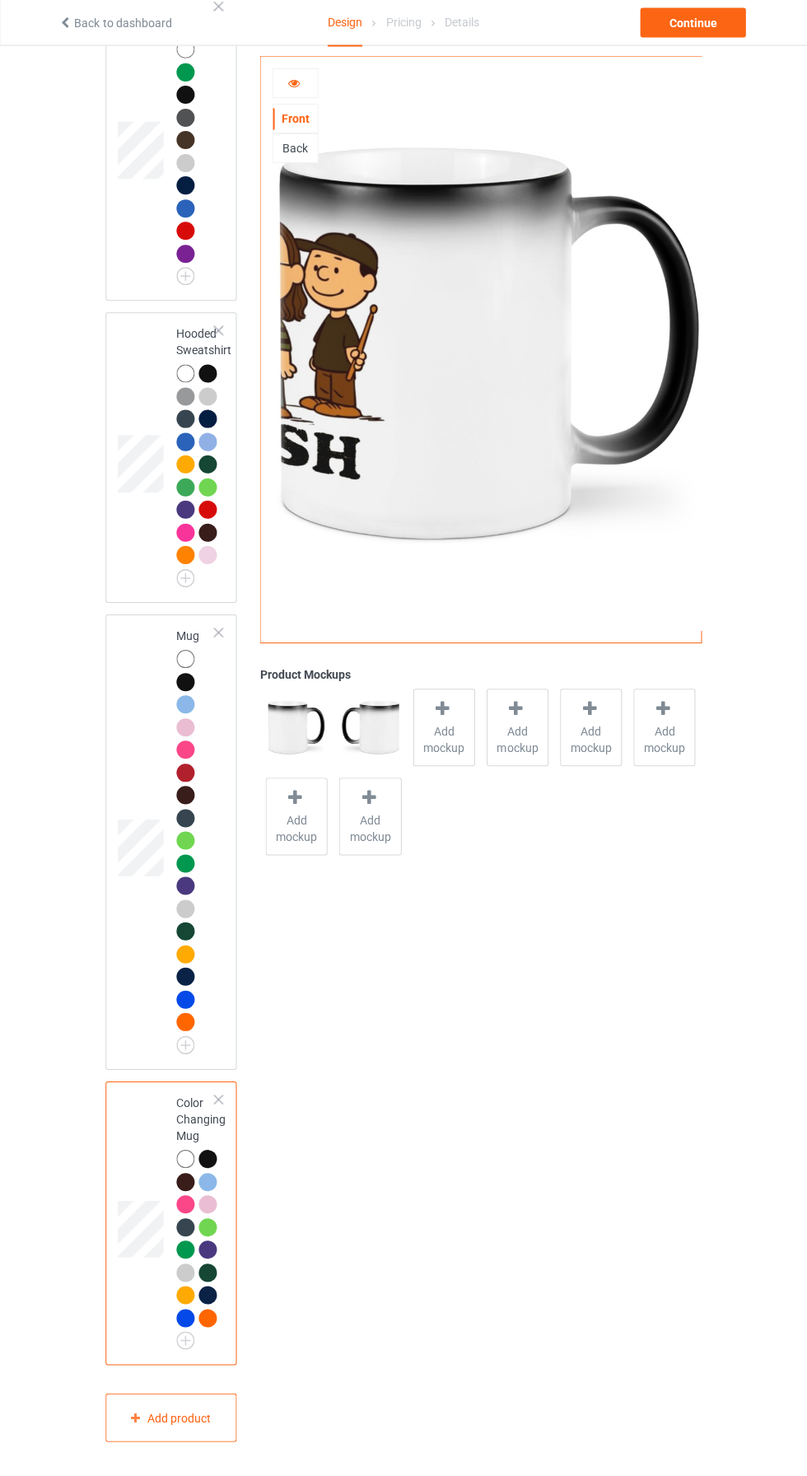
click at [292, 88] on icon at bounding box center [295, 83] width 14 height 12
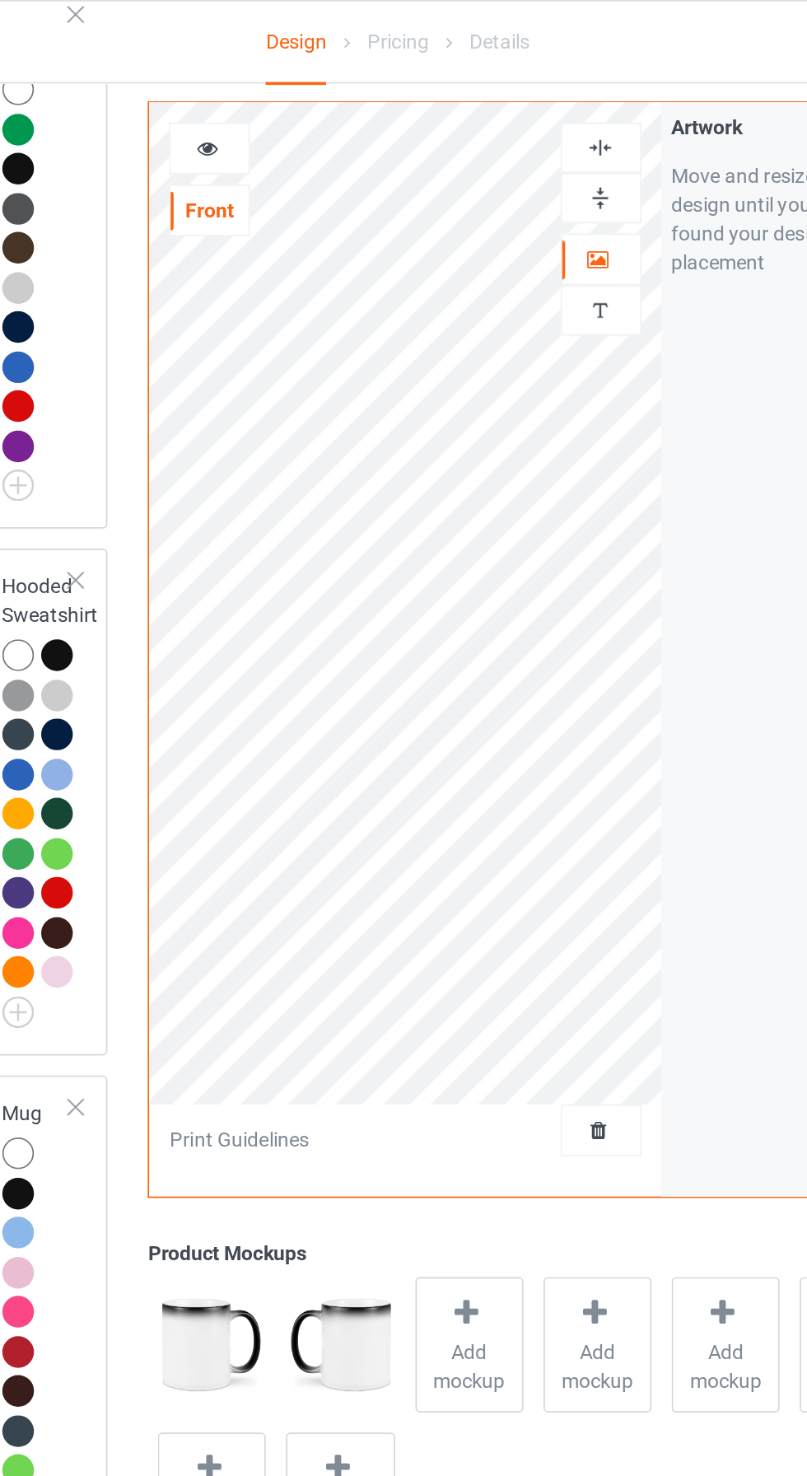
scroll to position [1001, 0]
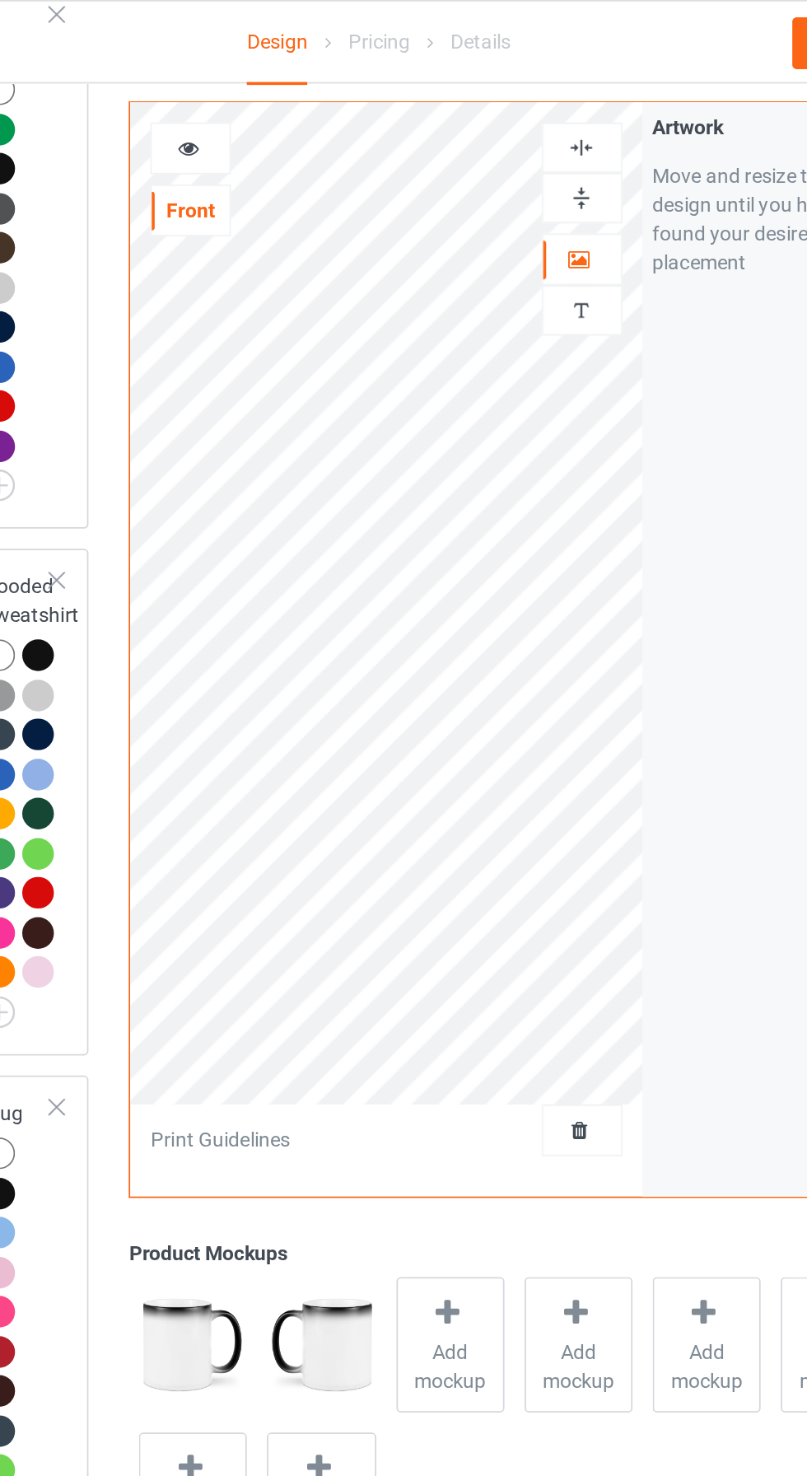
click at [292, 86] on icon at bounding box center [295, 83] width 14 height 12
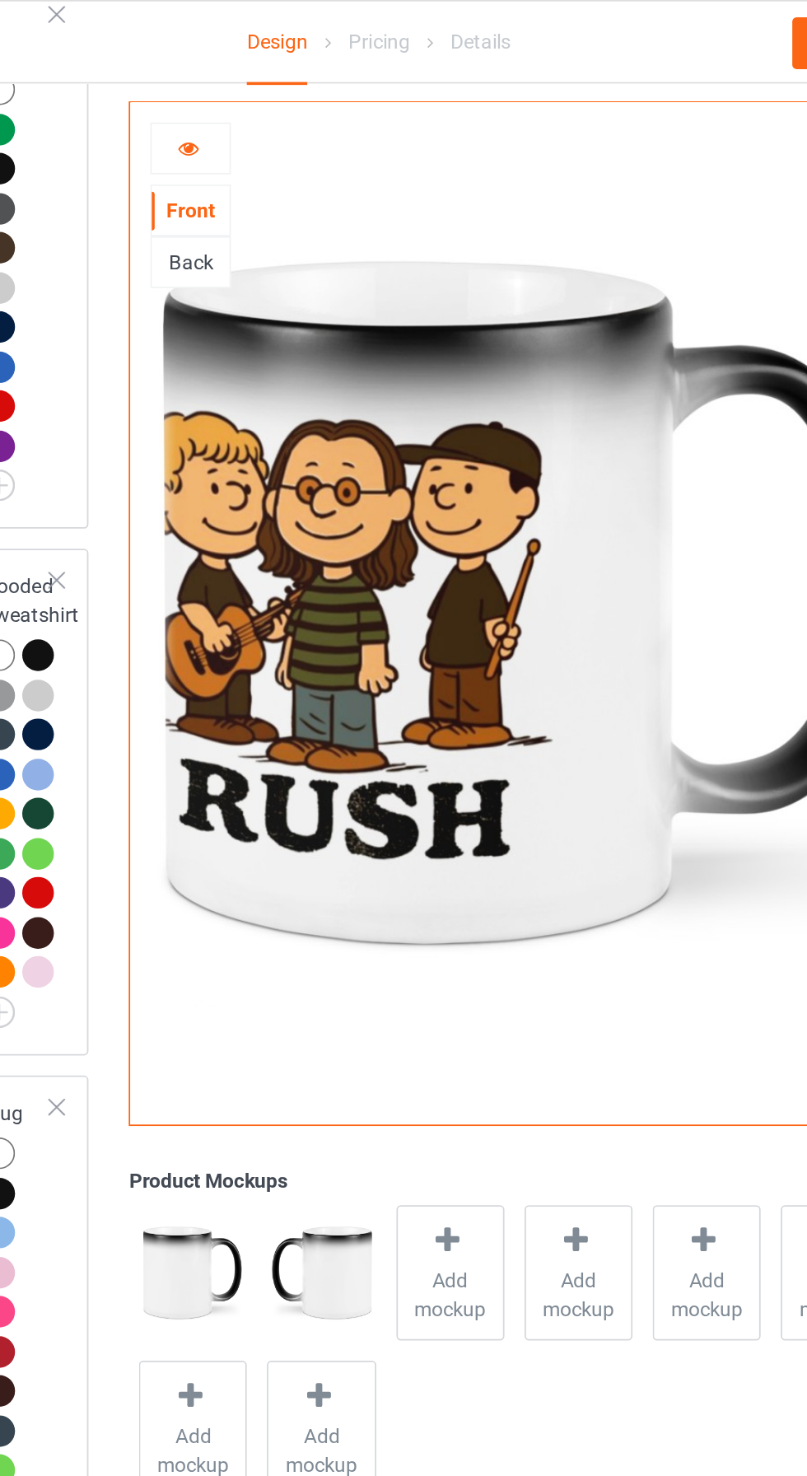
click at [296, 88] on icon at bounding box center [295, 83] width 14 height 12
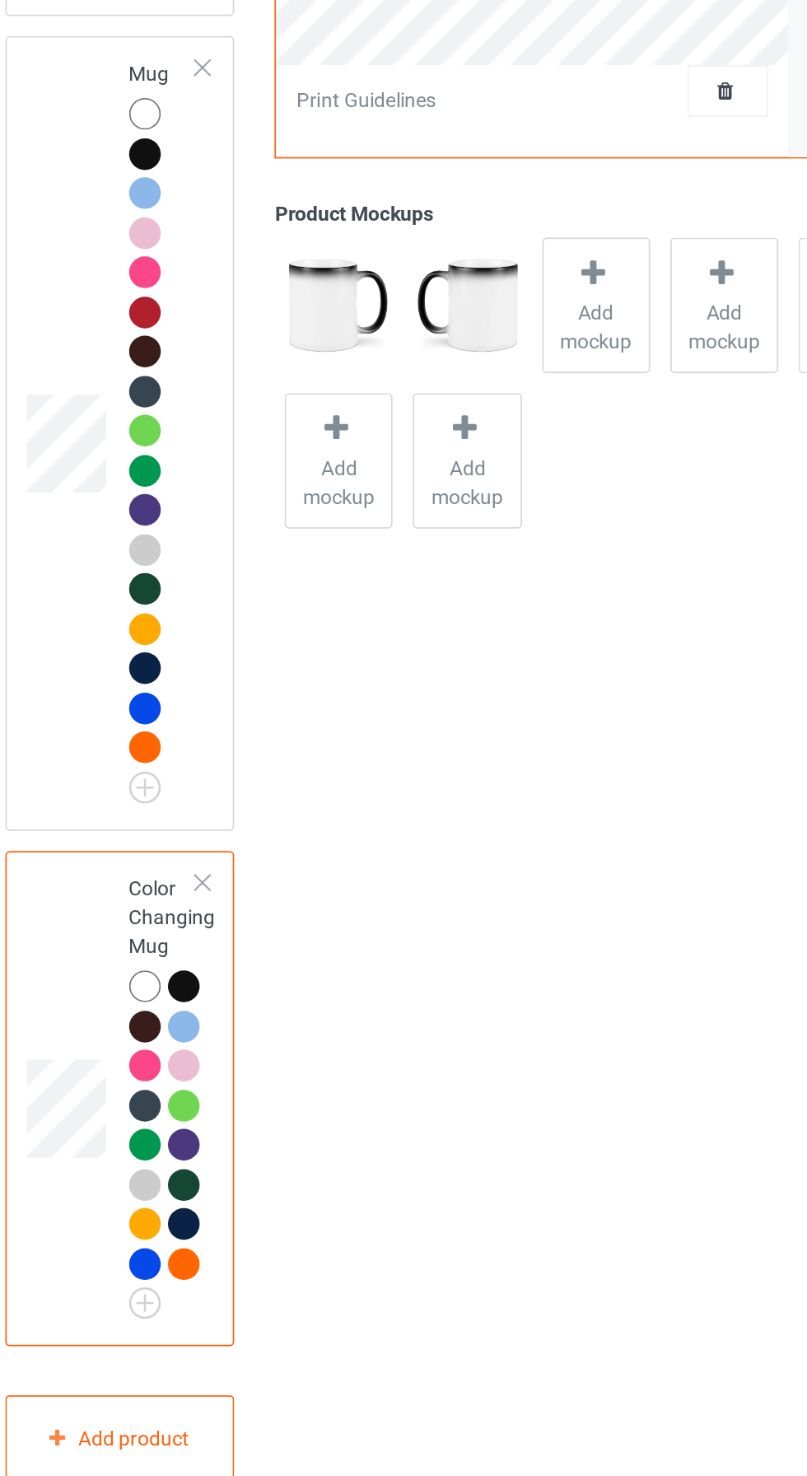
scroll to position [1112, 0]
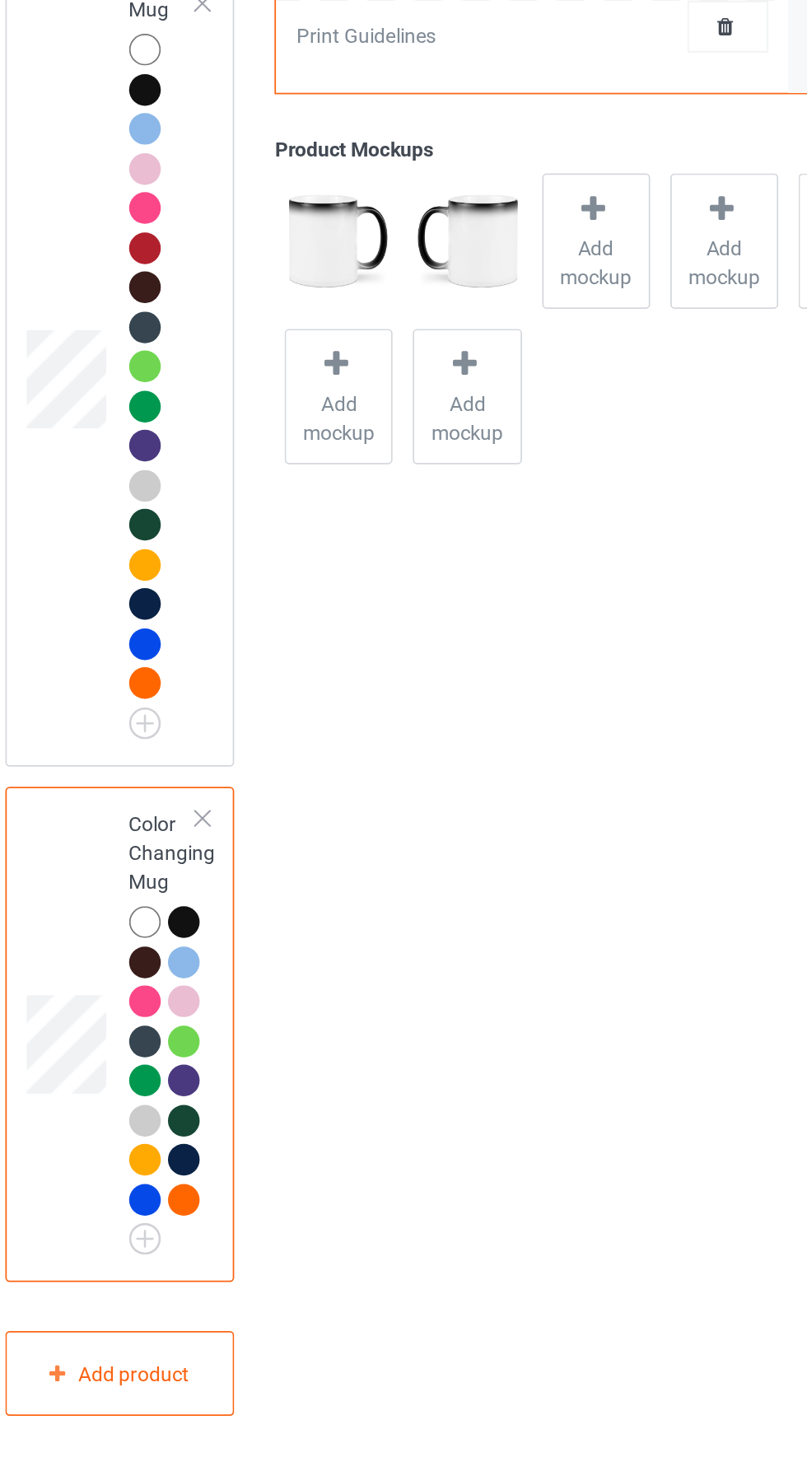
click at [210, 1161] on div at bounding box center [208, 1159] width 18 height 18
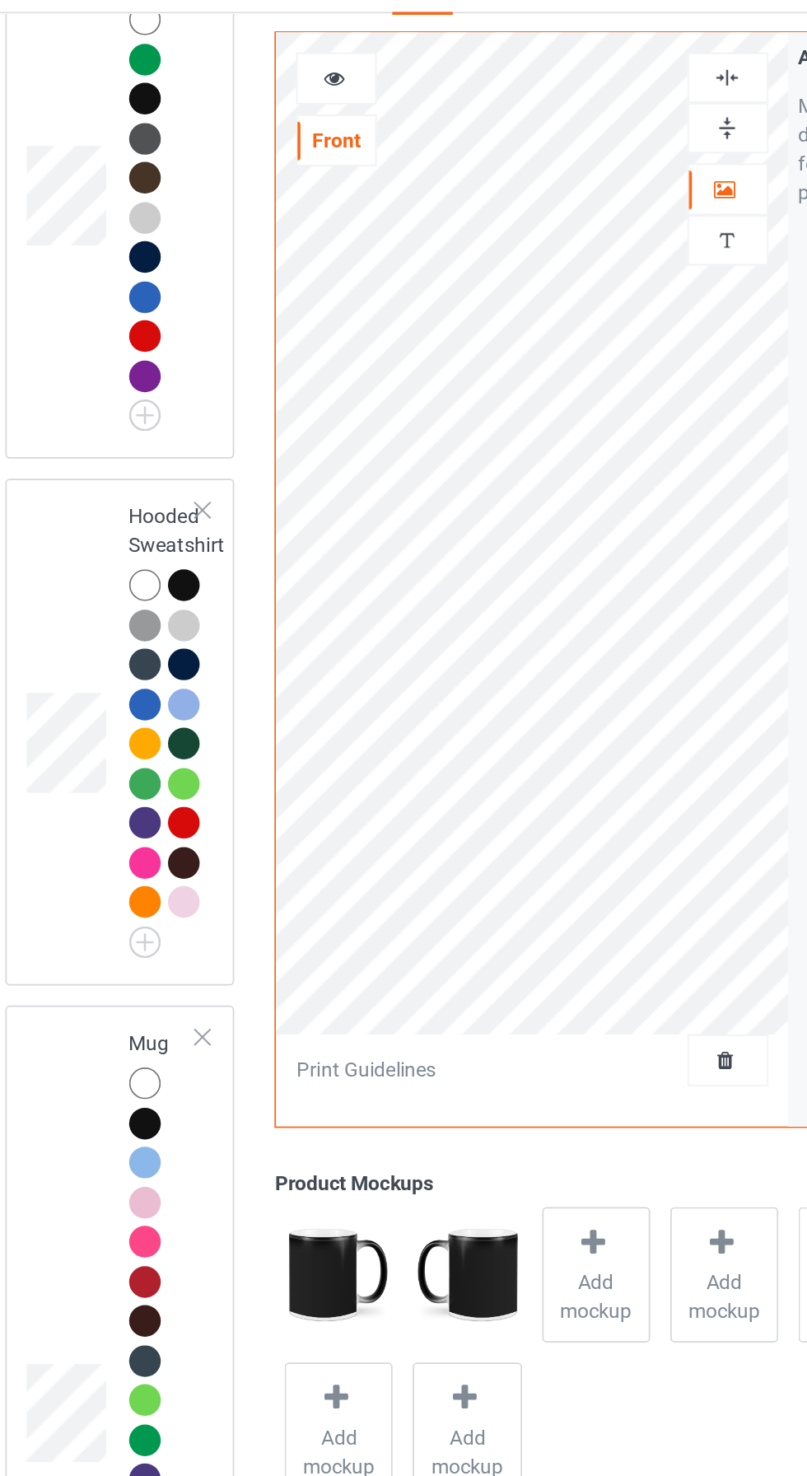
scroll to position [1112, 0]
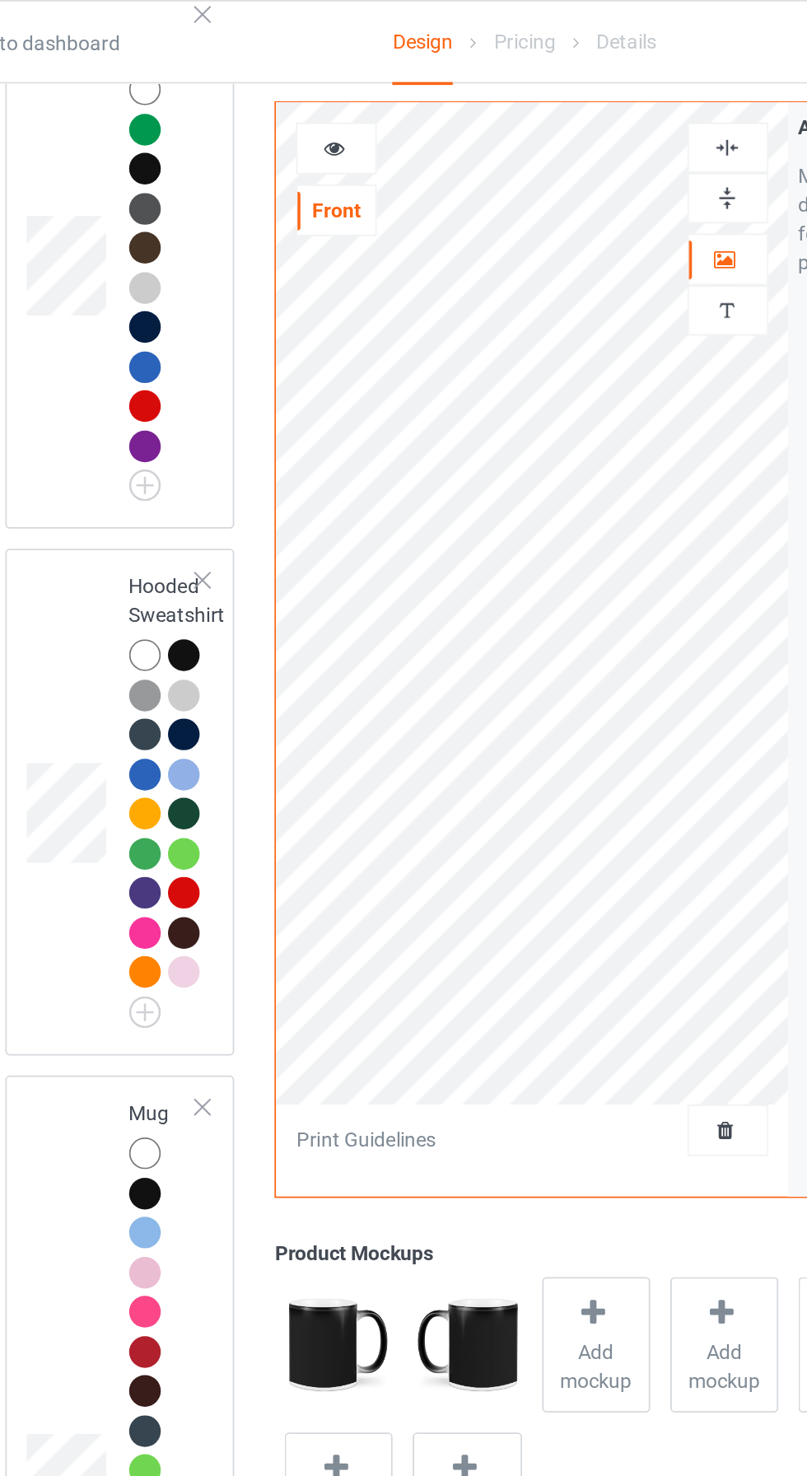
click at [292, 82] on icon at bounding box center [295, 83] width 14 height 12
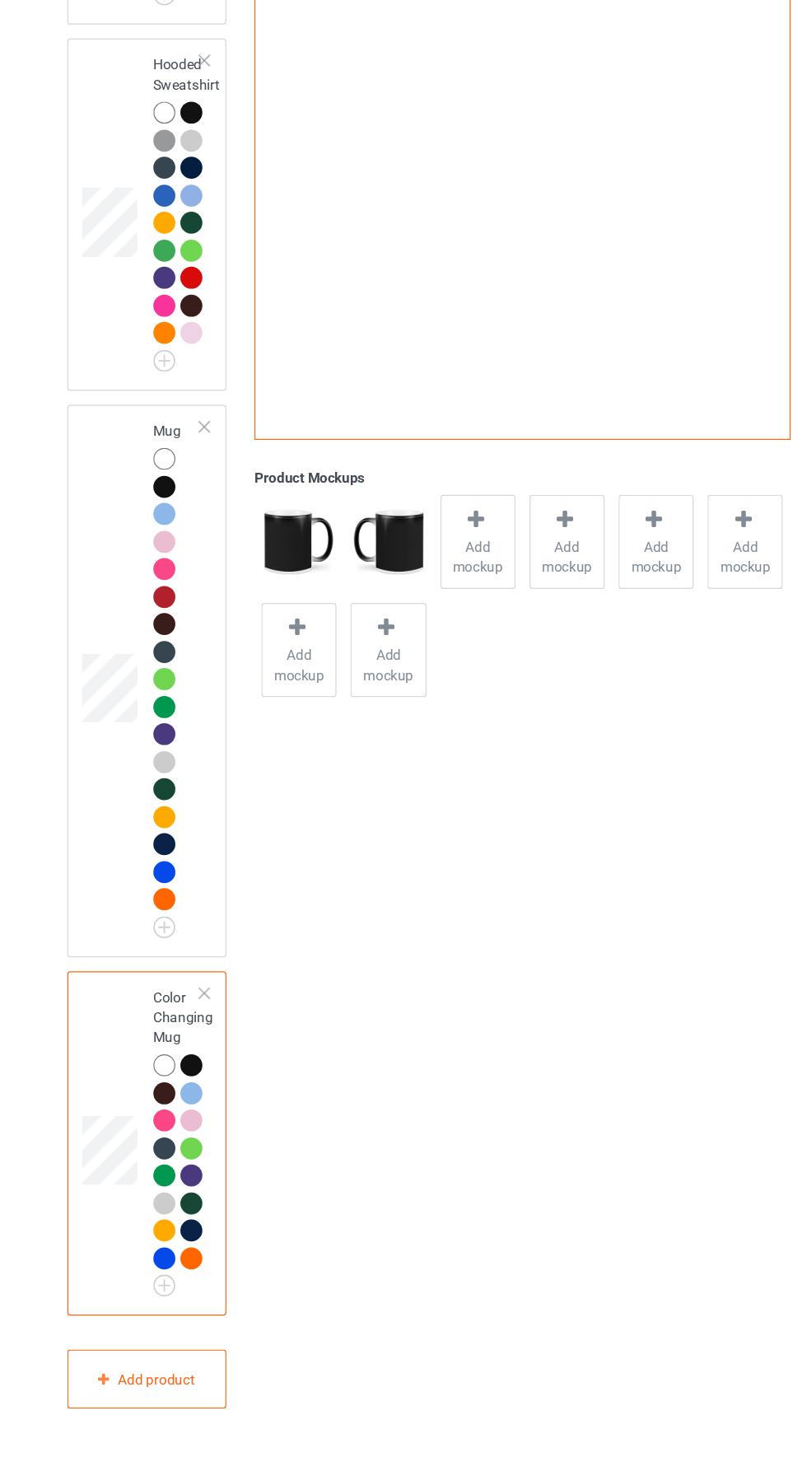
scroll to position [998, 0]
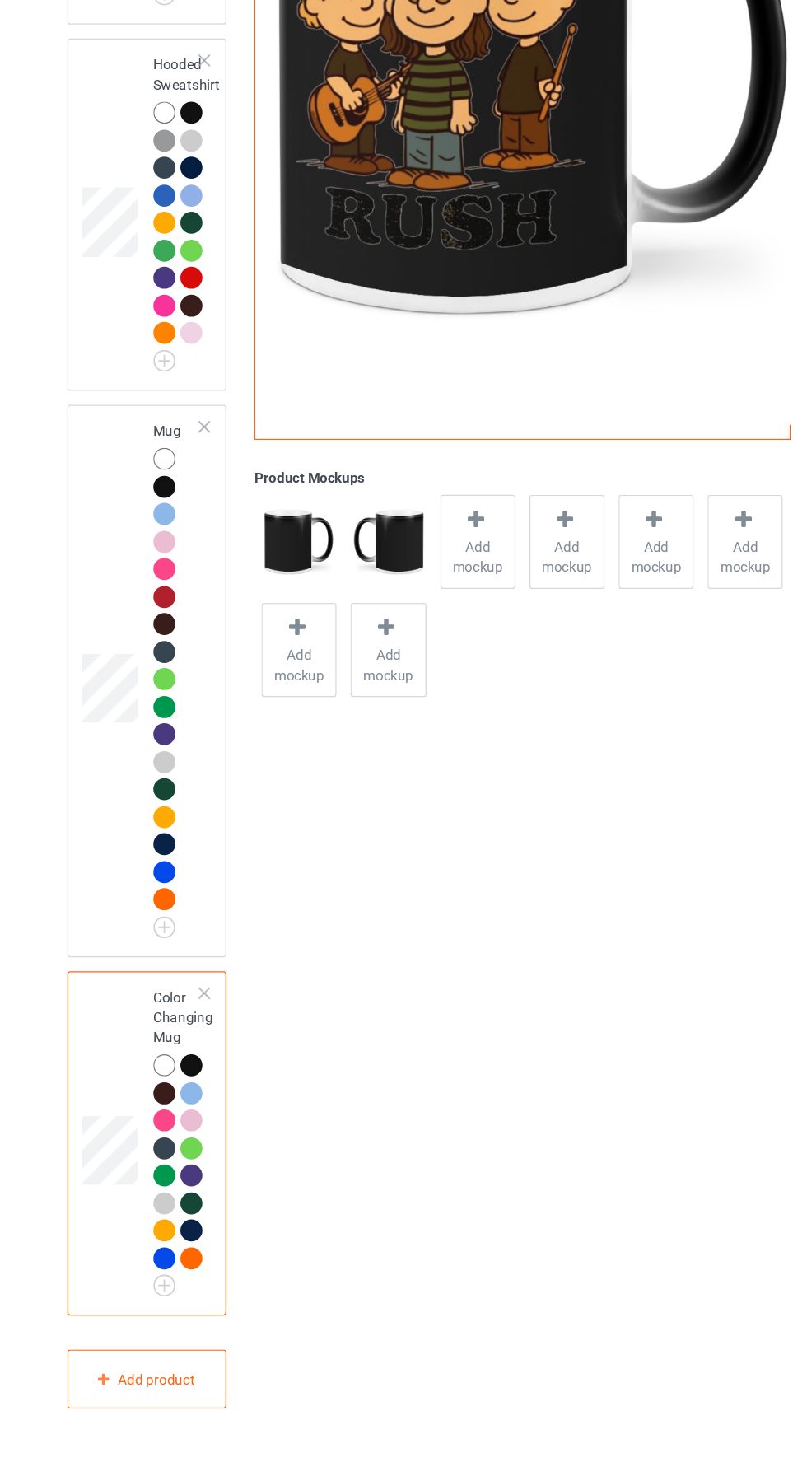
click at [207, 1327] on div at bounding box center [208, 1318] width 18 height 18
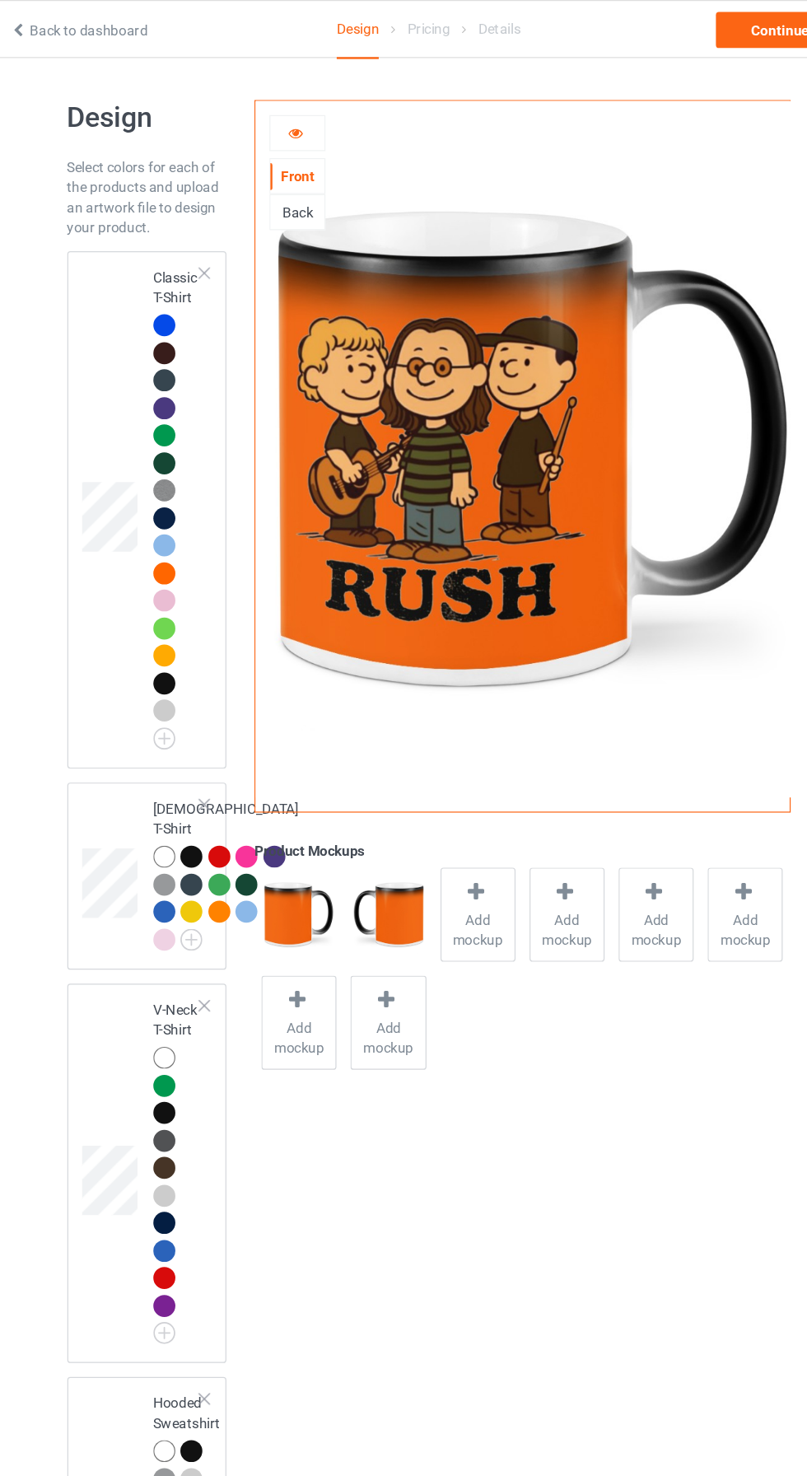
click at [290, 116] on div at bounding box center [296, 109] width 44 height 16
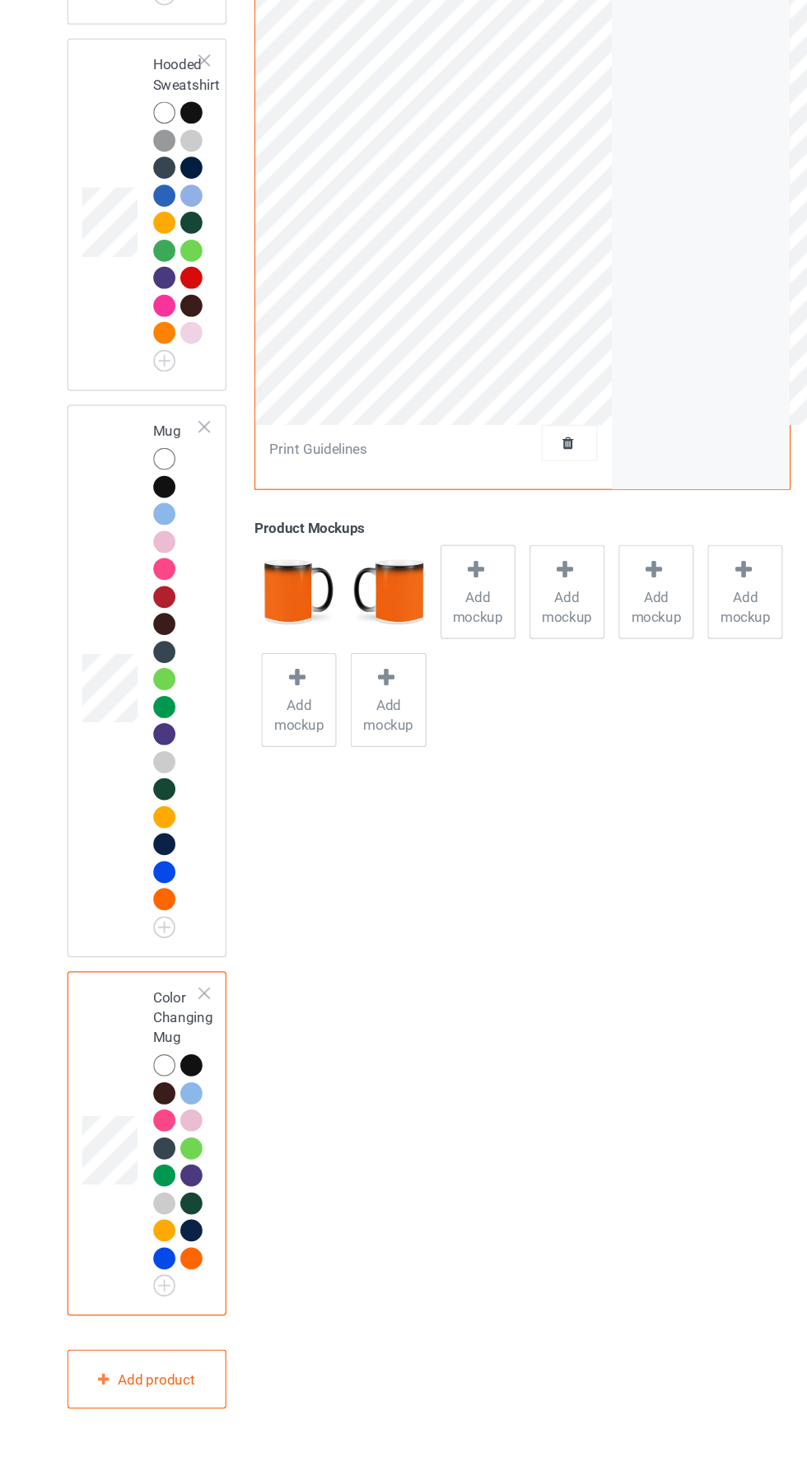
scroll to position [998, 0]
click at [157, 1064] on td at bounding box center [143, 843] width 49 height 442
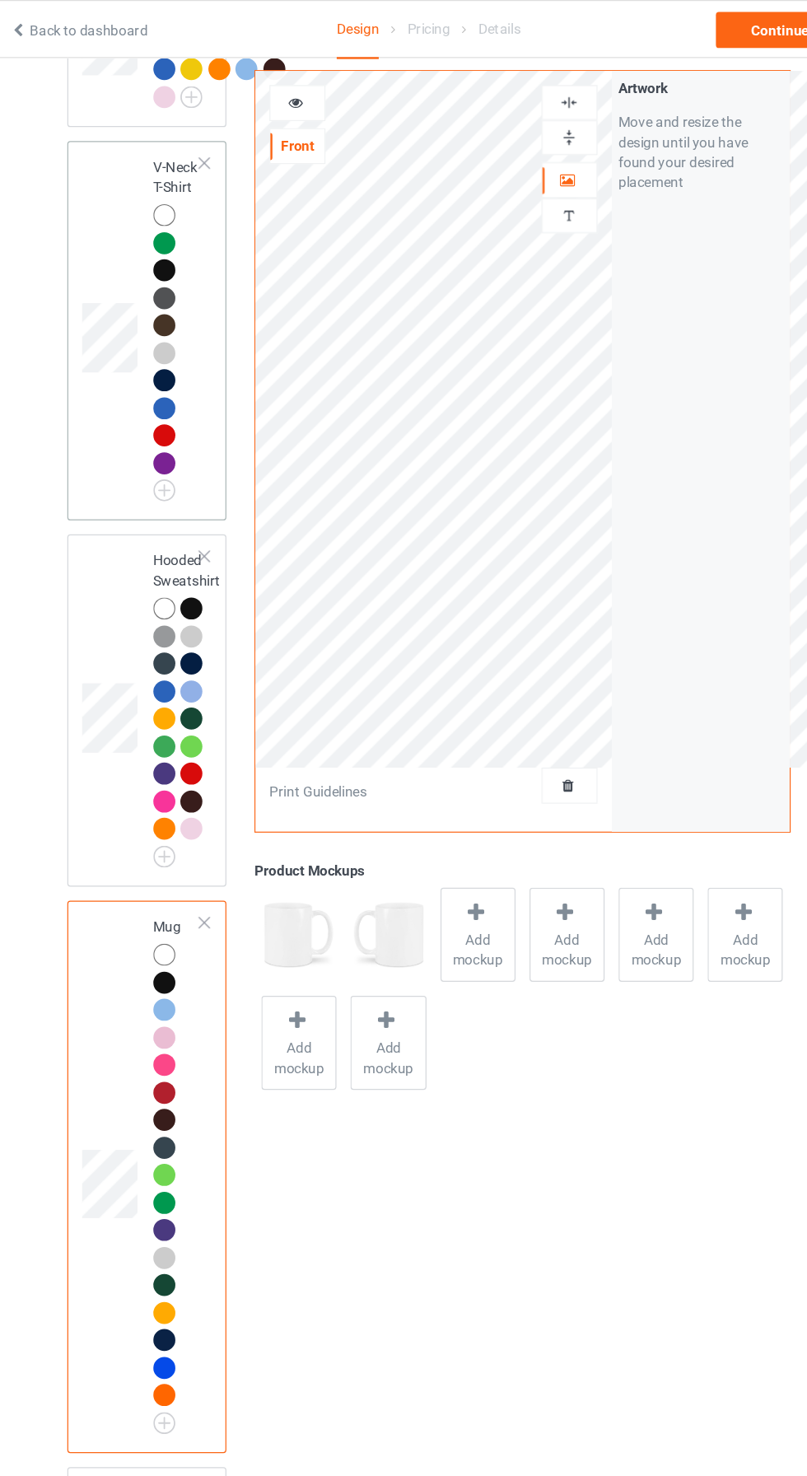
scroll to position [521, 0]
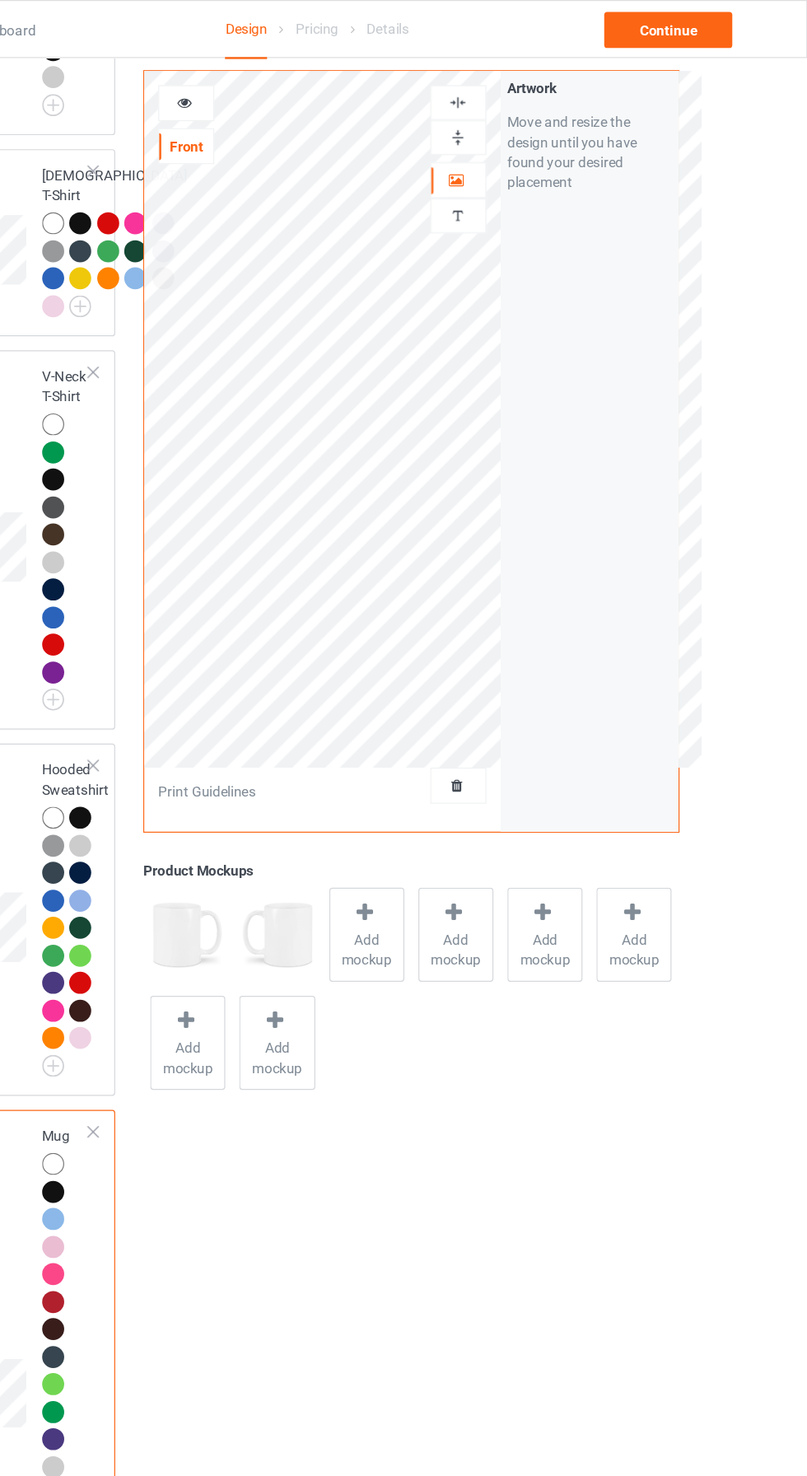
click at [581, 1280] on div "Front Artwork Personalized text Print Guidelines Artwork Move and resize the de…" at bounding box center [481, 650] width 464 height 2202
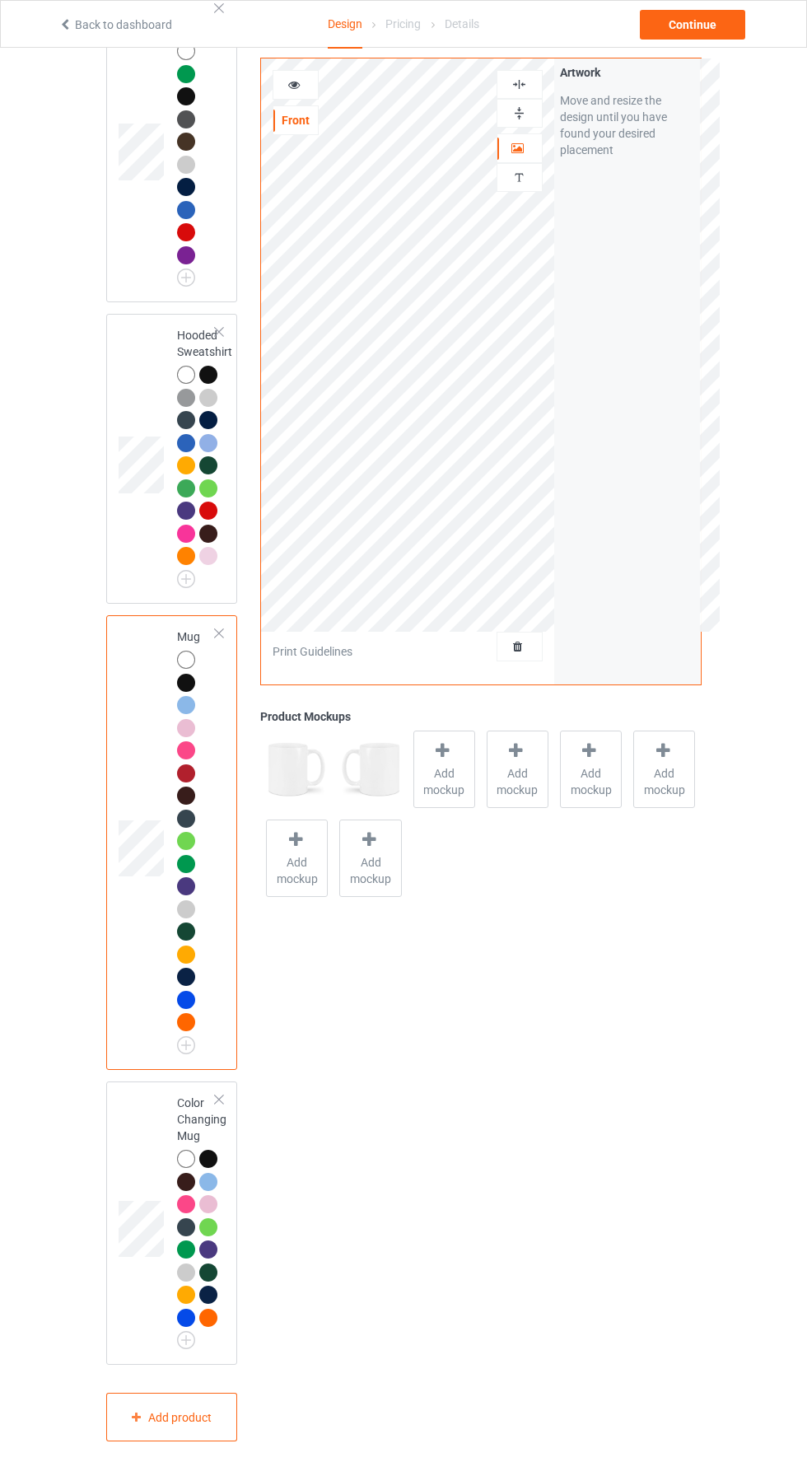
scroll to position [587, 0]
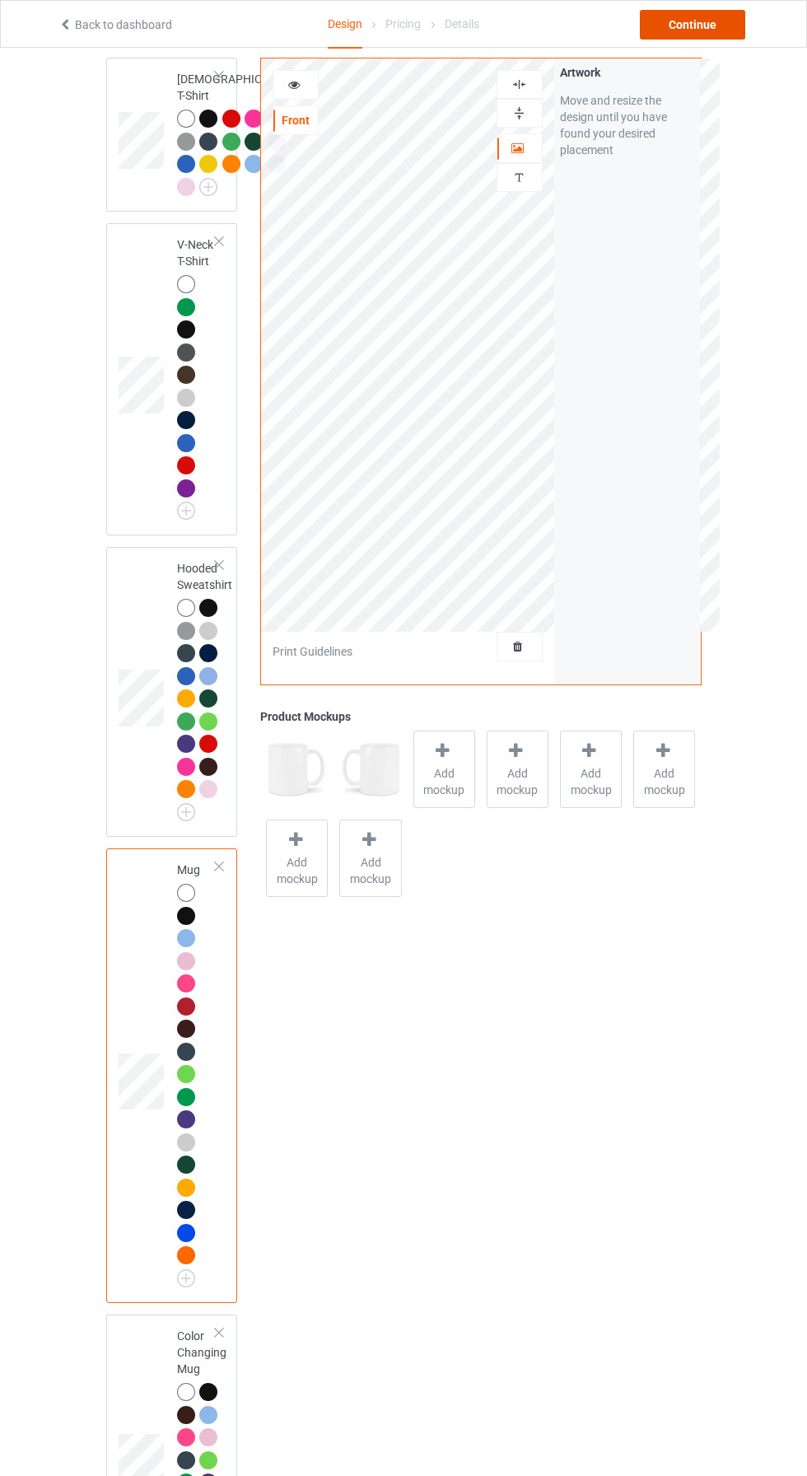
click at [701, 26] on div "Continue" at bounding box center [692, 25] width 105 height 30
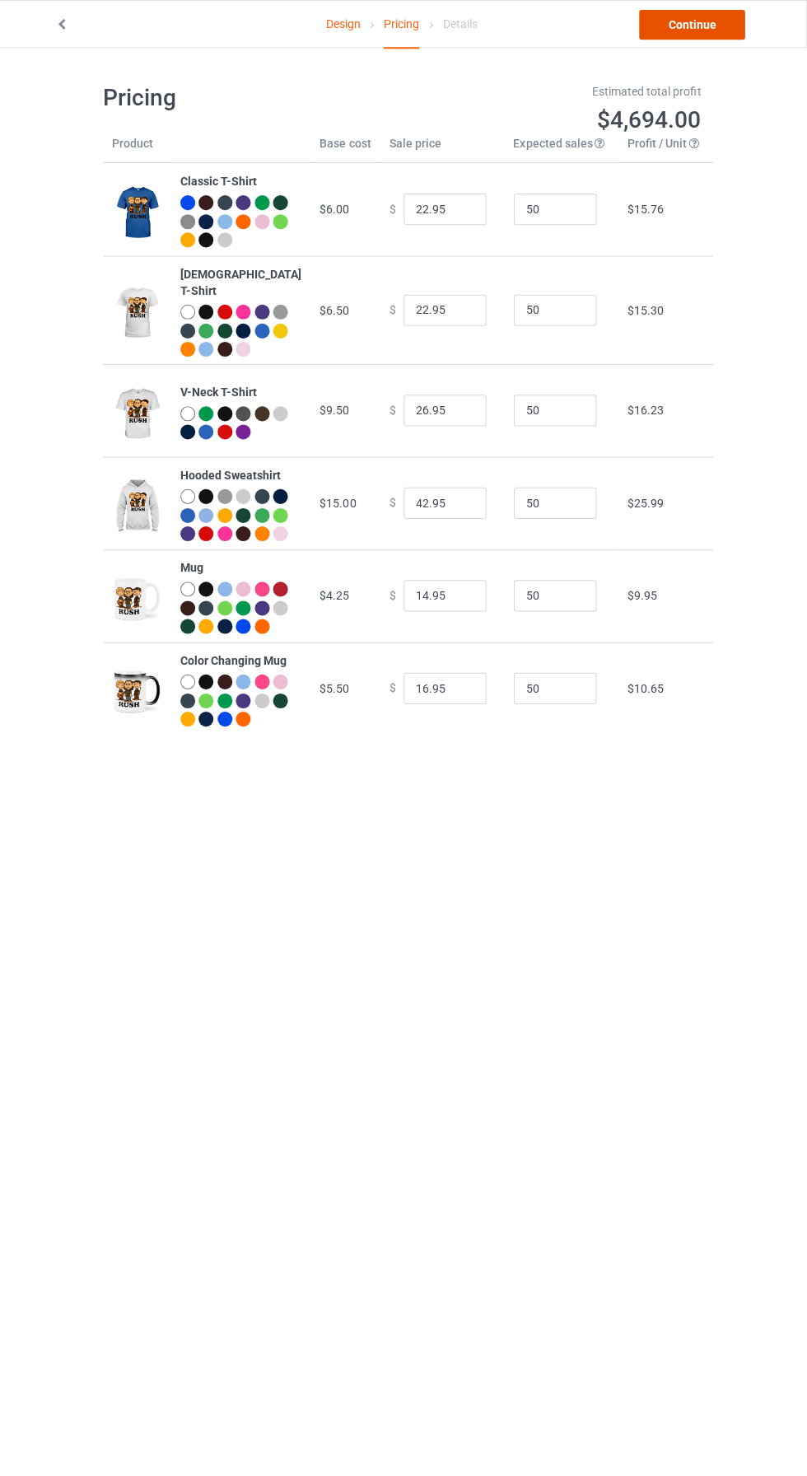
click at [700, 24] on link "Continue" at bounding box center [692, 25] width 105 height 30
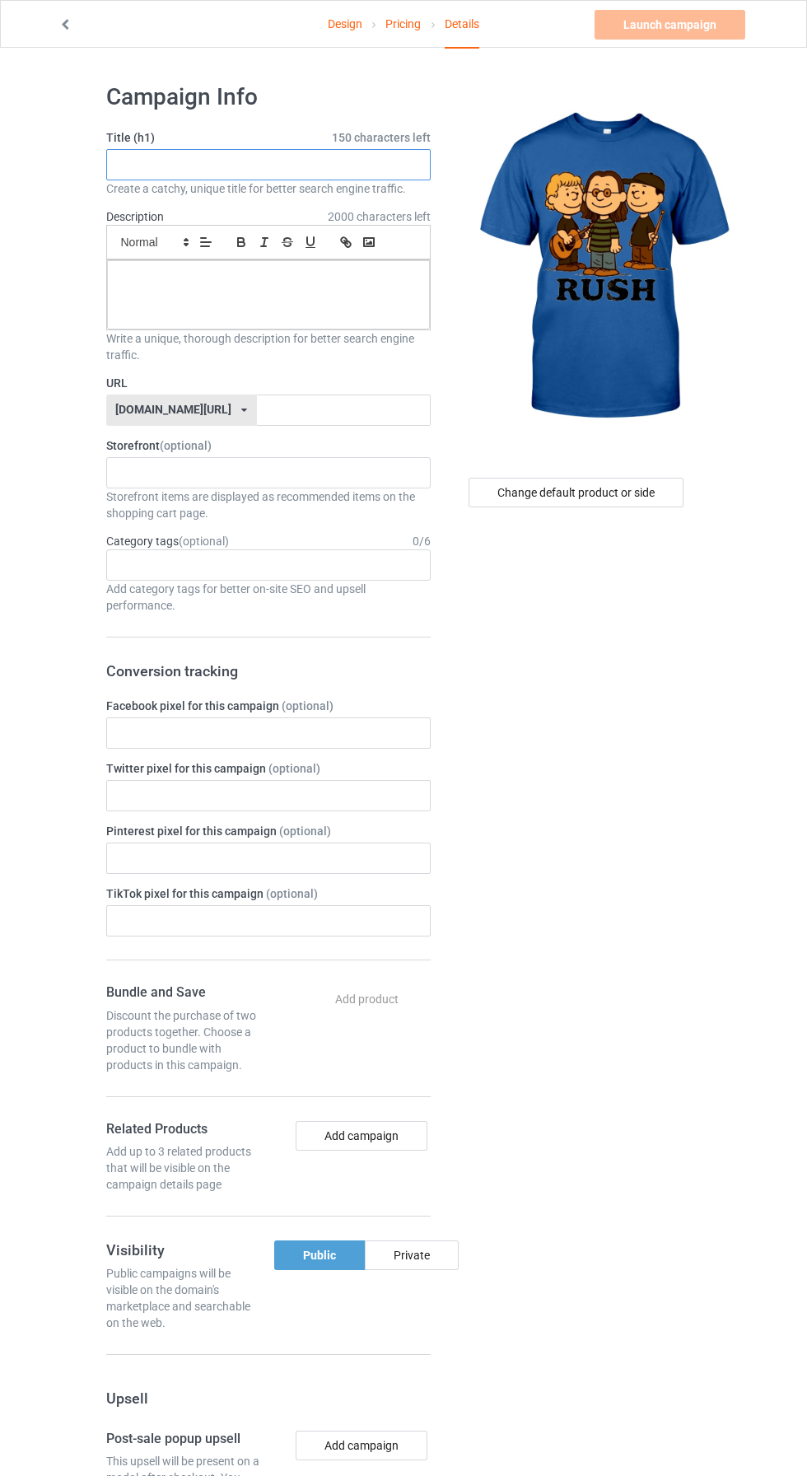
click at [246, 172] on input "text" at bounding box center [268, 164] width 325 height 31
click at [254, 161] on input "text" at bounding box center [268, 164] width 325 height 31
click at [283, 155] on input "text" at bounding box center [268, 164] width 325 height 31
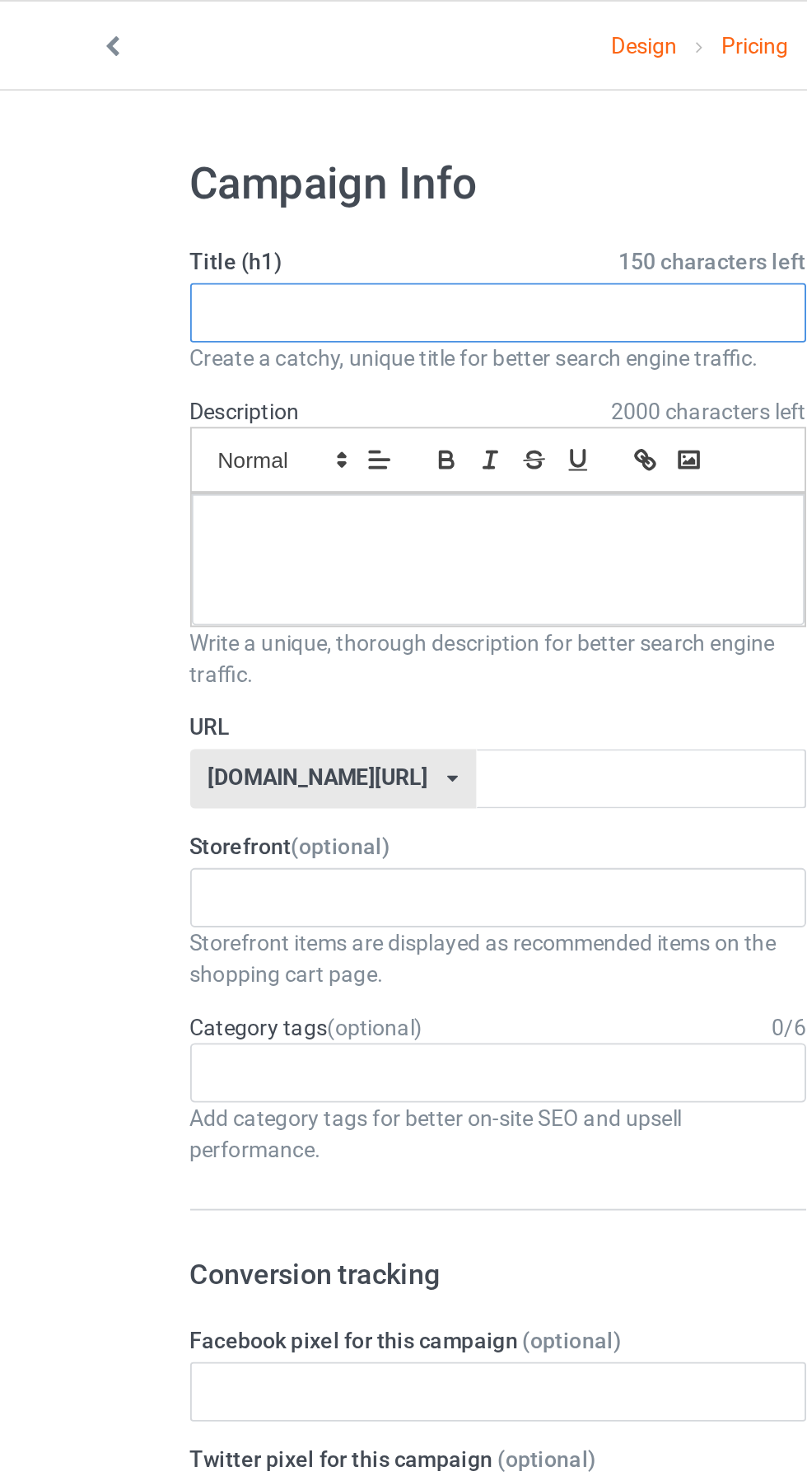
click at [264, 168] on input "text" at bounding box center [268, 164] width 325 height 31
click at [239, 161] on input "text" at bounding box center [268, 164] width 325 height 31
click at [214, 166] on input "text" at bounding box center [268, 164] width 325 height 31
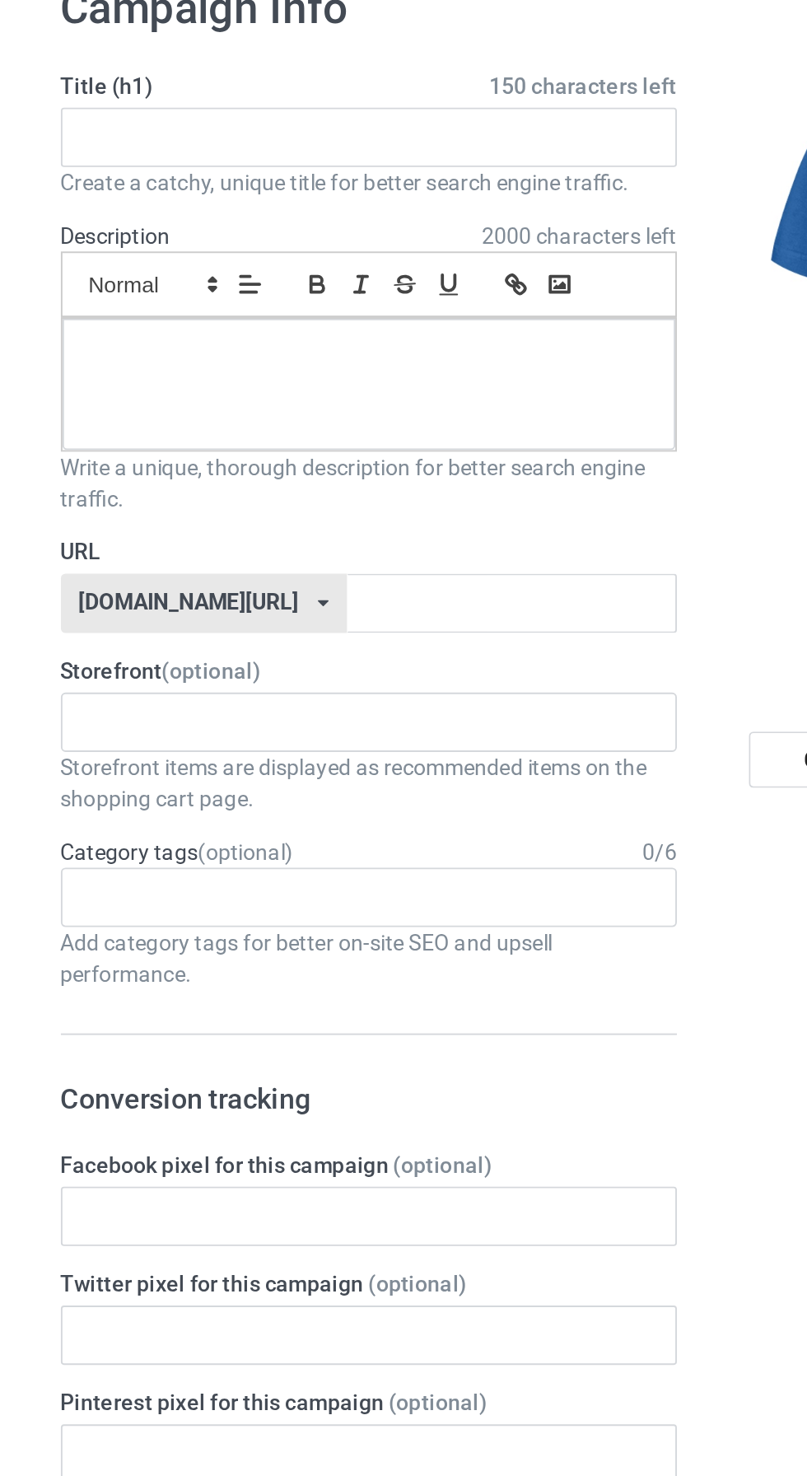
click at [470, 328] on img at bounding box center [602, 267] width 297 height 371
click at [269, 297] on div at bounding box center [268, 294] width 323 height 69
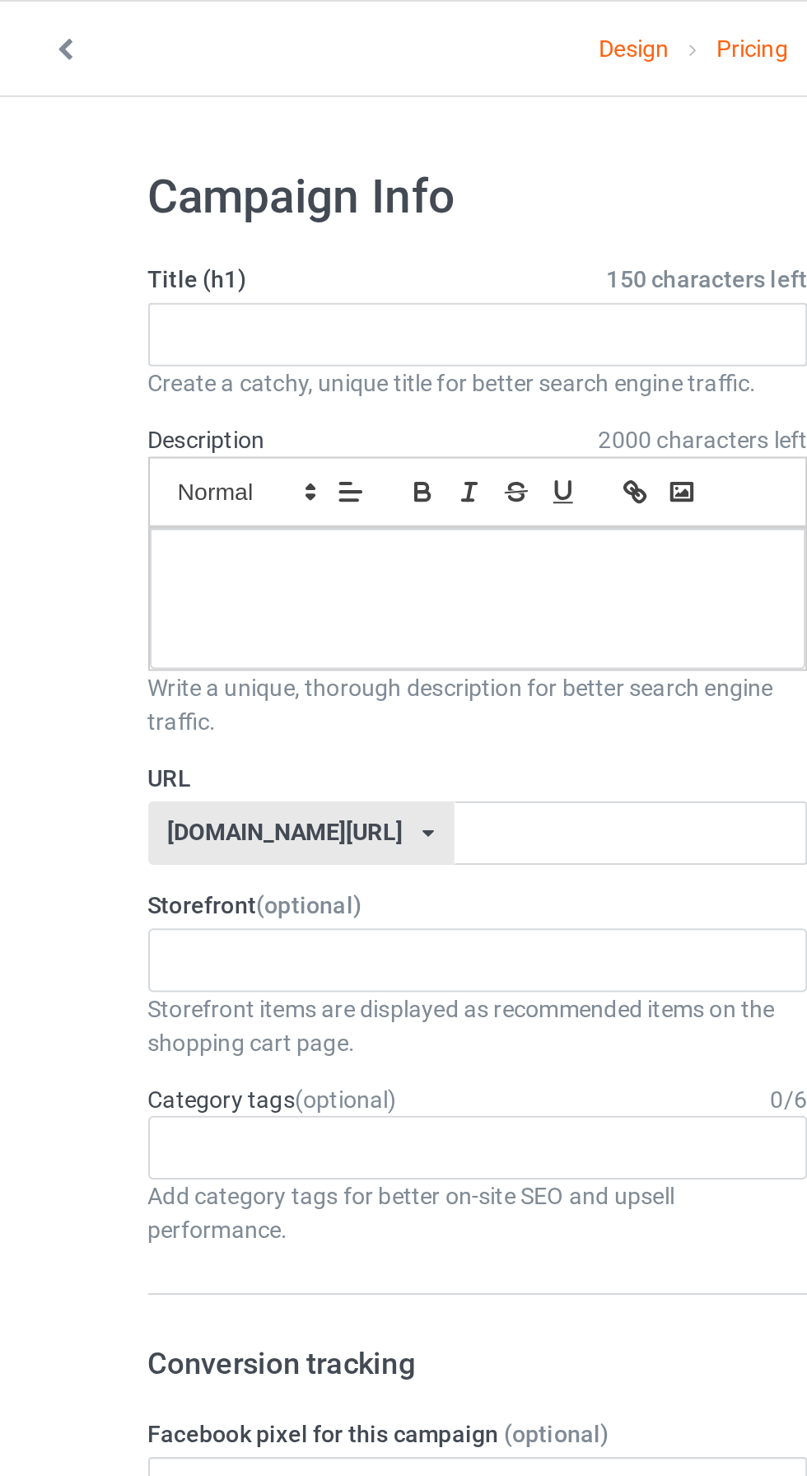
click at [185, 192] on div "Create a catchy, unique title for better search engine traffic." at bounding box center [268, 188] width 325 height 16
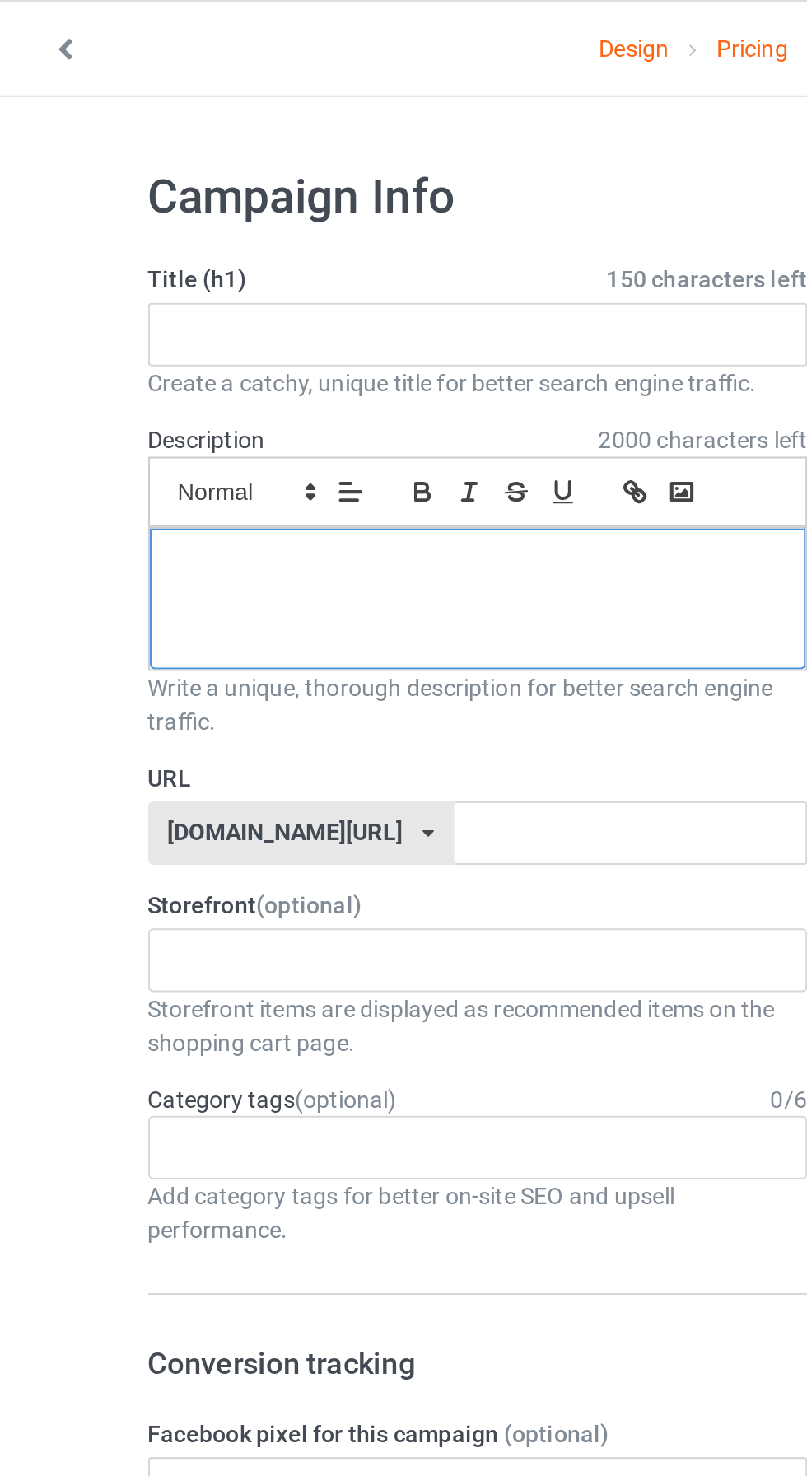
click at [157, 278] on p at bounding box center [268, 279] width 297 height 16
click at [305, 290] on div at bounding box center [268, 294] width 323 height 69
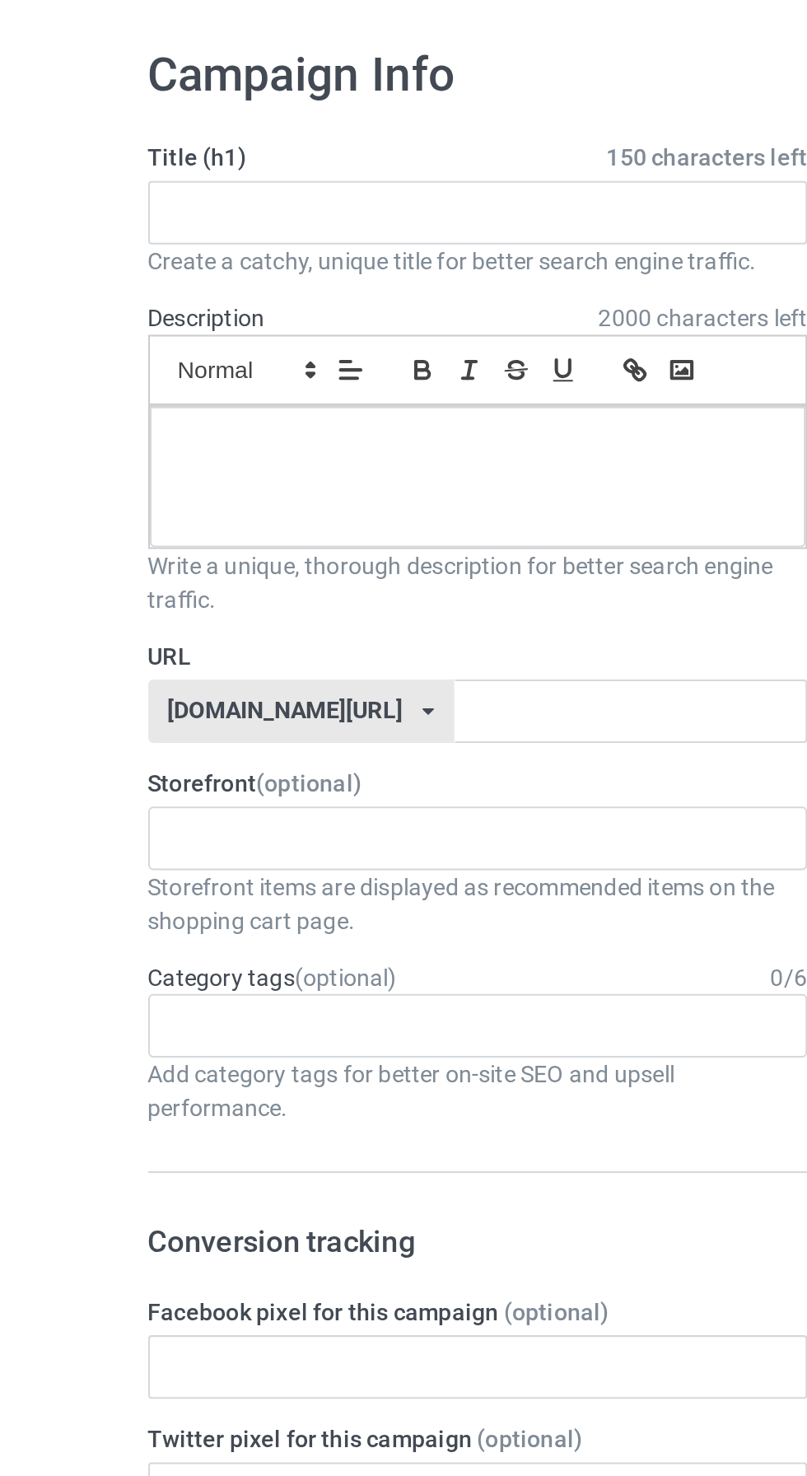
click at [300, 348] on div "Write a unique, thorough description for better search engine traffic." at bounding box center [268, 346] width 325 height 33
click at [302, 347] on div "Write a unique, thorough description for better search engine traffic." at bounding box center [268, 346] width 325 height 33
click at [288, 217] on div "Description 2000 characters left Small Normal Large Big Huge" at bounding box center [268, 269] width 325 height 122
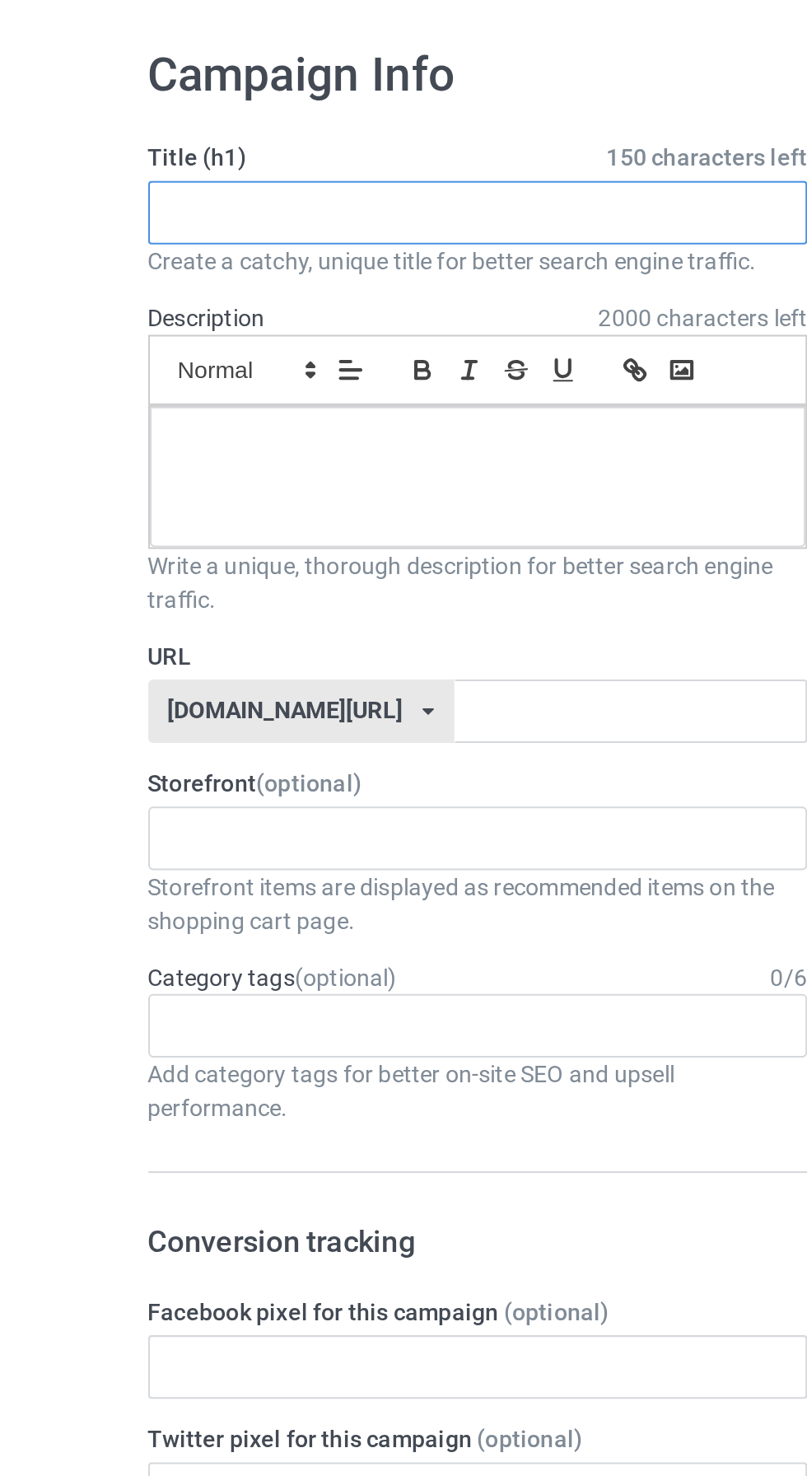
click at [161, 161] on input "text" at bounding box center [268, 164] width 325 height 31
click at [143, 166] on input "text" at bounding box center [268, 164] width 325 height 31
click at [129, 166] on input "text" at bounding box center [268, 164] width 325 height 31
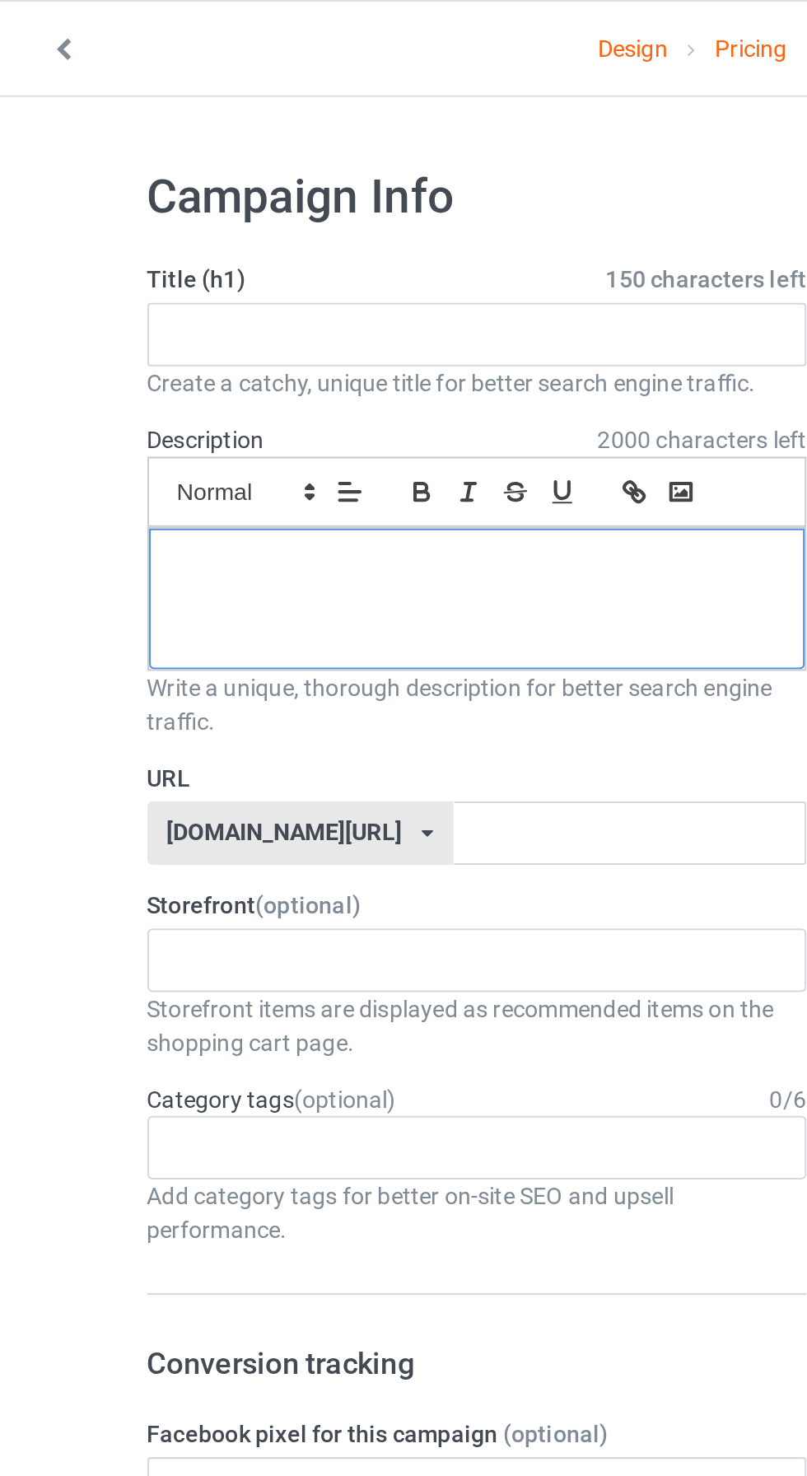
click at [165, 292] on div at bounding box center [268, 294] width 323 height 69
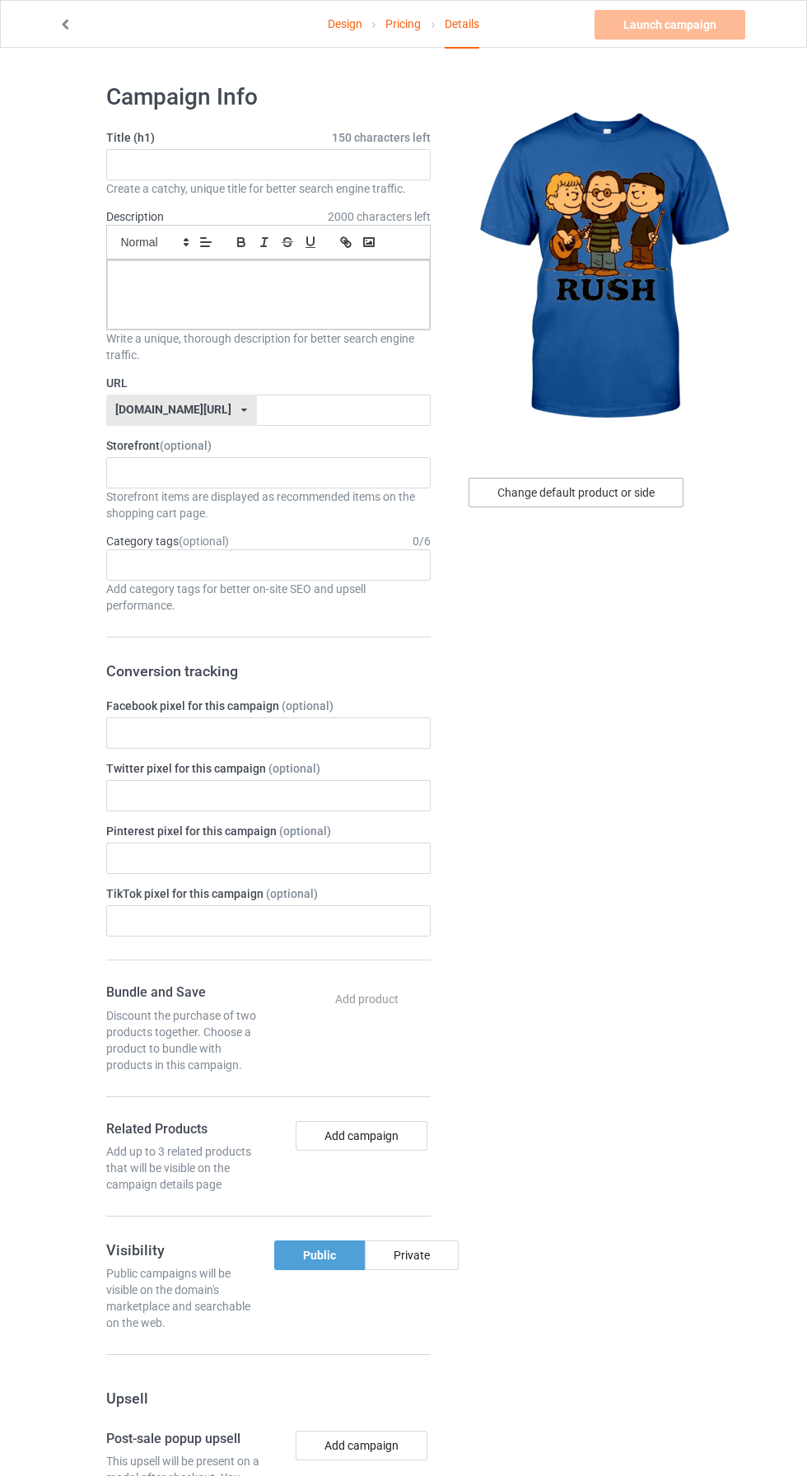
click at [614, 491] on div "Change default product or side" at bounding box center [576, 493] width 215 height 30
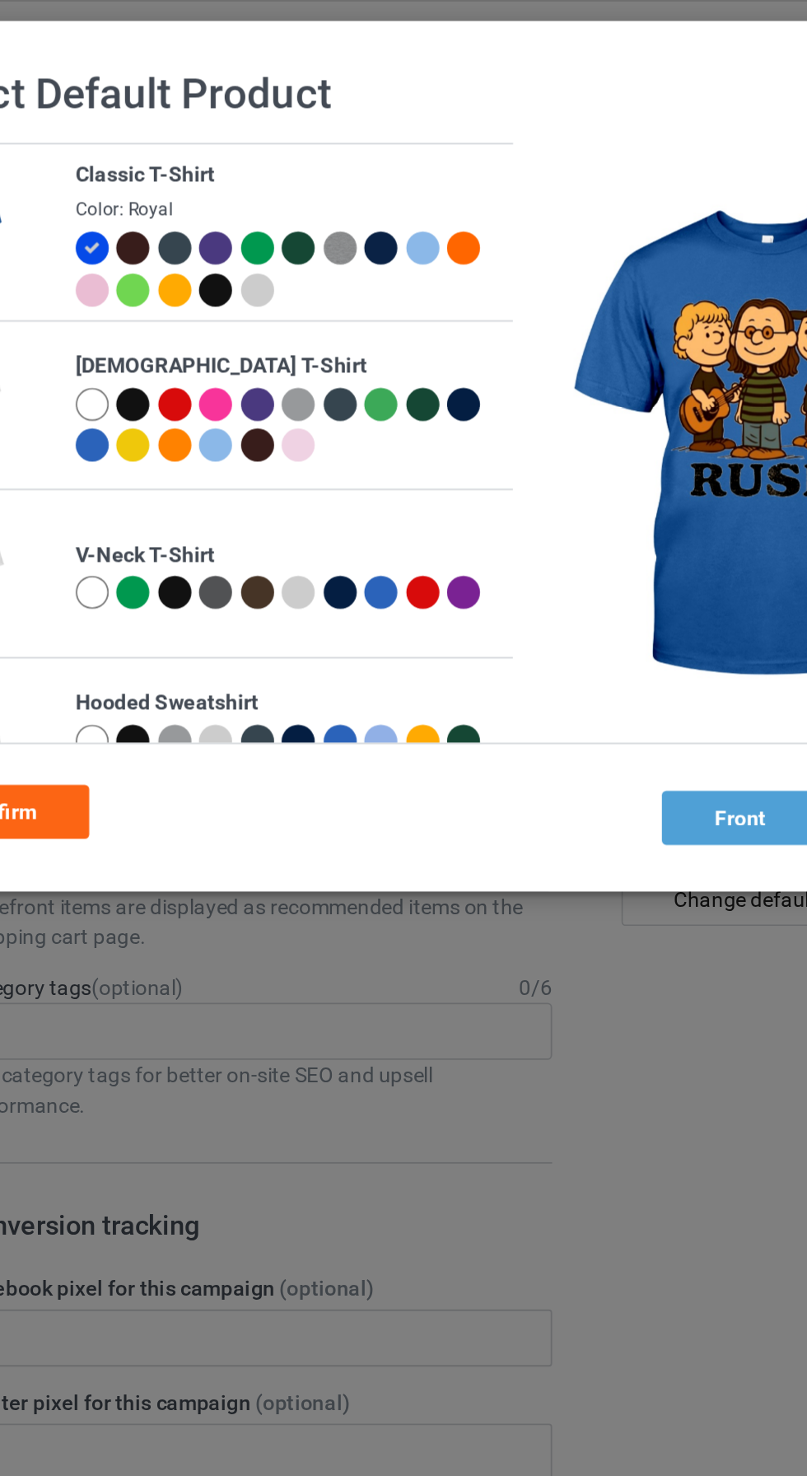
click at [231, 158] on div at bounding box center [224, 159] width 18 height 18
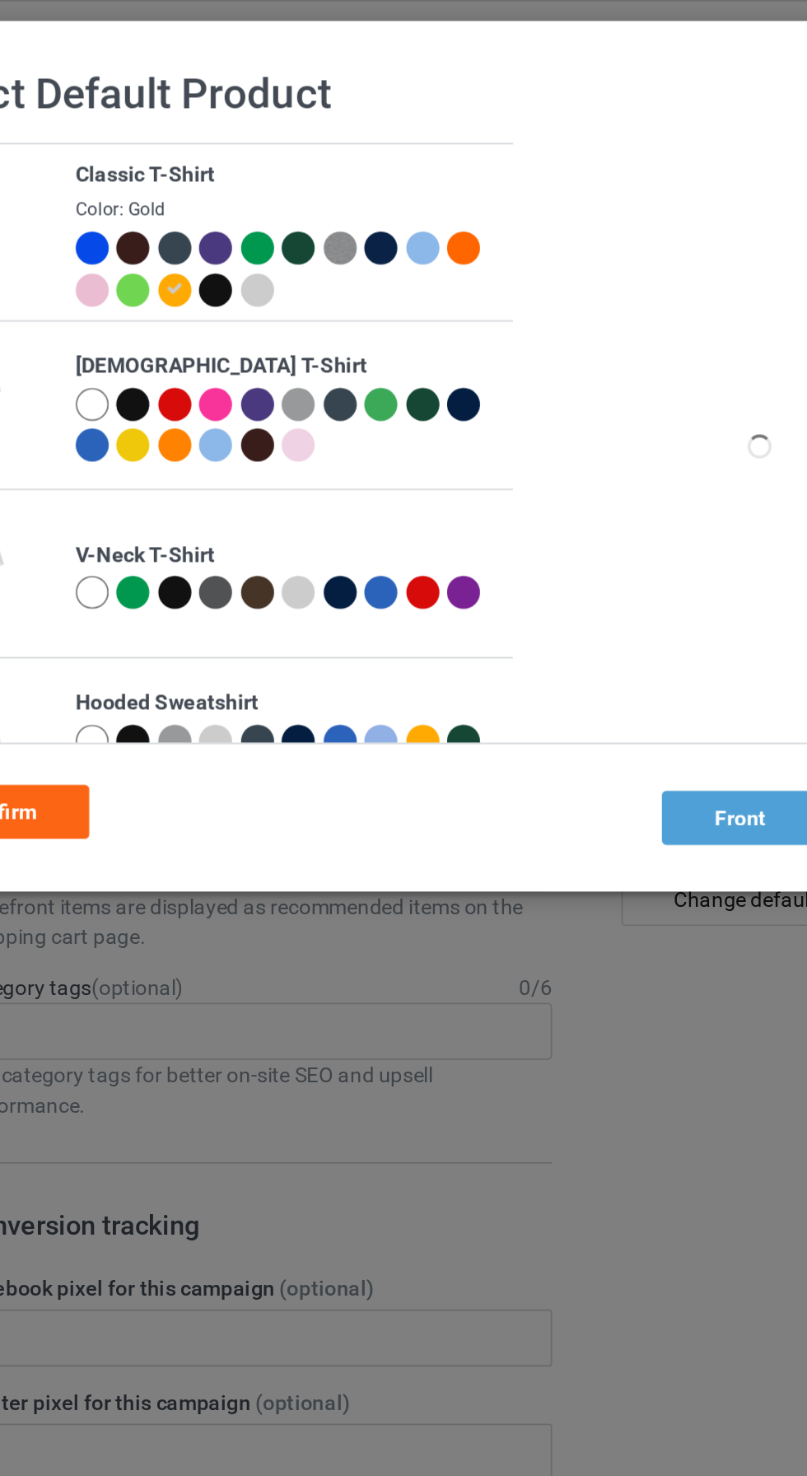
click at [223, 158] on icon at bounding box center [223, 158] width 9 height 9
click at [224, 171] on div at bounding box center [226, 161] width 23 height 23
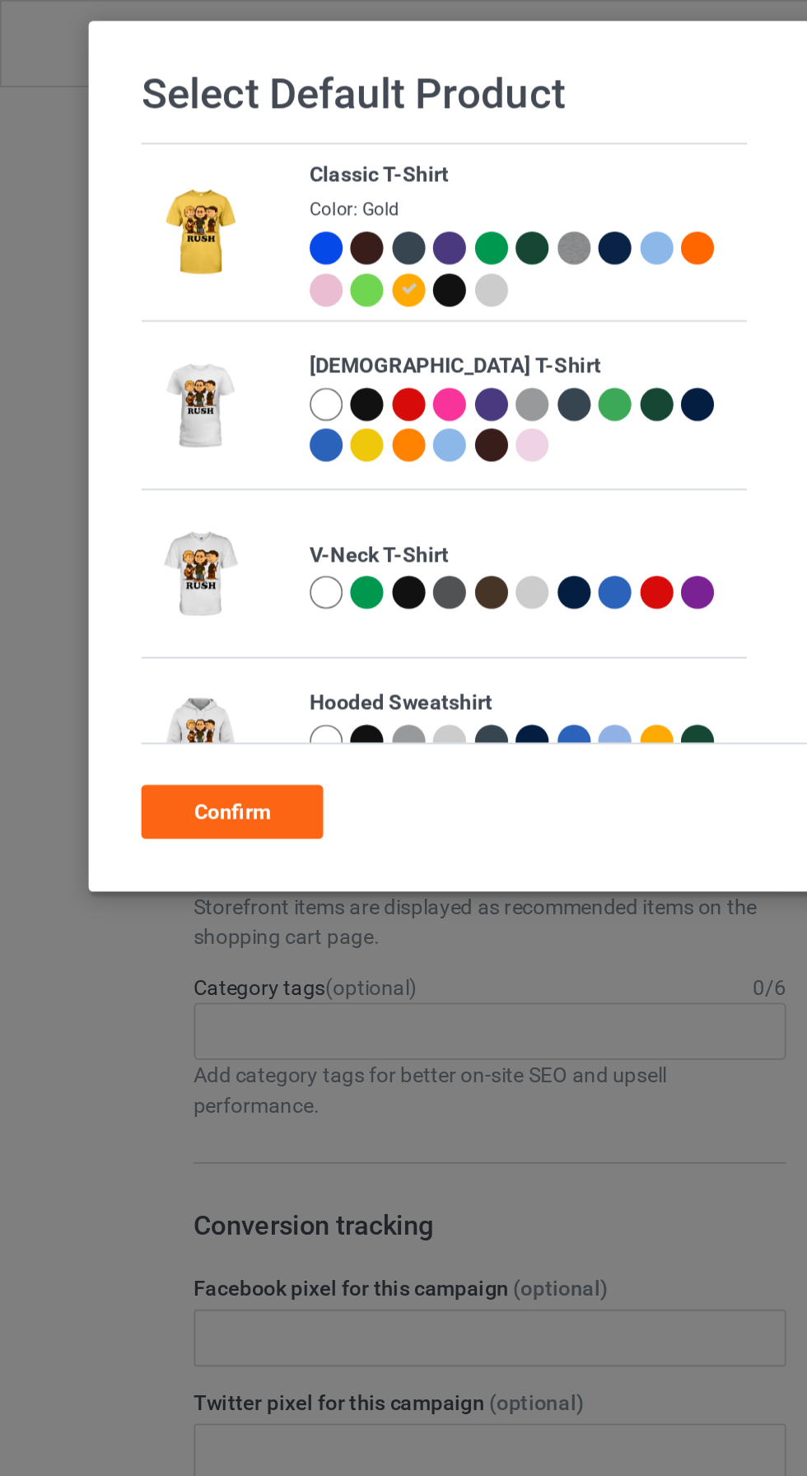
click at [113, 449] on div "Confirm" at bounding box center [127, 445] width 100 height 30
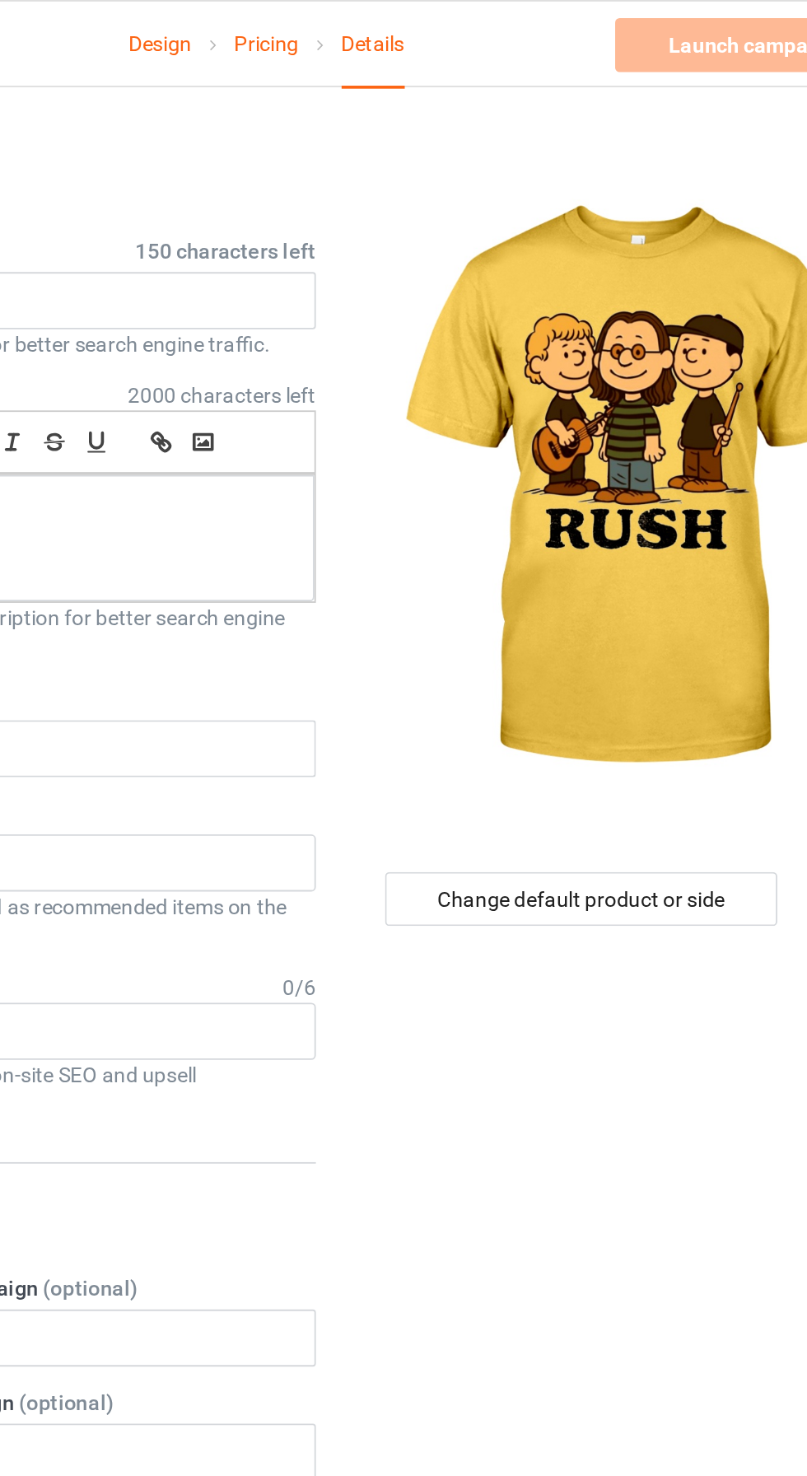
click at [341, 26] on link "Design" at bounding box center [345, 24] width 35 height 46
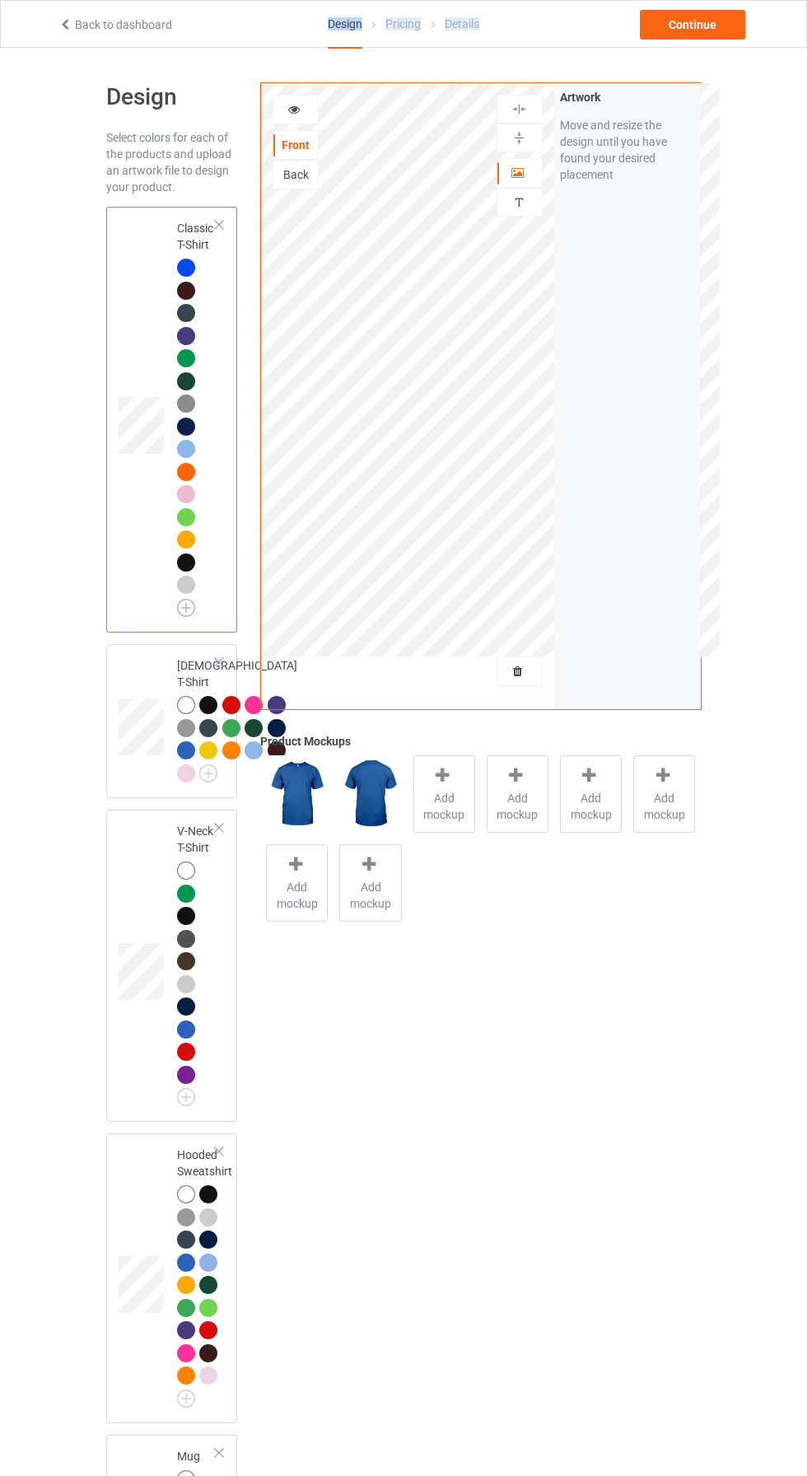
click at [182, 610] on img at bounding box center [186, 608] width 18 height 18
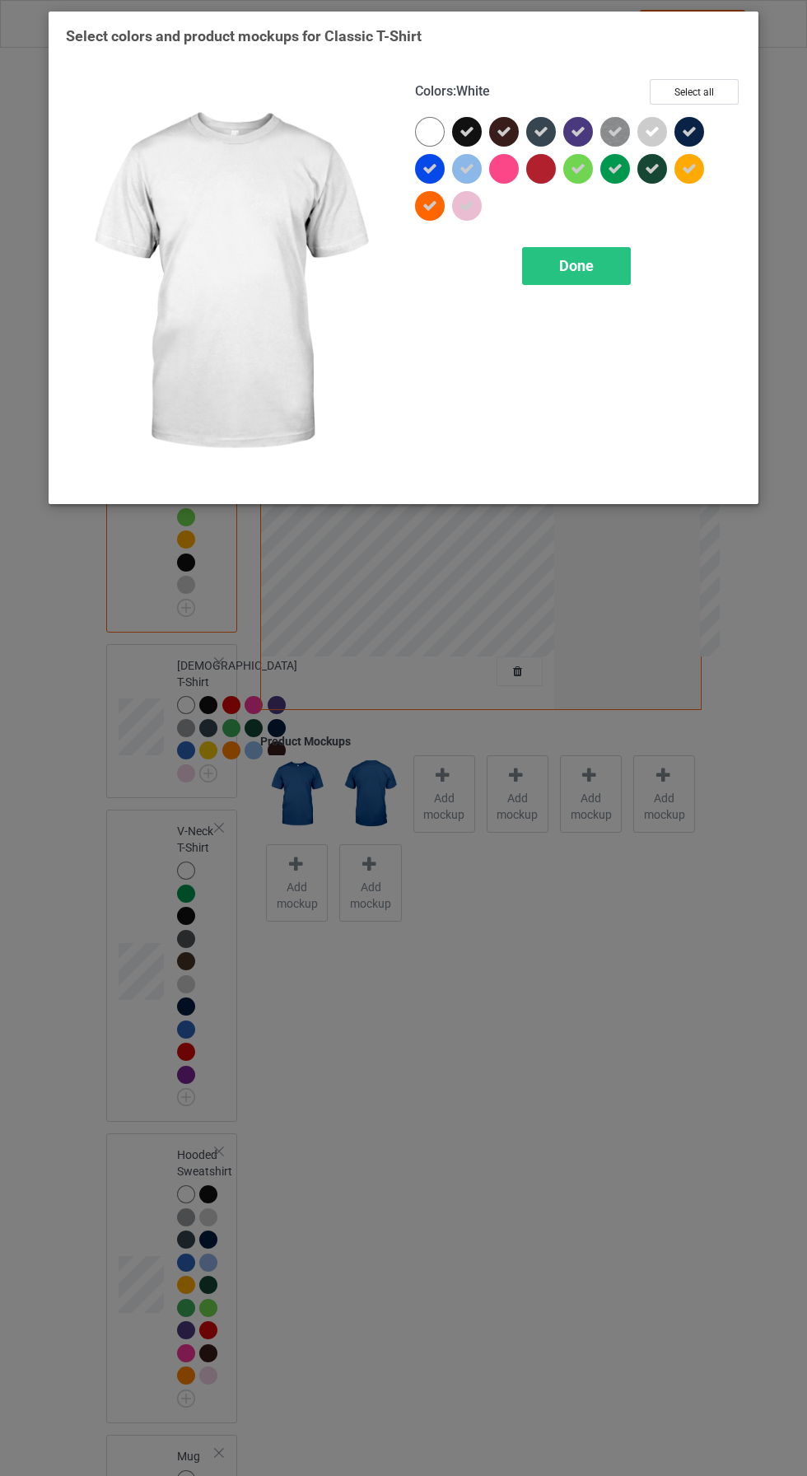
click at [428, 134] on div at bounding box center [430, 132] width 30 height 30
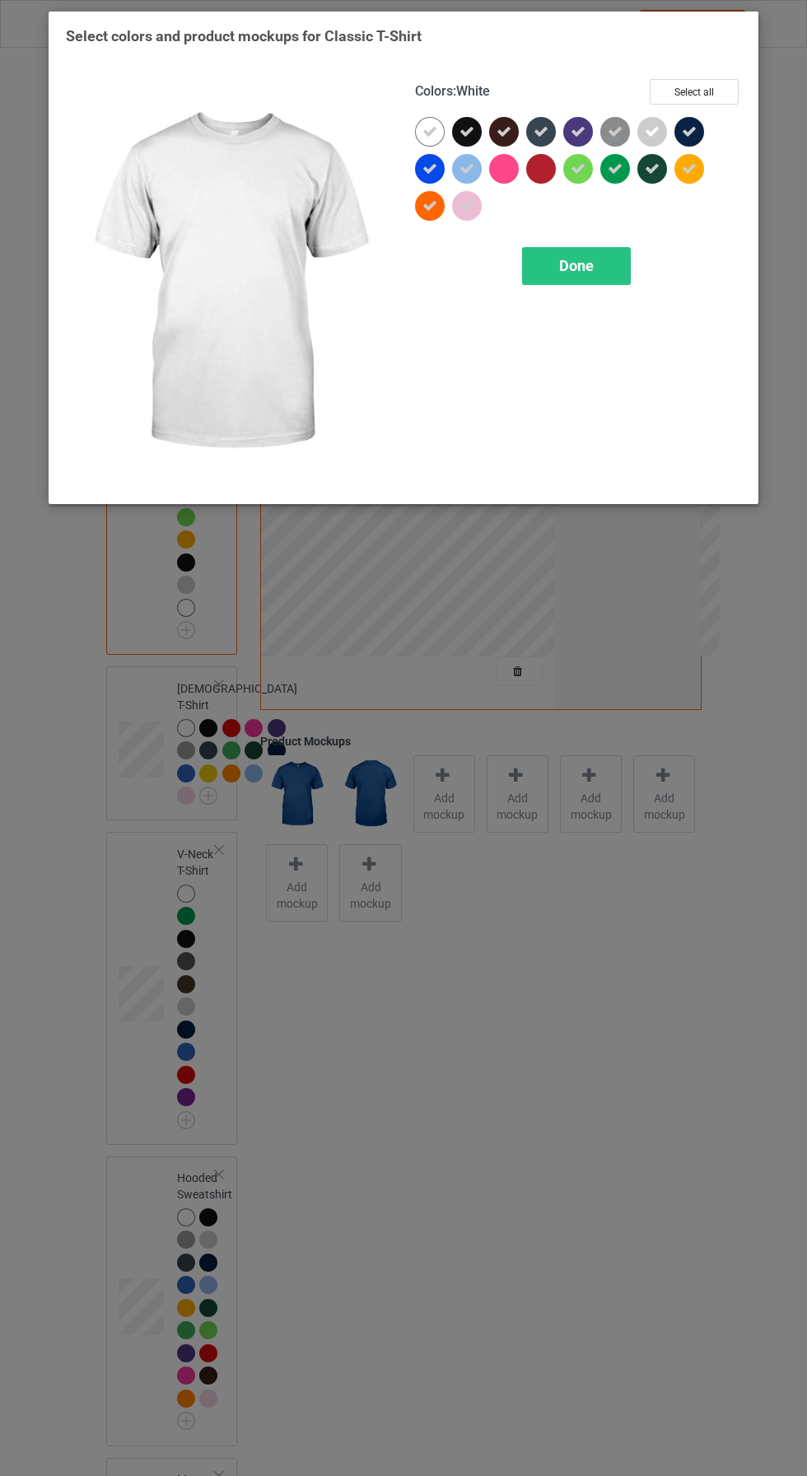
click at [429, 124] on icon at bounding box center [430, 131] width 15 height 15
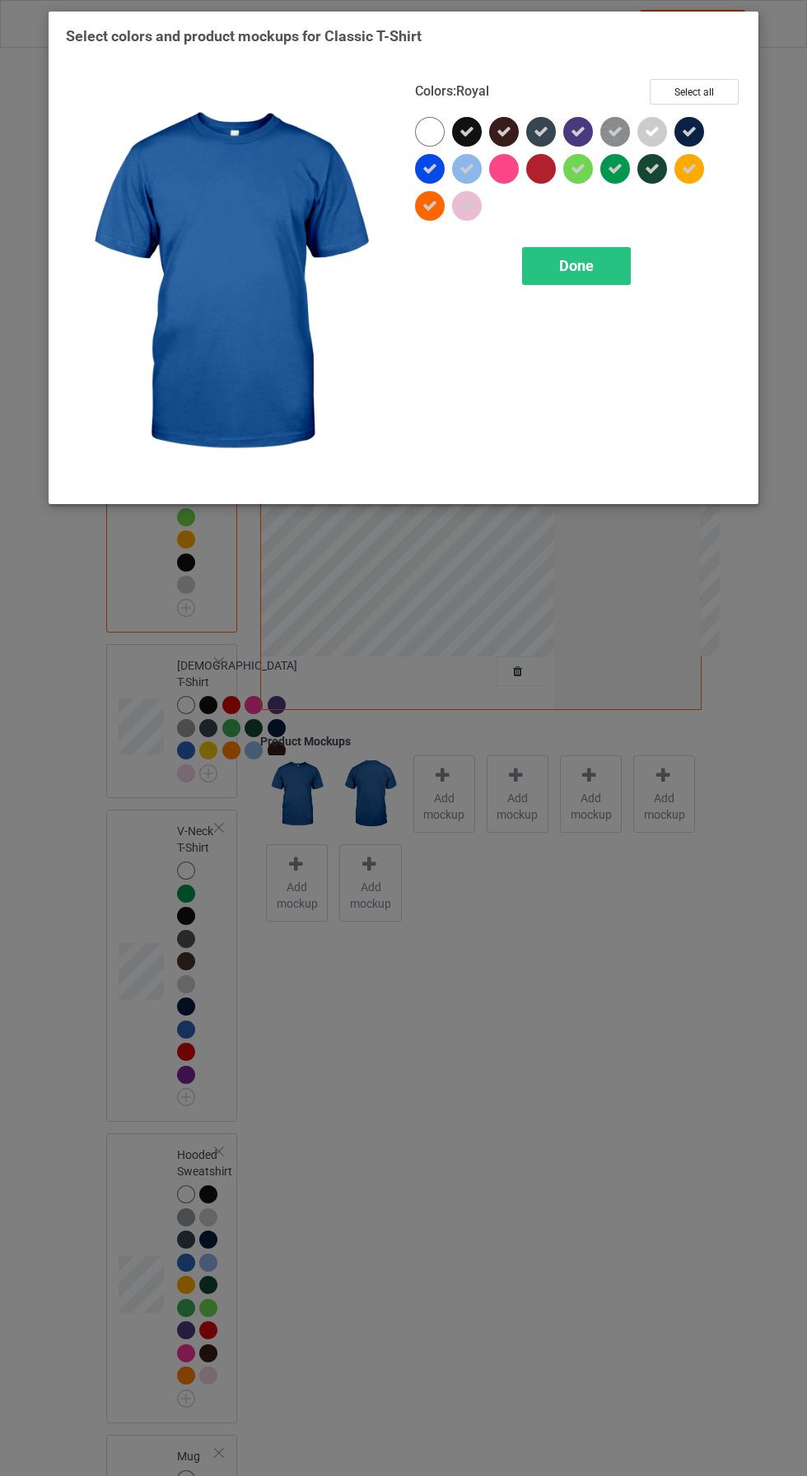
click at [549, 1179] on div "Select colors and product mockups for Classic T-Shirt Colors : Royal Select all…" at bounding box center [403, 738] width 807 height 1476
click at [590, 269] on span "Done" at bounding box center [576, 265] width 35 height 17
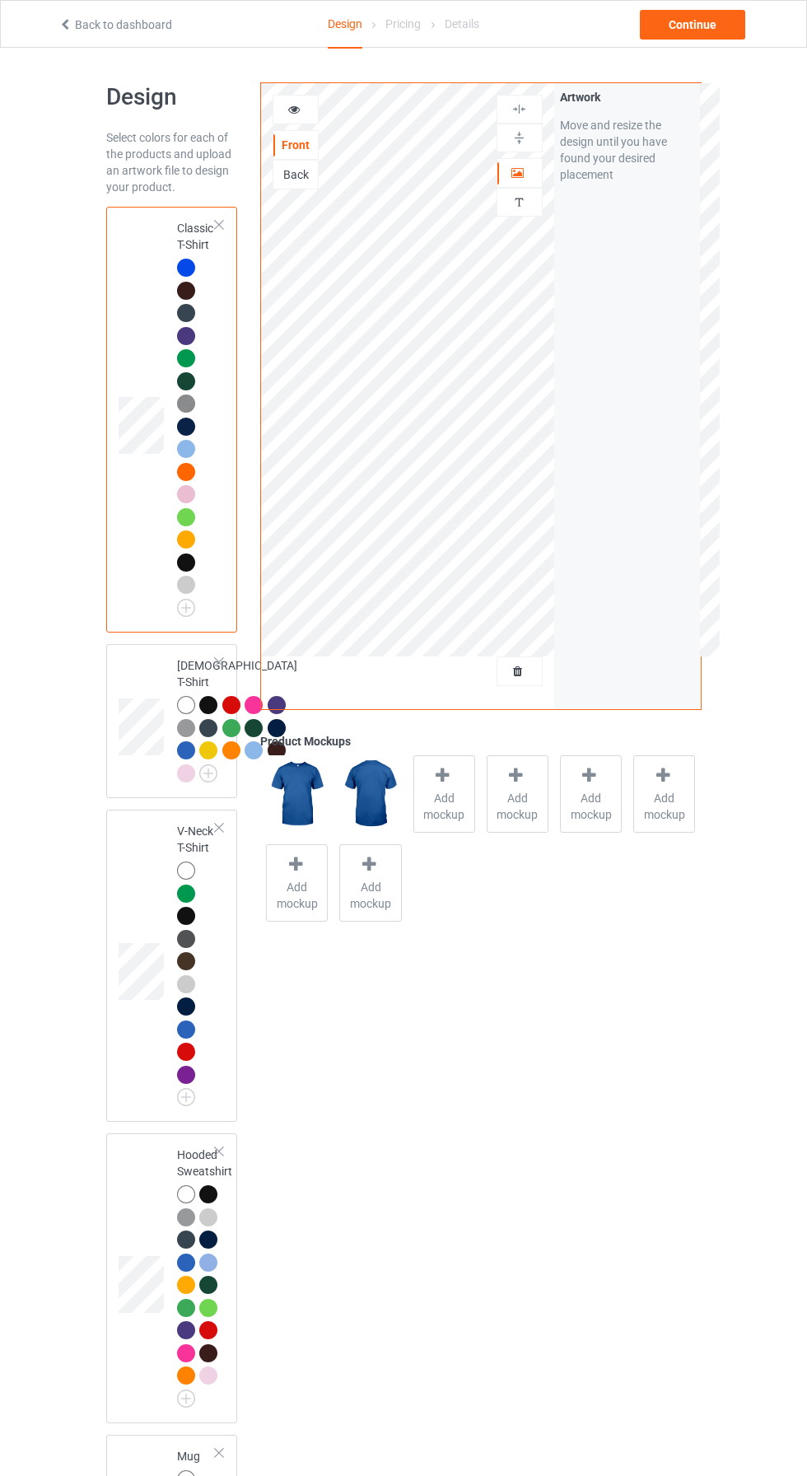
click at [559, 270] on div "Artwork Move and resize the design until you have found your desired placement" at bounding box center [627, 396] width 147 height 626
click at [580, 271] on div "Artwork Move and resize the design until you have found your desired placement" at bounding box center [627, 396] width 147 height 626
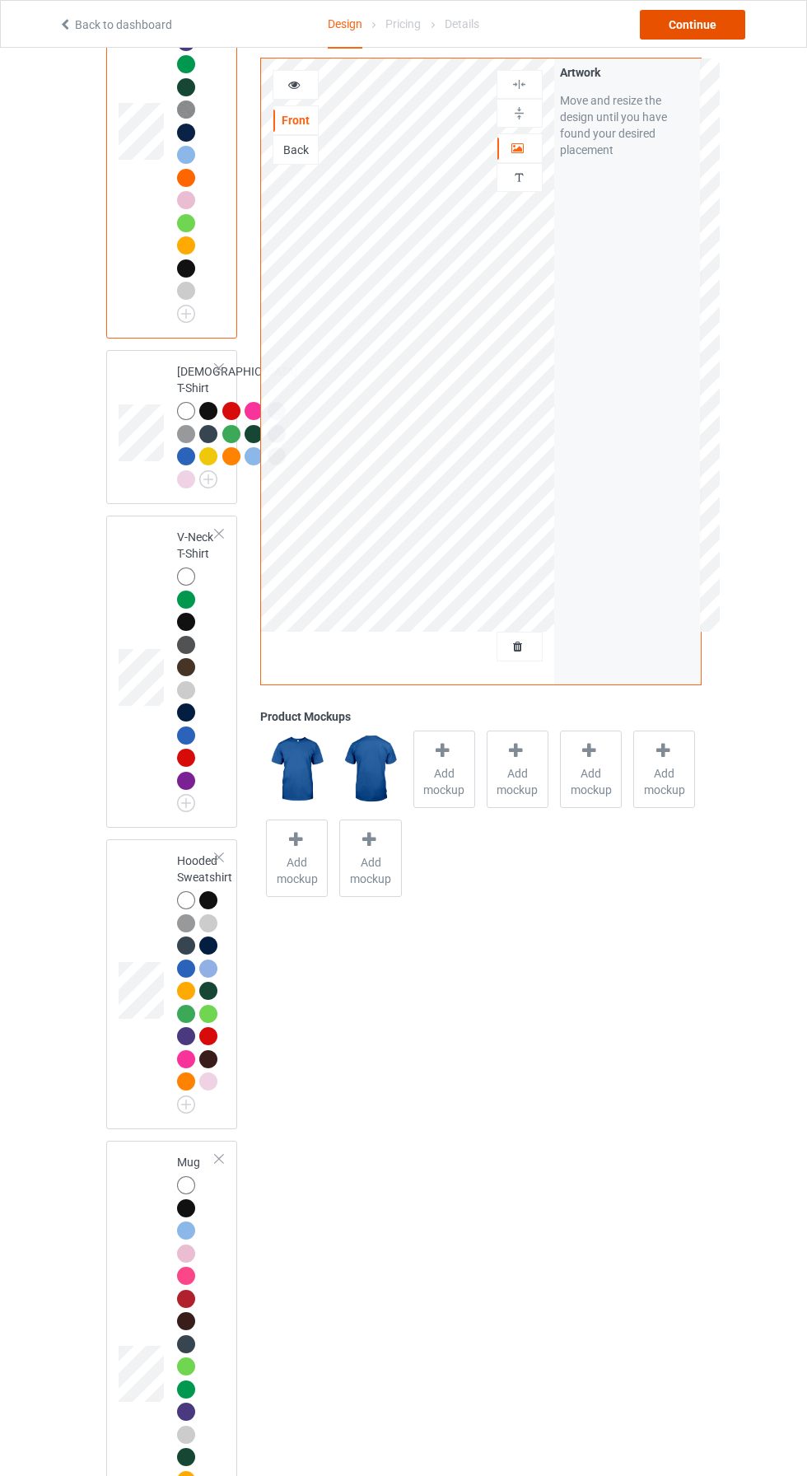
click at [667, 28] on div "Continue" at bounding box center [692, 25] width 105 height 30
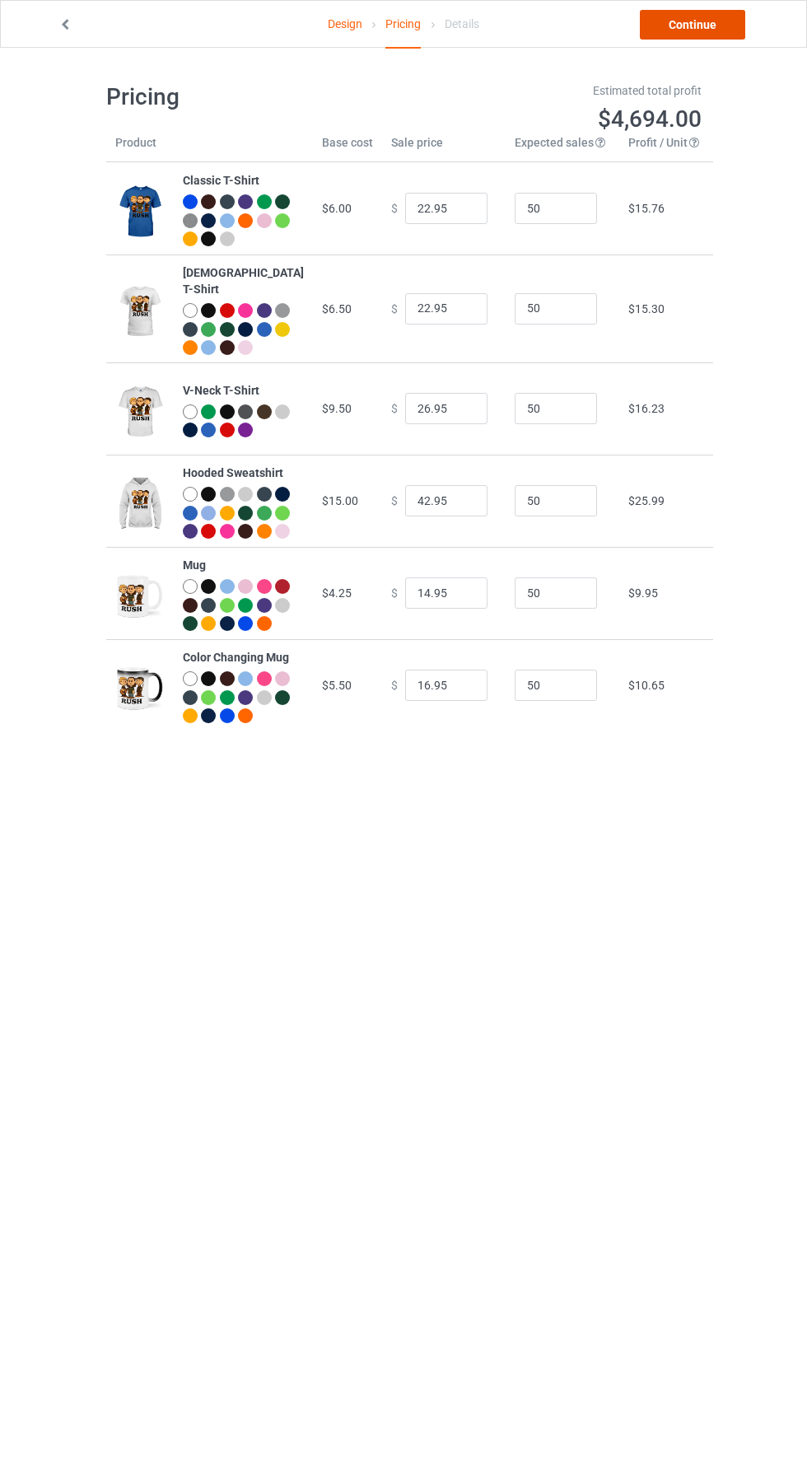
click at [698, 27] on link "Continue" at bounding box center [692, 25] width 105 height 30
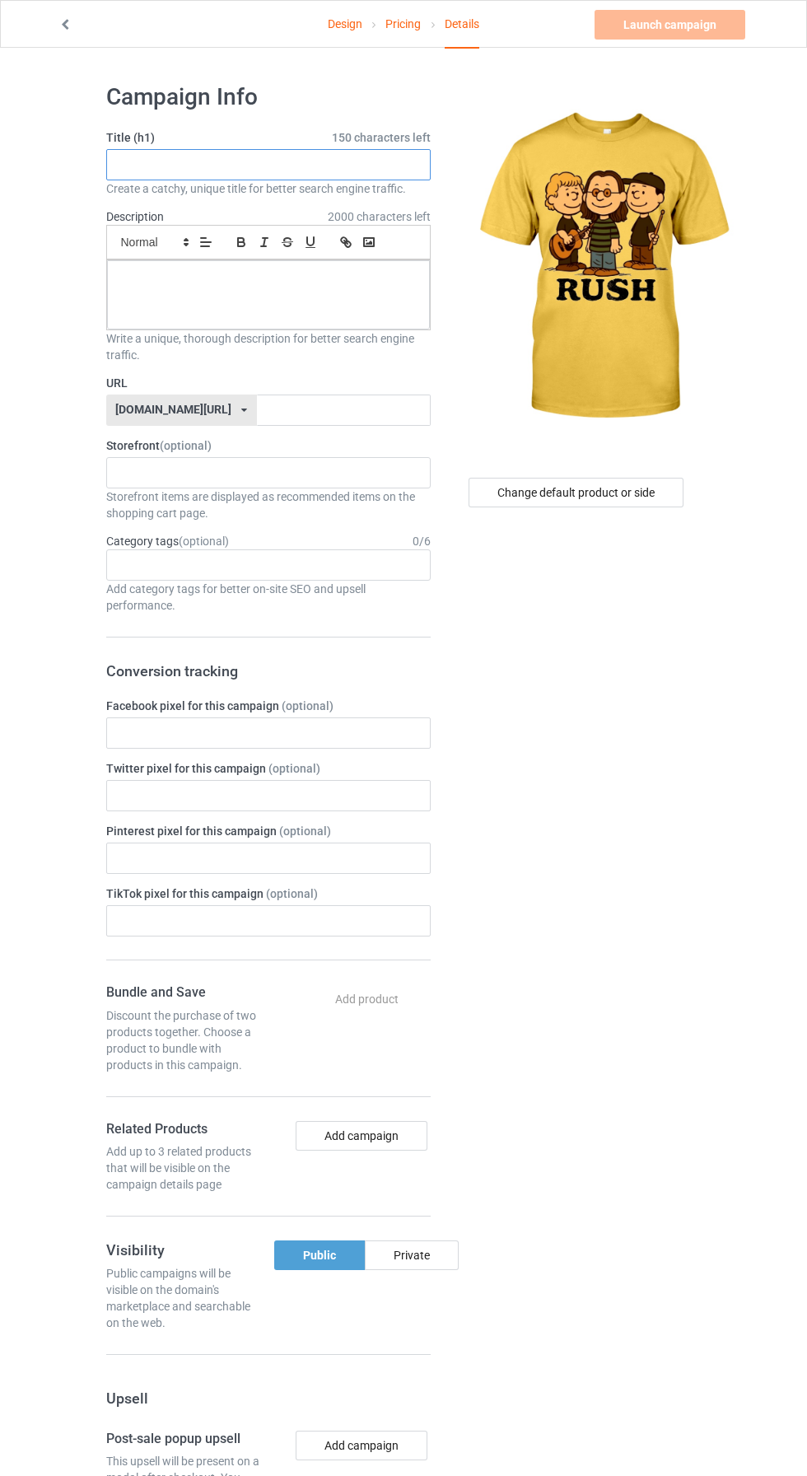
click at [191, 153] on input "text" at bounding box center [268, 164] width 325 height 31
click at [185, 164] on input "text" at bounding box center [268, 164] width 325 height 31
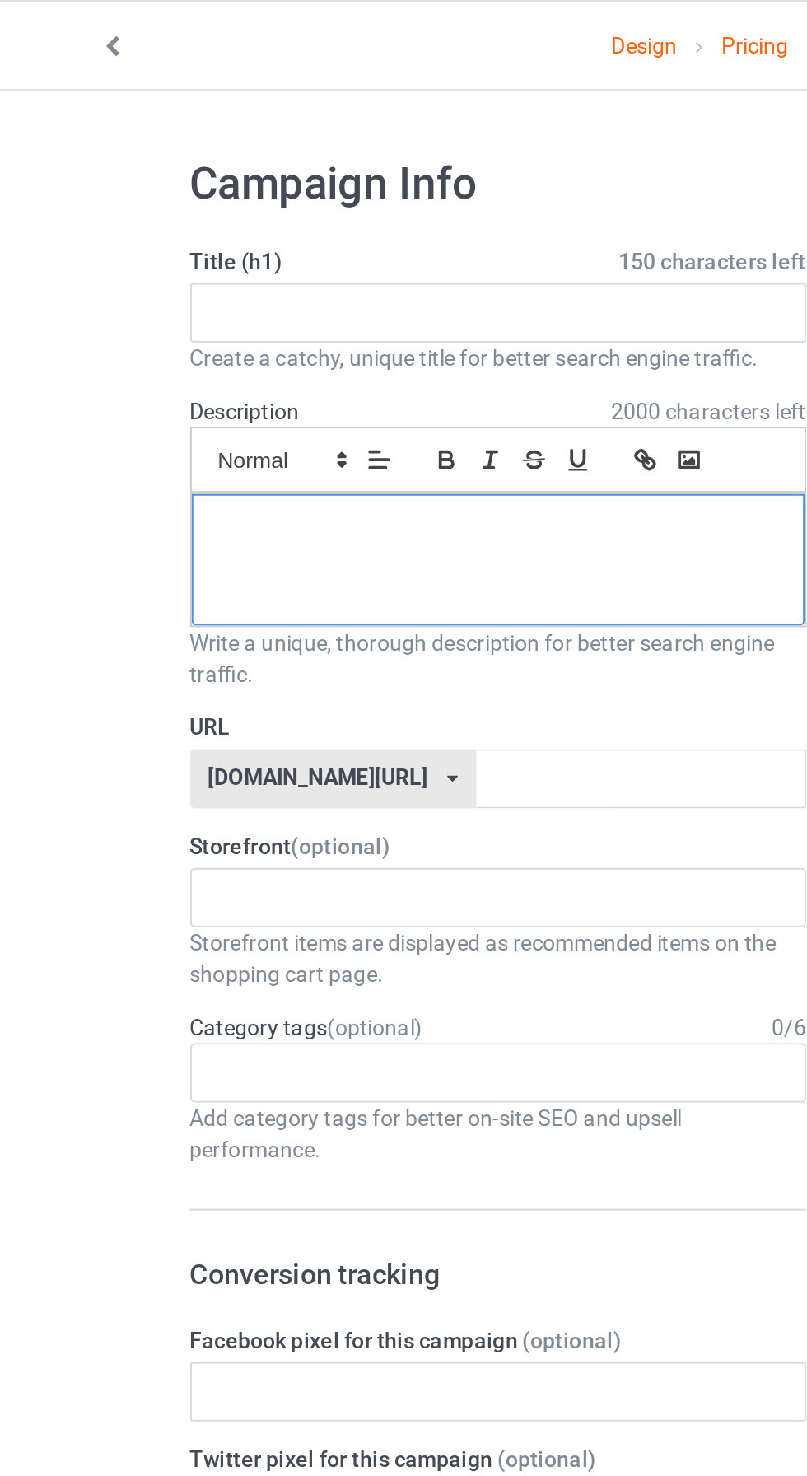
click at [142, 296] on div at bounding box center [268, 294] width 323 height 69
click at [142, 290] on div at bounding box center [268, 294] width 323 height 69
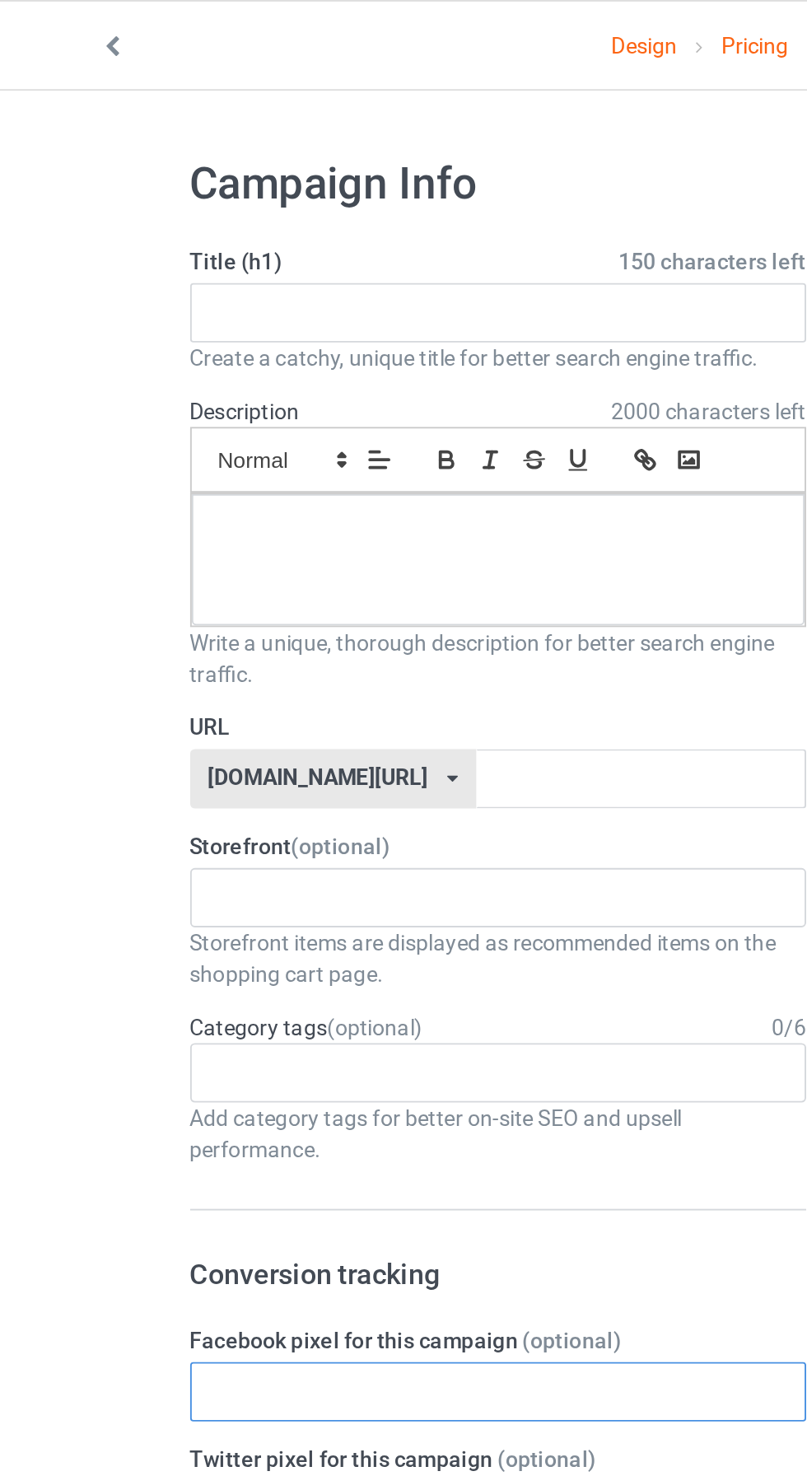
click at [317, 725] on input "text" at bounding box center [268, 733] width 325 height 31
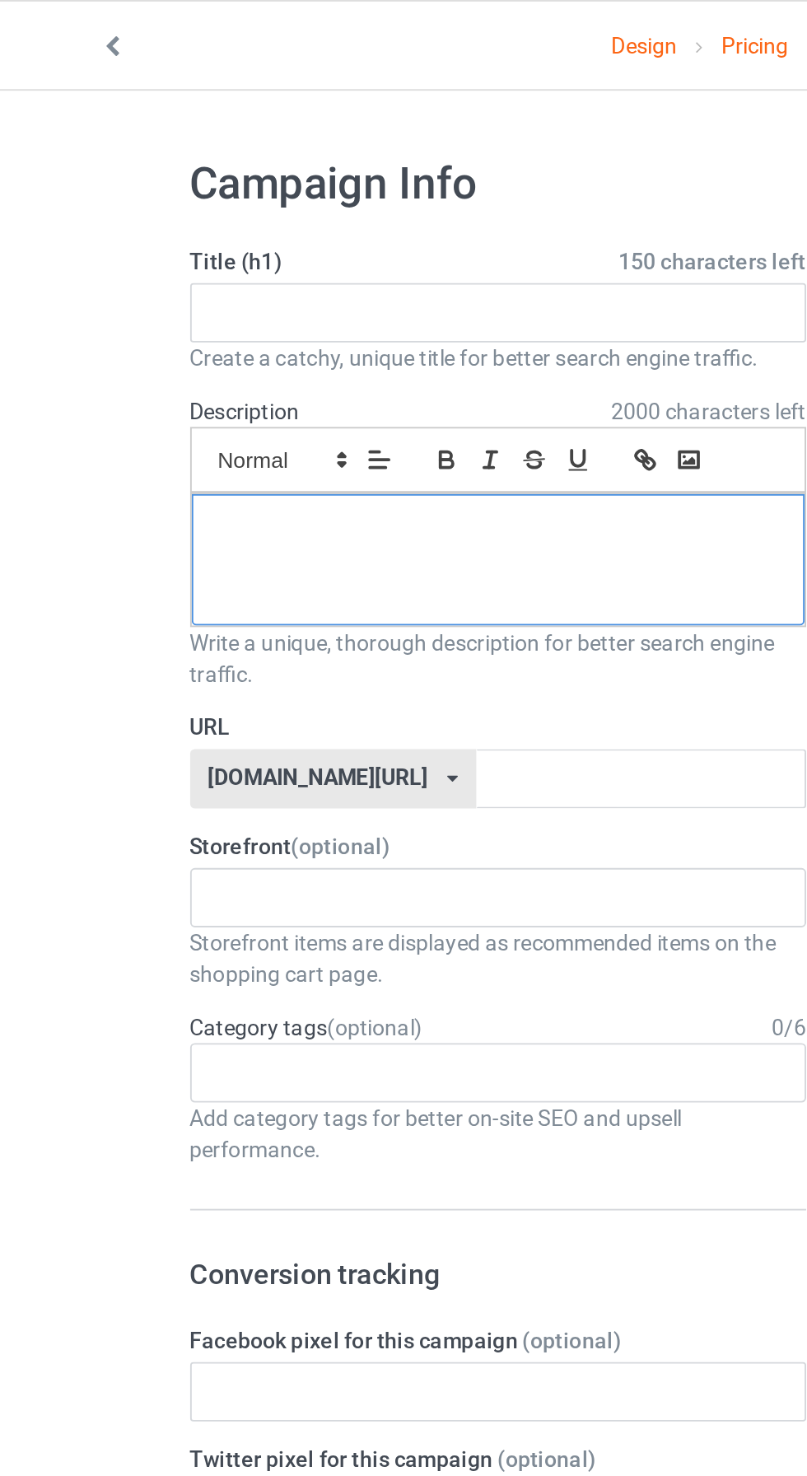
click at [241, 289] on div at bounding box center [268, 294] width 323 height 69
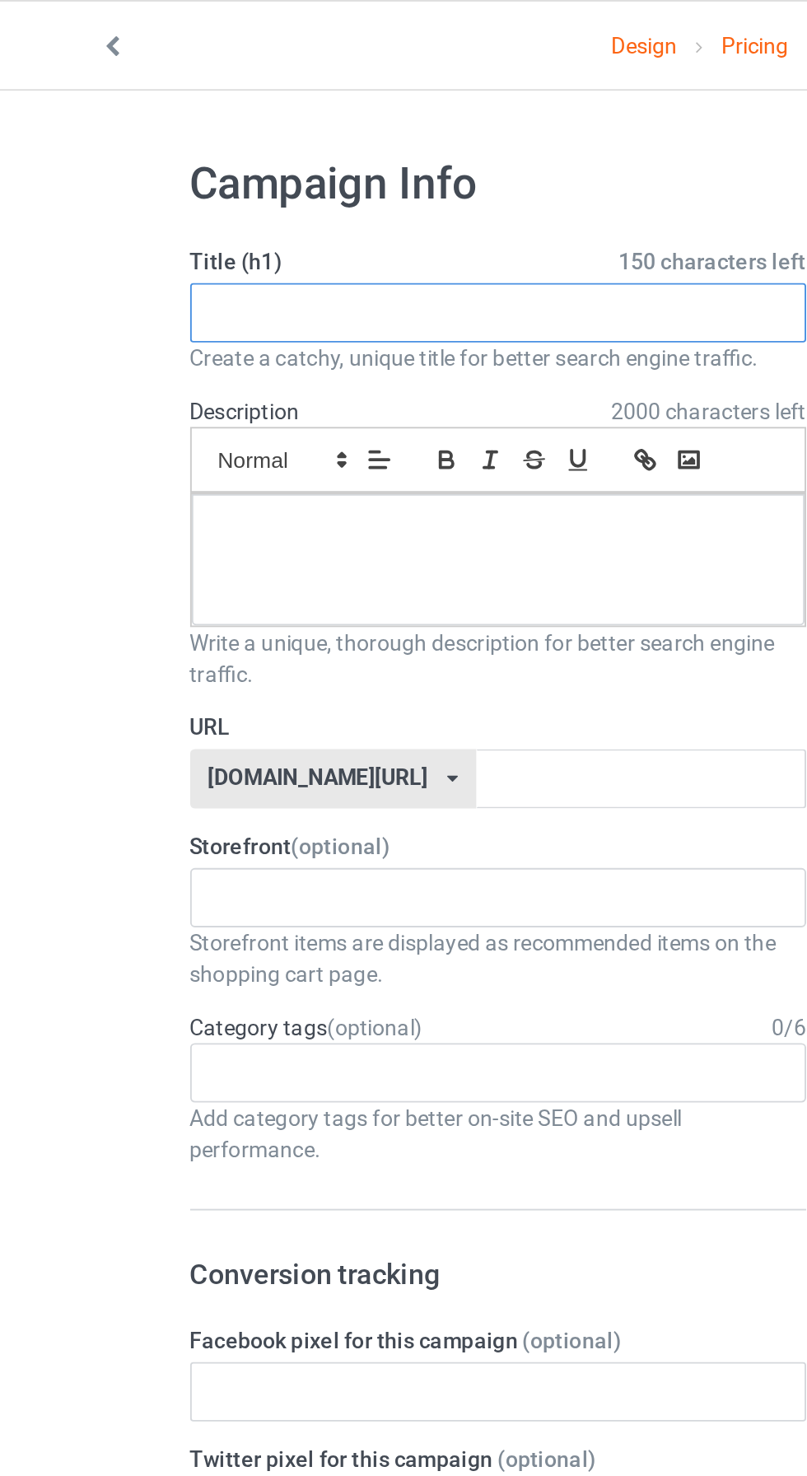
click at [291, 171] on input "text" at bounding box center [268, 164] width 325 height 31
click at [149, 161] on input "text" at bounding box center [268, 164] width 325 height 31
click at [187, 165] on input "text" at bounding box center [268, 164] width 325 height 31
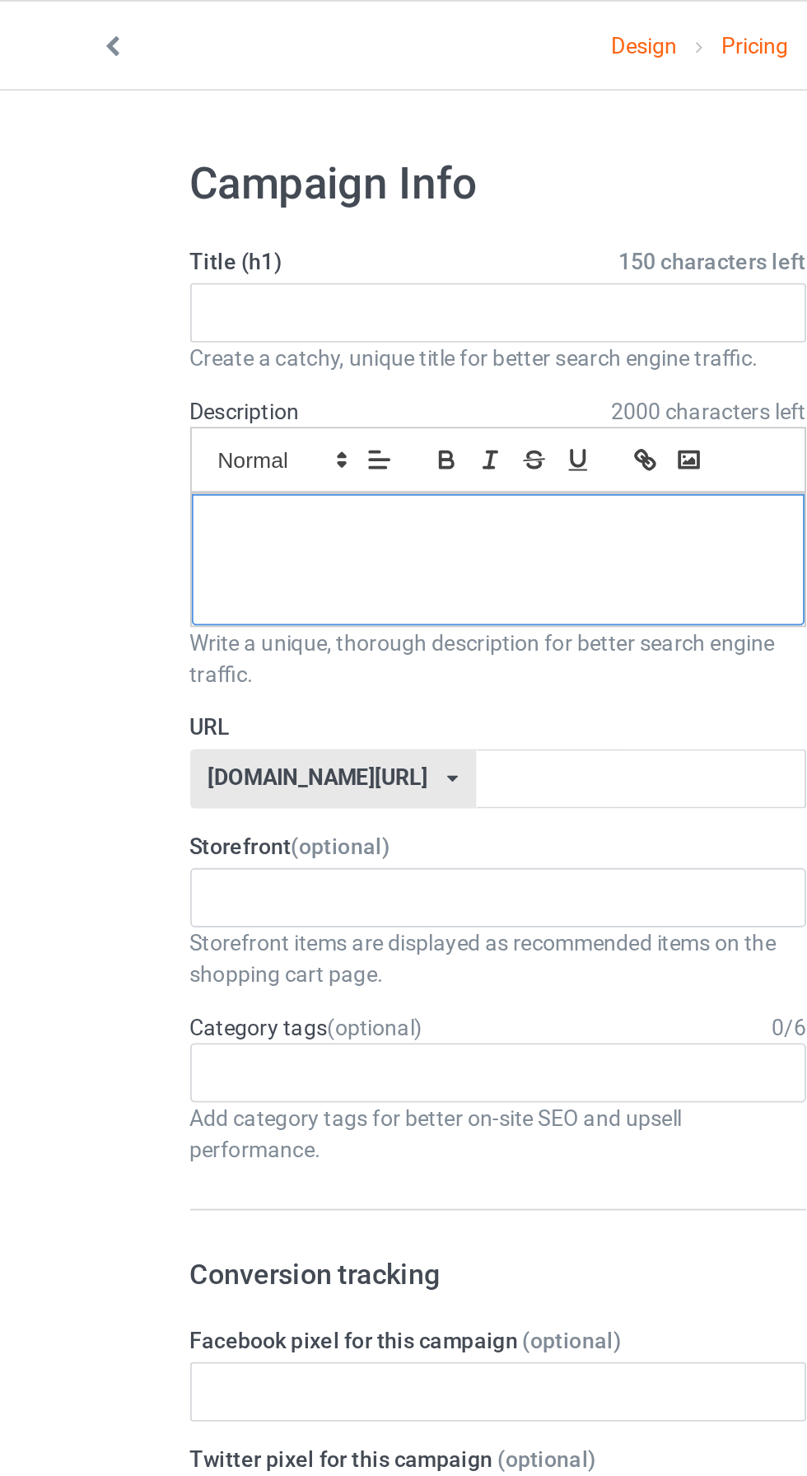
click at [233, 302] on div at bounding box center [268, 294] width 323 height 69
click at [228, 300] on div at bounding box center [268, 294] width 323 height 69
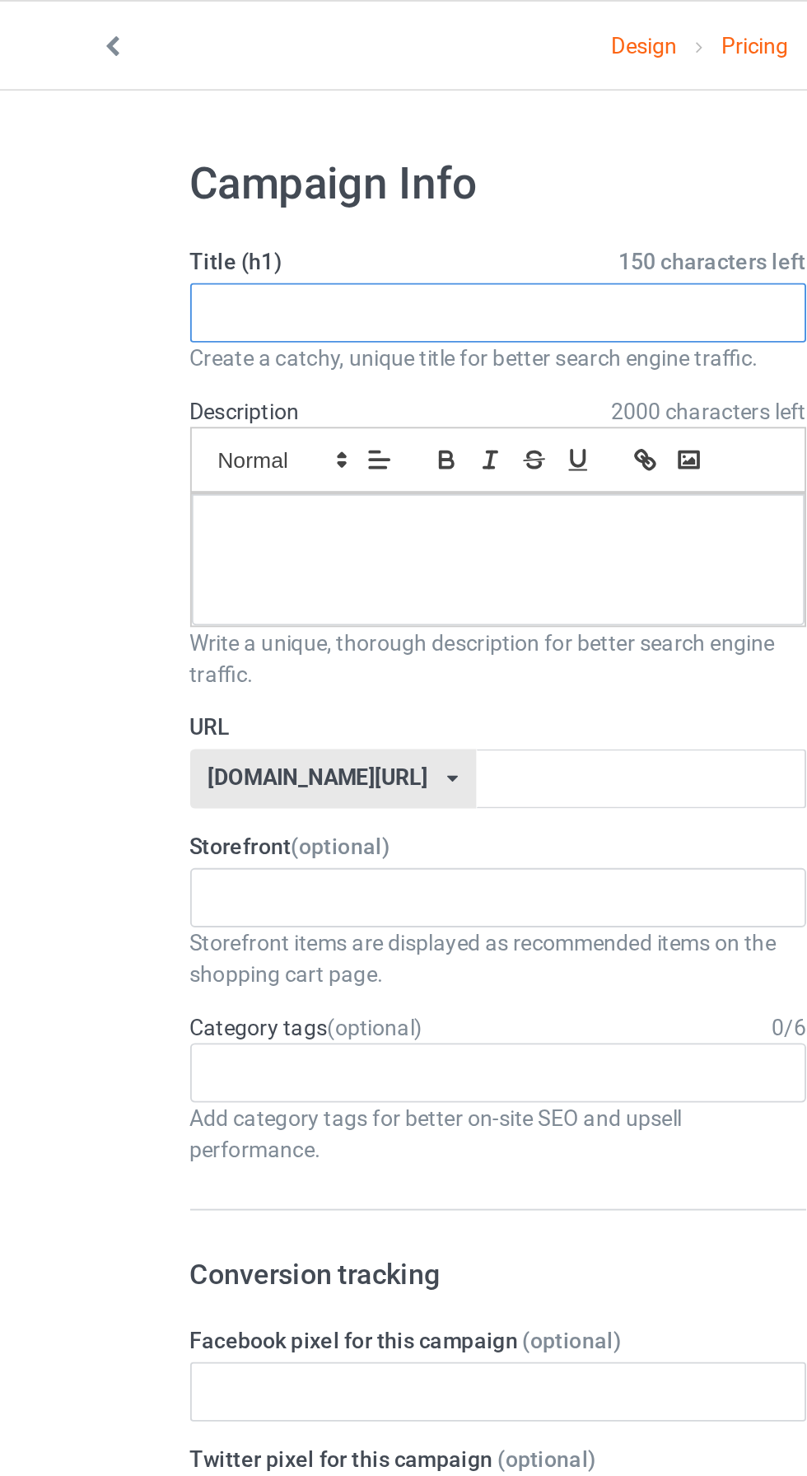
click at [285, 162] on input "text" at bounding box center [268, 164] width 325 height 31
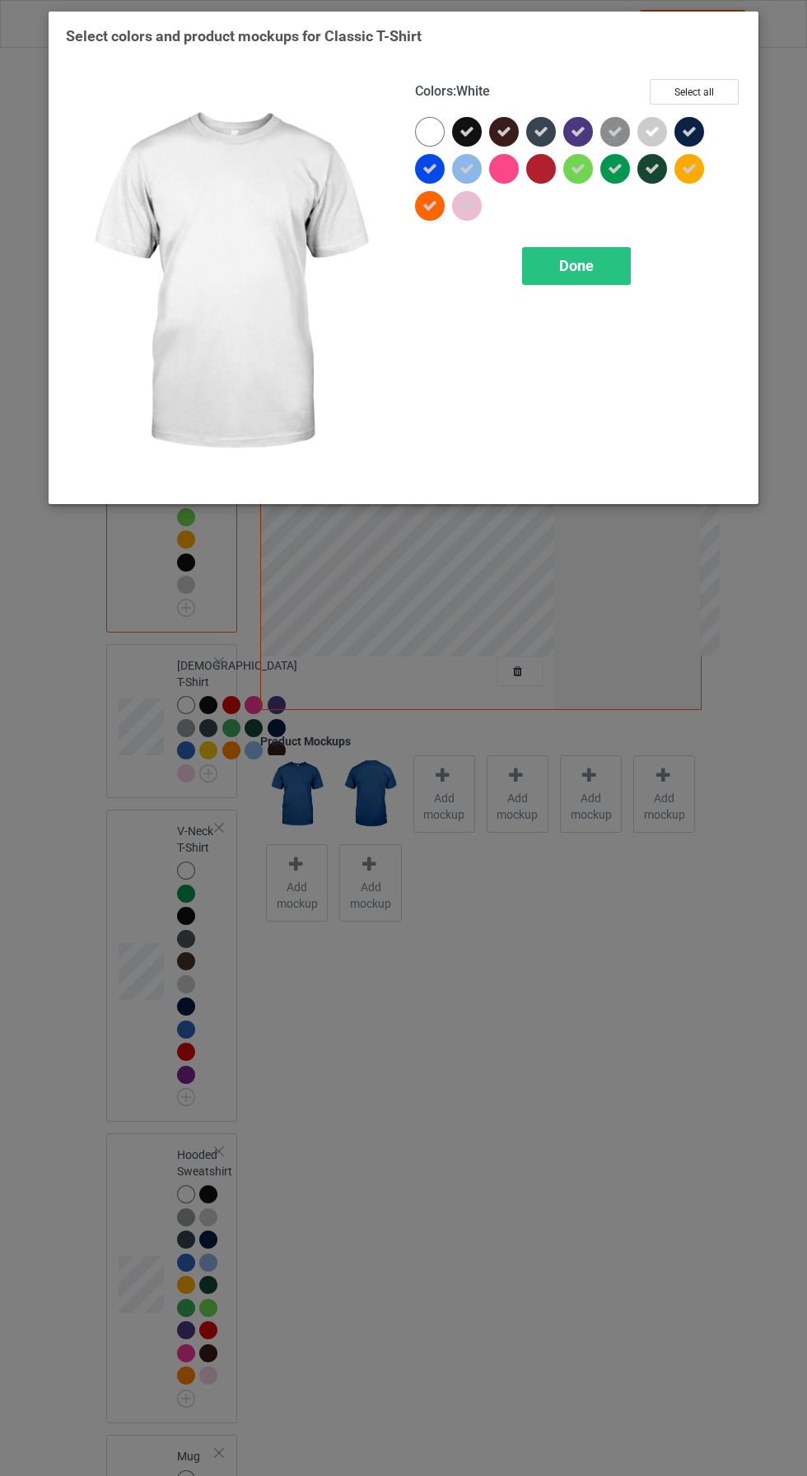
click at [425, 140] on div at bounding box center [430, 132] width 30 height 30
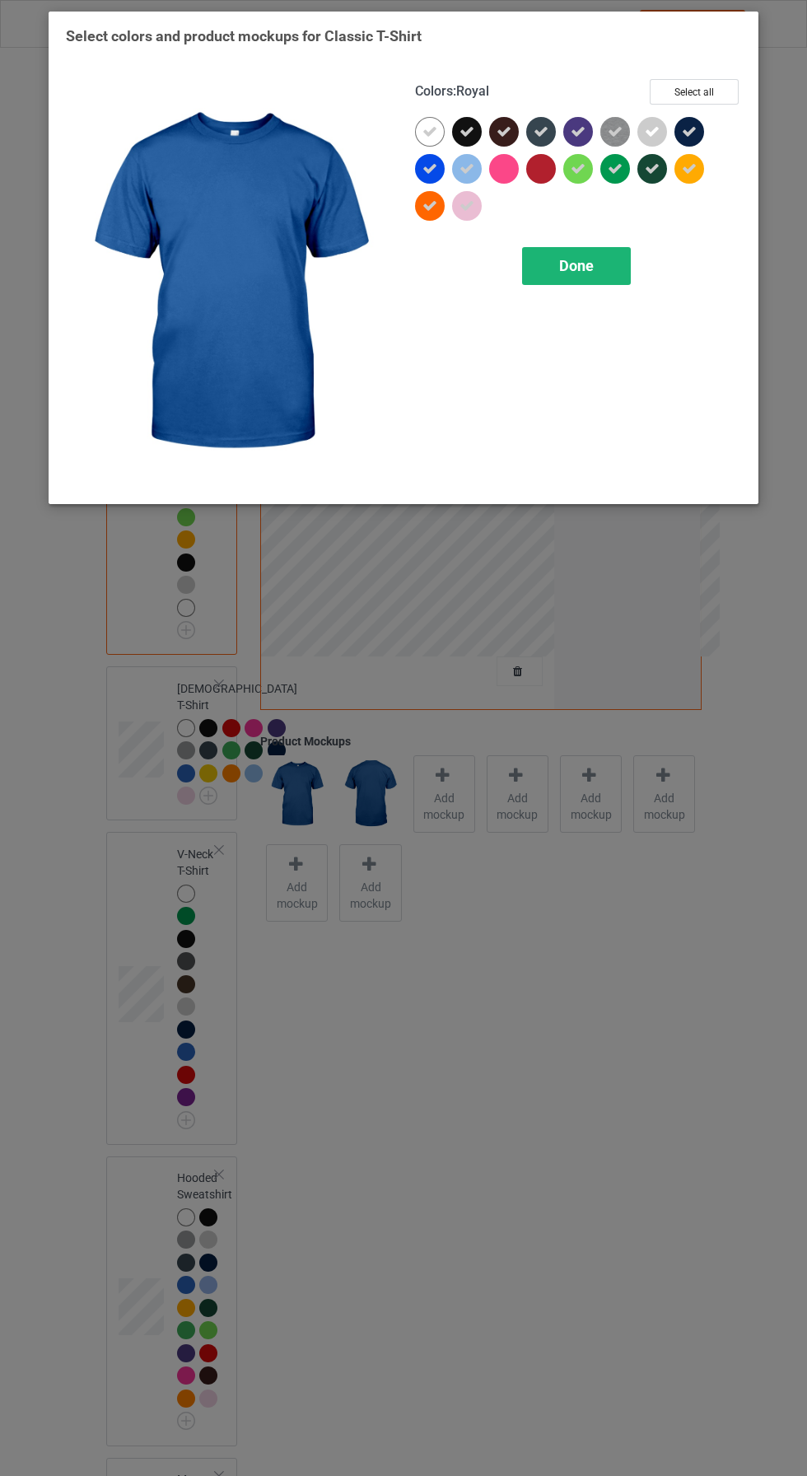
click at [568, 274] on span "Done" at bounding box center [576, 265] width 35 height 17
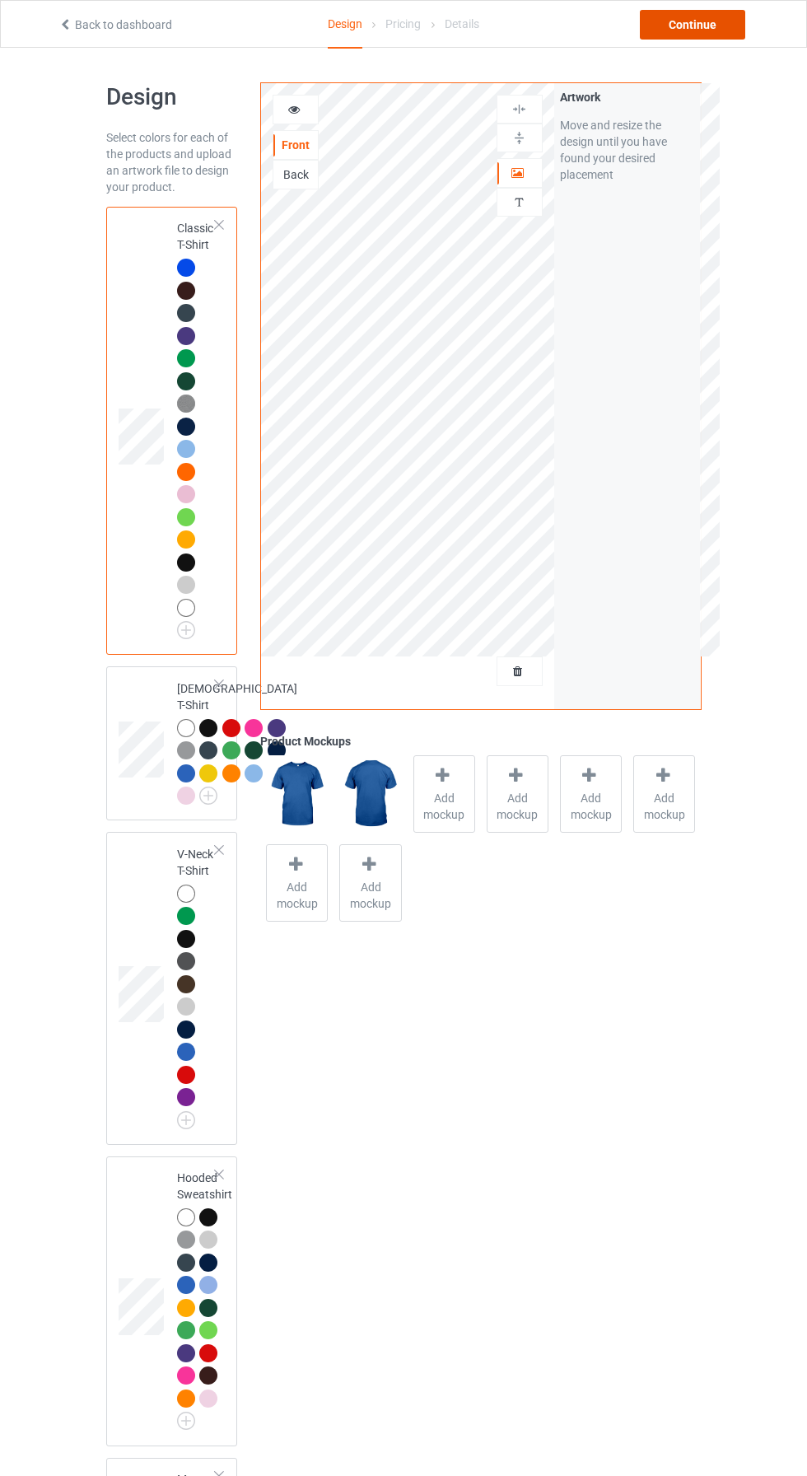
click at [711, 29] on div "Continue" at bounding box center [692, 25] width 105 height 30
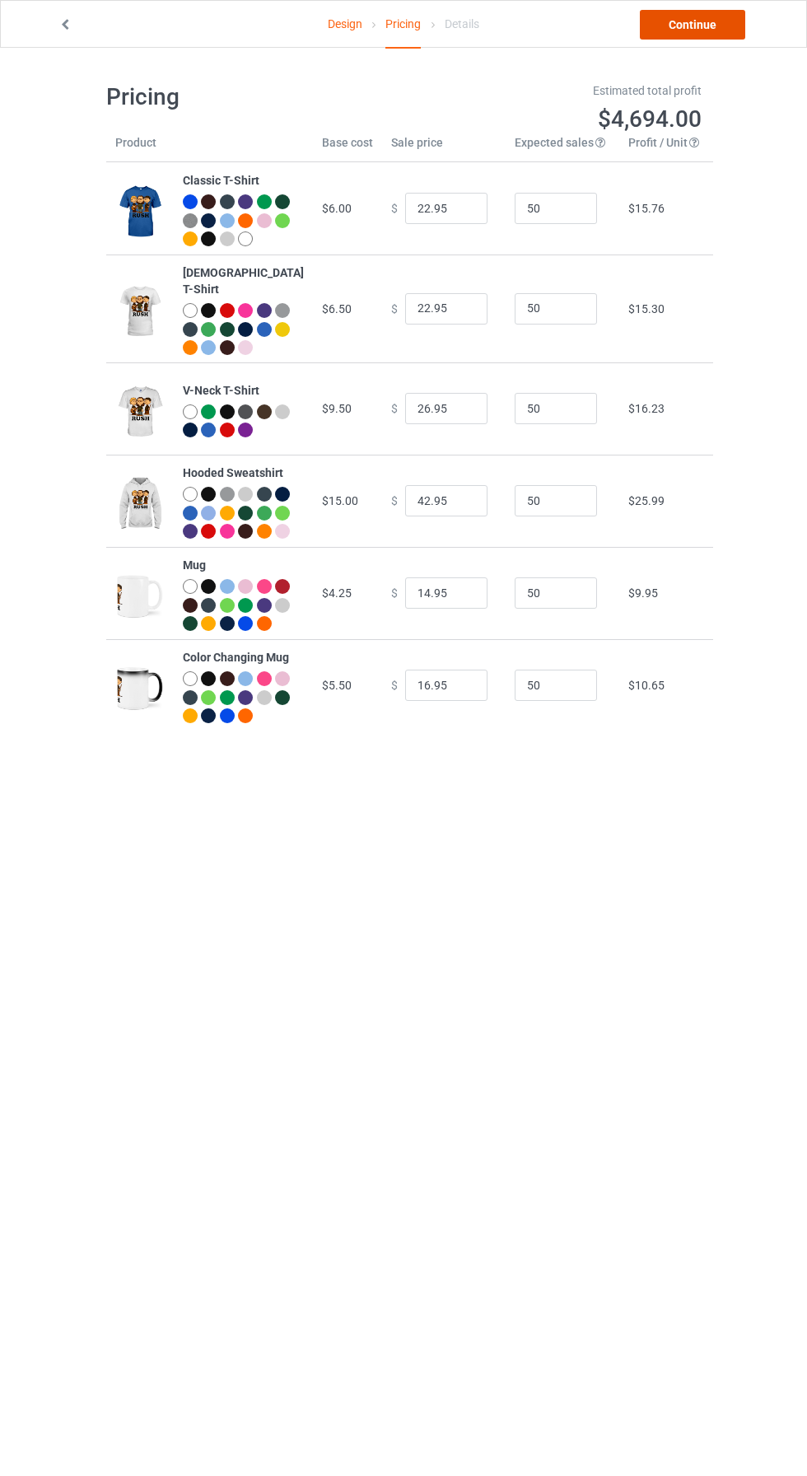
click at [702, 31] on link "Continue" at bounding box center [692, 25] width 105 height 30
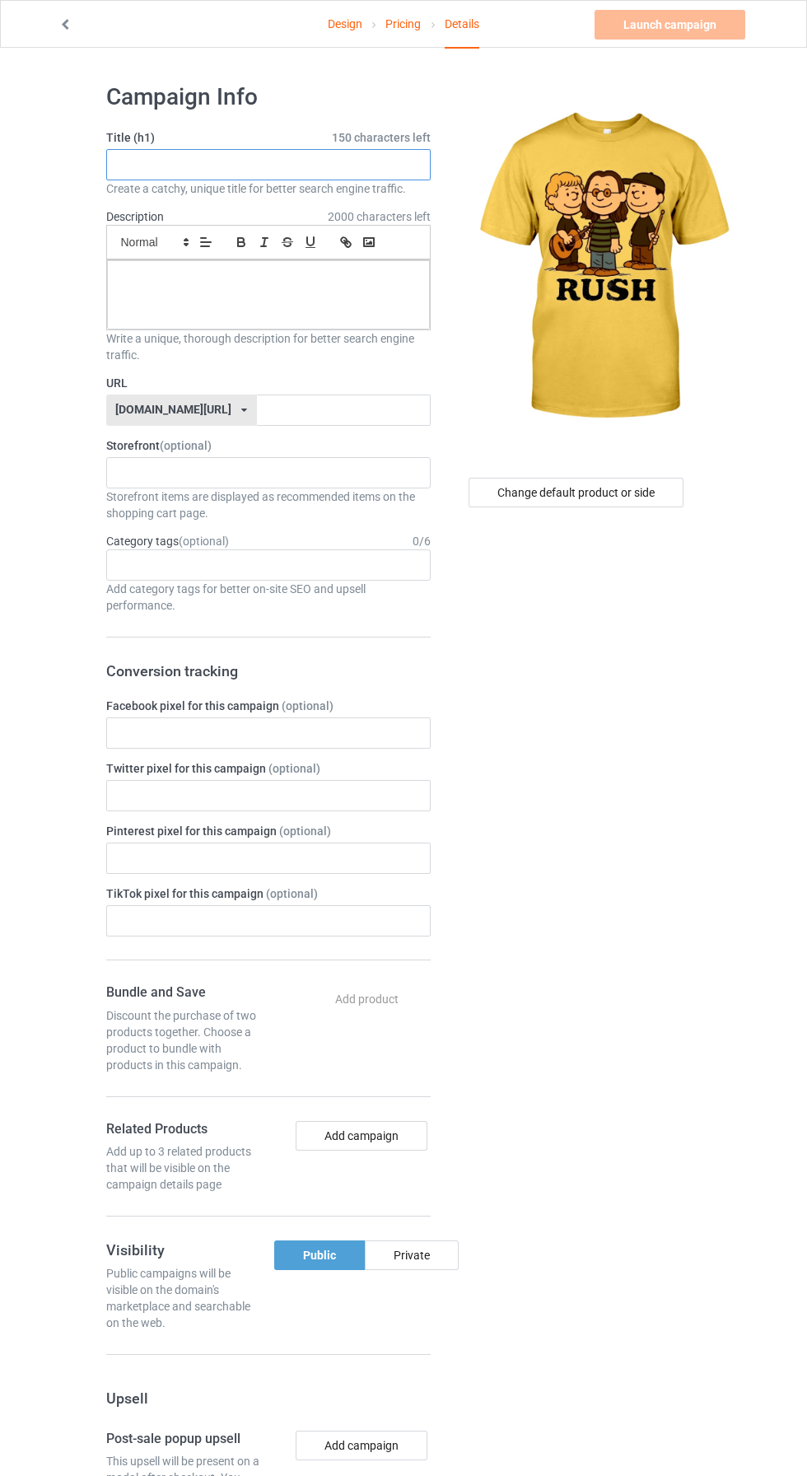
click at [195, 157] on input "text" at bounding box center [268, 164] width 325 height 31
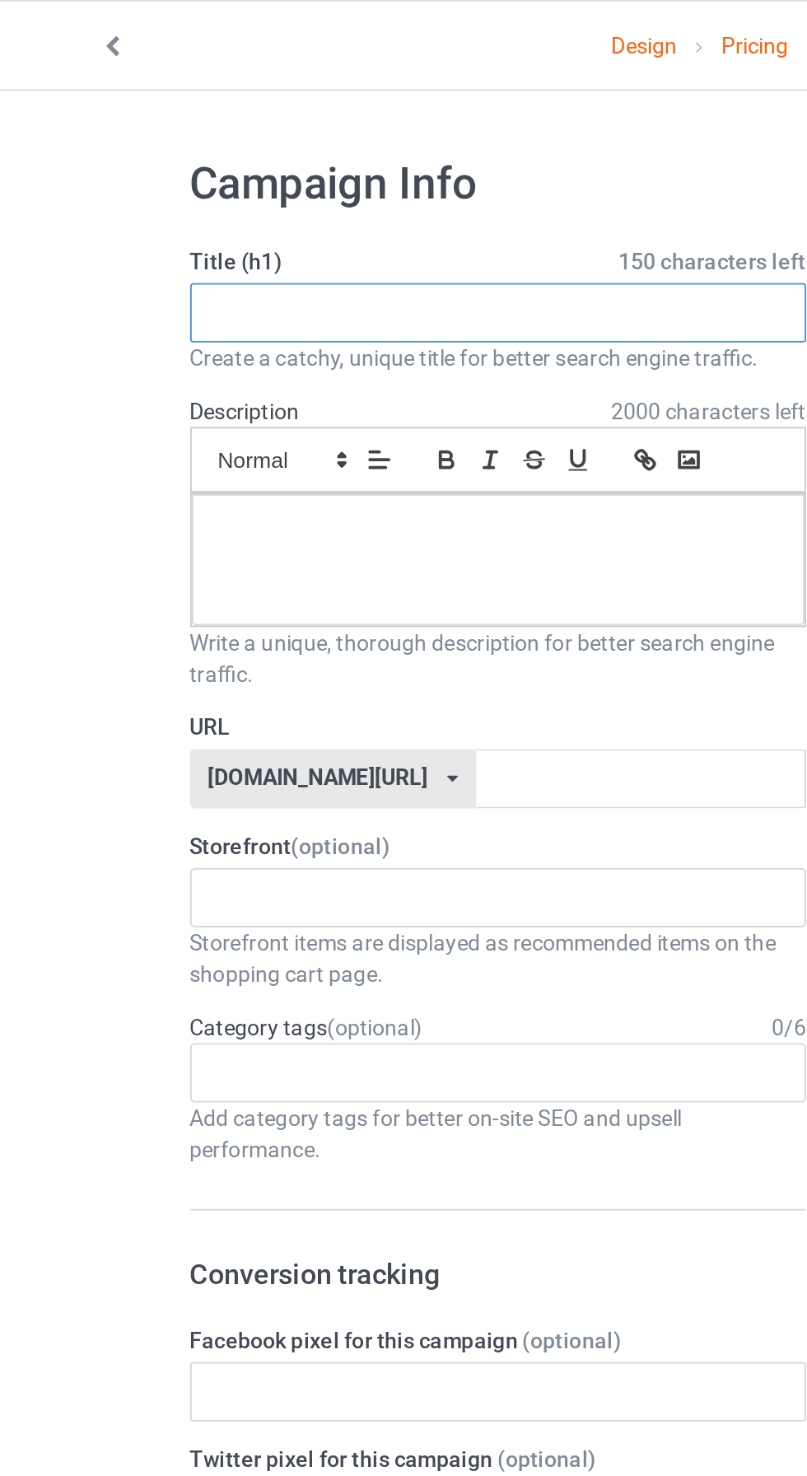
click at [264, 157] on input "text" at bounding box center [268, 164] width 325 height 31
type input "Limited edition"
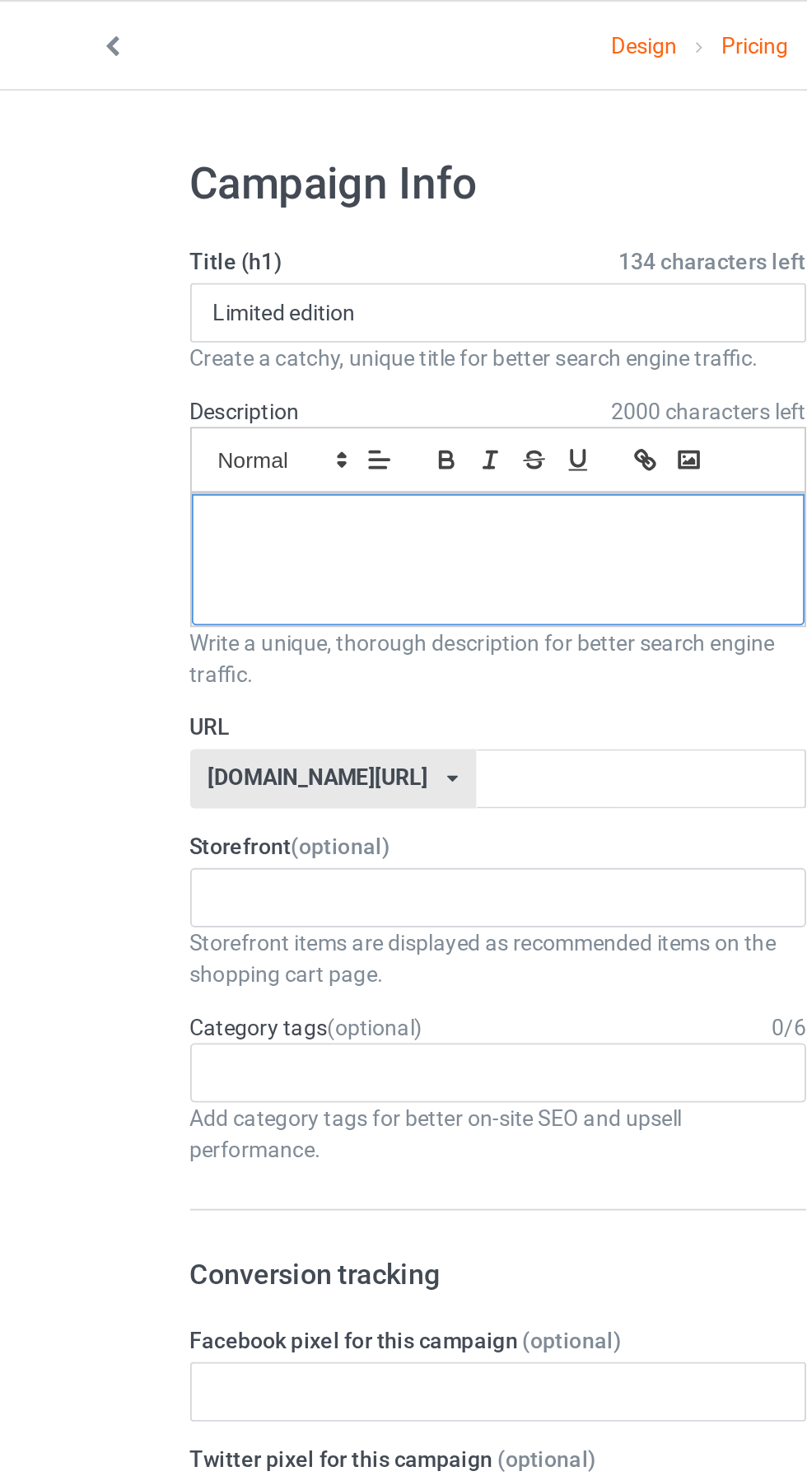
click at [320, 287] on div at bounding box center [268, 294] width 323 height 69
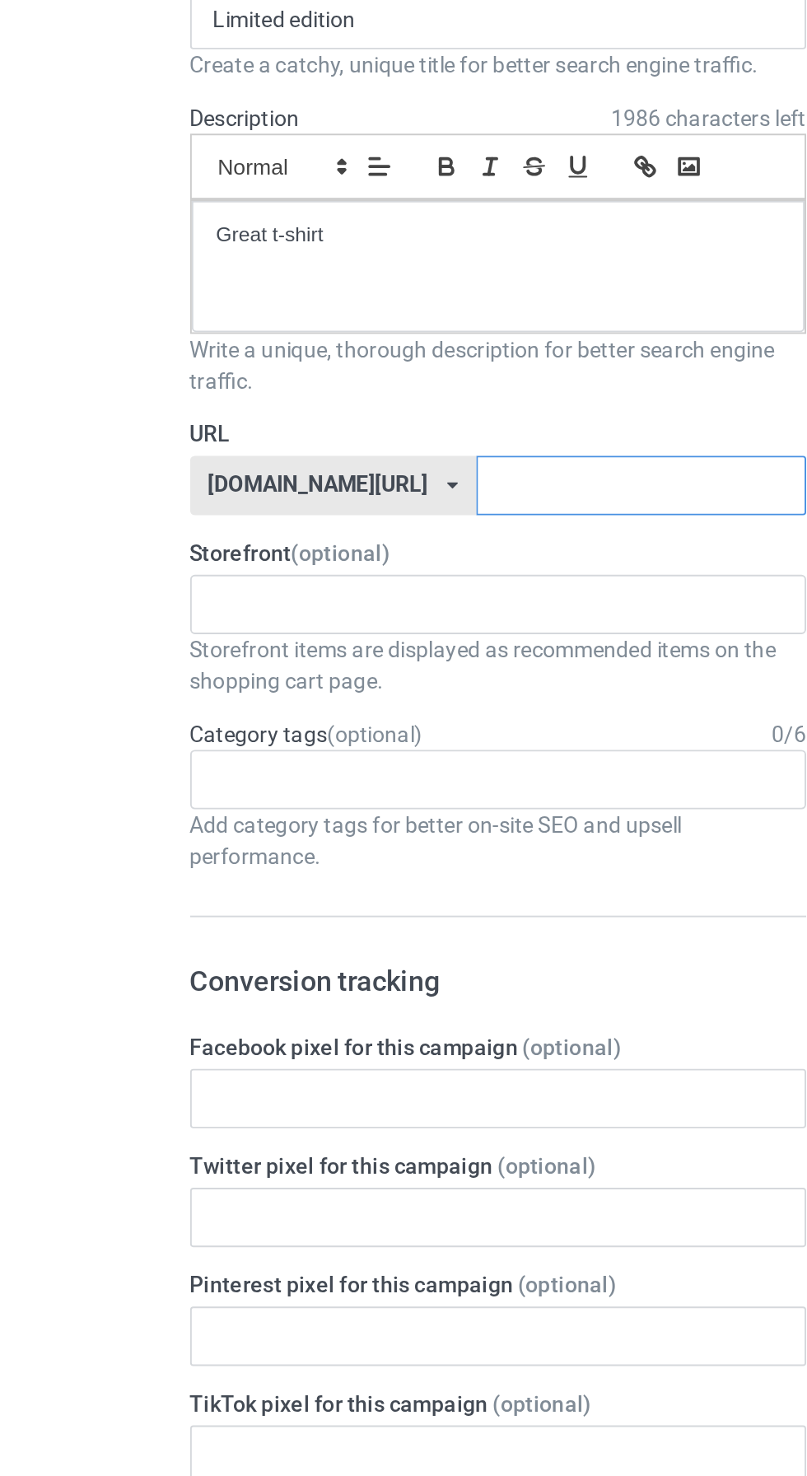
click at [300, 410] on input "text" at bounding box center [344, 410] width 174 height 31
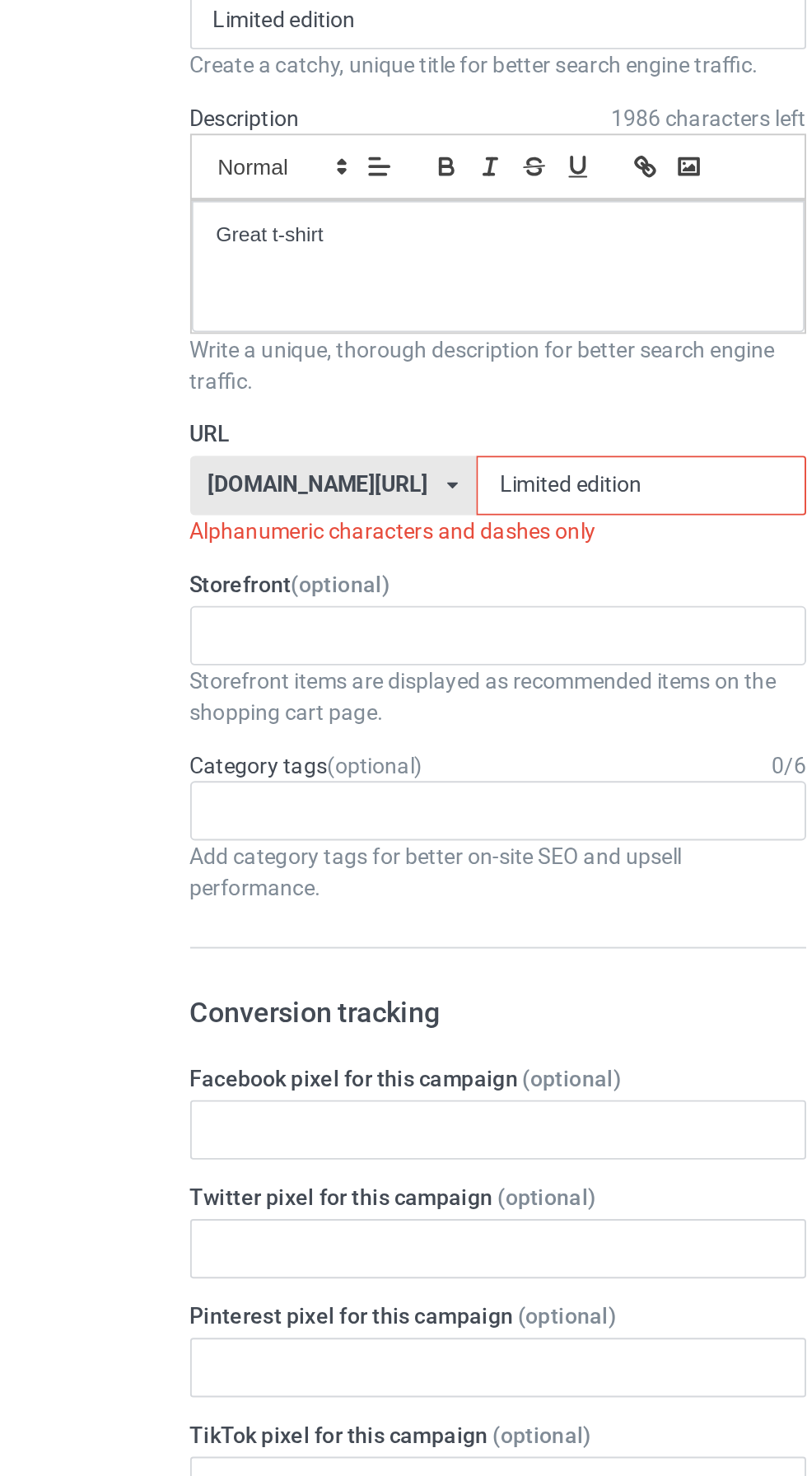
click at [258, 414] on input "Limited edition" at bounding box center [344, 410] width 174 height 31
click at [262, 404] on input "Limited edition" at bounding box center [344, 410] width 174 height 31
click at [334, 407] on input "Limitededition" at bounding box center [344, 410] width 174 height 31
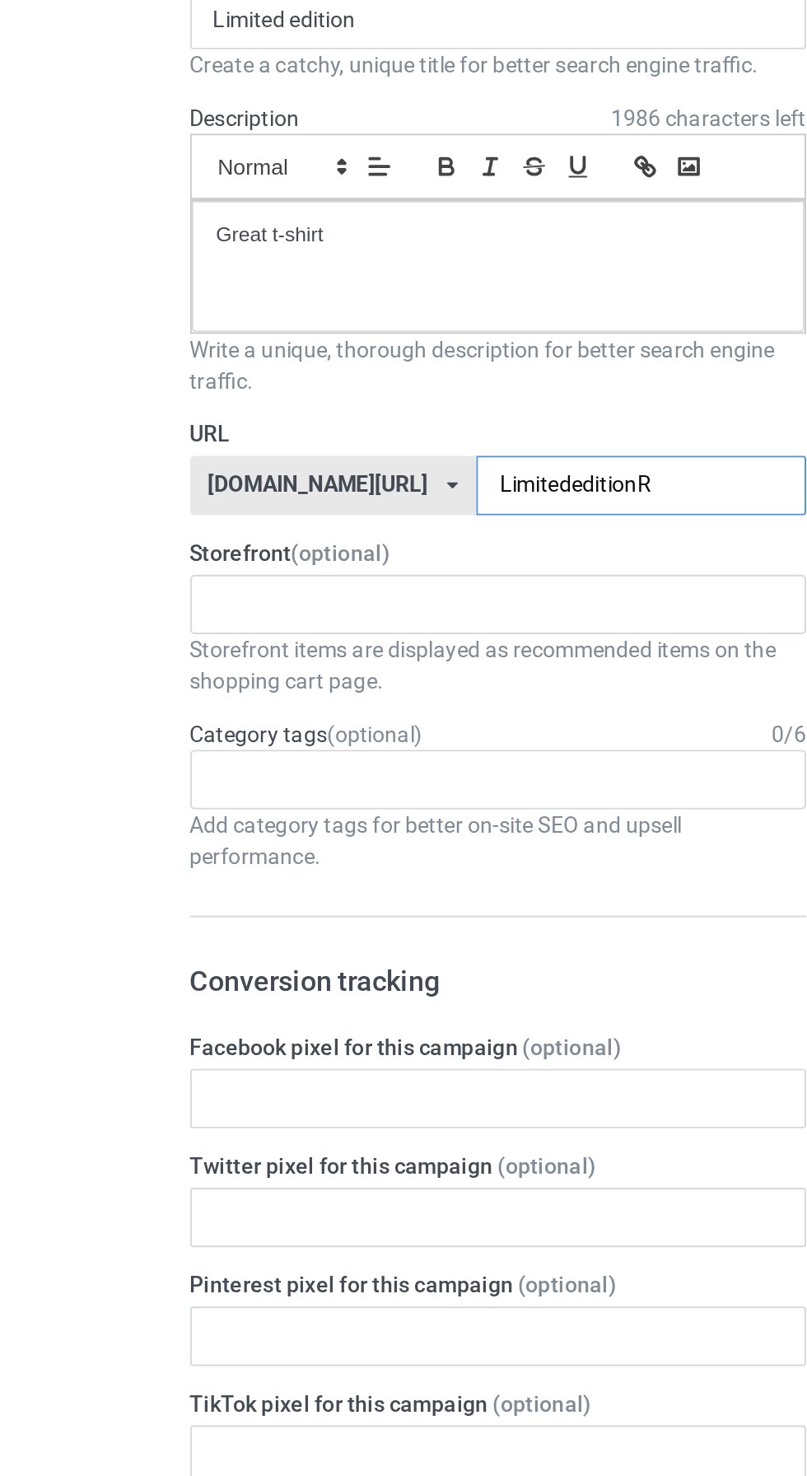
type input "LimitededitionRu"
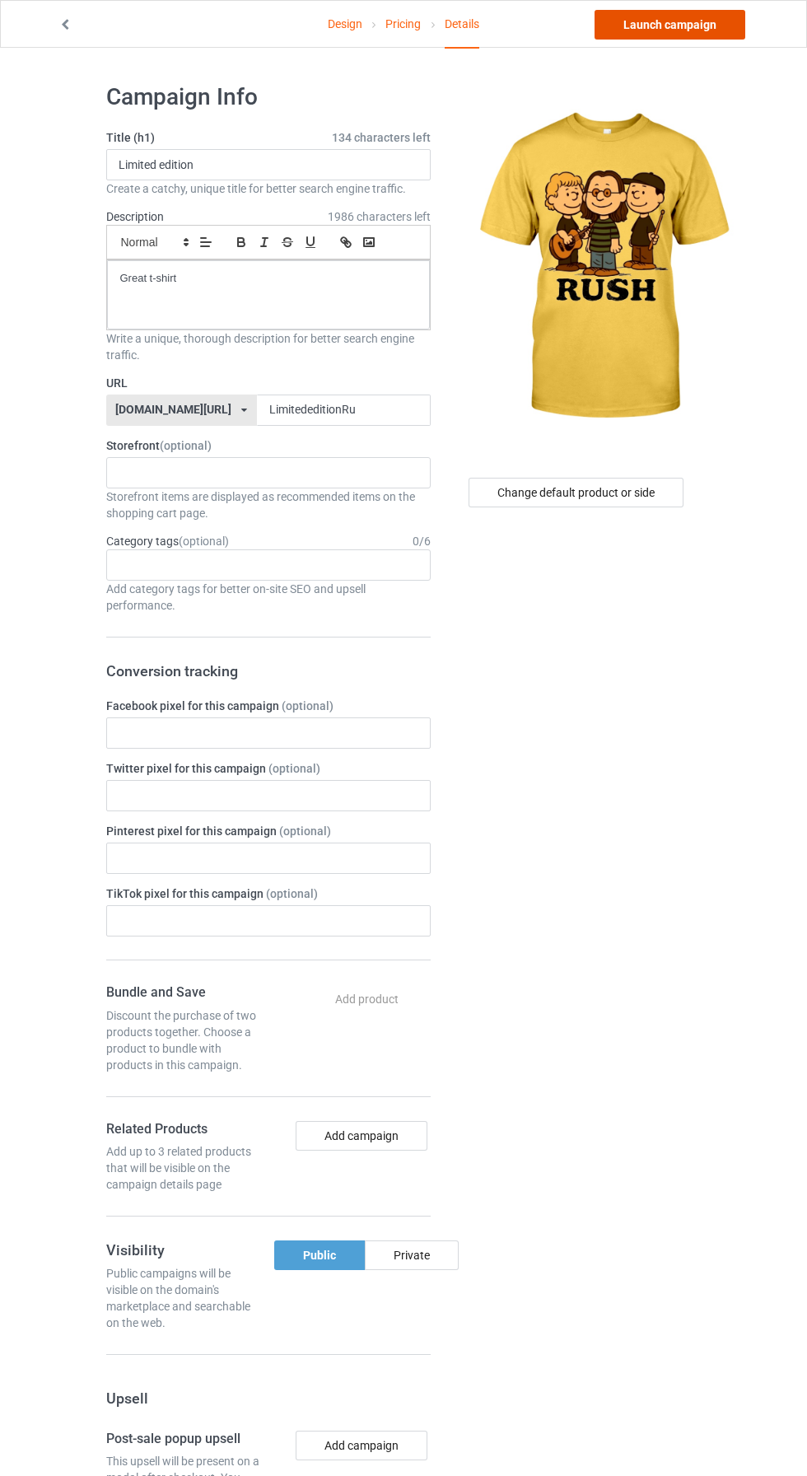
click at [710, 37] on link "Launch campaign" at bounding box center [670, 25] width 151 height 30
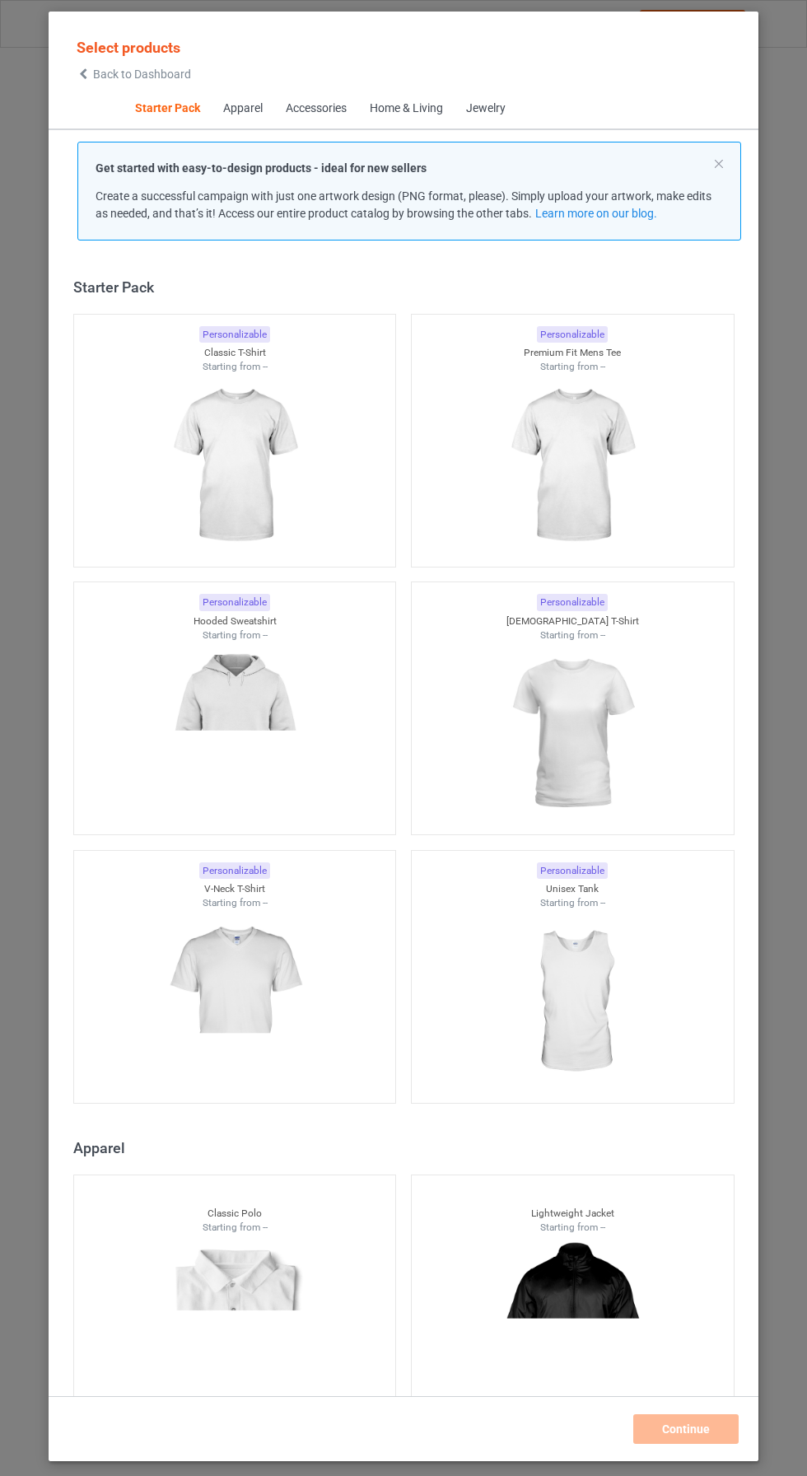
scroll to position [21, 0]
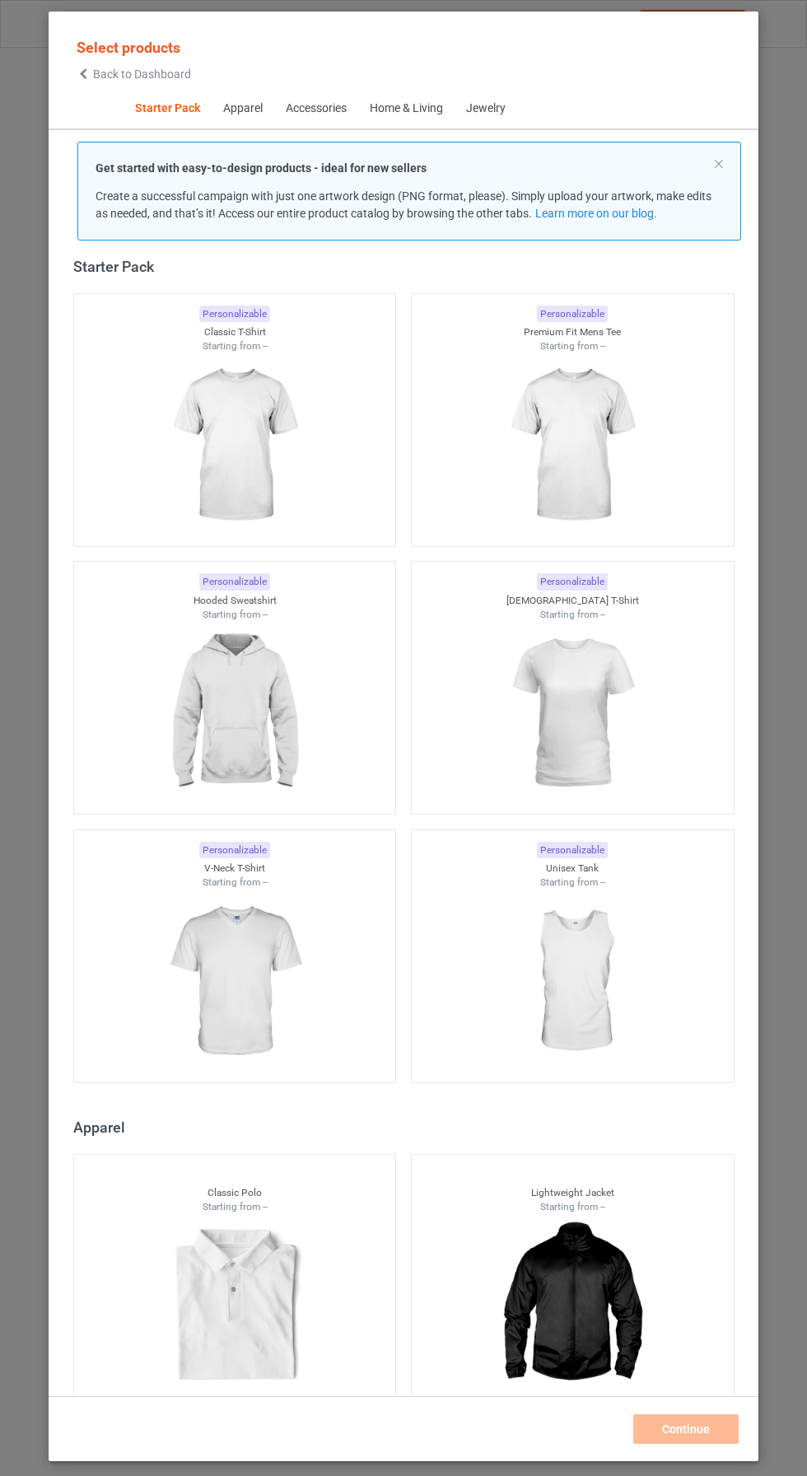
click at [83, 73] on icon at bounding box center [84, 74] width 14 height 12
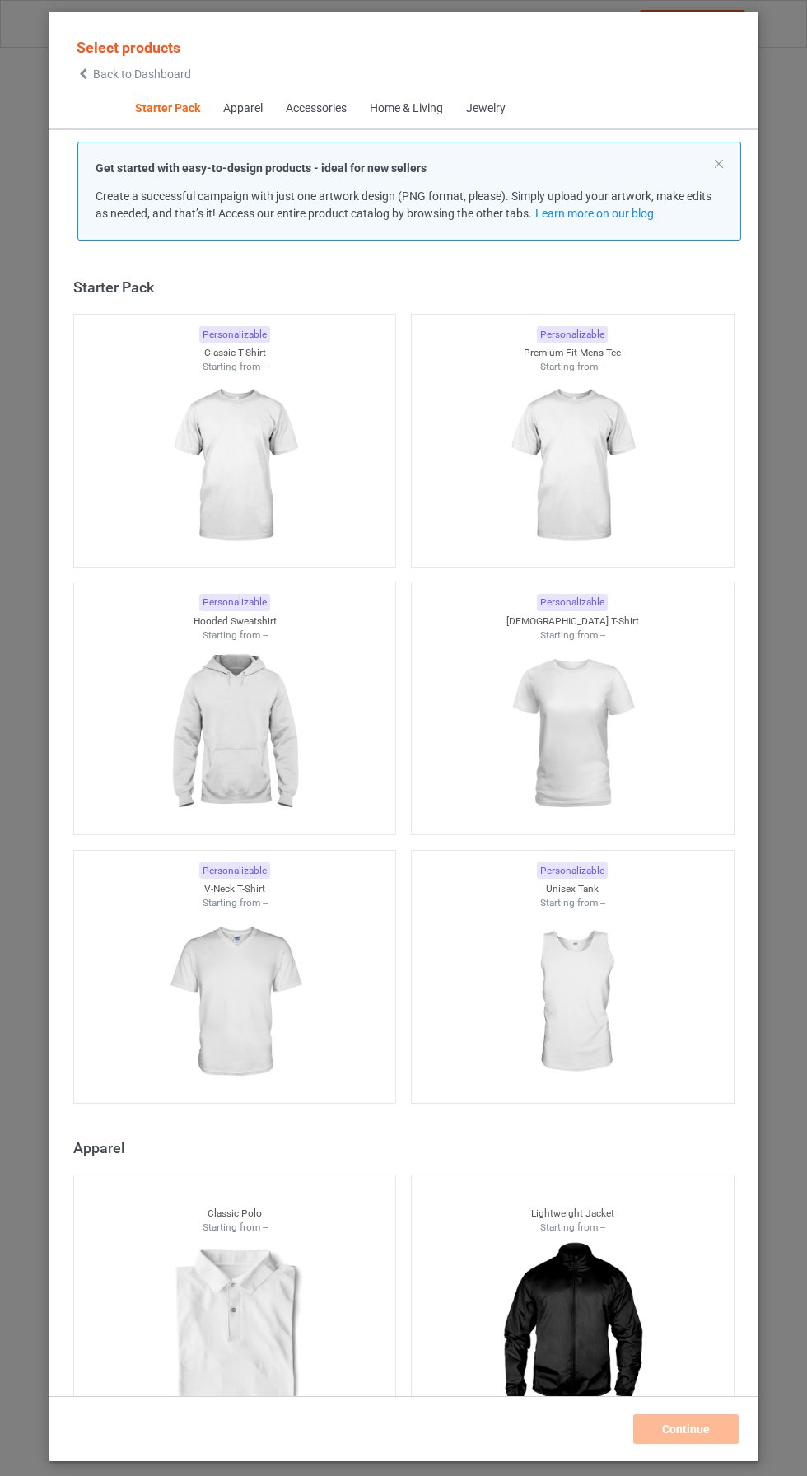
scroll to position [21, 0]
